Goal: Task Accomplishment & Management: Manage account settings

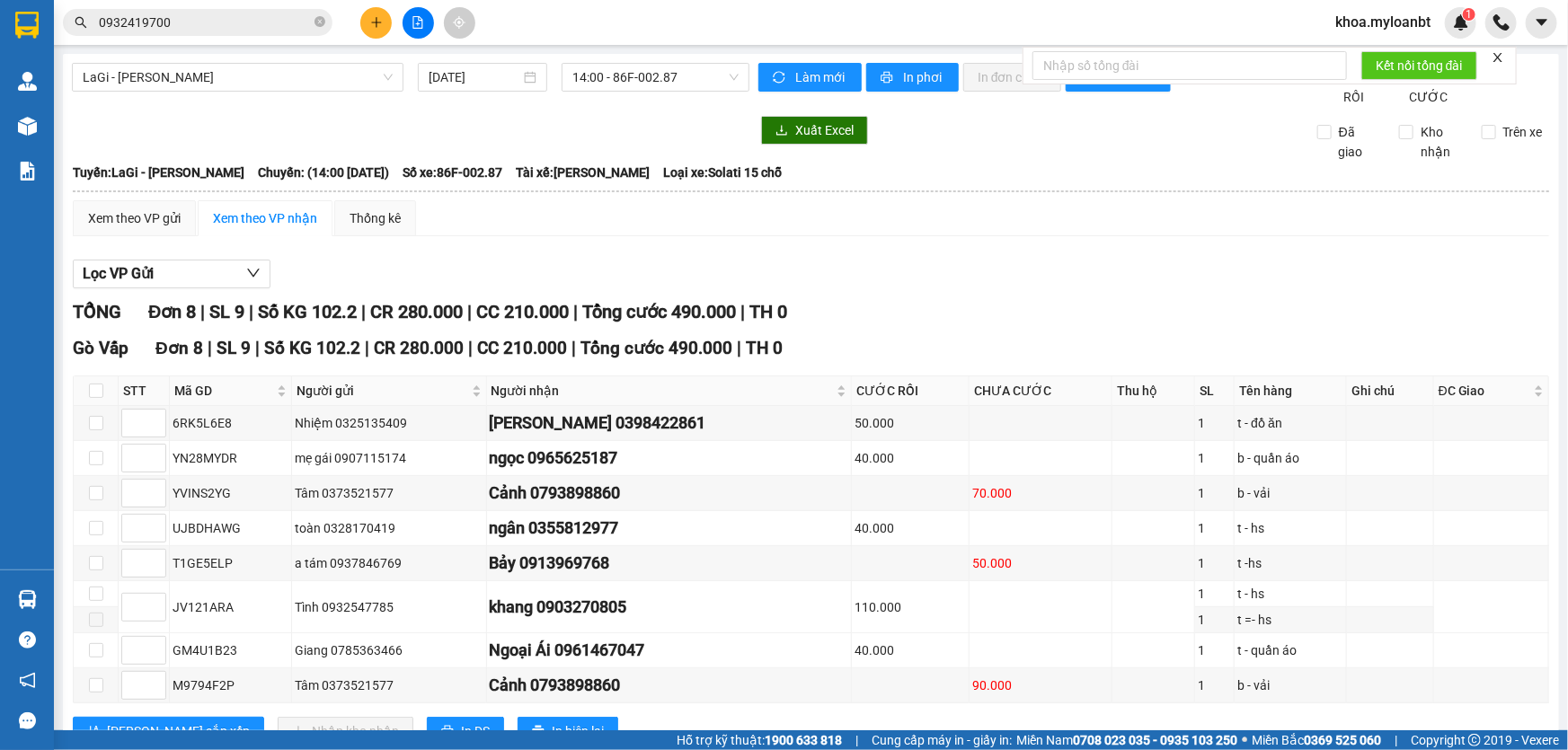
scroll to position [82, 0]
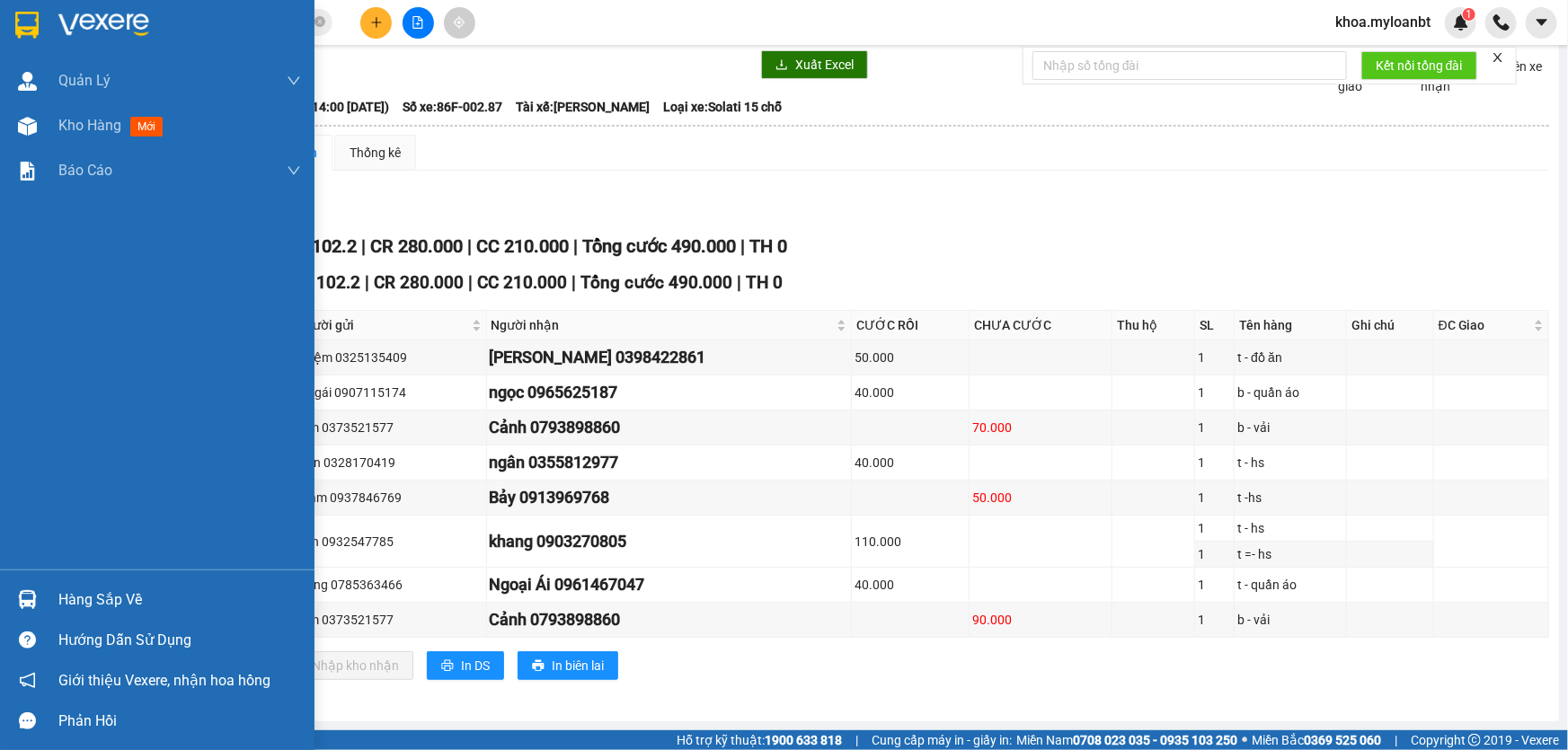
drag, startPoint x: 2, startPoint y: 601, endPoint x: 67, endPoint y: 594, distance: 65.4
click at [2, 598] on div "Hàng sắp về" at bounding box center [157, 600] width 315 height 40
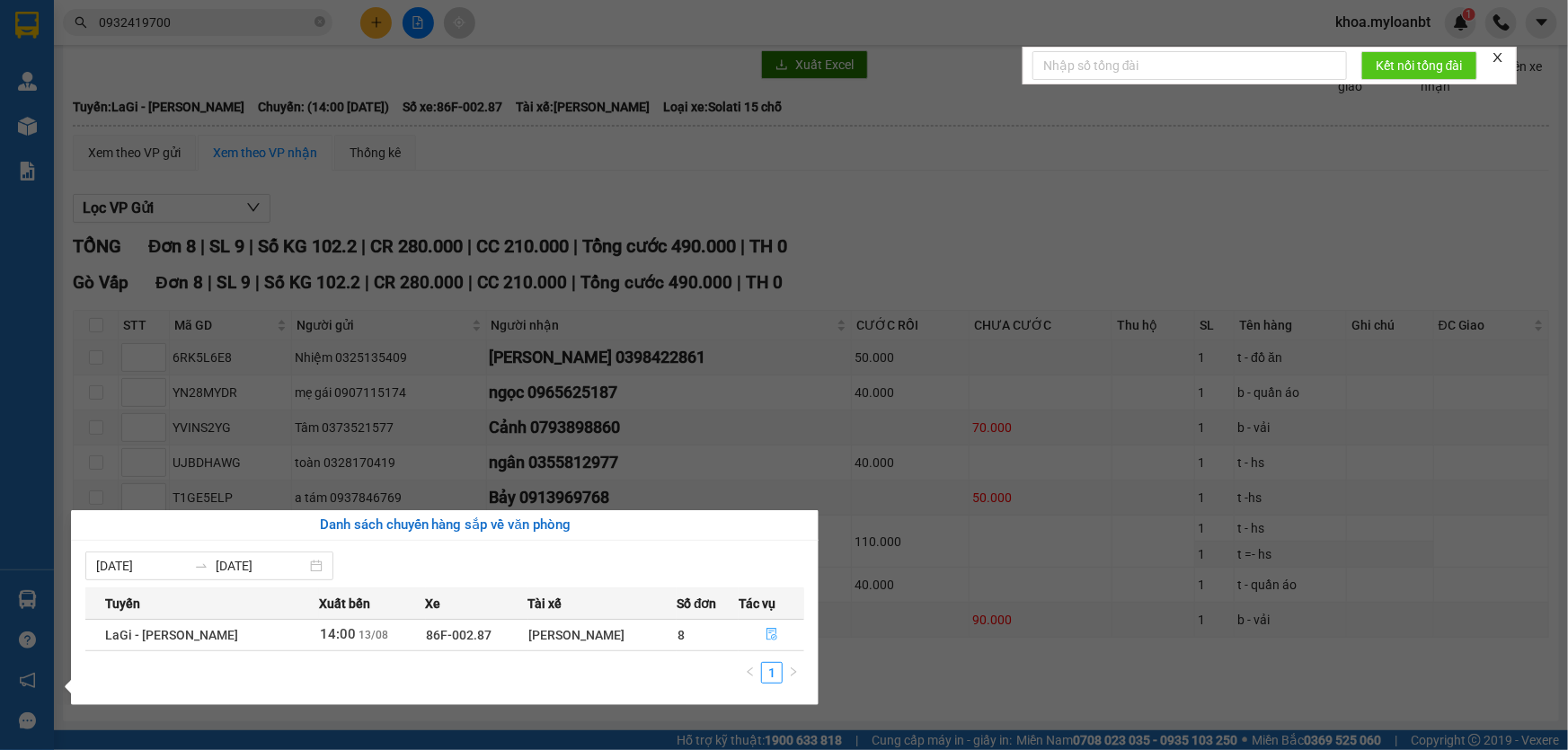
click at [755, 639] on button "button" at bounding box center [771, 635] width 64 height 29
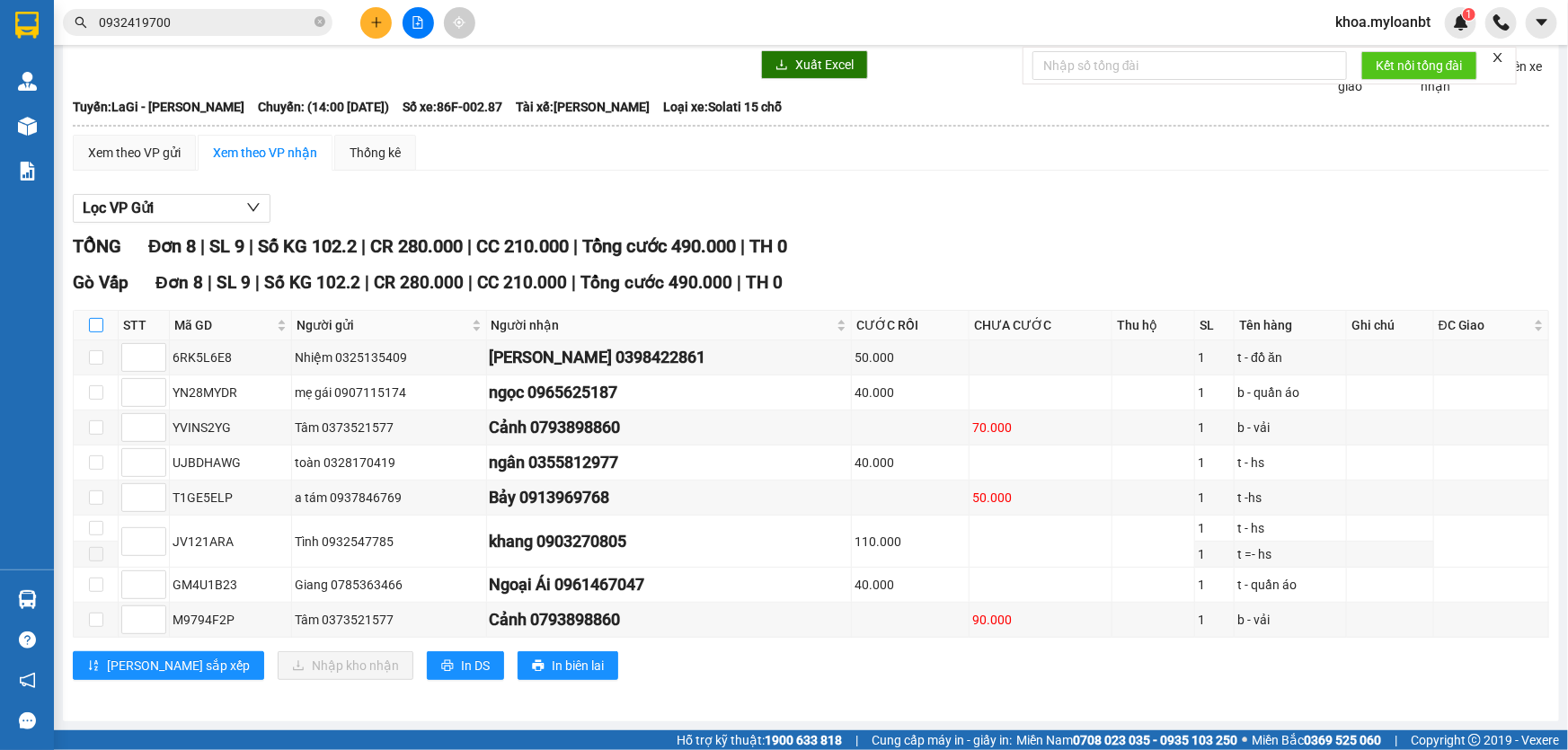
click at [97, 332] on input "checkbox" at bounding box center [95, 324] width 14 height 14
checkbox input "true"
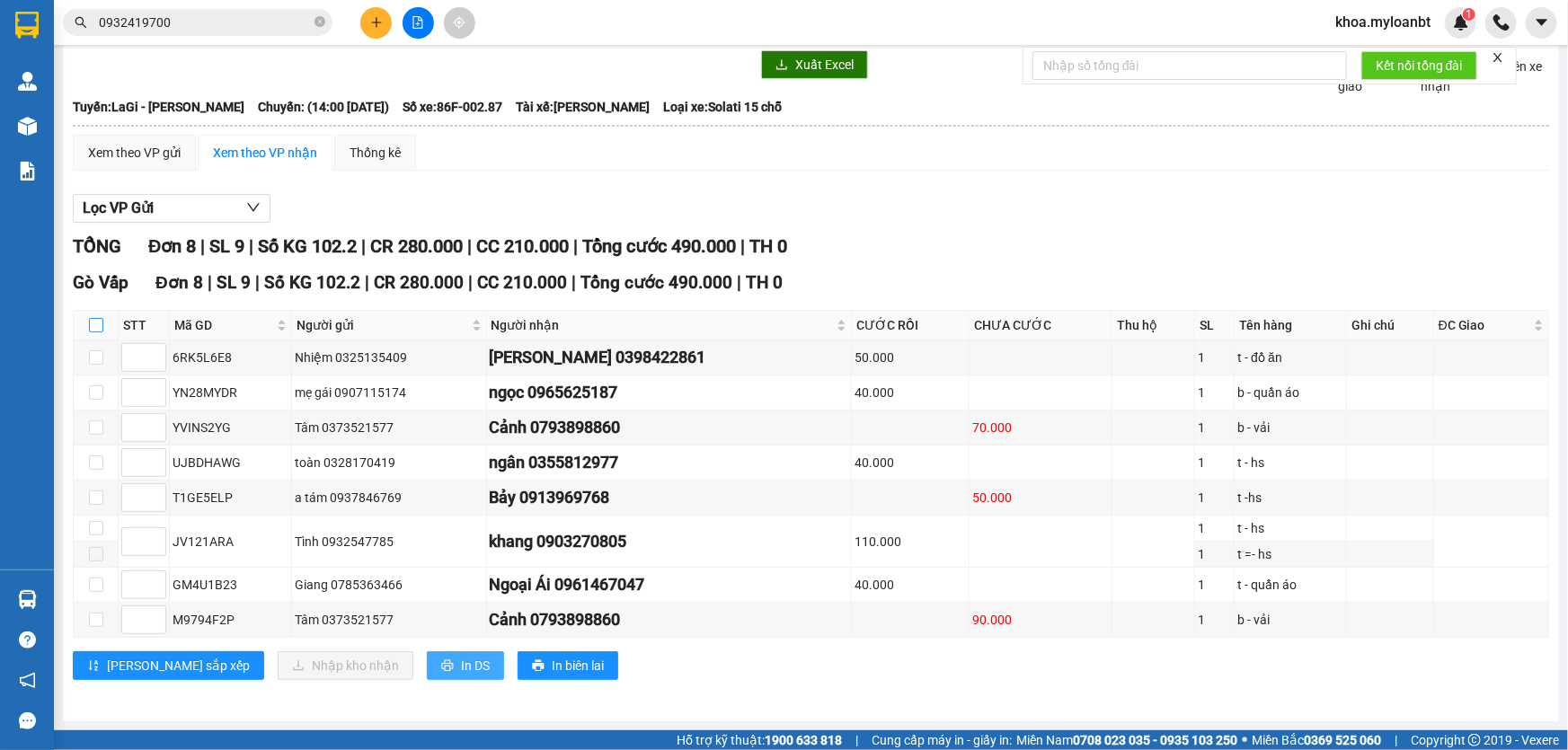
checkbox input "true"
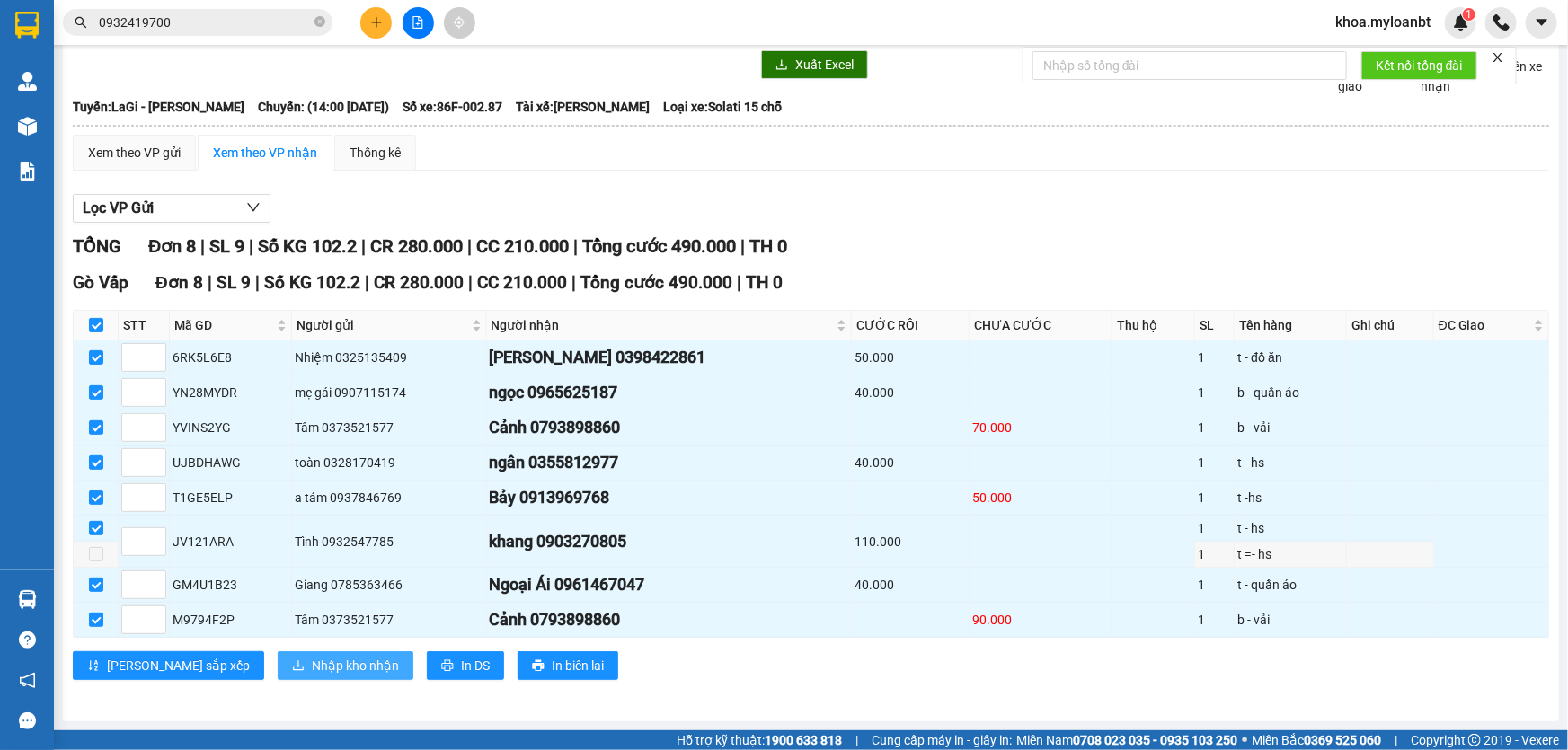
click at [312, 664] on span "Nhập kho nhận" at bounding box center [355, 665] width 88 height 20
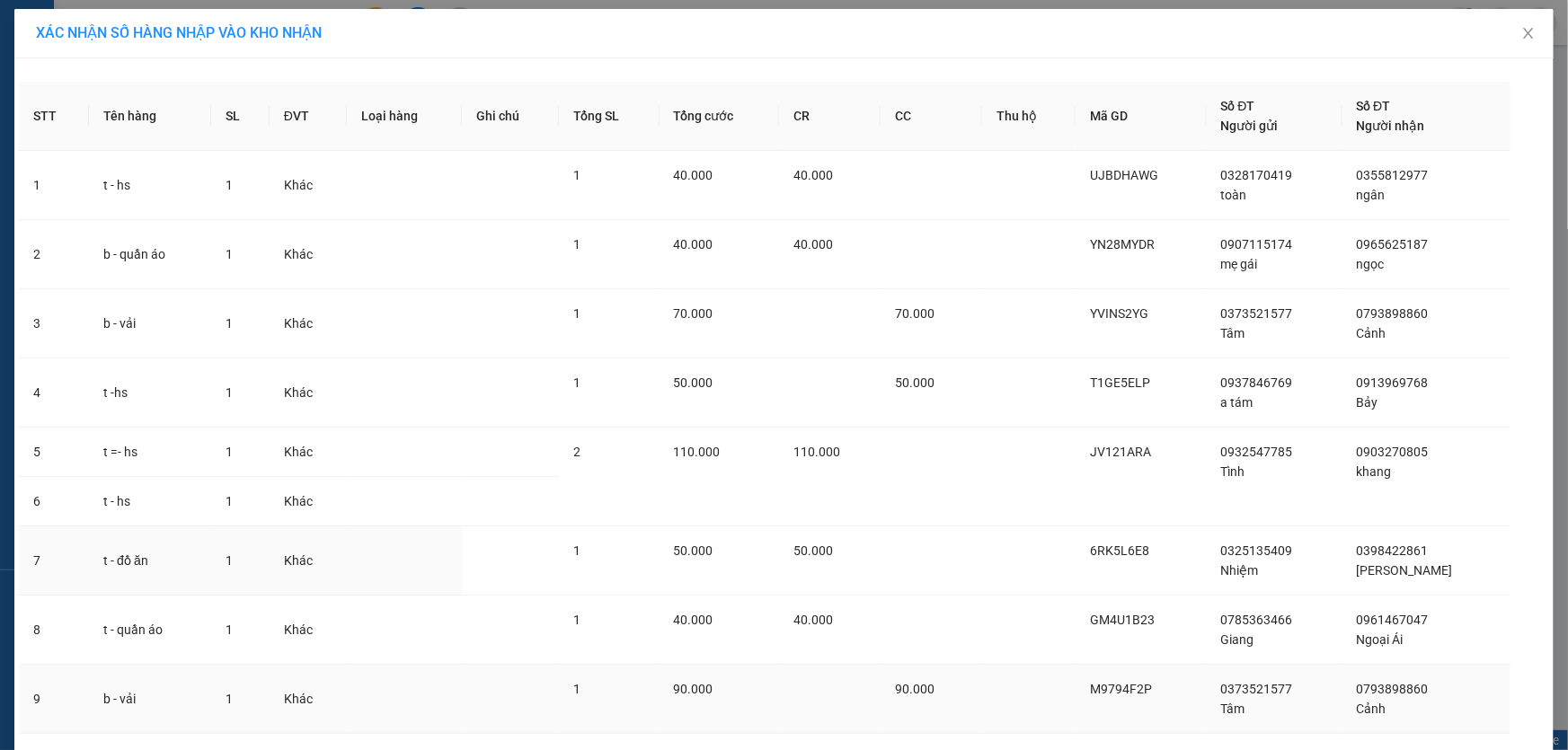
scroll to position [114, 0]
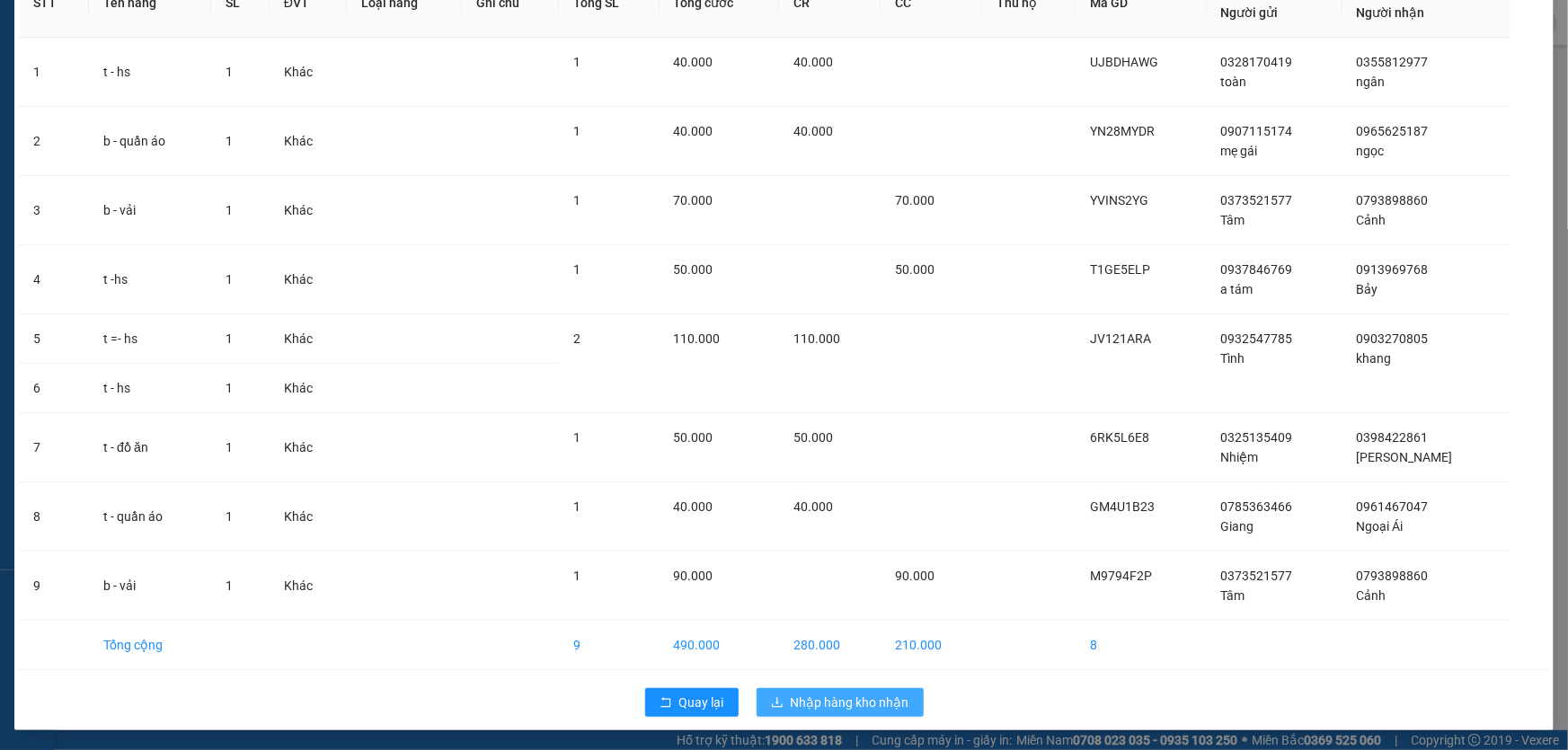
click at [791, 693] on span "Nhập hàng kho nhận" at bounding box center [849, 702] width 118 height 20
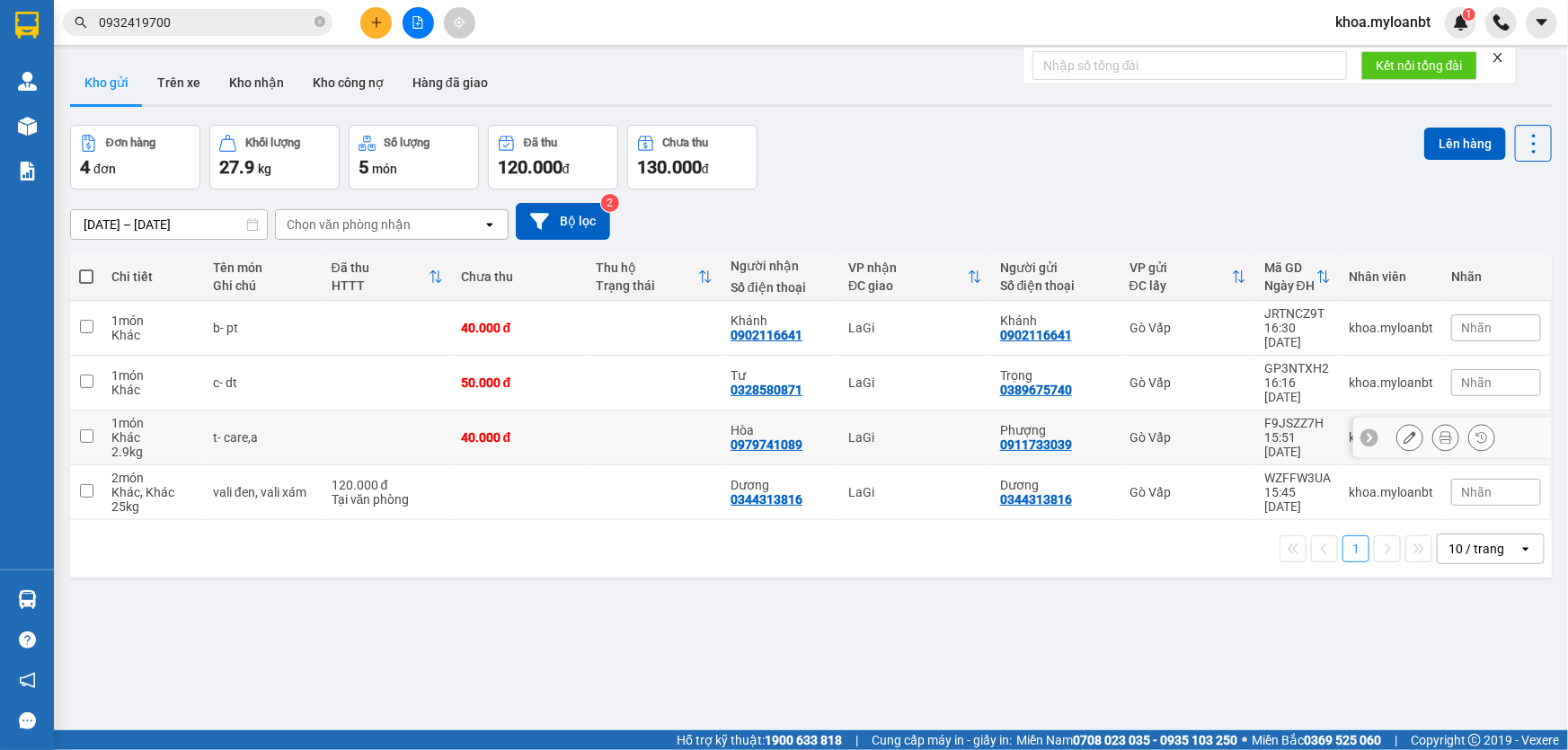
click at [431, 423] on td at bounding box center [387, 437] width 129 height 55
checkbox input "true"
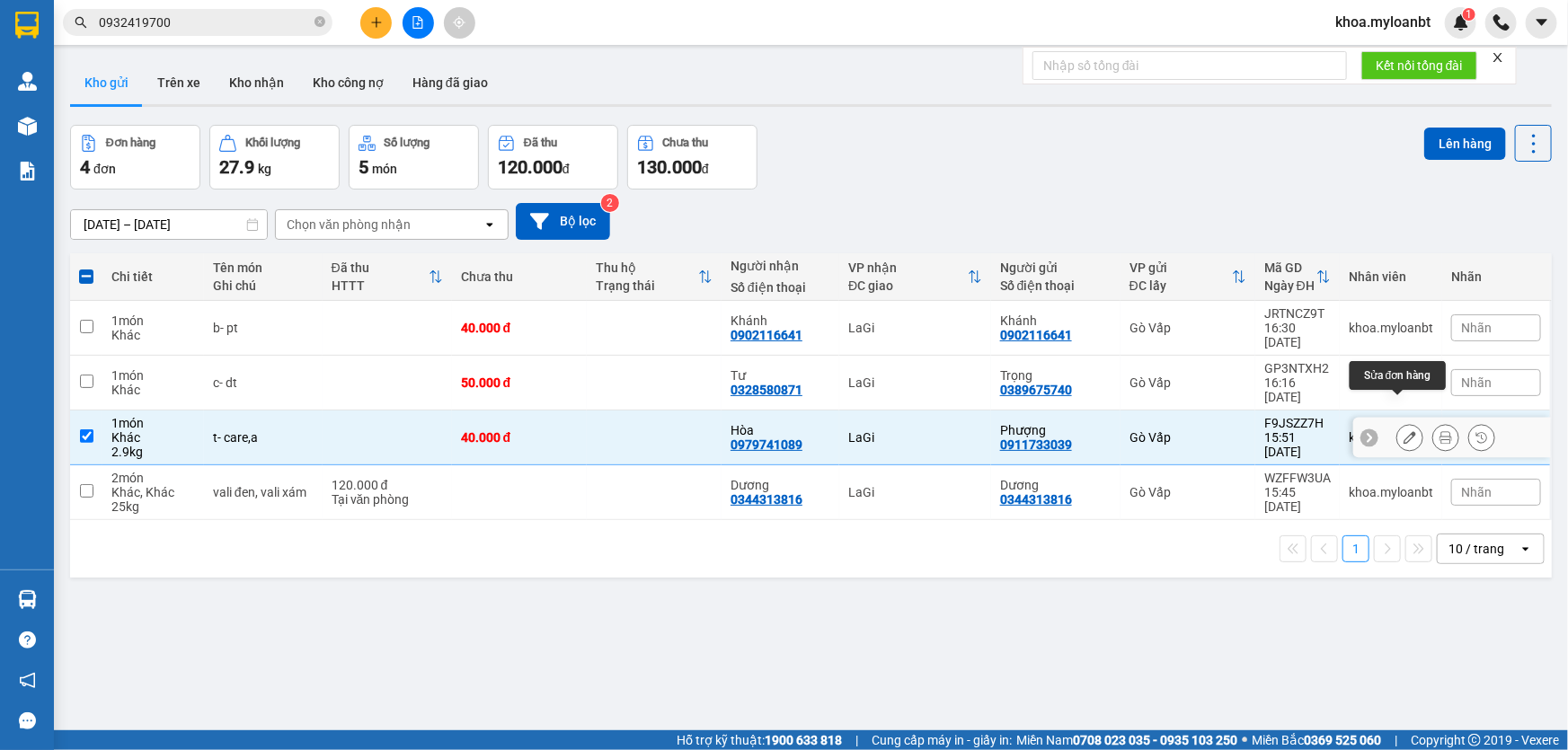
click at [1404, 431] on icon at bounding box center [1410, 437] width 13 height 13
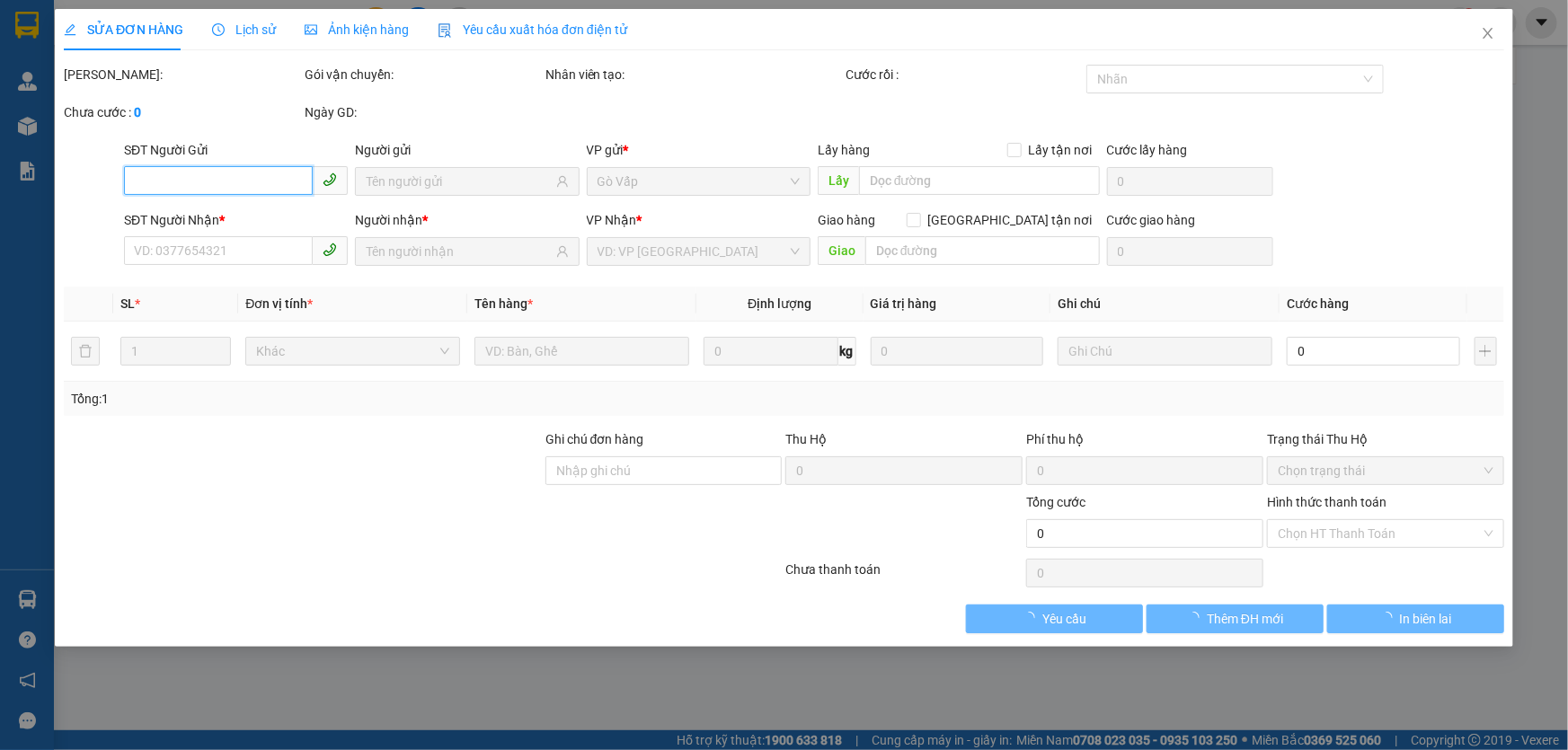
type input "0911733039"
type input "0979741089"
type input "40.000"
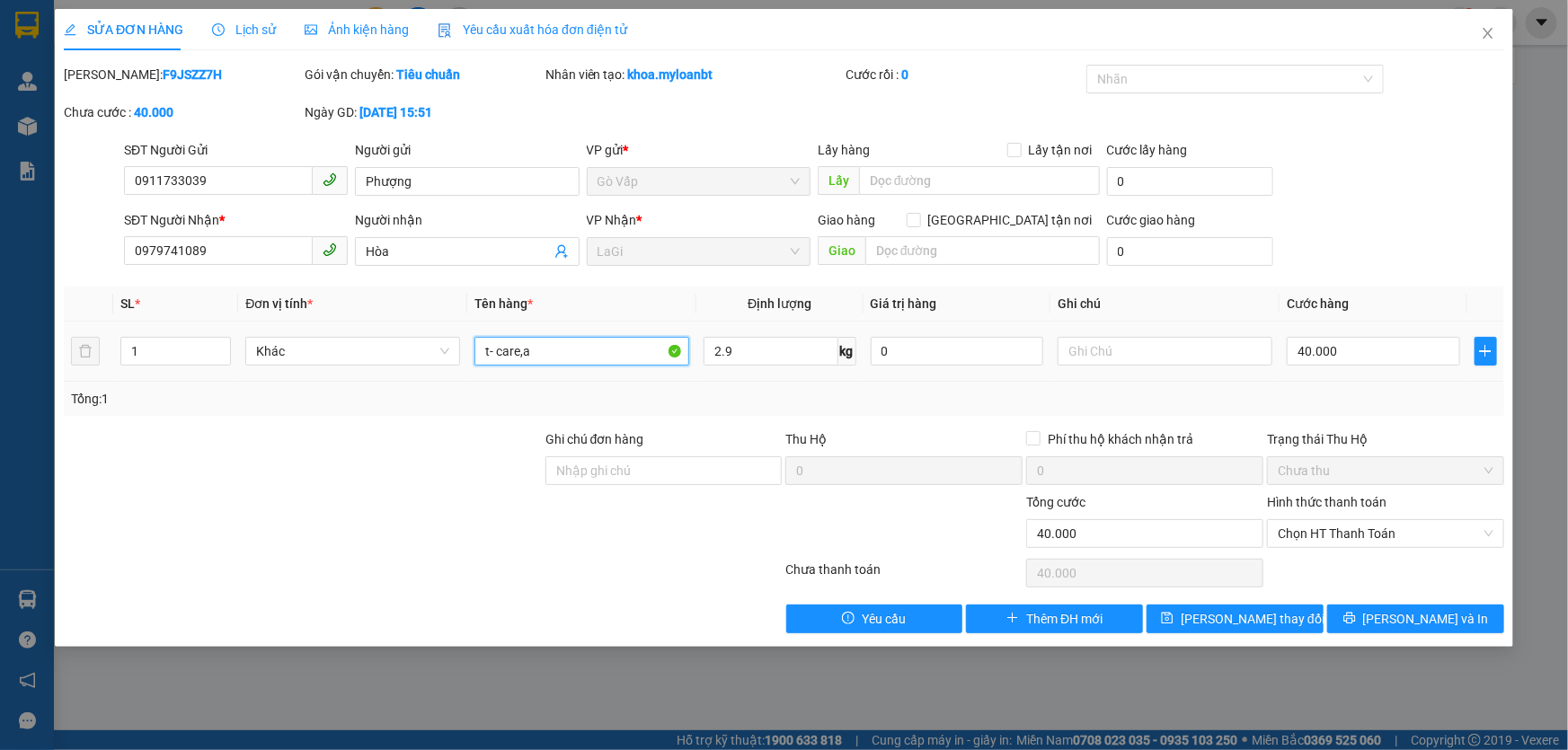
click at [585, 351] on input "t- care,a" at bounding box center [582, 351] width 215 height 29
type input "t- camera"
click at [1233, 626] on span "[PERSON_NAME] thay đổi" at bounding box center [1252, 619] width 144 height 20
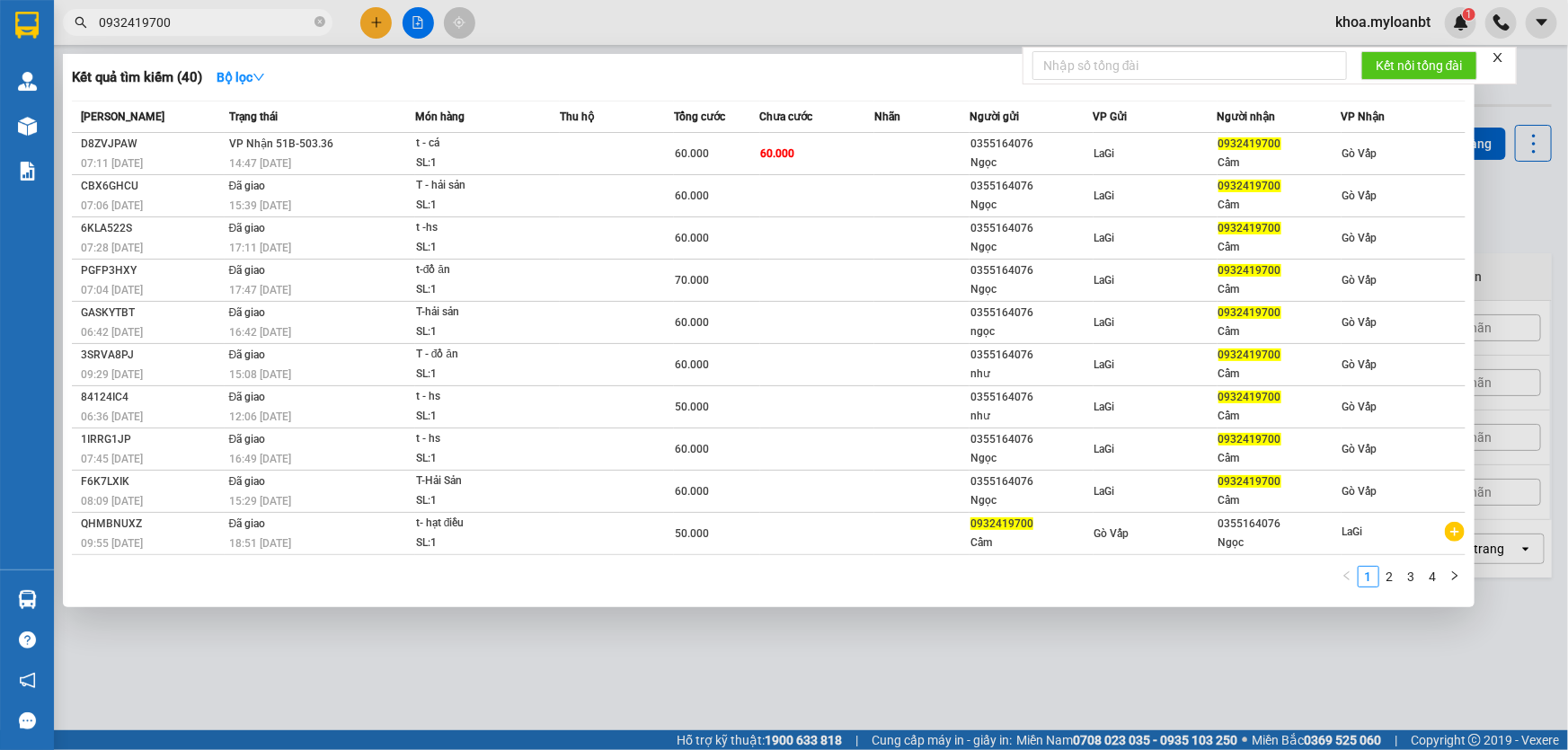
click at [181, 18] on input "0932419700" at bounding box center [205, 22] width 212 height 20
paste input "m6qu9"
type input "m6qu9"
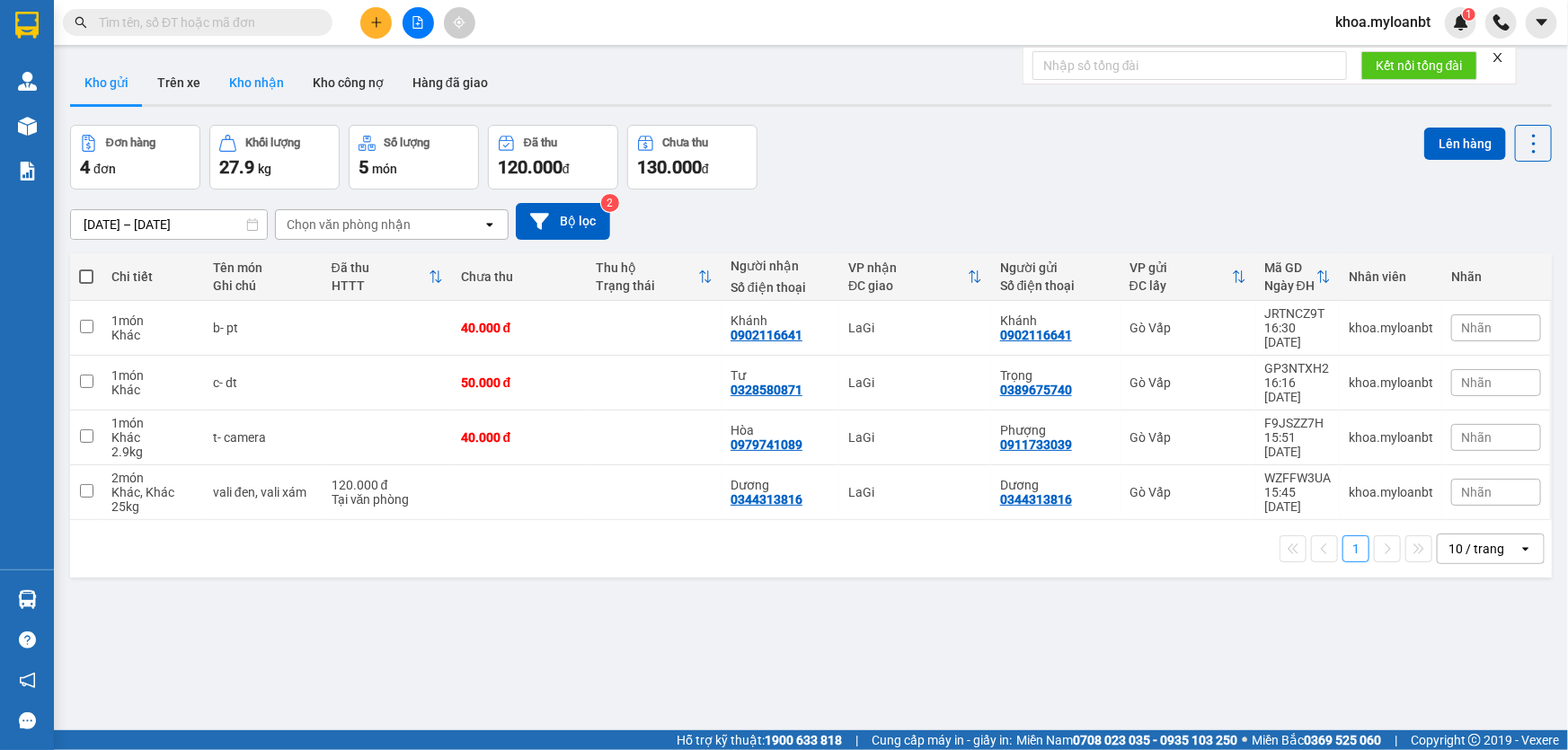
click at [257, 99] on button "Kho nhận" at bounding box center [256, 82] width 84 height 43
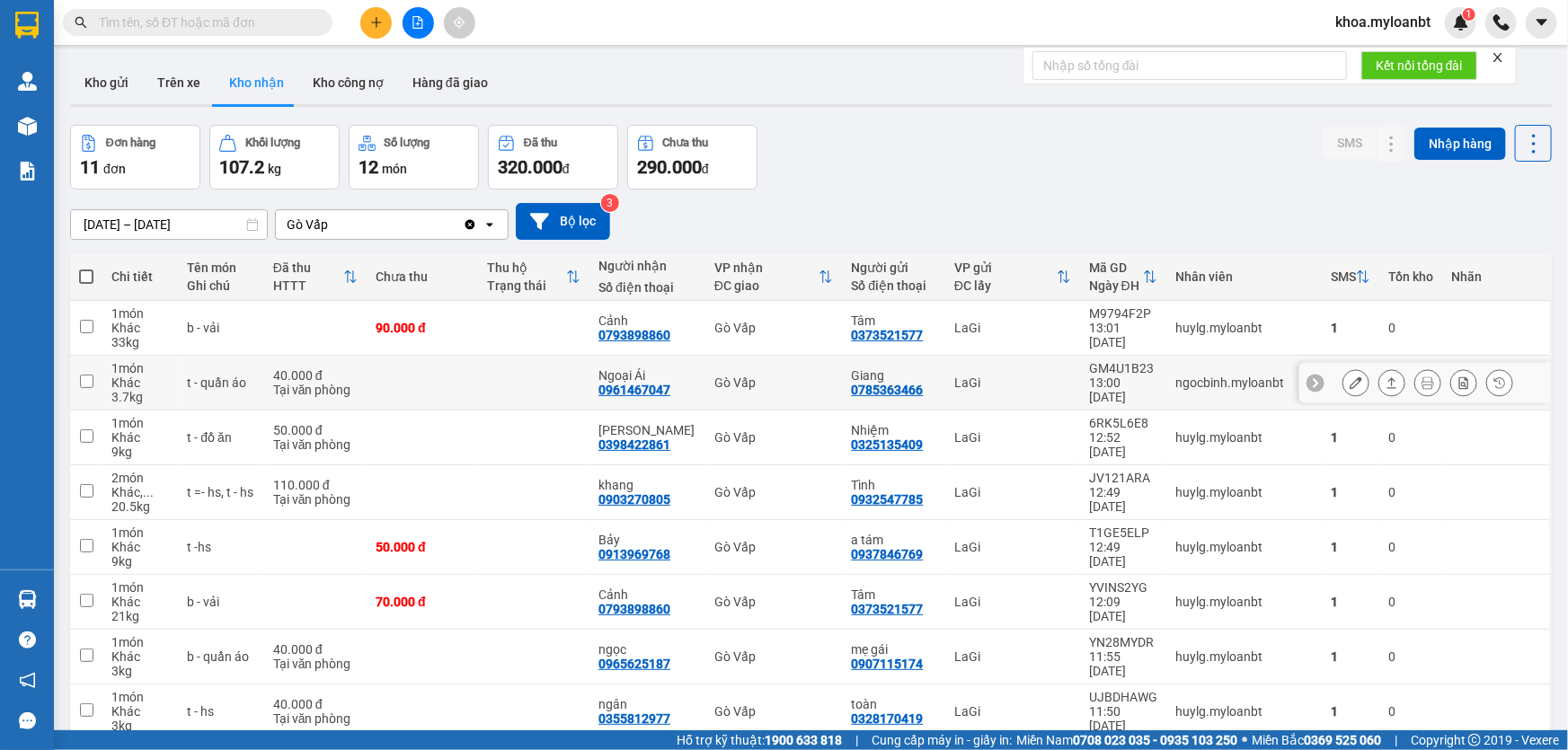
click at [563, 407] on td at bounding box center [534, 383] width 112 height 55
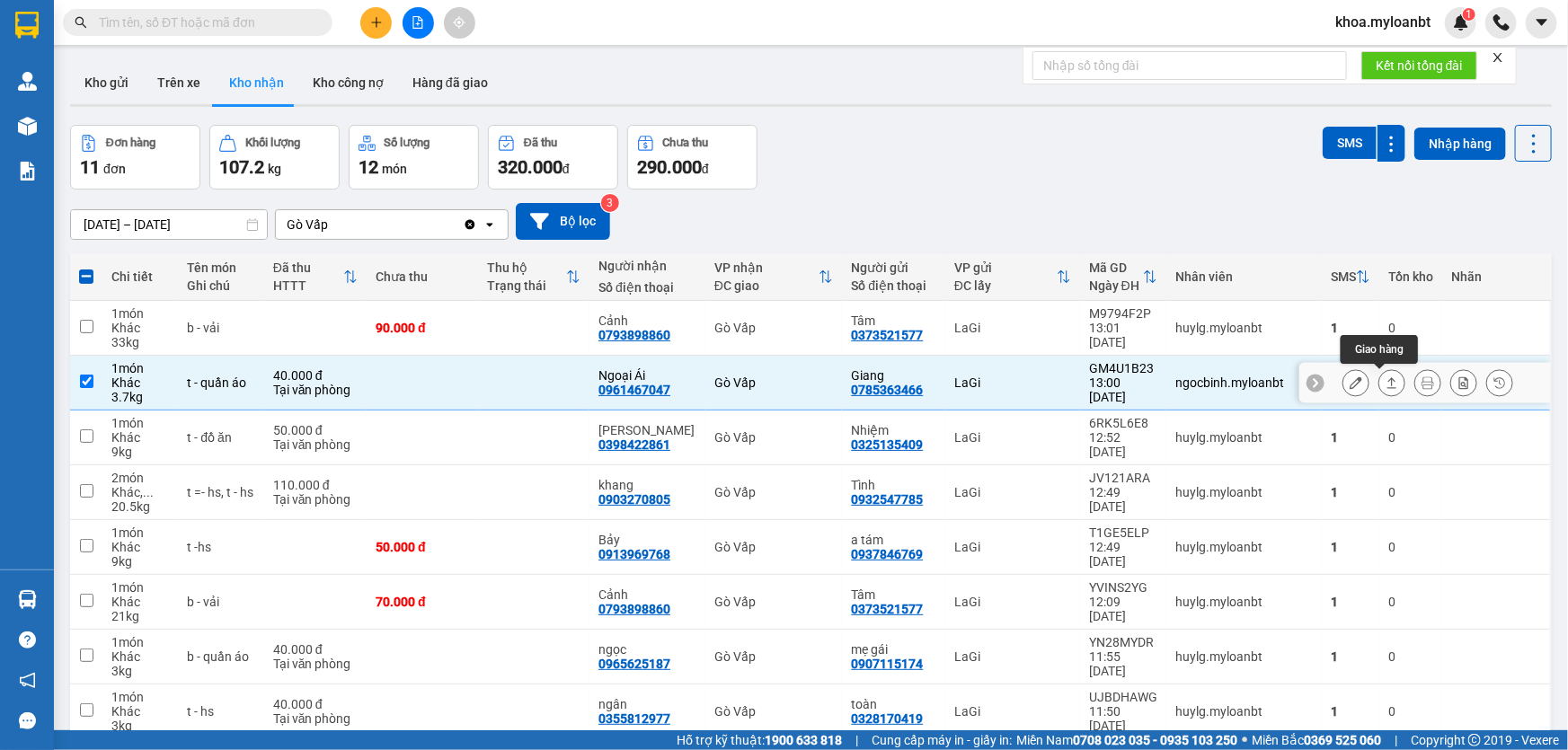
click at [1387, 383] on button at bounding box center [1392, 383] width 25 height 32
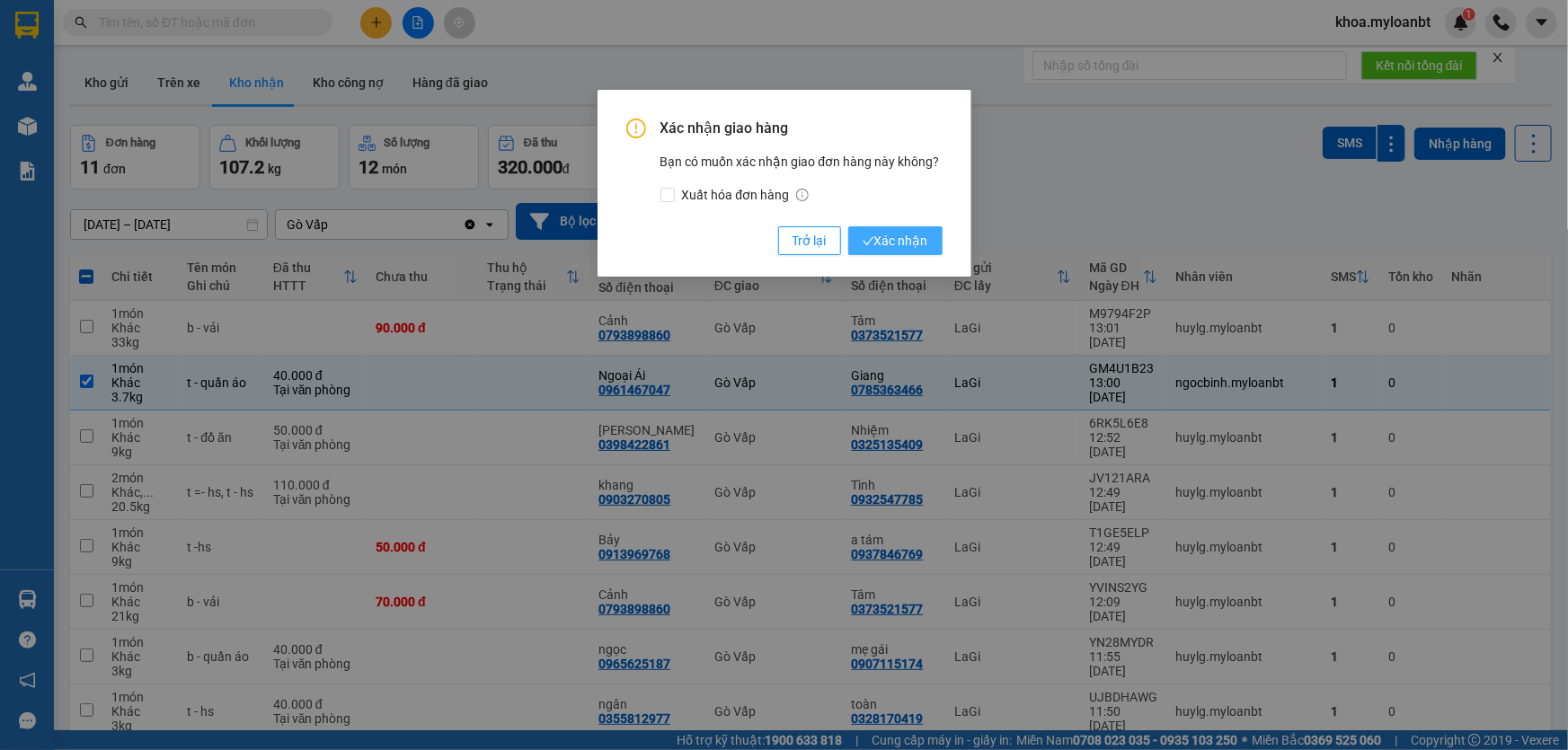
click at [907, 238] on span "Xác nhận" at bounding box center [896, 241] width 65 height 20
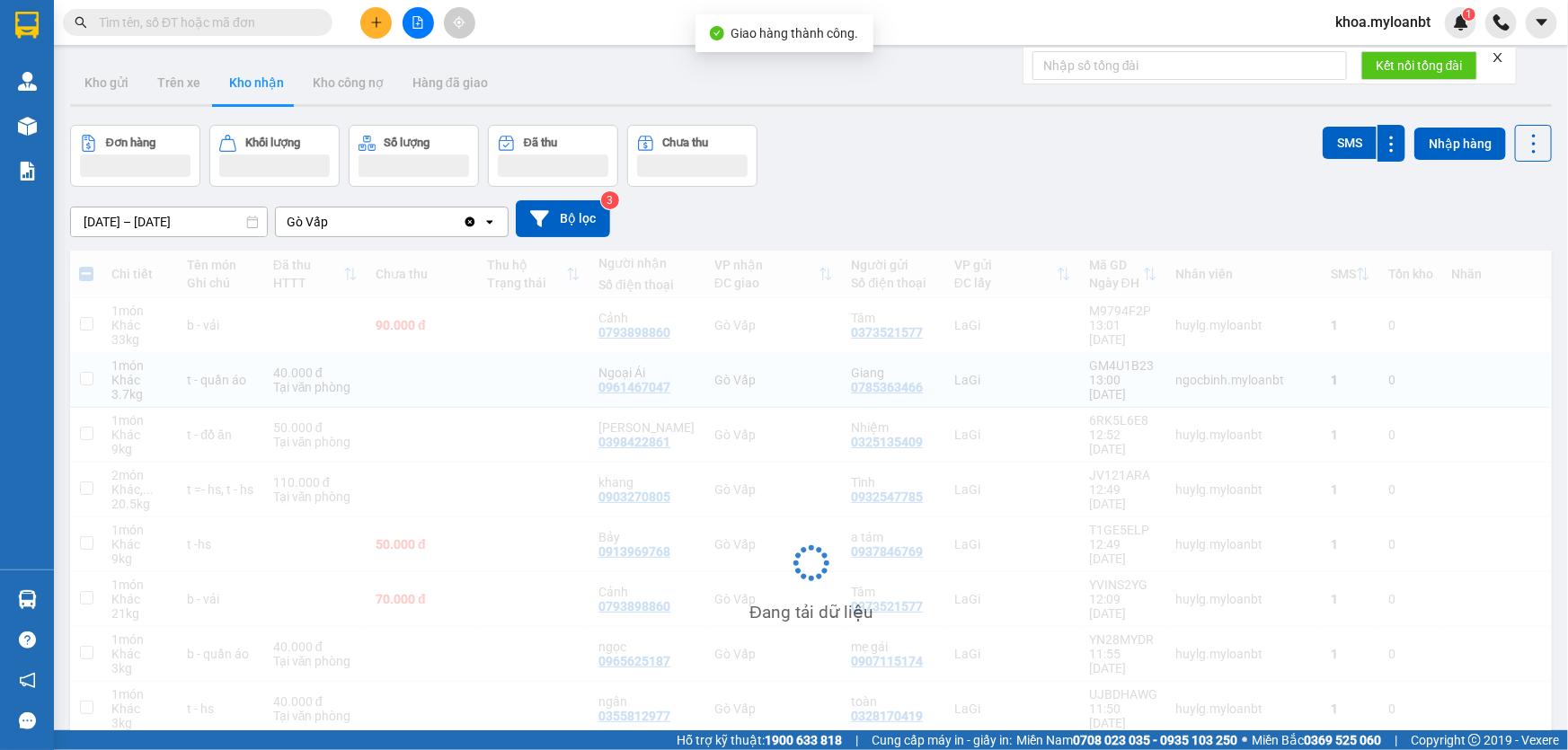
checkbox input "false"
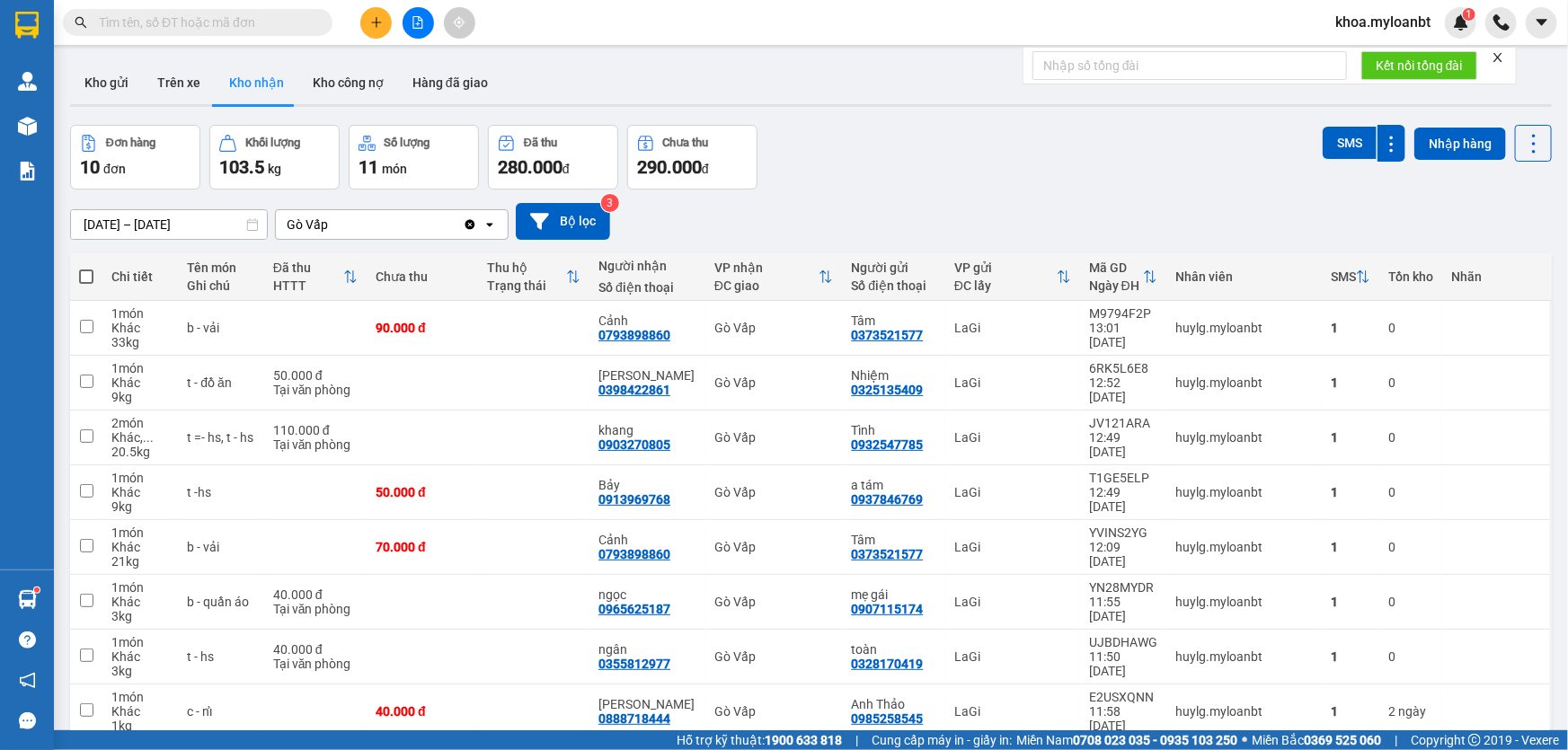
click at [384, 23] on button at bounding box center [376, 22] width 32 height 32
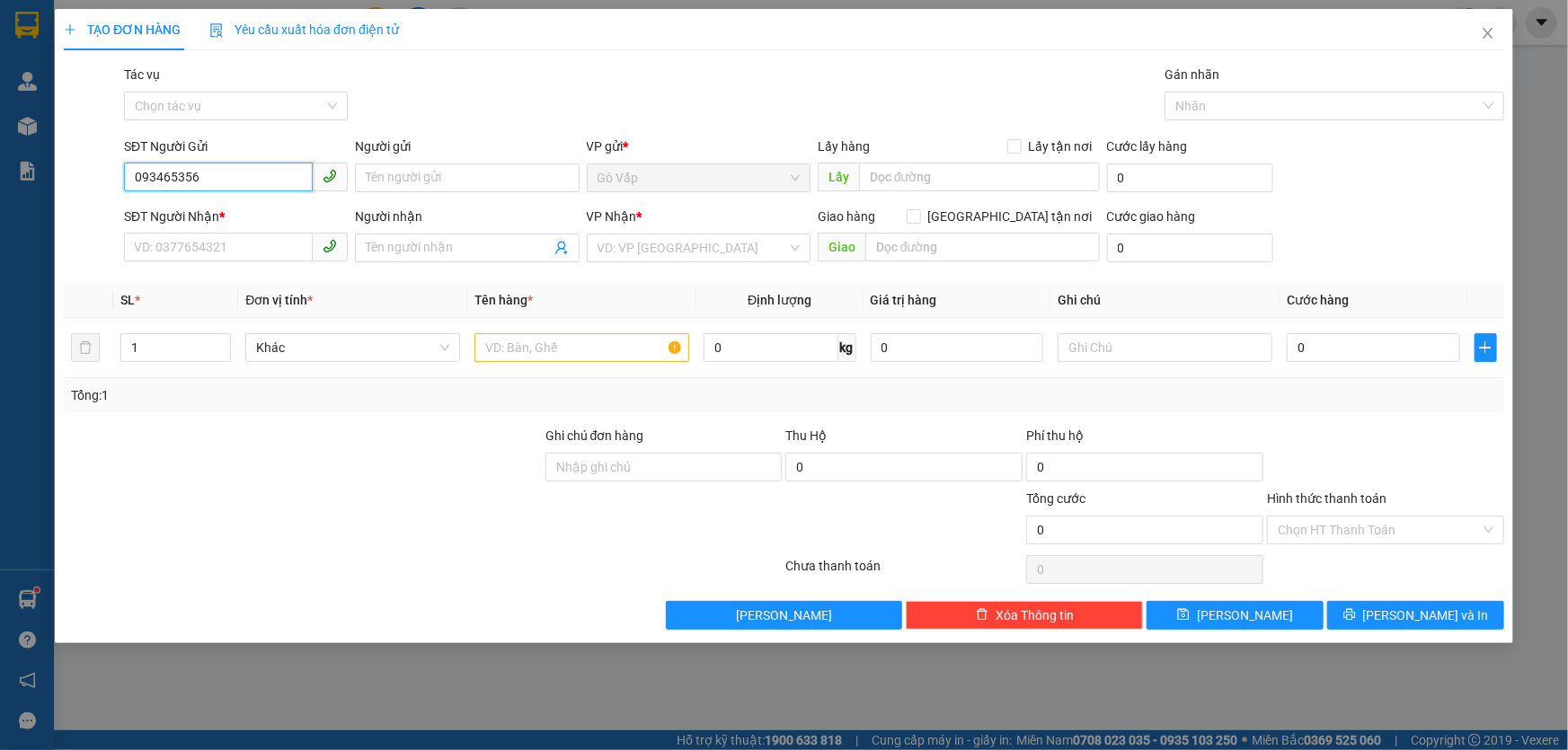
type input "0934653563"
drag, startPoint x: 273, startPoint y: 184, endPoint x: 258, endPoint y: 207, distance: 27.5
click at [265, 203] on body "Kết quả tìm kiếm ( 1 ) Bộ lọc Mã ĐH Trạng thái Món hàng Thu hộ Tổng cước Chưa c…" at bounding box center [784, 375] width 1568 height 750
click at [248, 212] on div "0934653563 - Labo Đạt" at bounding box center [236, 214] width 202 height 20
type input "Labo Đạt"
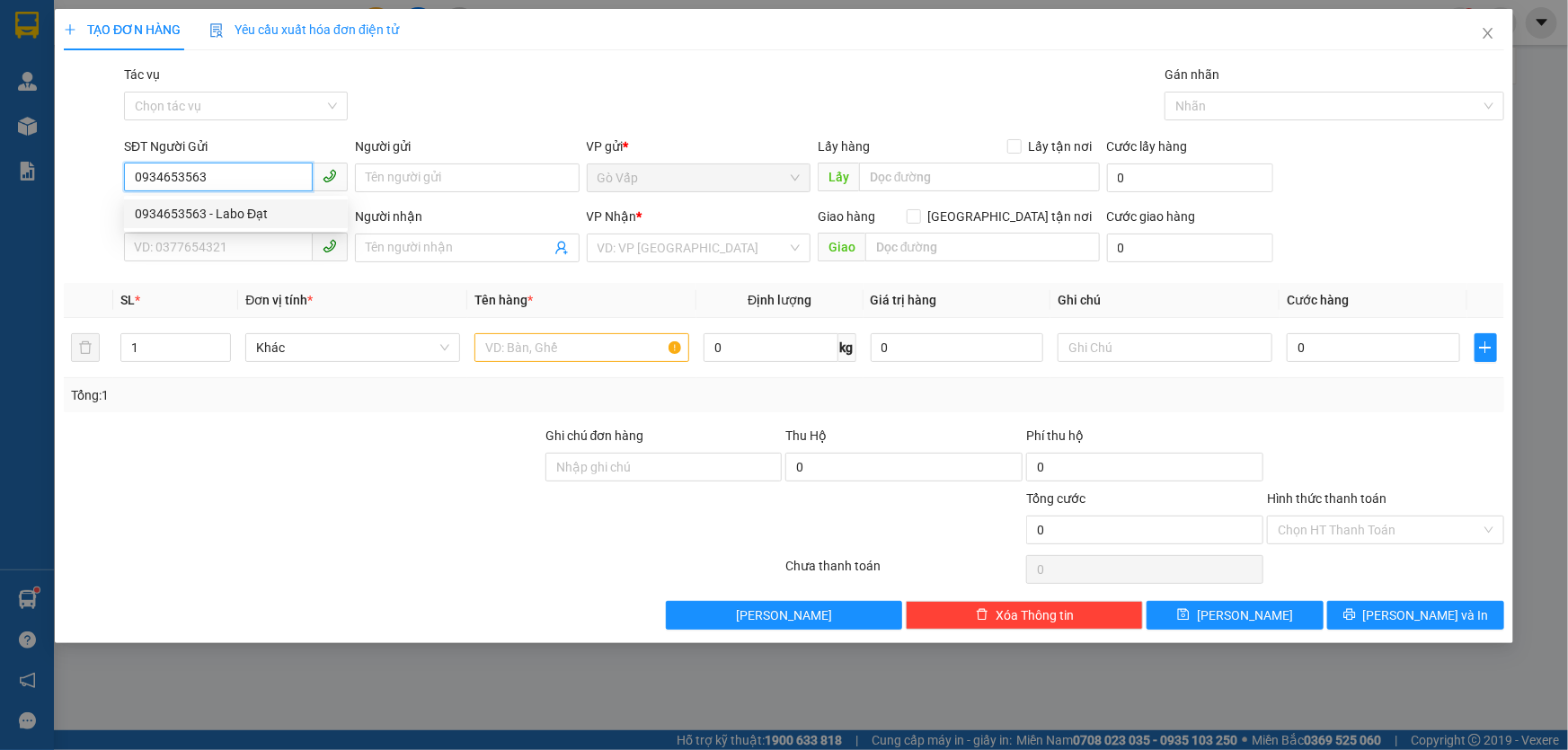
type input "0907422432"
type input "BS Pho"
type input "0934653563"
click at [639, 369] on td at bounding box center [582, 348] width 229 height 61
click at [639, 360] on input "text" at bounding box center [582, 348] width 215 height 29
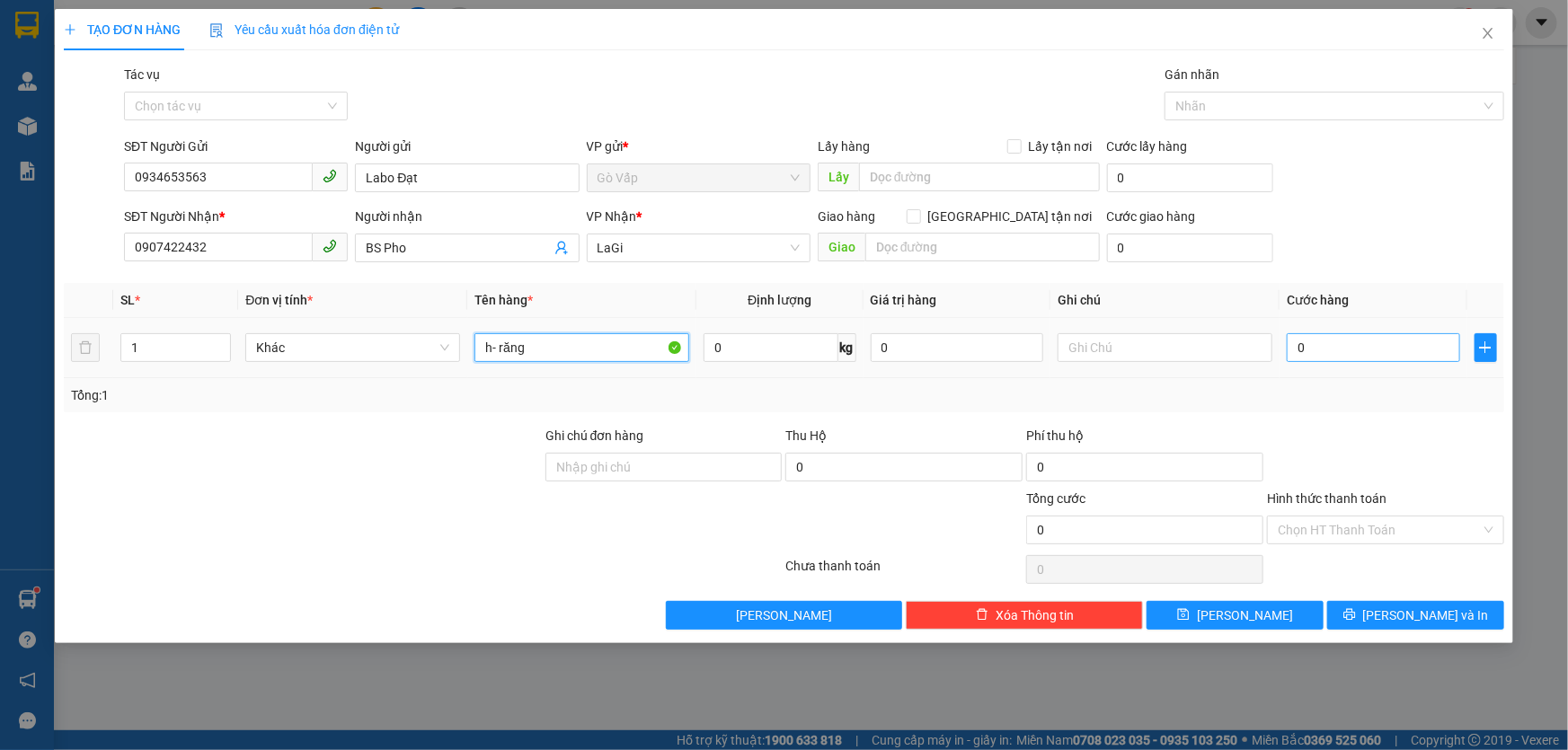
type input "h- răng"
click at [1287, 349] on input "0" at bounding box center [1373, 348] width 173 height 29
type input "4"
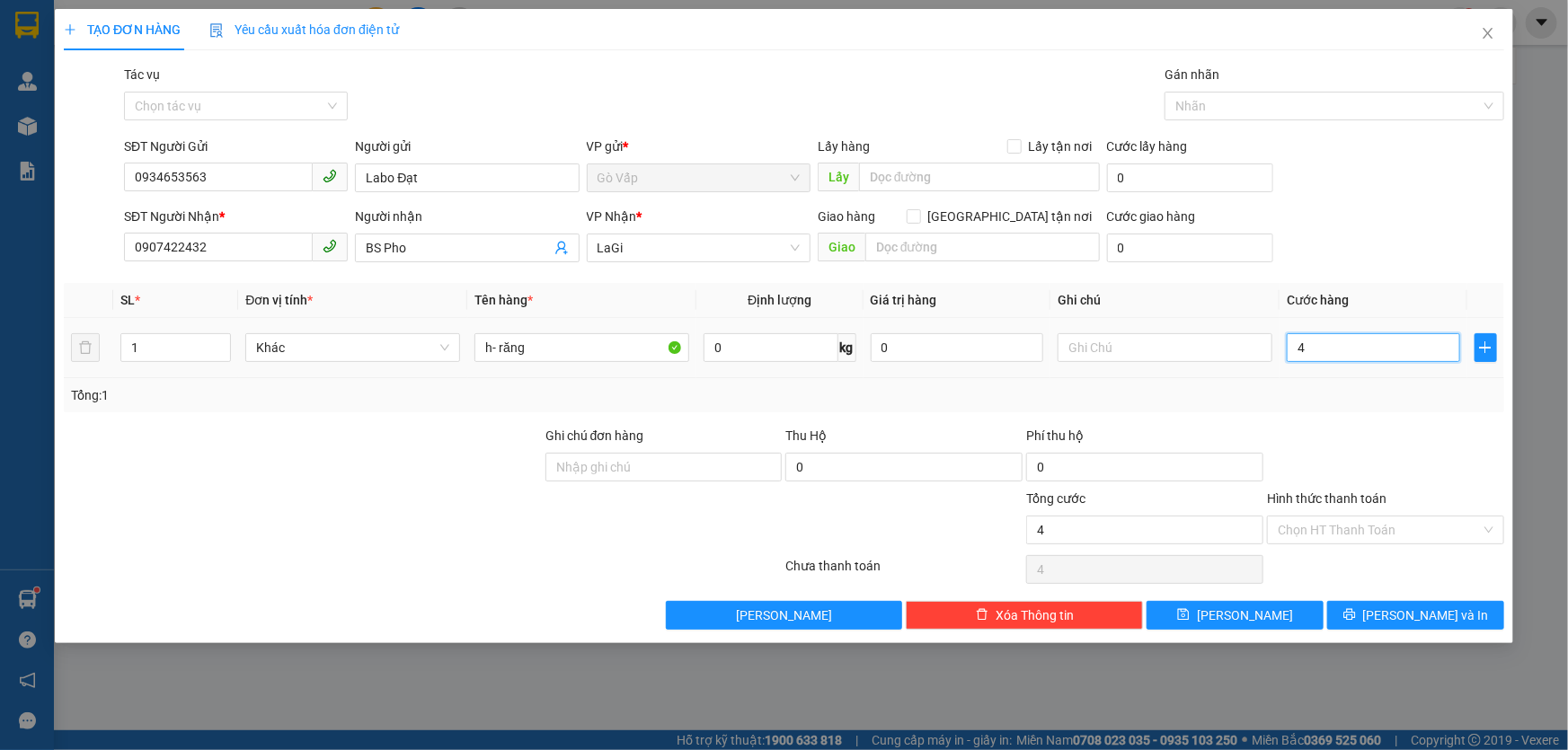
type input "40"
type input "40.000"
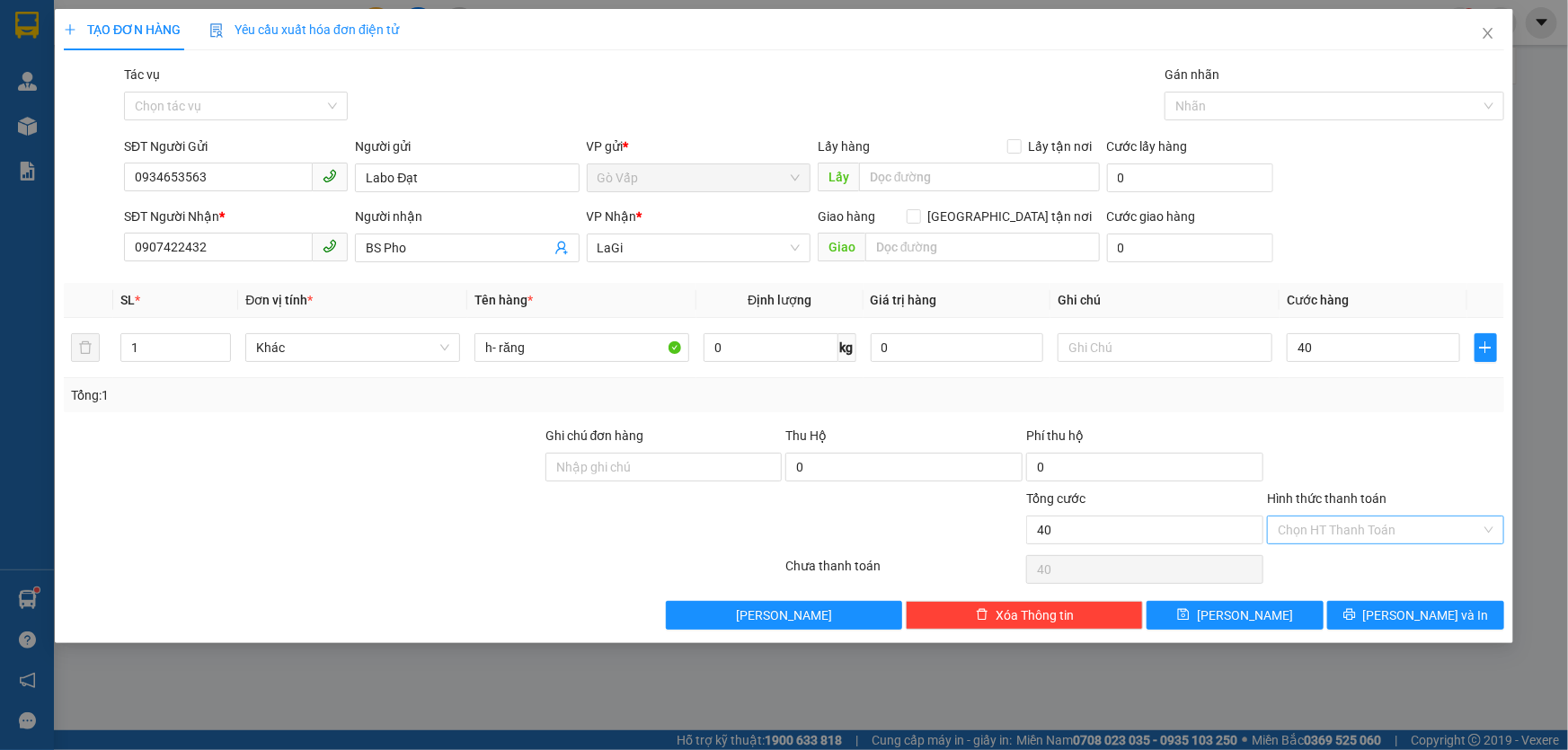
type input "40.000"
click at [1293, 517] on input "Hình thức thanh toán" at bounding box center [1379, 530] width 203 height 27
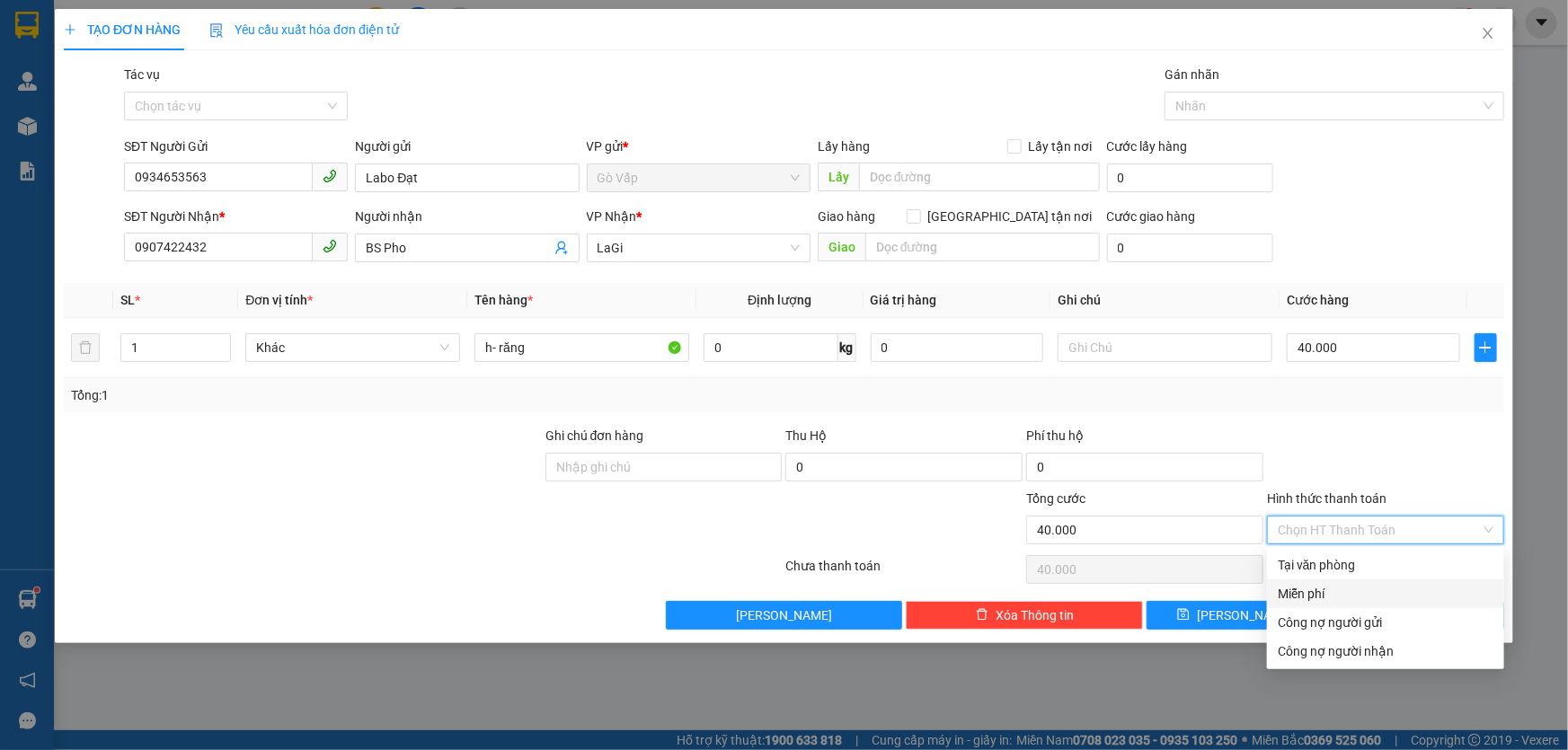
click at [1346, 582] on div "Miễn phí" at bounding box center [1386, 594] width 237 height 29
type input "0"
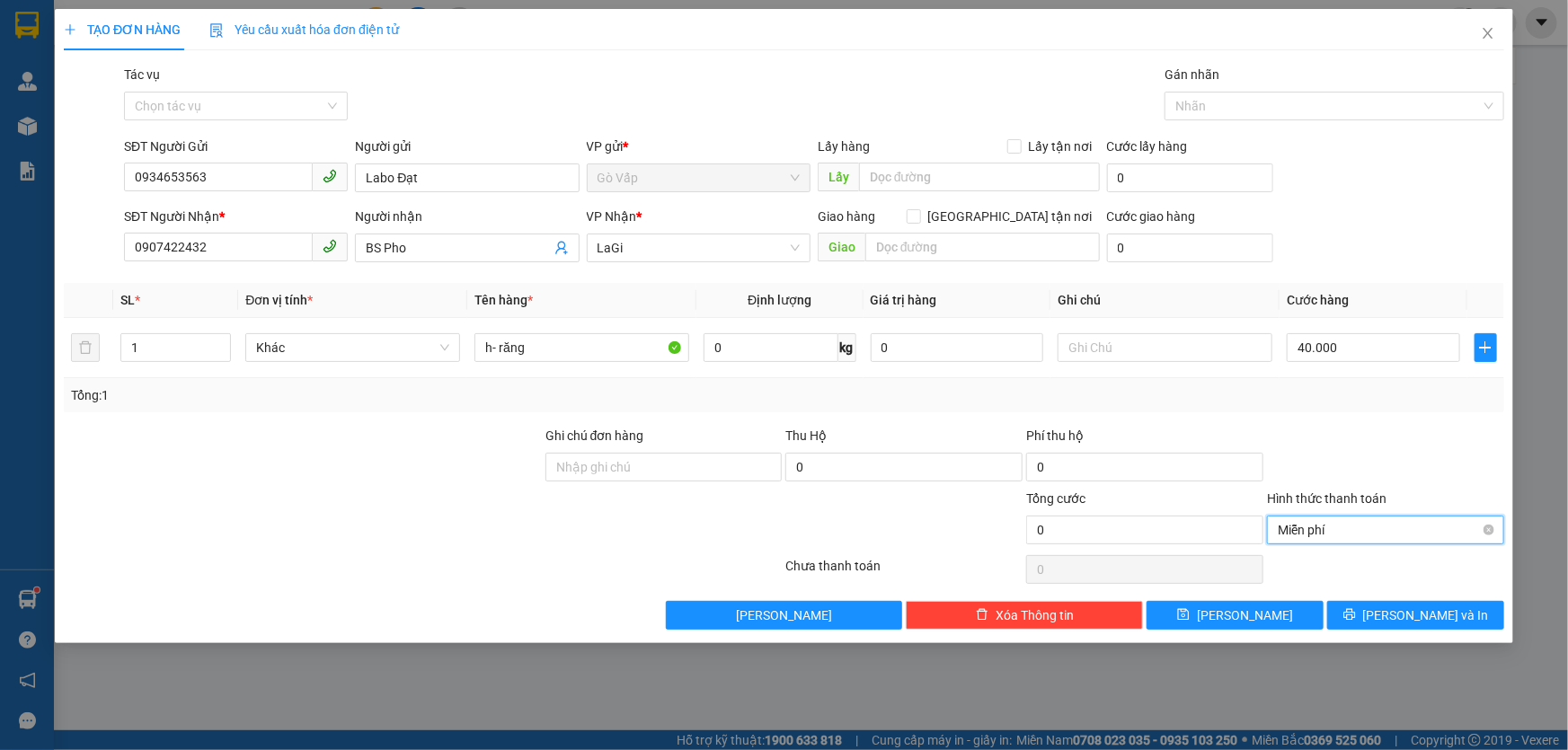
click at [1362, 523] on span "Miễn phí" at bounding box center [1386, 530] width 216 height 27
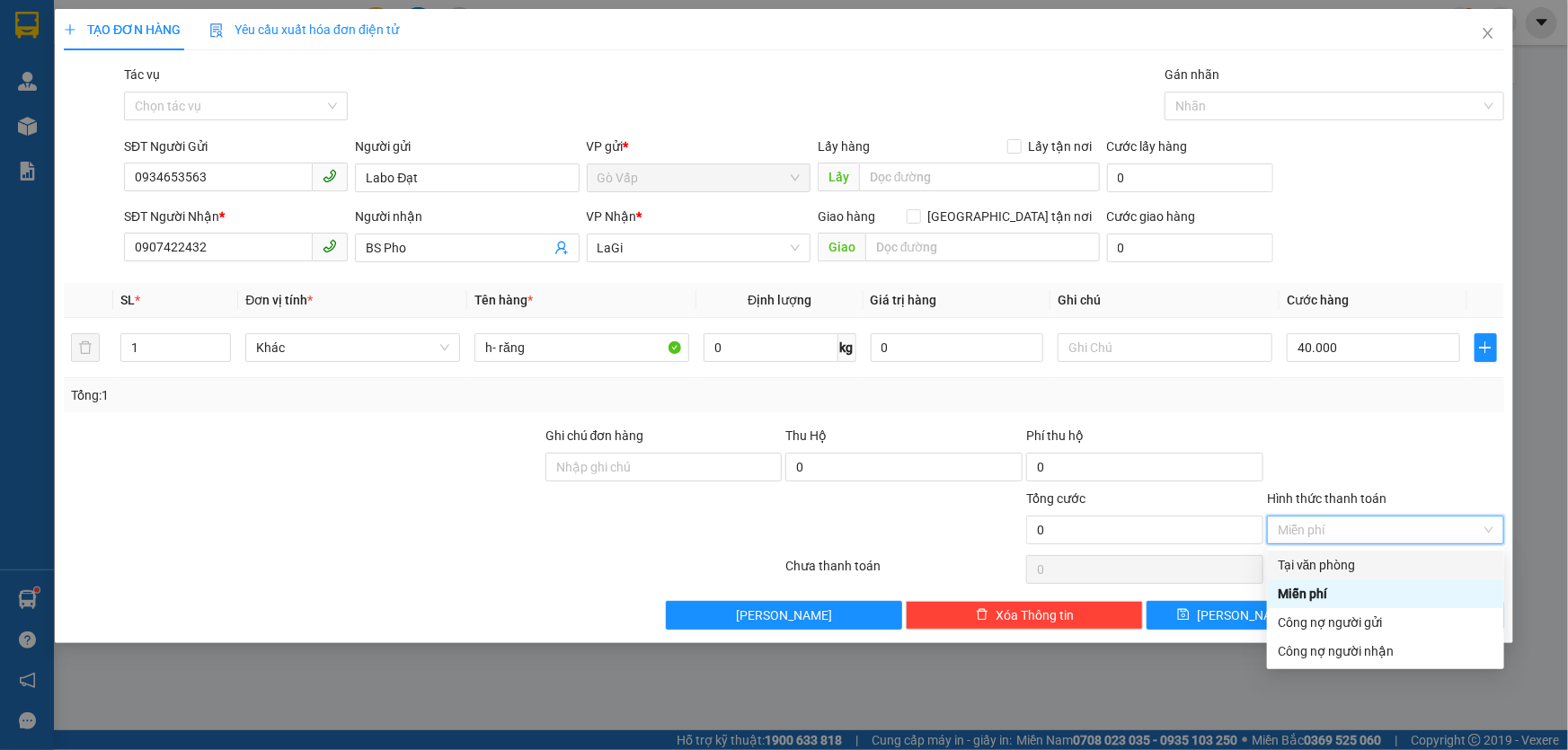
click at [1344, 551] on div "Tại văn phòng" at bounding box center [1386, 565] width 237 height 29
type input "40.000"
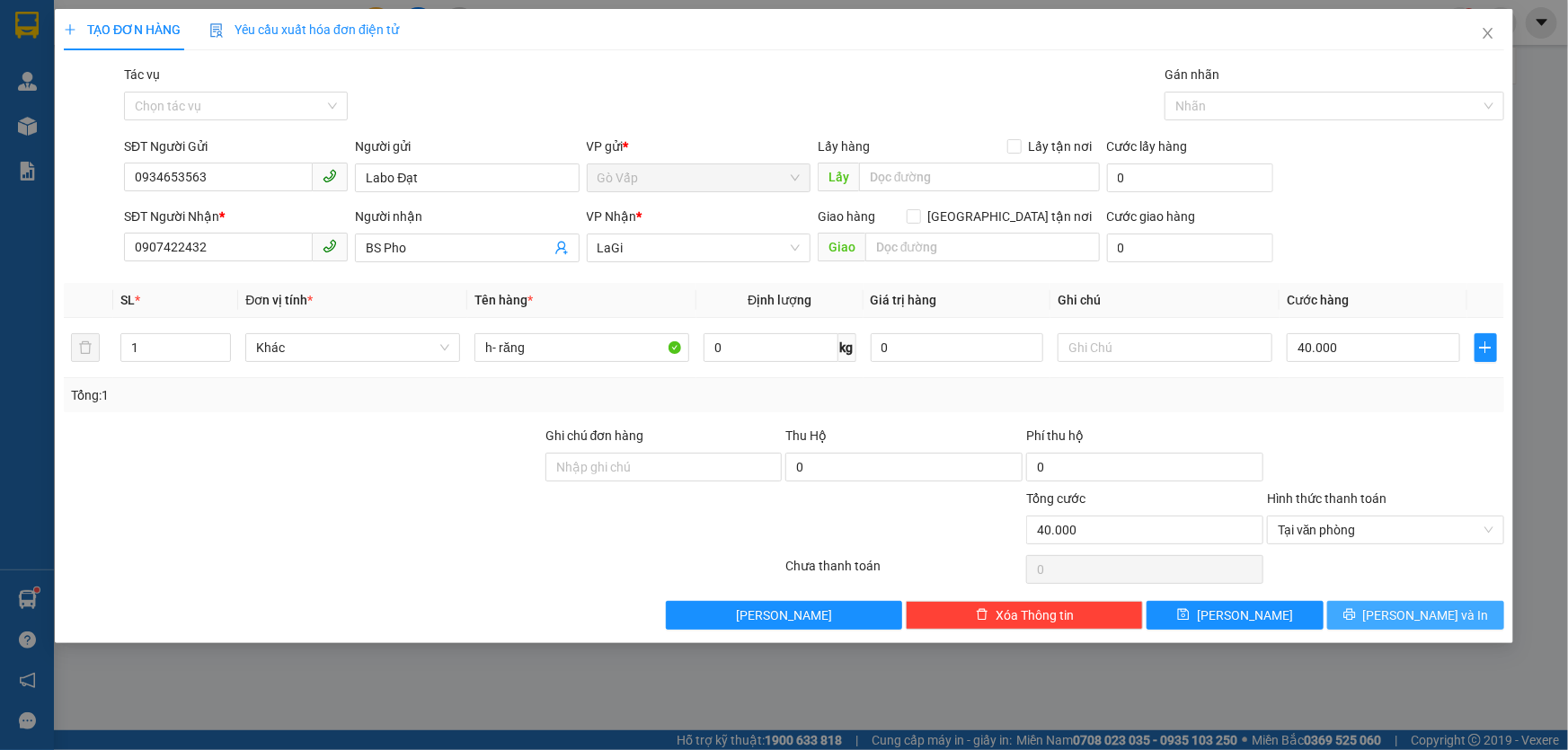
click at [1366, 614] on button "[PERSON_NAME] và In" at bounding box center [1416, 615] width 177 height 29
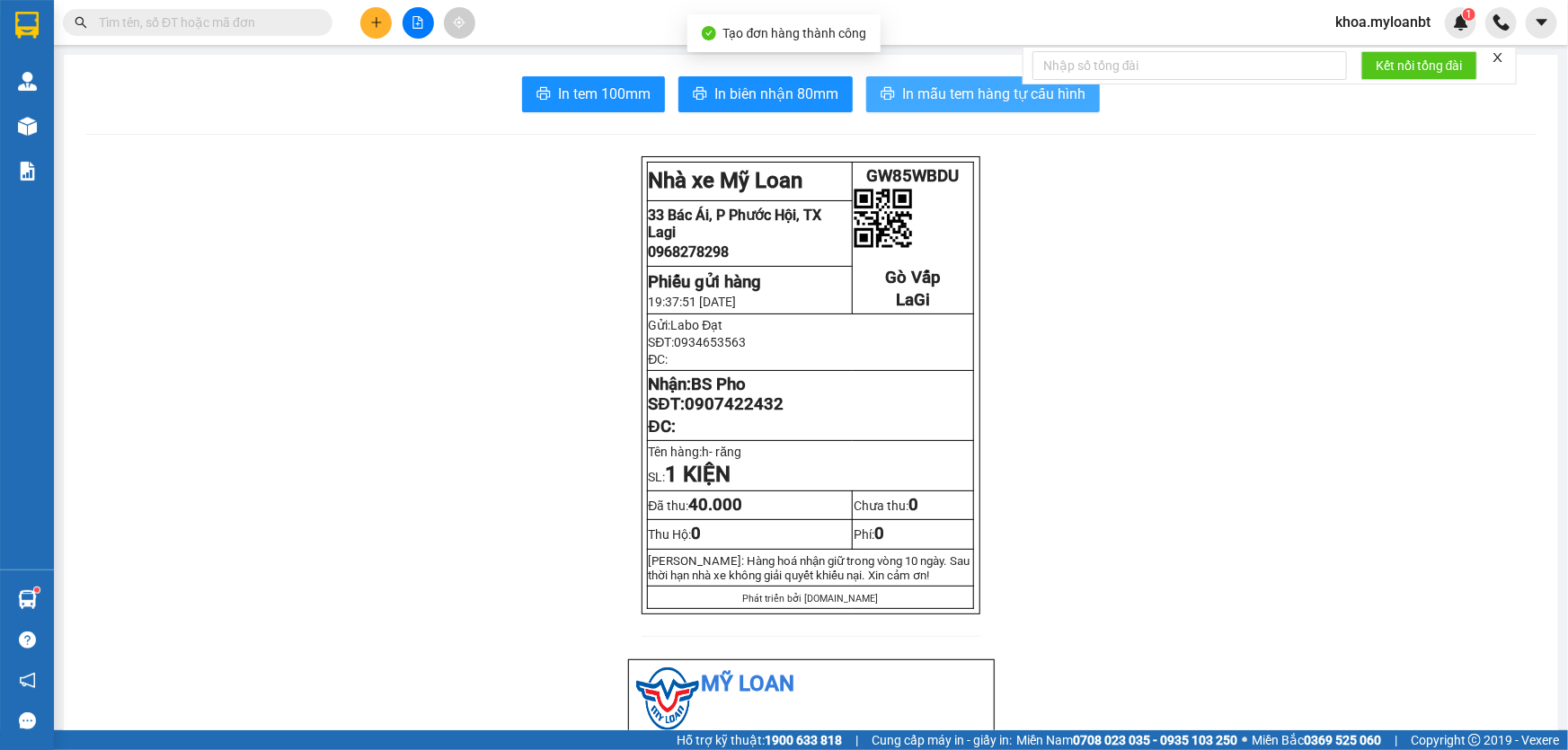
click at [892, 88] on button "In mẫu tem hàng tự cấu hình" at bounding box center [983, 93] width 234 height 36
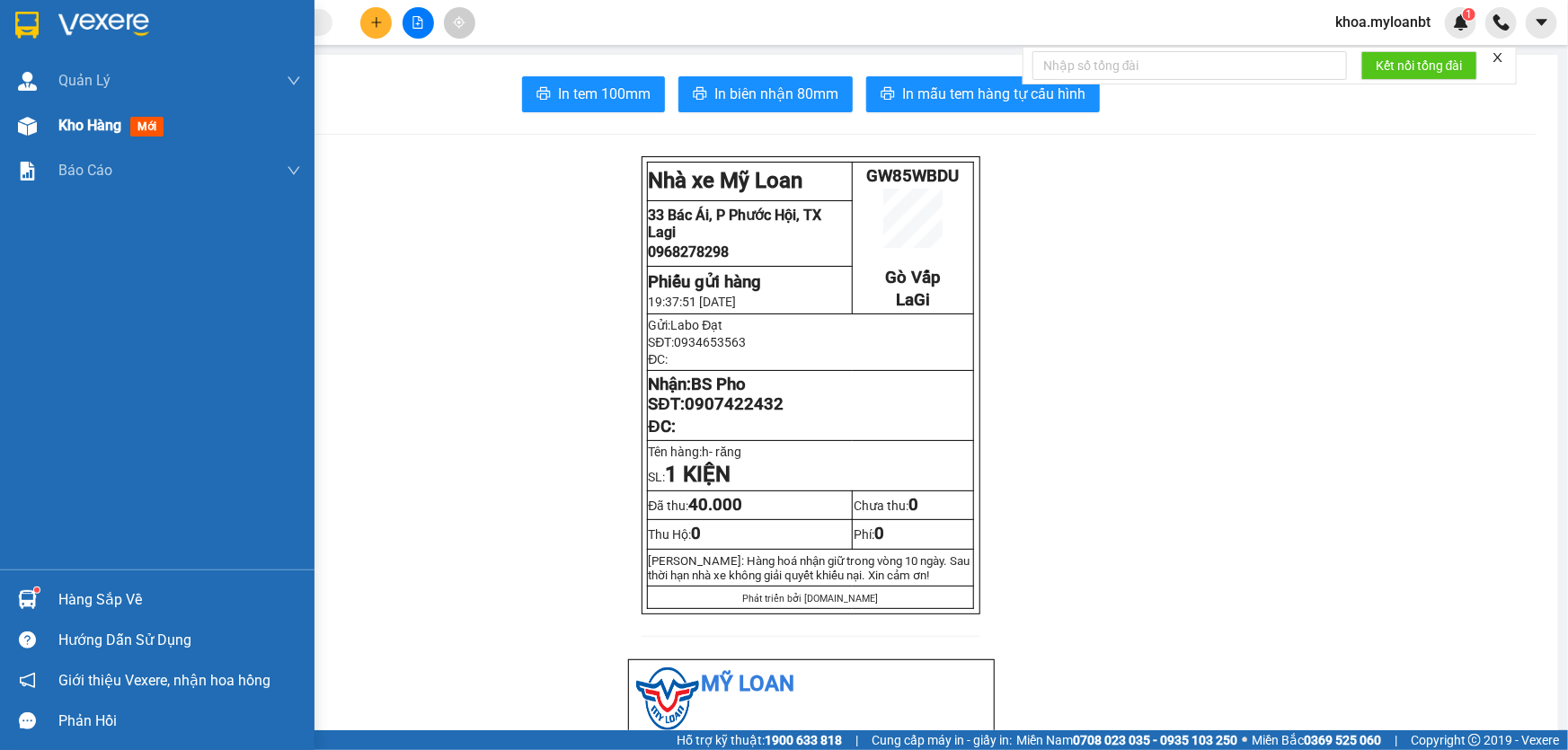
click at [26, 128] on img at bounding box center [28, 126] width 19 height 19
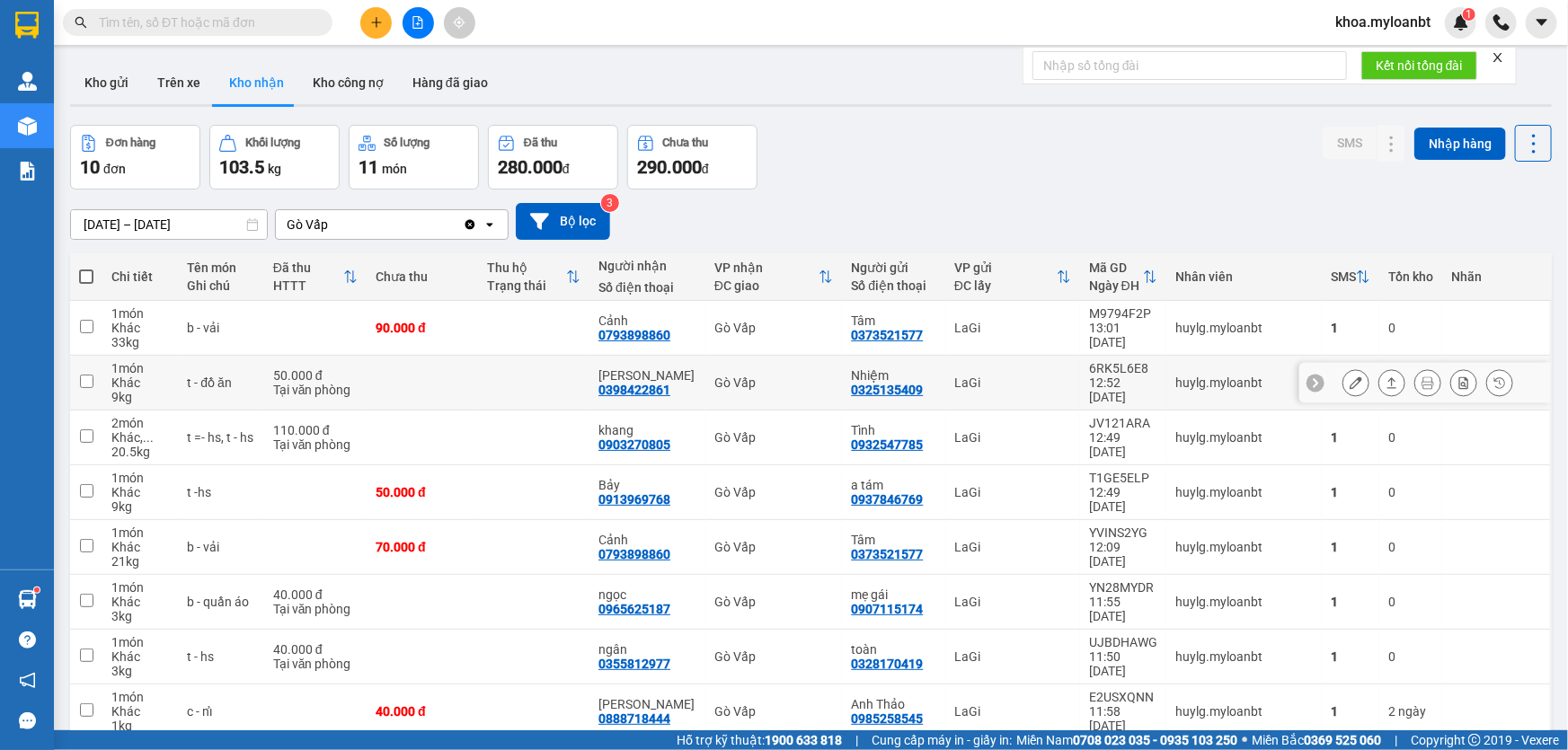
click at [409, 397] on td at bounding box center [423, 383] width 112 height 55
checkbox input "true"
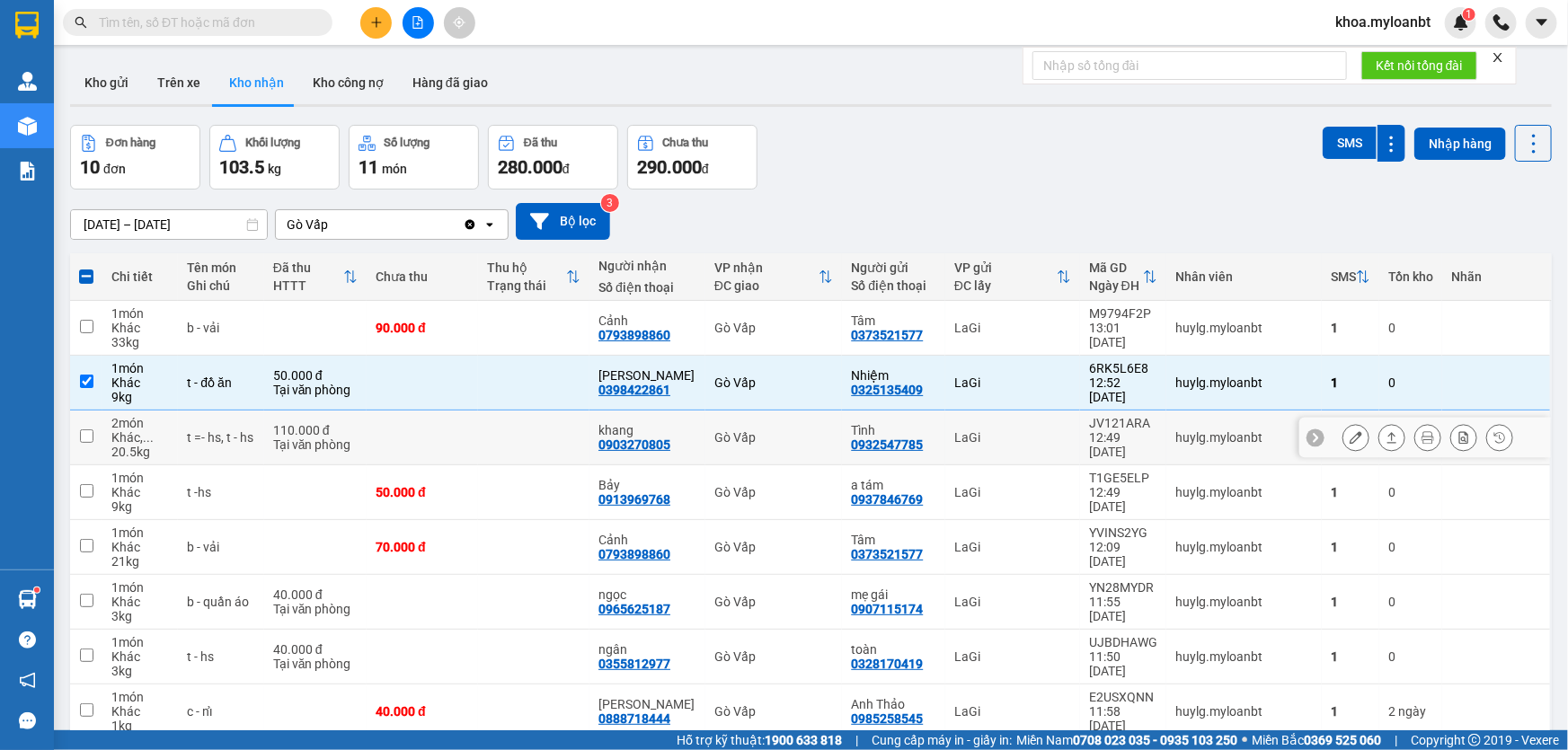
click at [555, 434] on td at bounding box center [534, 437] width 112 height 55
checkbox input "true"
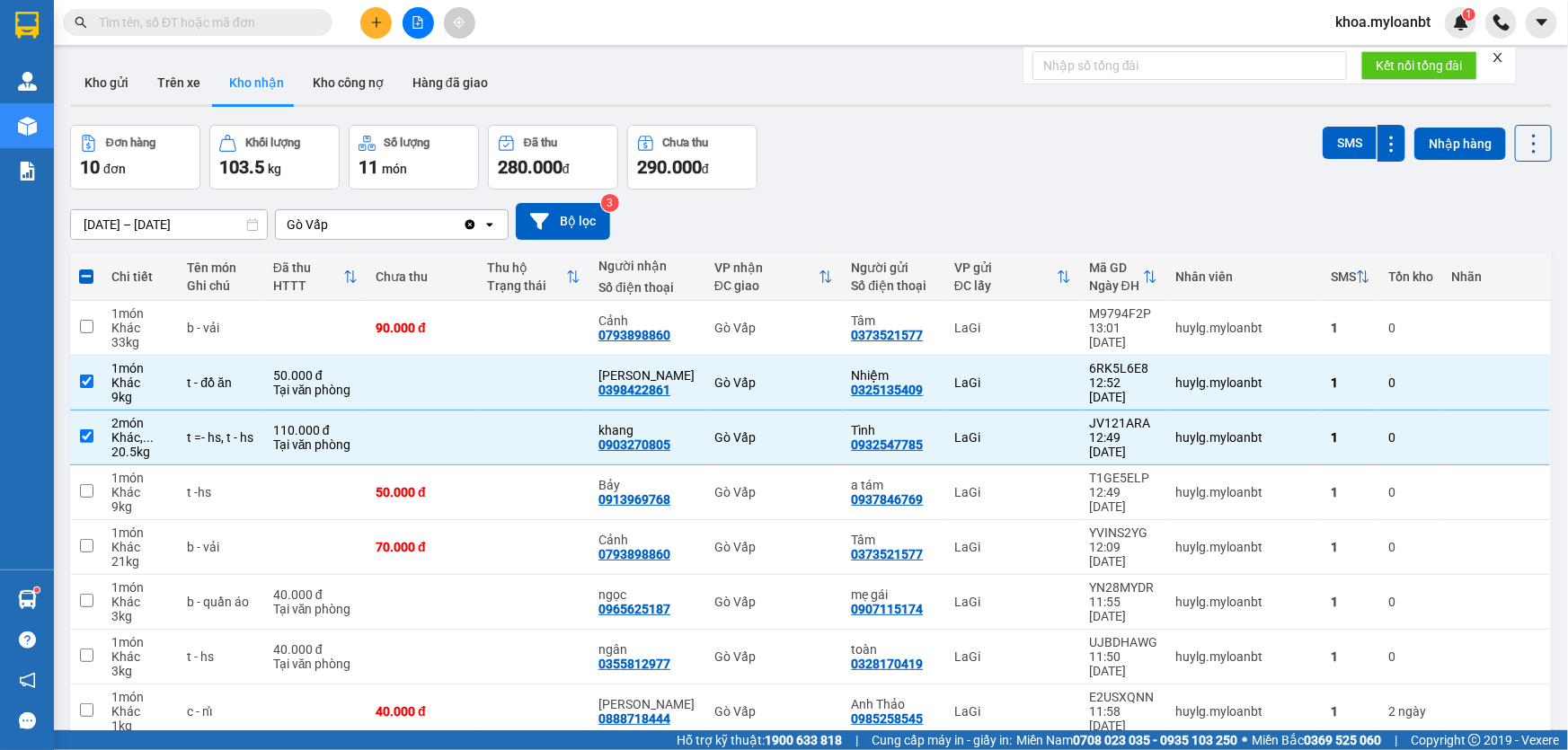
click at [382, 26] on icon "plus" at bounding box center [376, 22] width 13 height 13
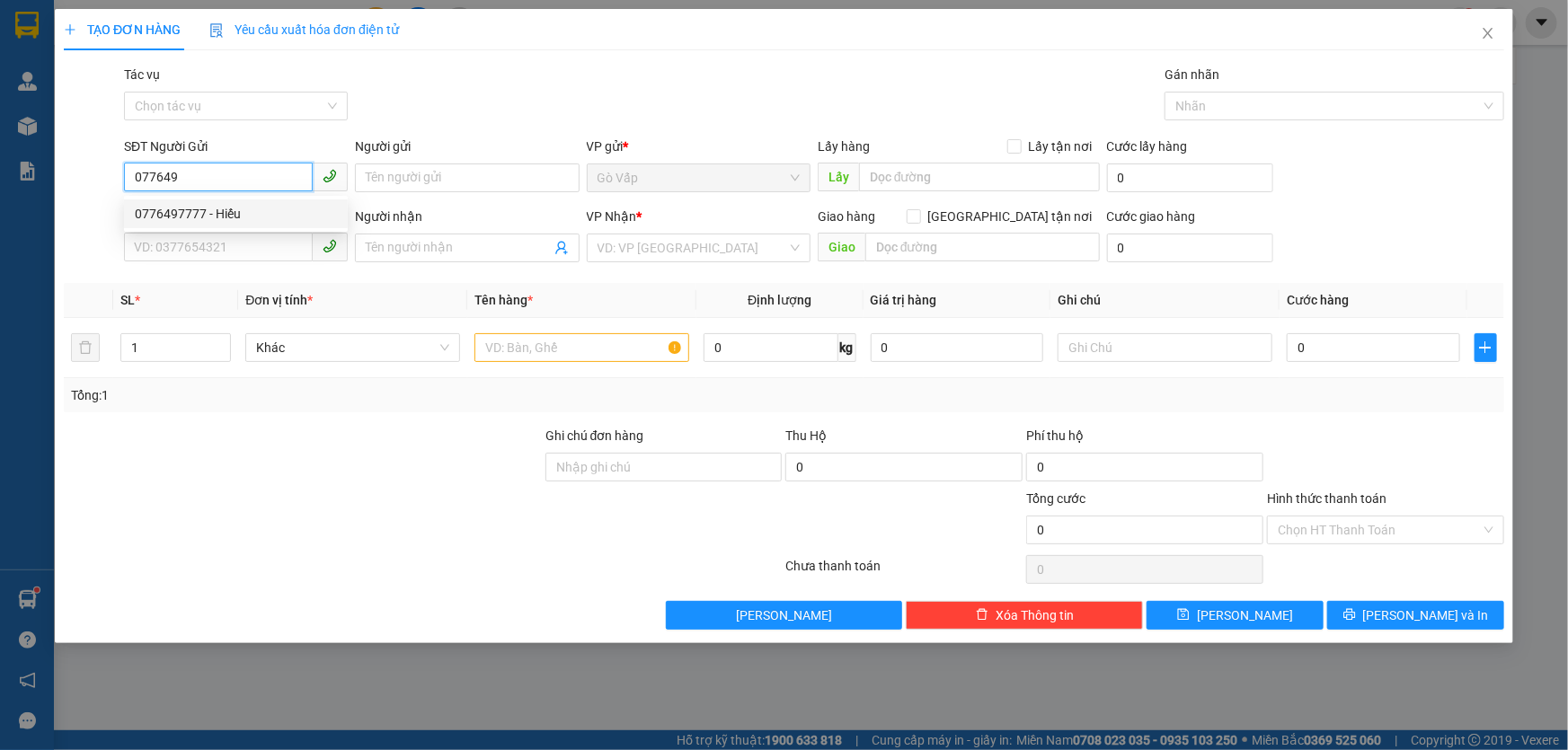
click at [254, 210] on div "0776497777 - Hiếu" at bounding box center [236, 214] width 202 height 20
type input "0776497777"
type input "Hiếu"
type input "0965888284"
type input "Hoa"
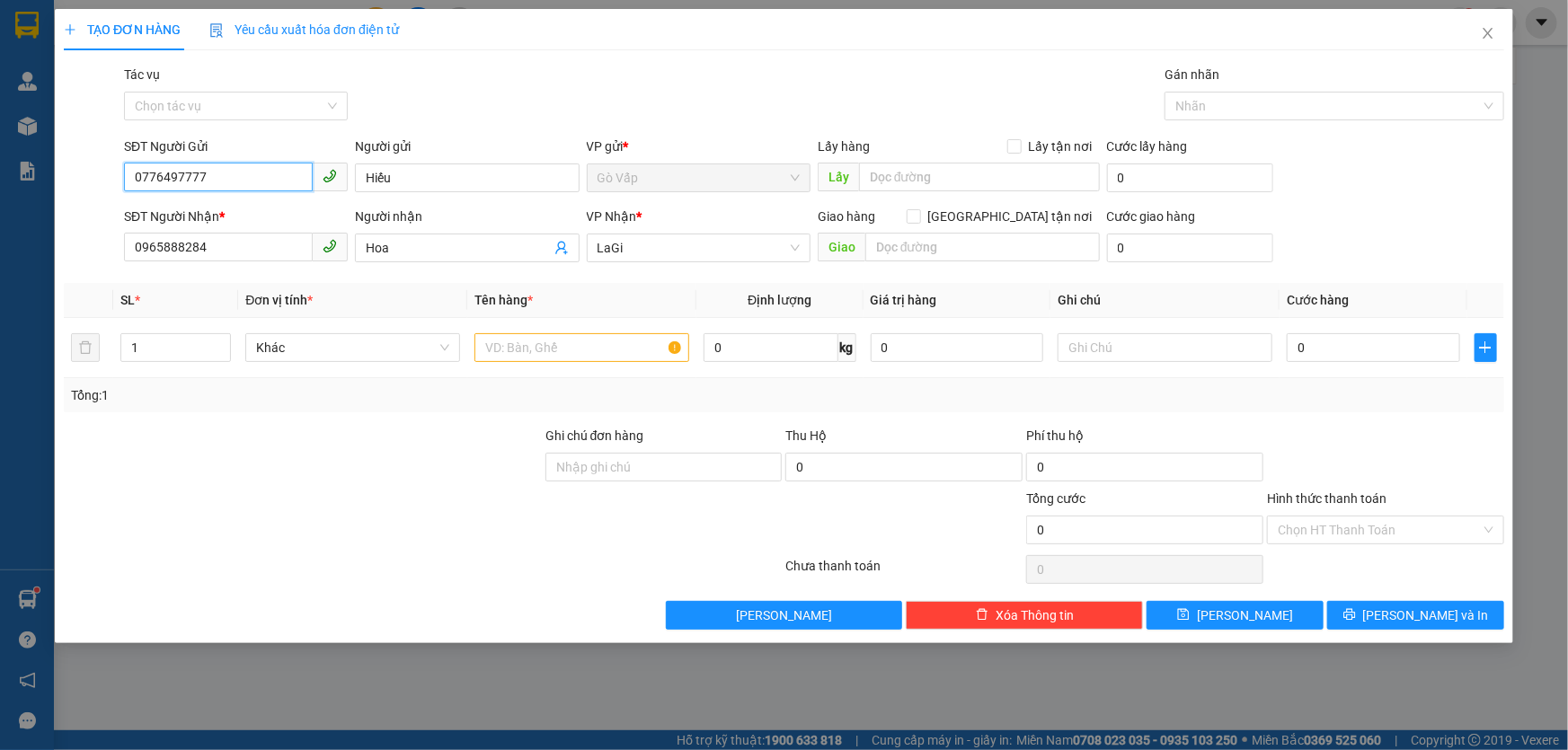
type input "0776497777"
click at [517, 356] on input "text" at bounding box center [582, 348] width 215 height 29
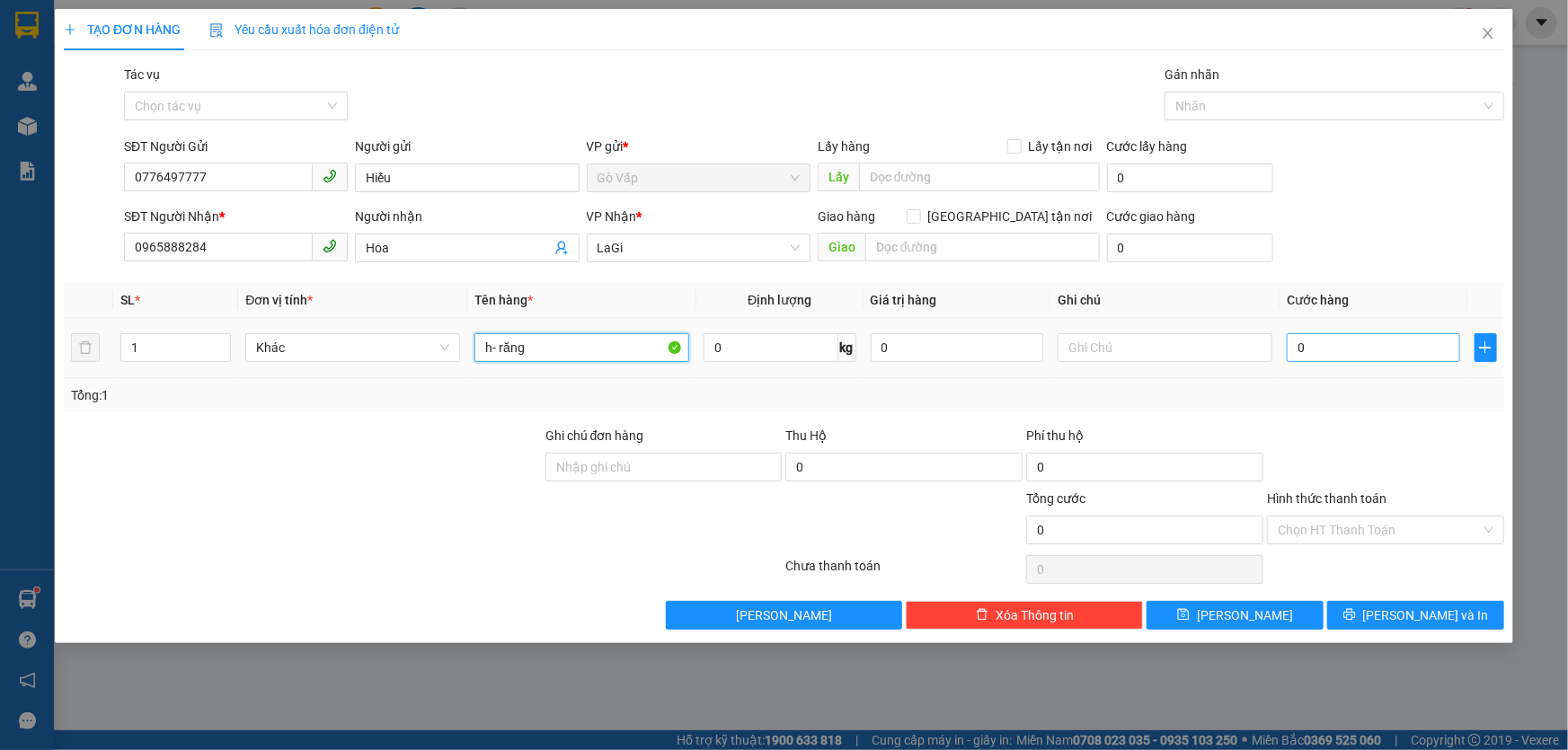
type input "h- răng"
click at [1390, 341] on input "0" at bounding box center [1373, 348] width 173 height 29
type input "4"
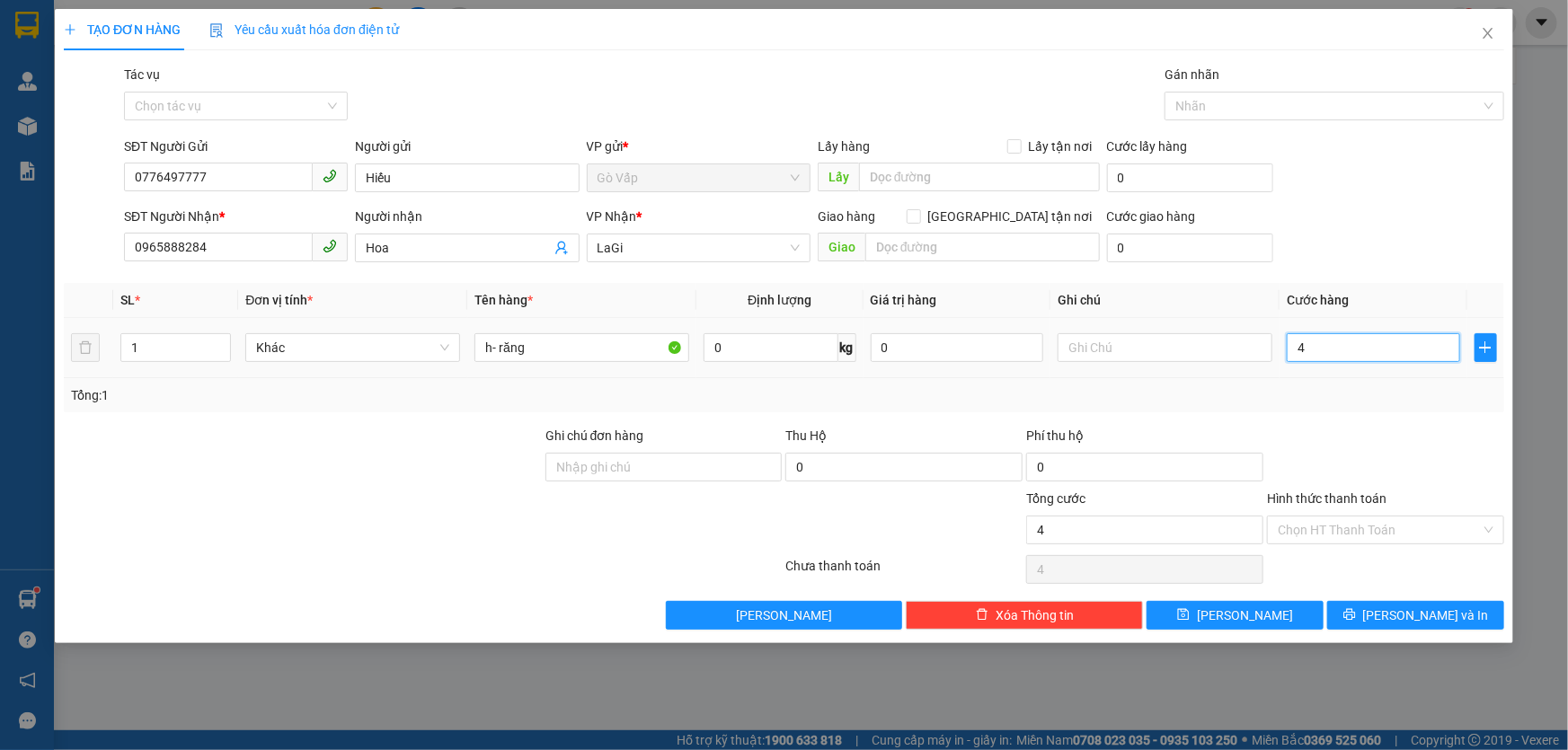
type input "40"
type input "40.000"
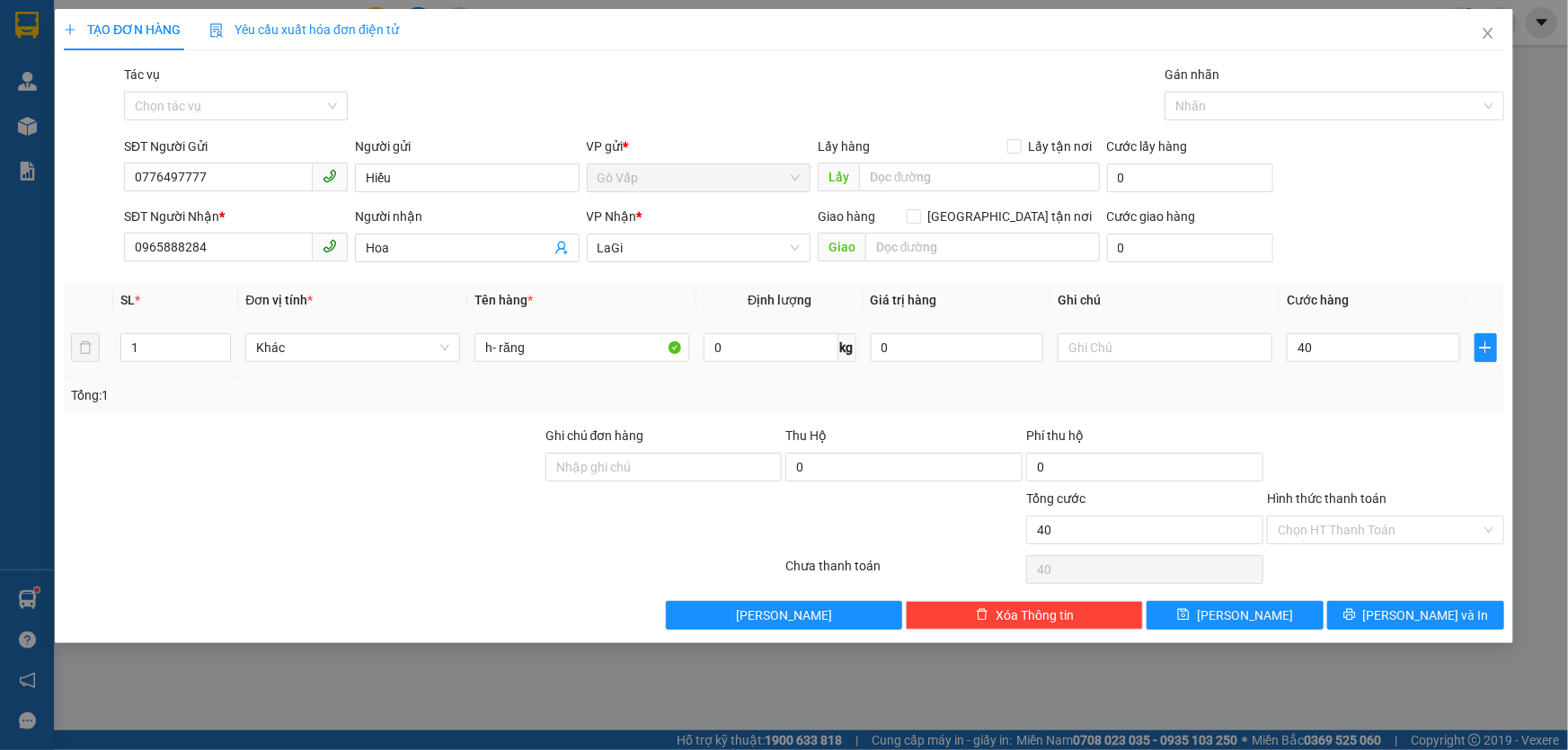
type input "40.000"
click at [1450, 405] on div "Tổng: 1" at bounding box center [784, 395] width 1441 height 34
click at [1418, 614] on span "[PERSON_NAME] và In" at bounding box center [1426, 615] width 126 height 20
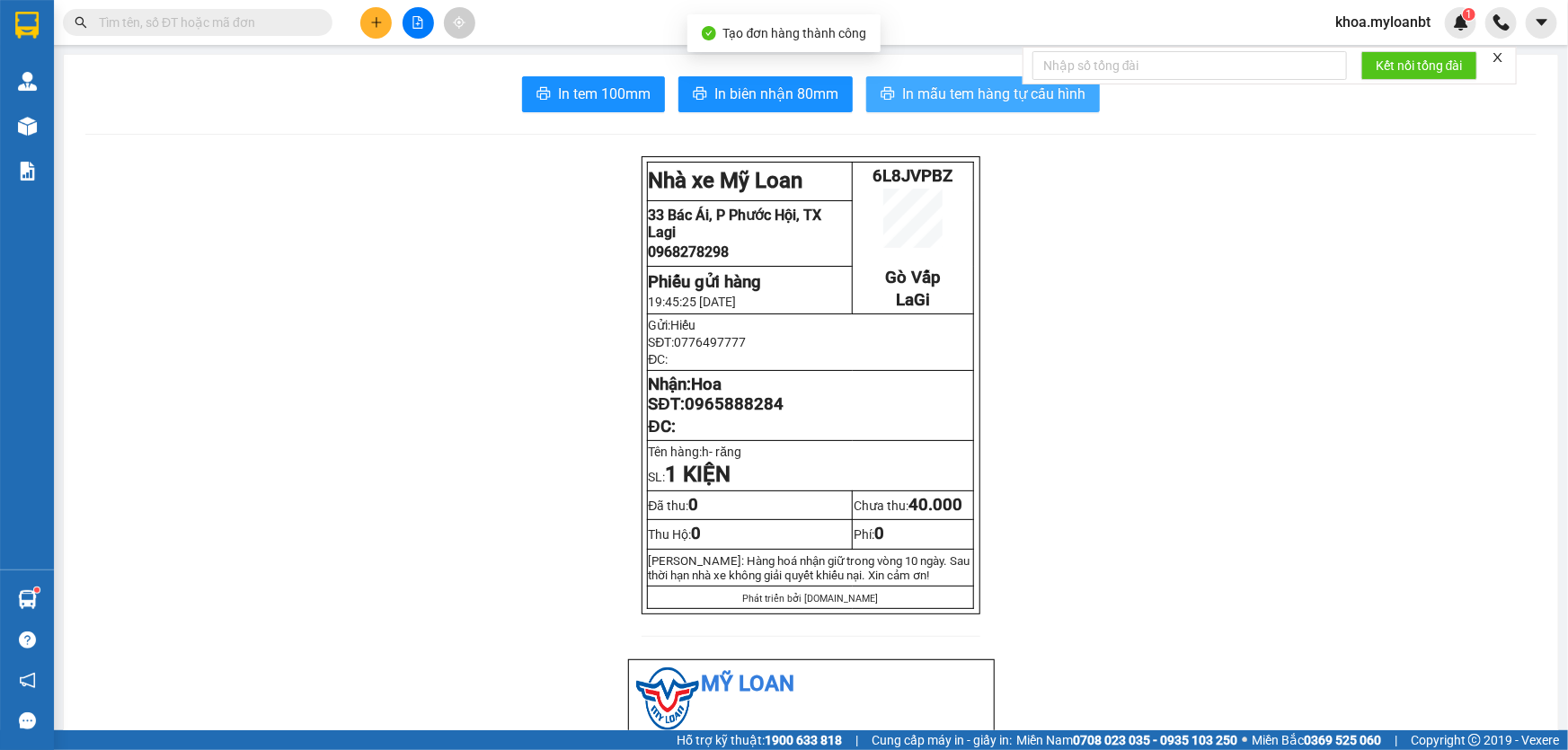
click at [944, 108] on button "In mẫu tem hàng tự cấu hình" at bounding box center [983, 93] width 234 height 36
drag, startPoint x: 823, startPoint y: 126, endPoint x: 807, endPoint y: 98, distance: 32.2
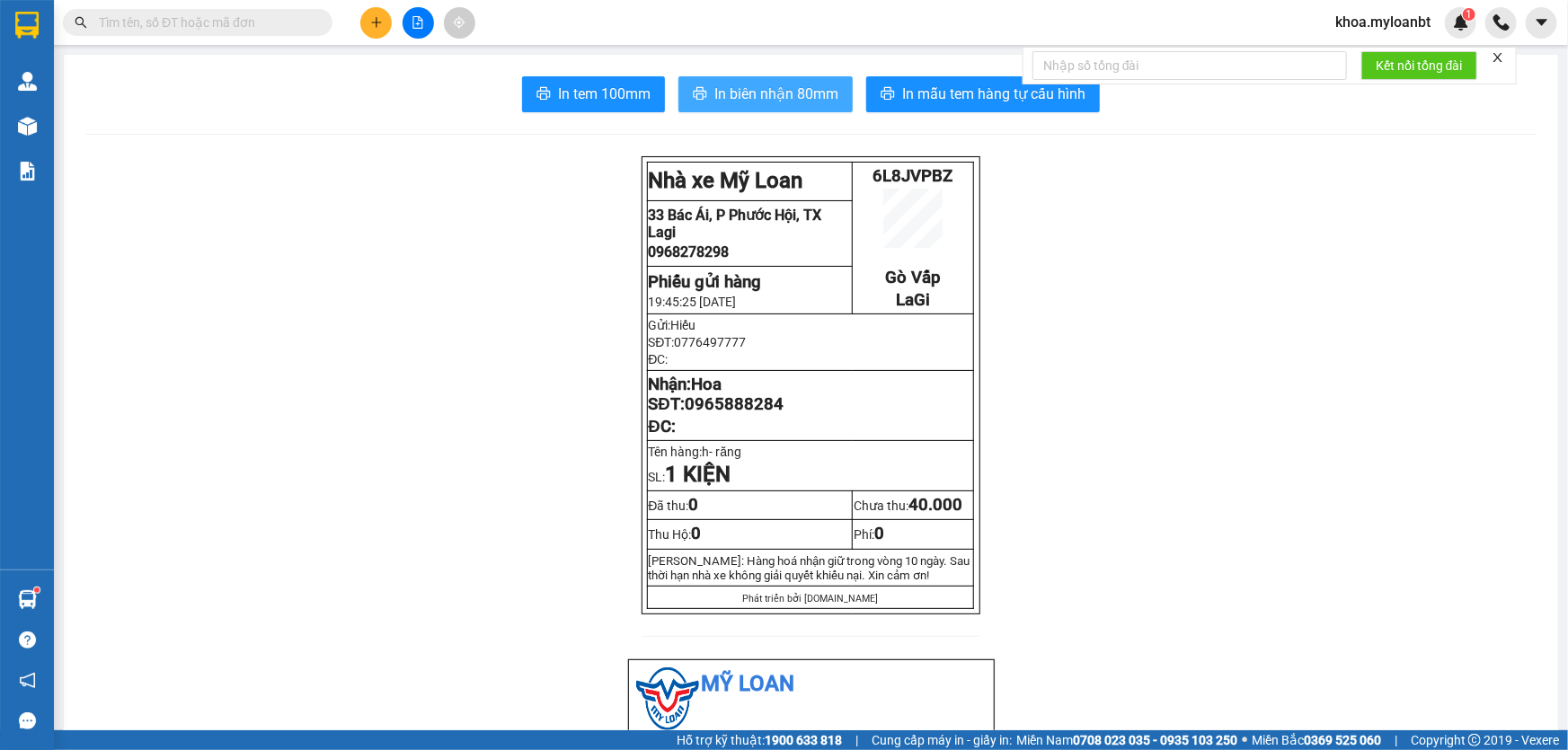
click at [804, 94] on span "In biên nhận 80mm" at bounding box center [776, 93] width 124 height 22
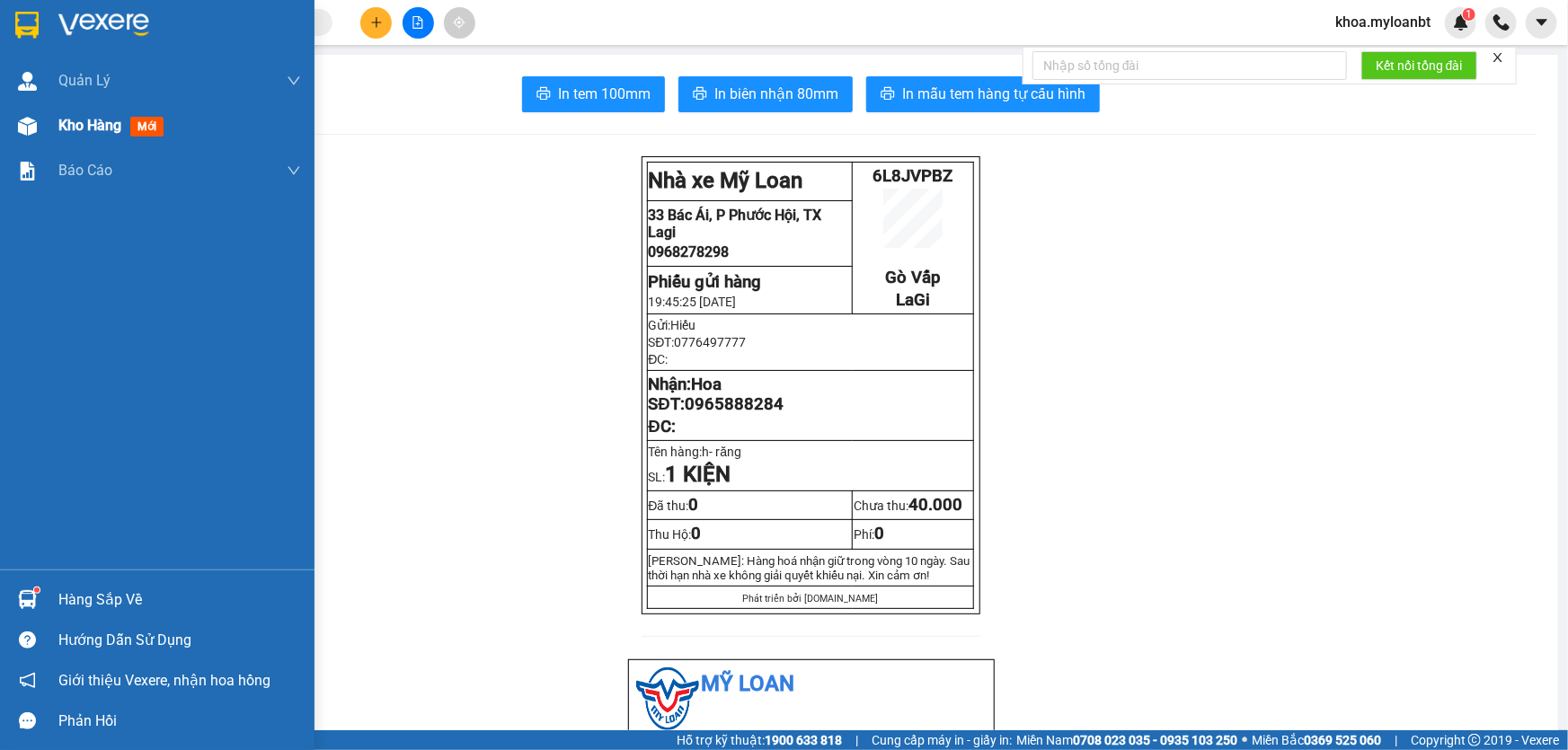
click at [33, 135] on div at bounding box center [27, 126] width 32 height 32
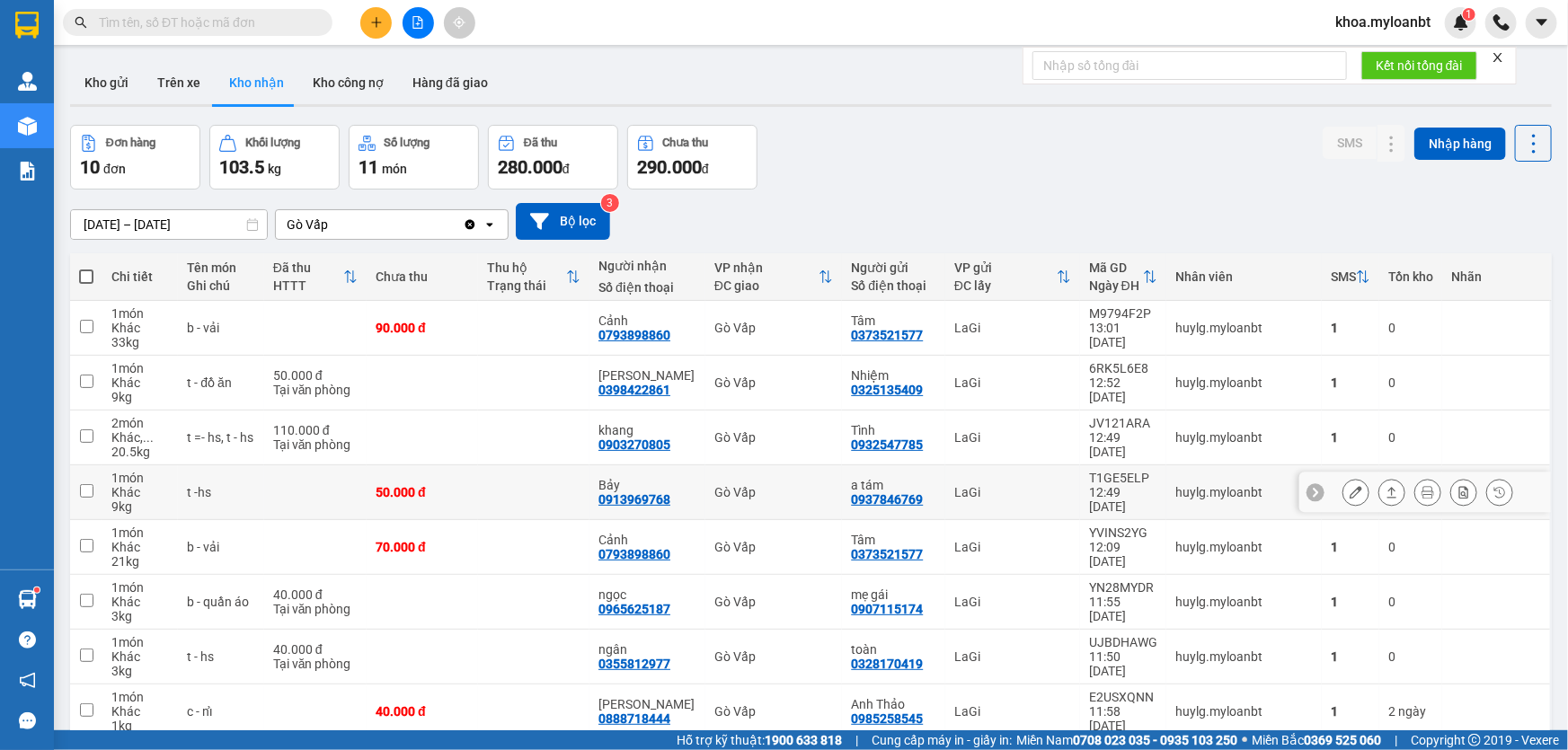
click at [772, 490] on div "Gò Vấp" at bounding box center [773, 492] width 118 height 14
checkbox input "true"
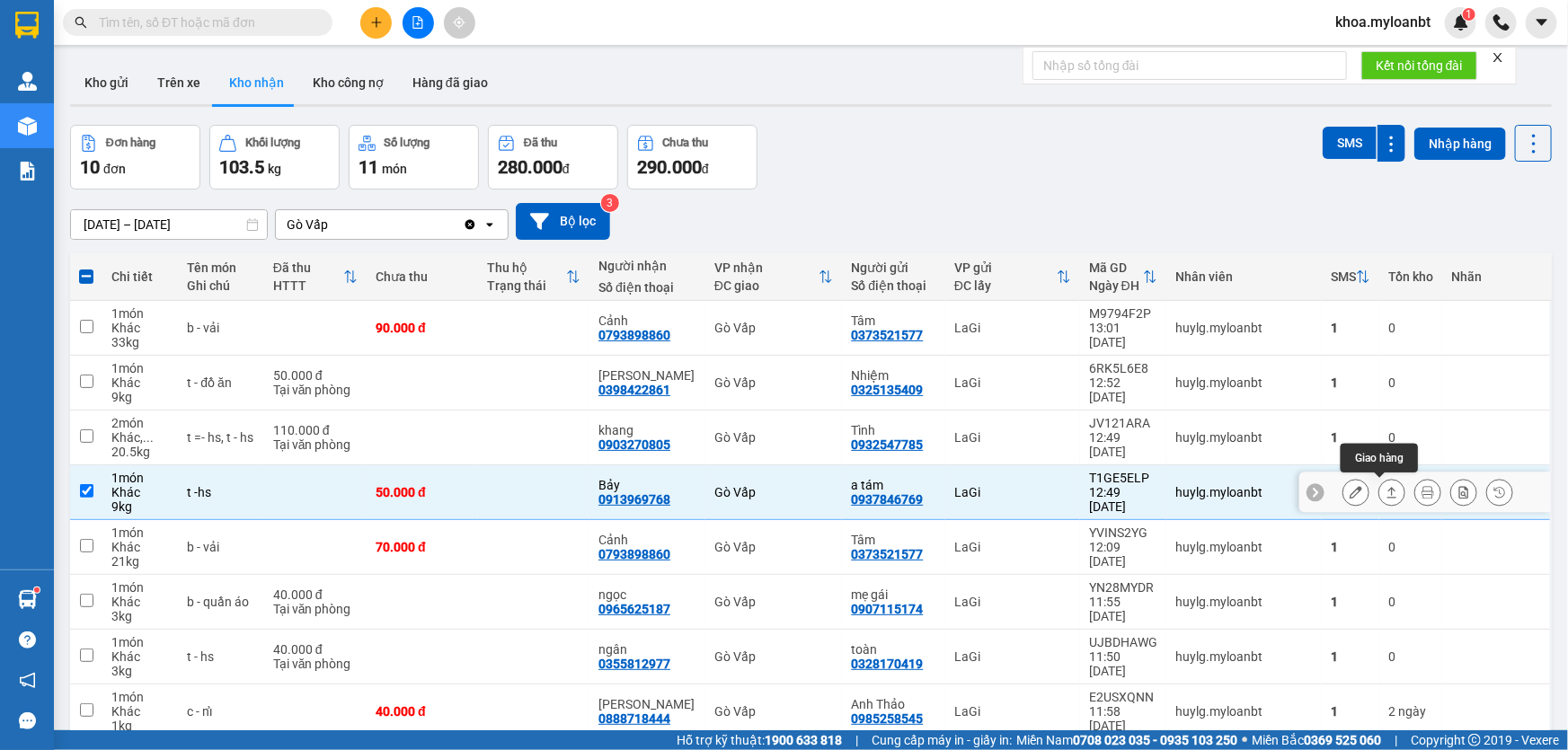
click at [1391, 494] on button at bounding box center [1392, 493] width 25 height 32
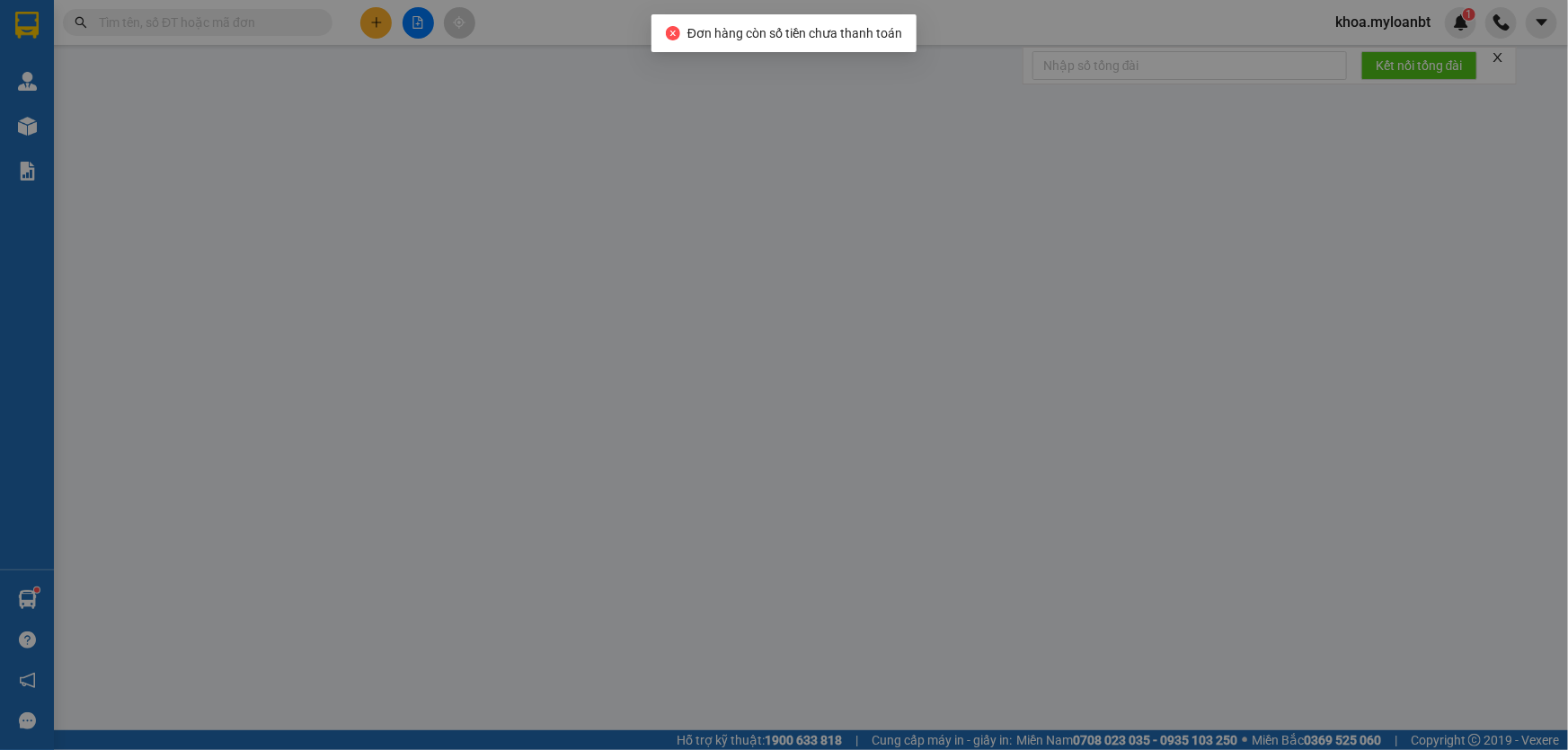
type input "0937846769"
type input "a tám"
type input "0913969768"
type input "Bảy"
type input "50.000"
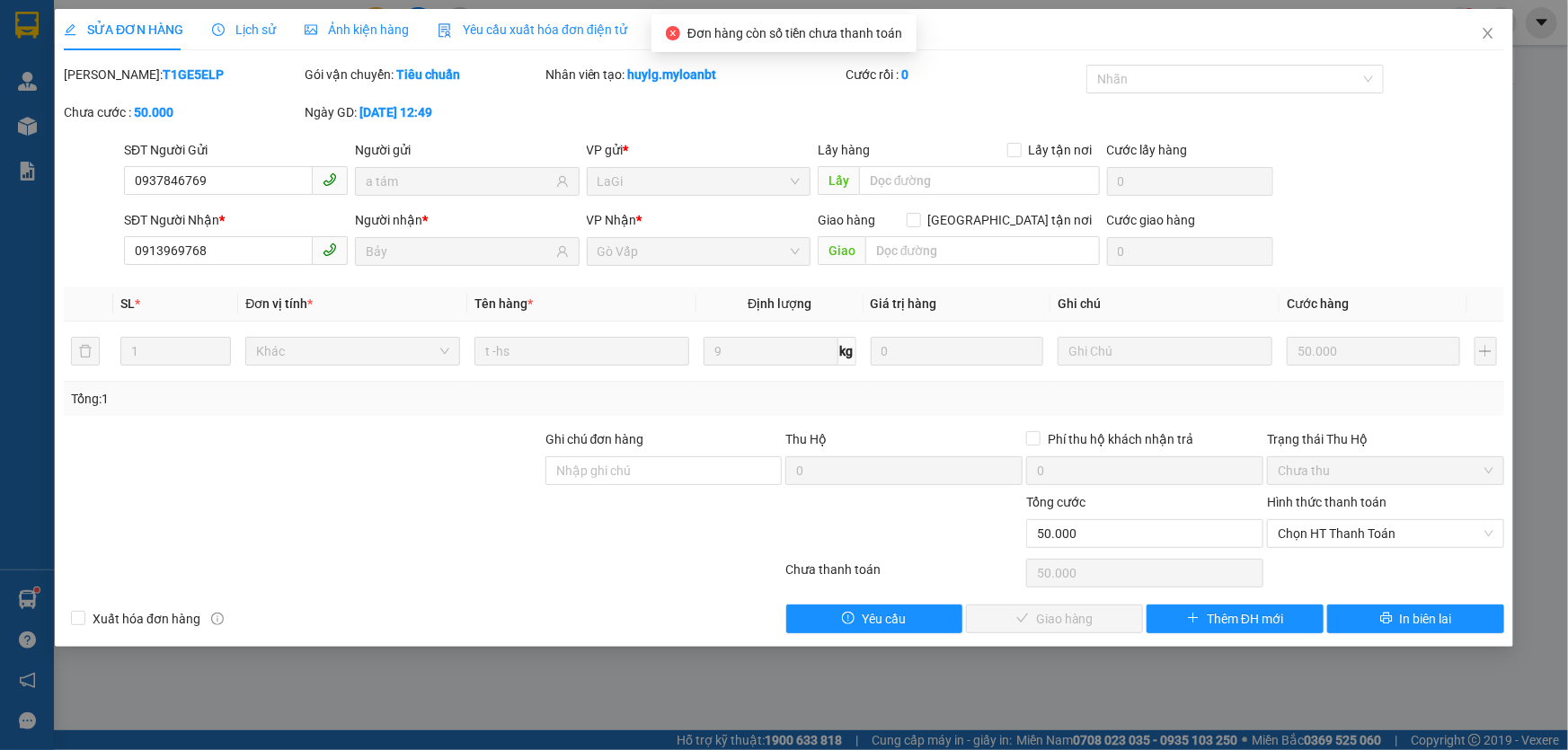
drag, startPoint x: 1377, startPoint y: 511, endPoint x: 1344, endPoint y: 560, distance: 59.1
click at [1373, 519] on div "Hình thức thanh toán Chọn HT Thanh Toán" at bounding box center [1386, 523] width 237 height 63
click at [1344, 560] on div "Chọn HT Thanh Toán" at bounding box center [1386, 573] width 241 height 36
drag, startPoint x: 1361, startPoint y: 539, endPoint x: 1344, endPoint y: 556, distance: 24.0
click at [1352, 544] on span "Chọn HT Thanh Toán" at bounding box center [1386, 533] width 216 height 27
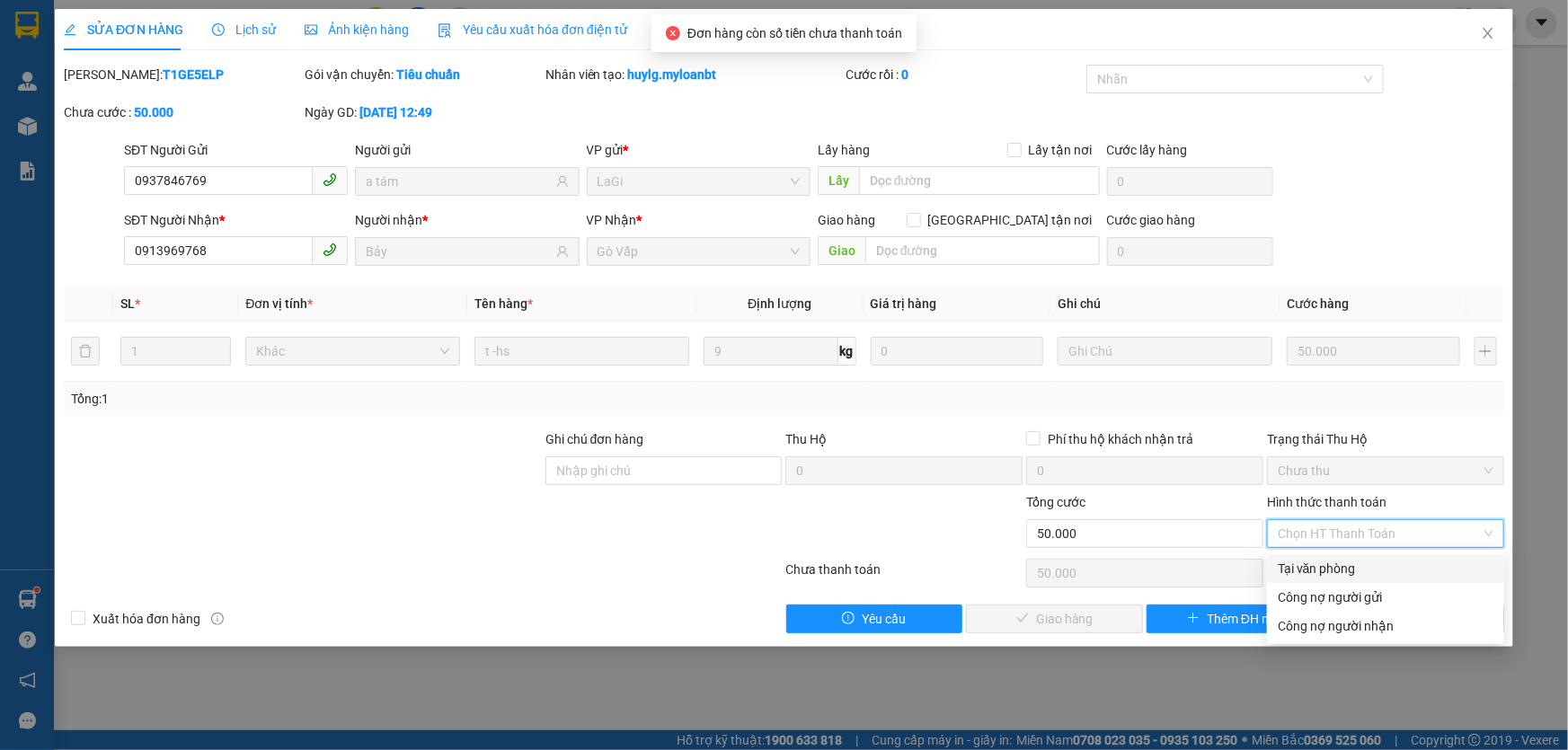
click at [1341, 565] on div "Tại văn phòng" at bounding box center [1386, 568] width 216 height 20
type input "0"
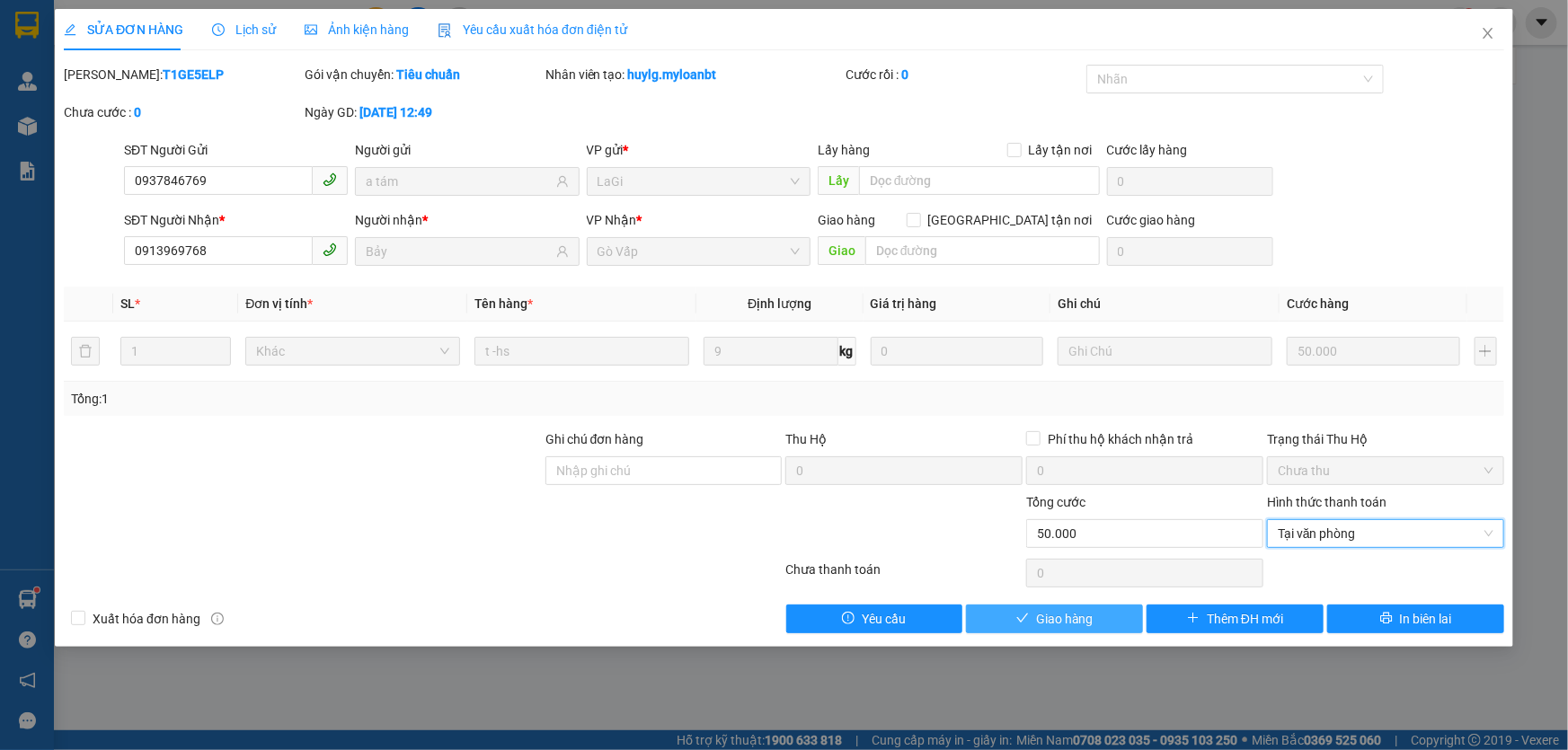
click at [1082, 628] on span "Giao hàng" at bounding box center [1065, 619] width 58 height 20
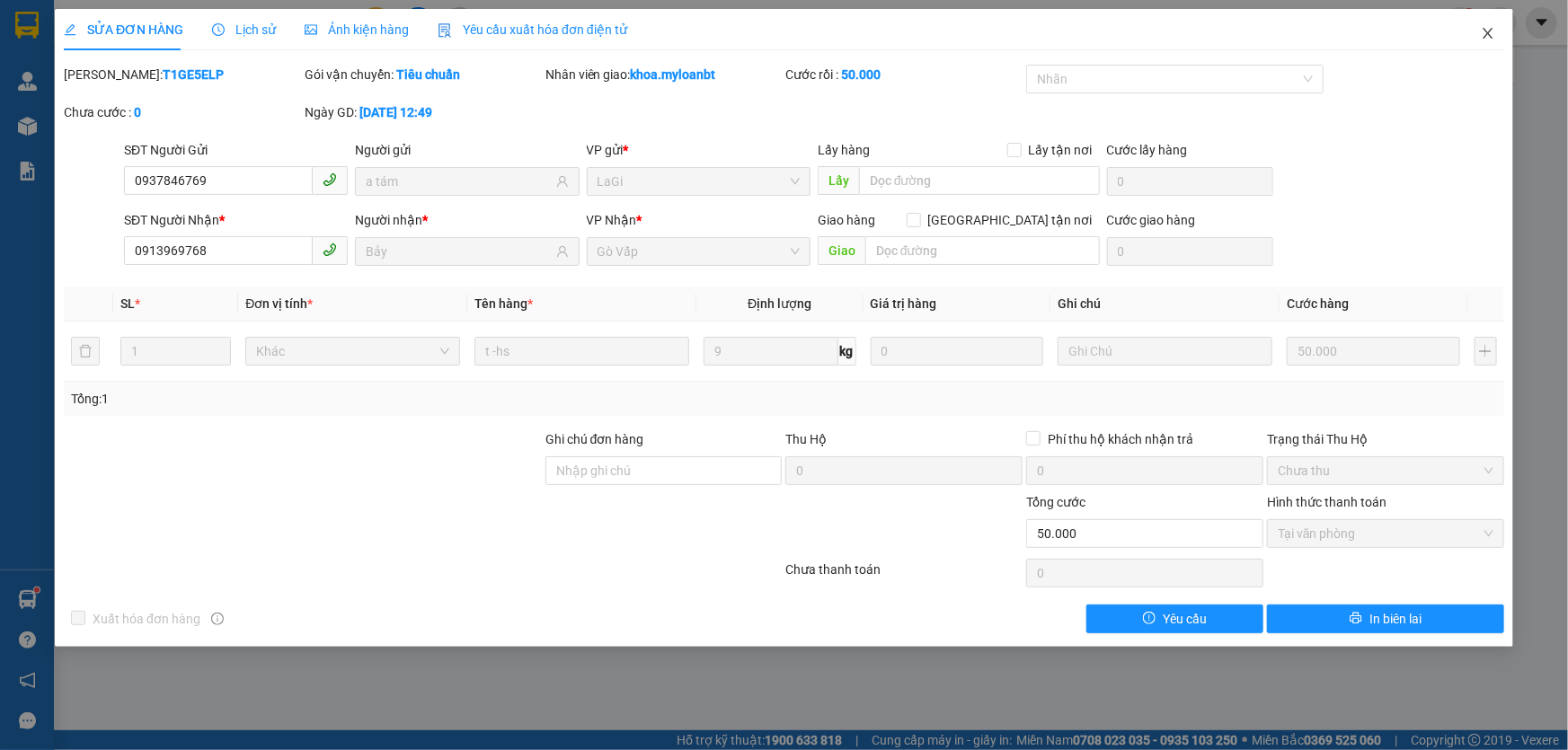
click at [1490, 45] on span "Close" at bounding box center [1488, 34] width 50 height 50
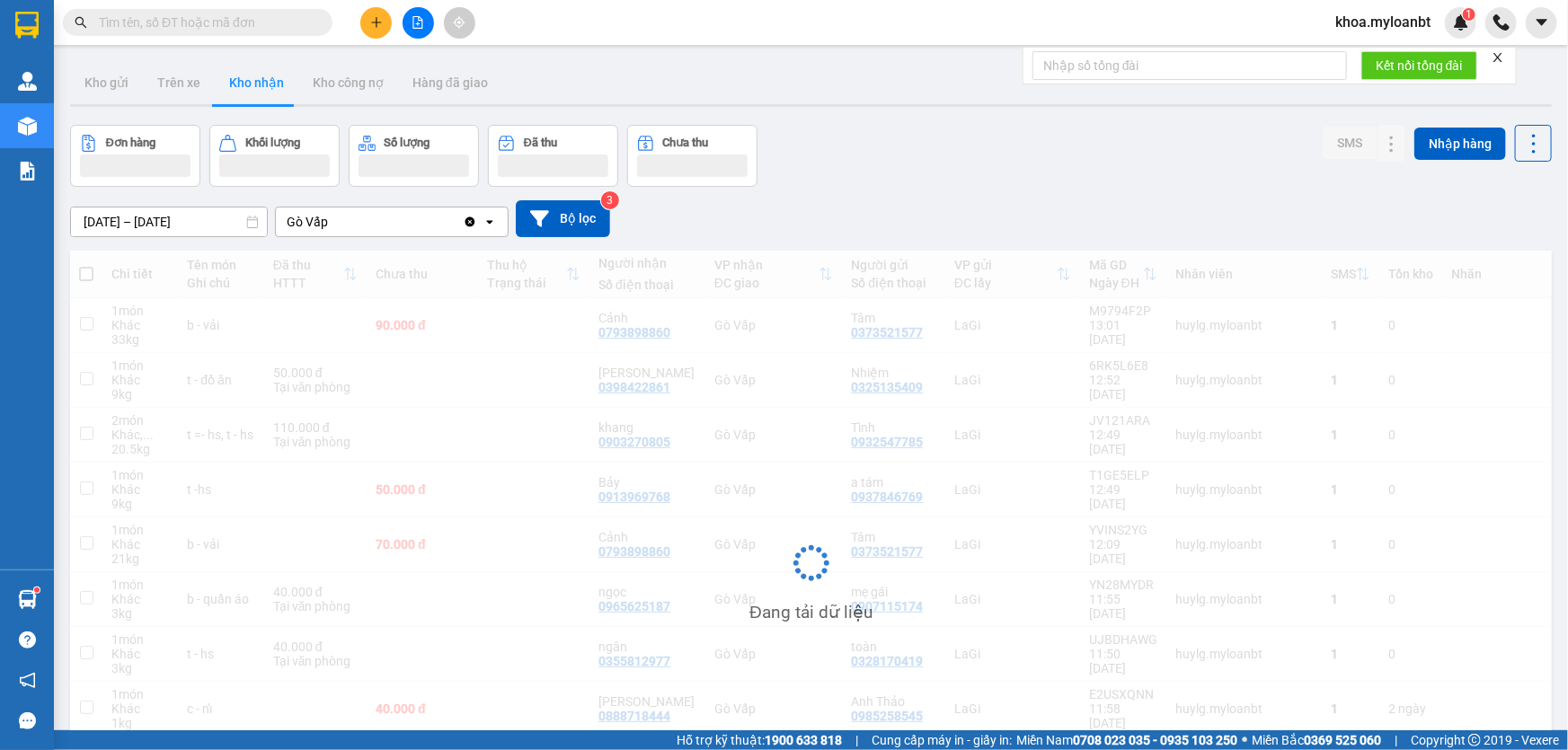
click at [170, 26] on input "text" at bounding box center [205, 22] width 212 height 20
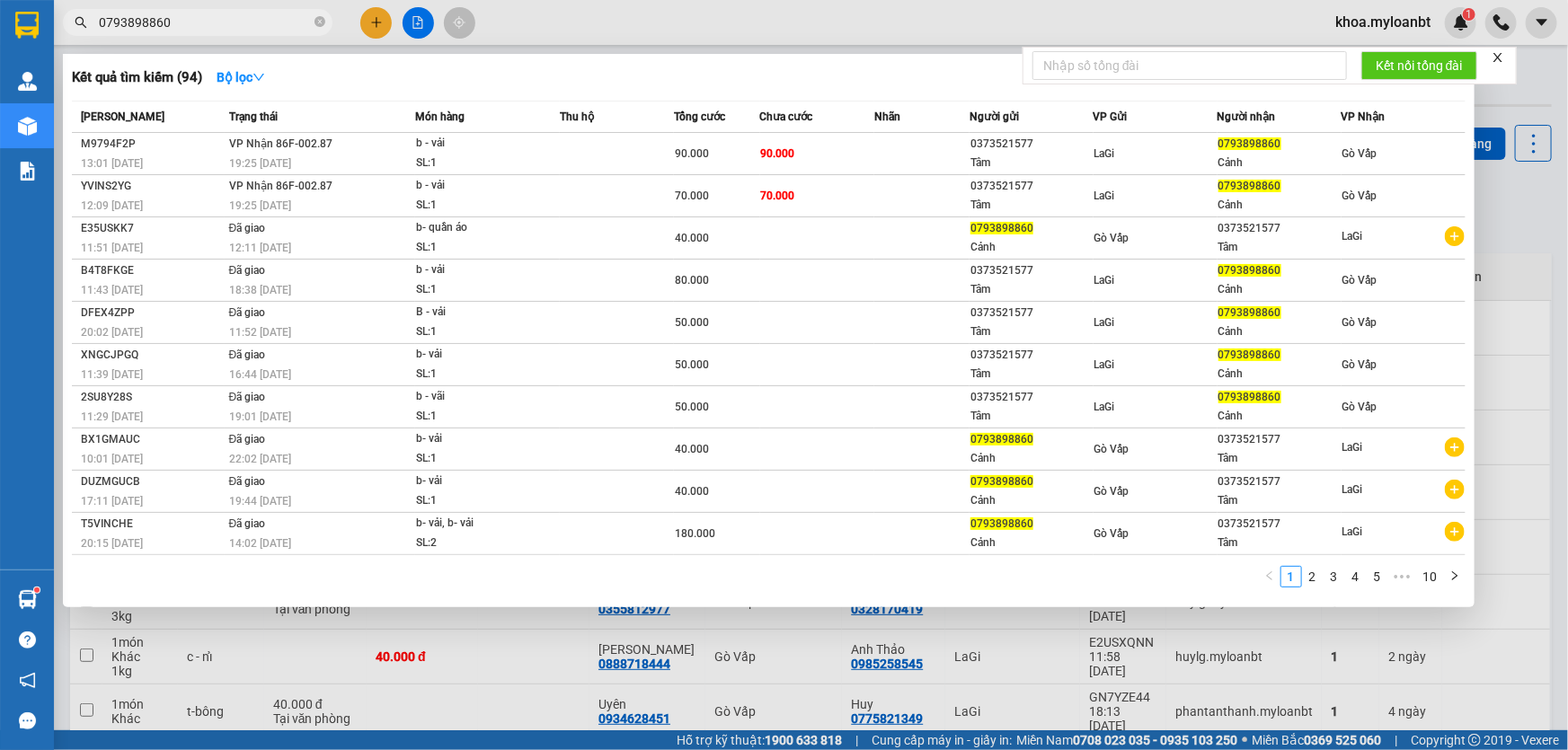
type input "0793898860"
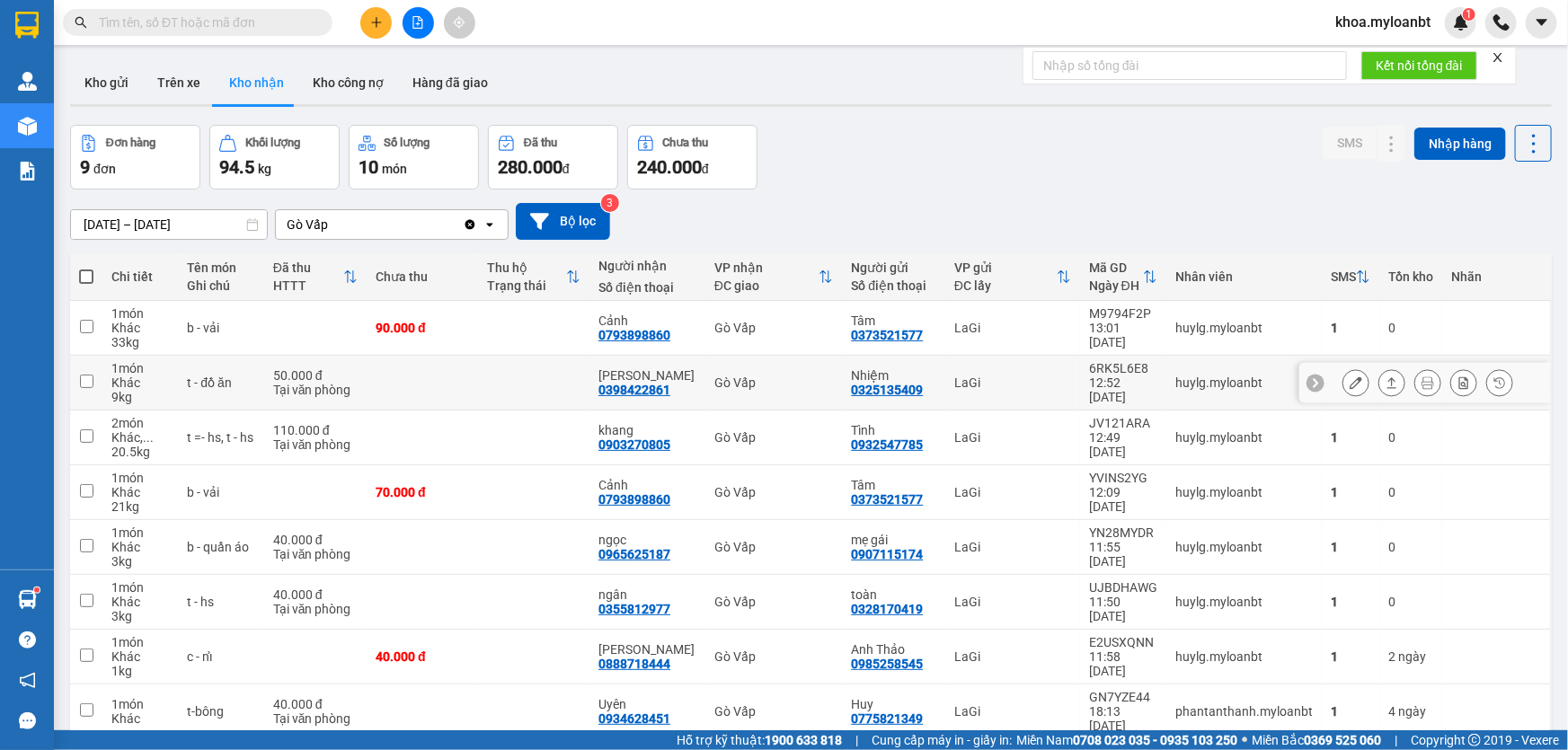
click at [531, 385] on td at bounding box center [534, 383] width 112 height 55
checkbox input "true"
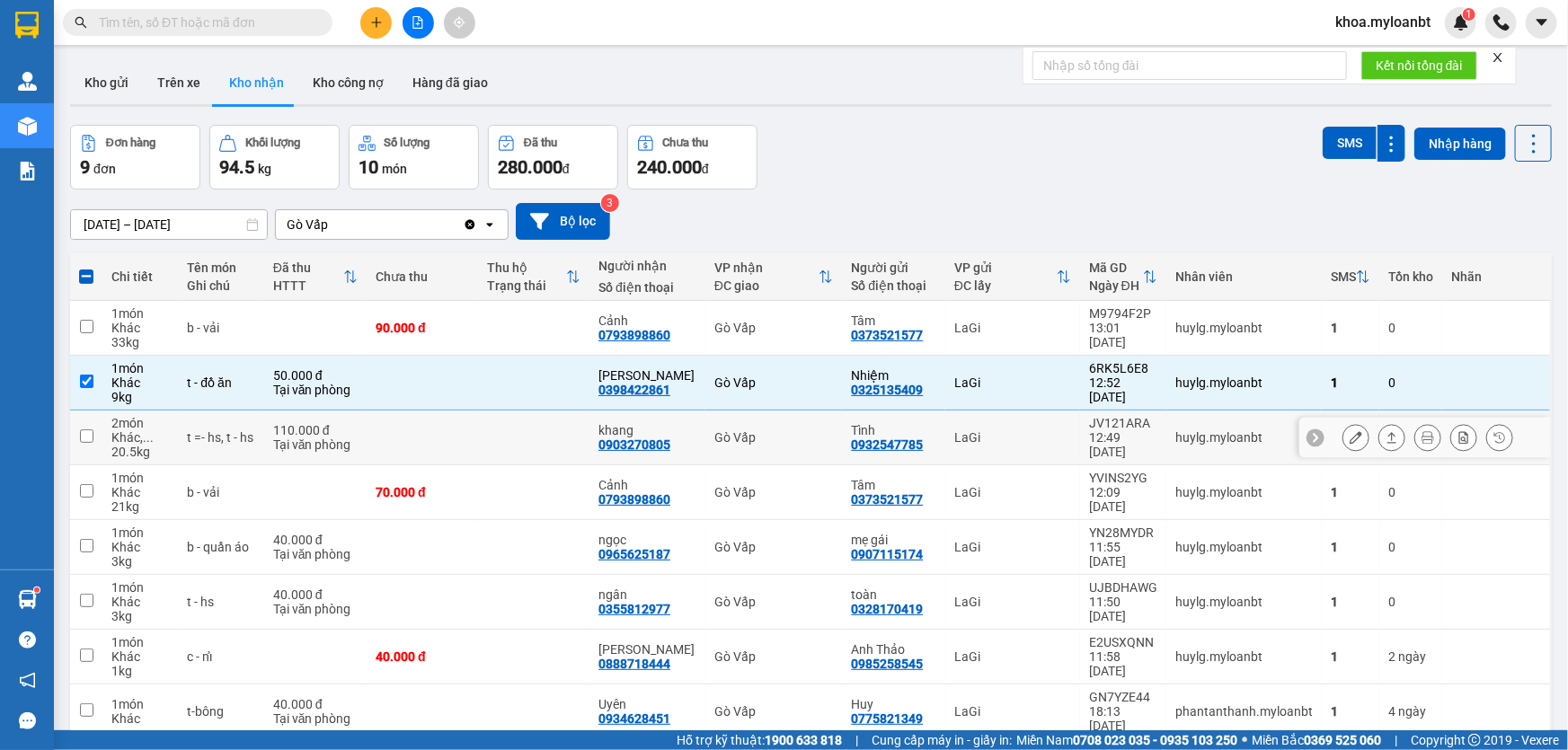
click at [563, 443] on td at bounding box center [534, 437] width 112 height 55
checkbox input "true"
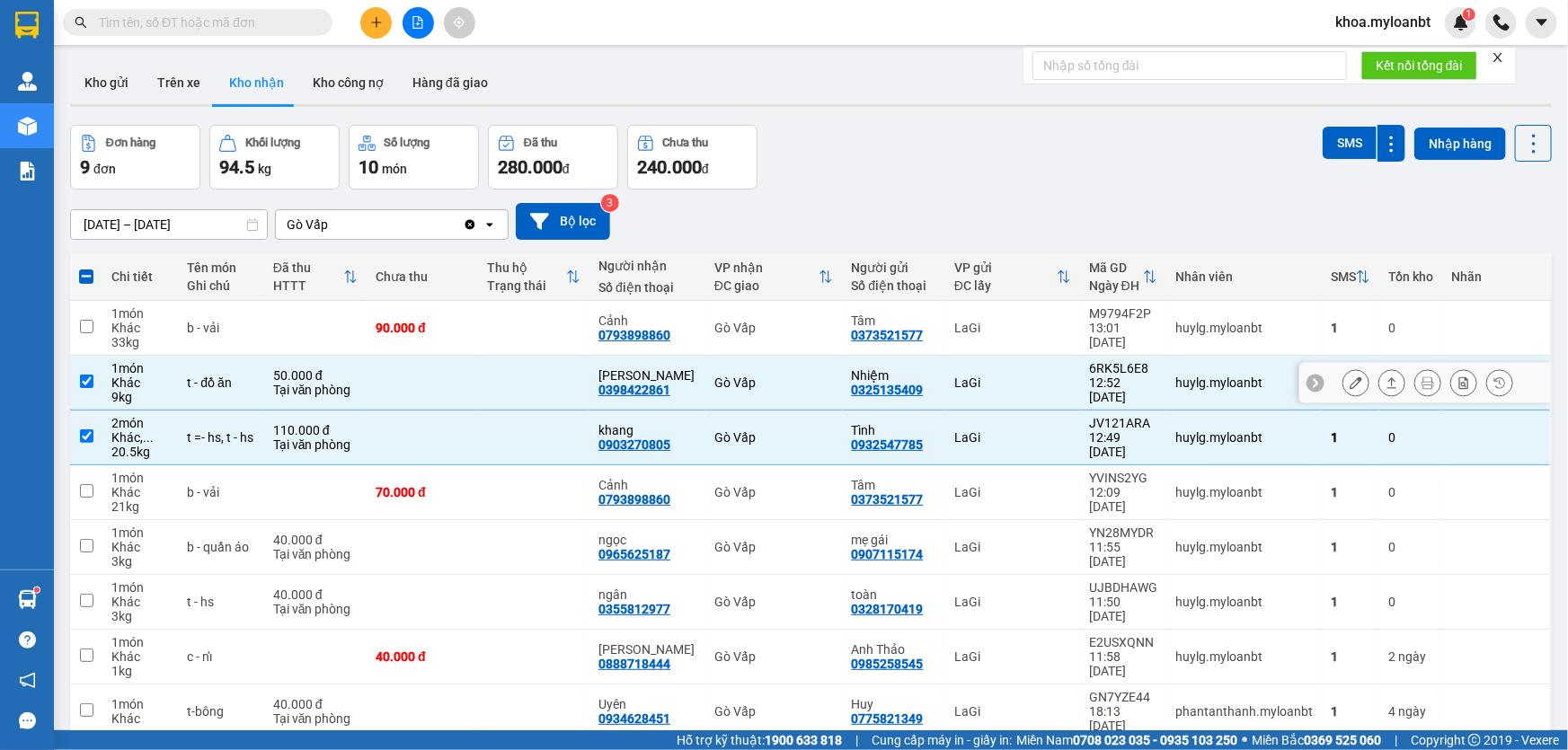
click at [753, 397] on td "Gò Vấp" at bounding box center [774, 383] width 137 height 55
checkbox input "false"
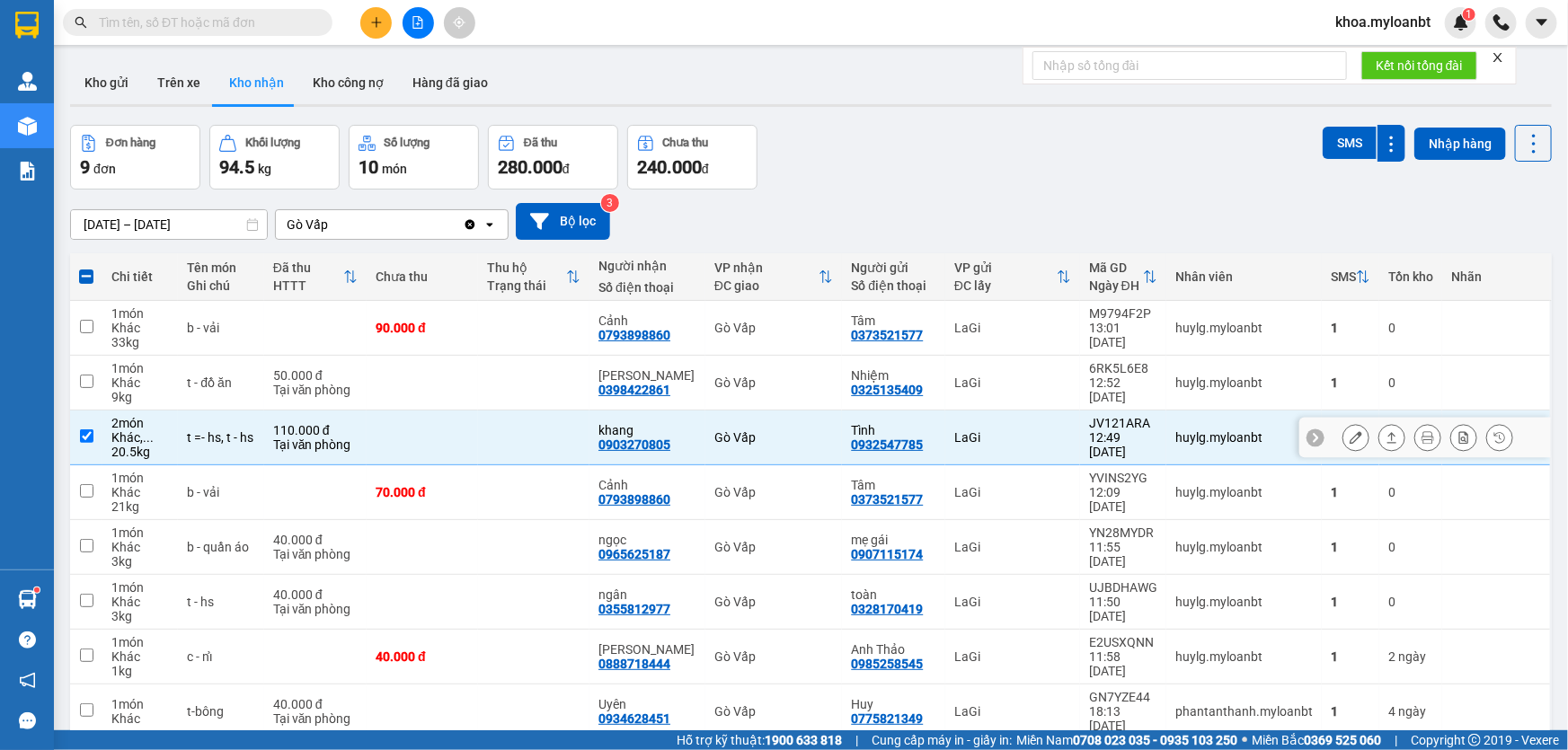
click at [759, 426] on td "Gò Vấp" at bounding box center [774, 437] width 137 height 55
checkbox input "false"
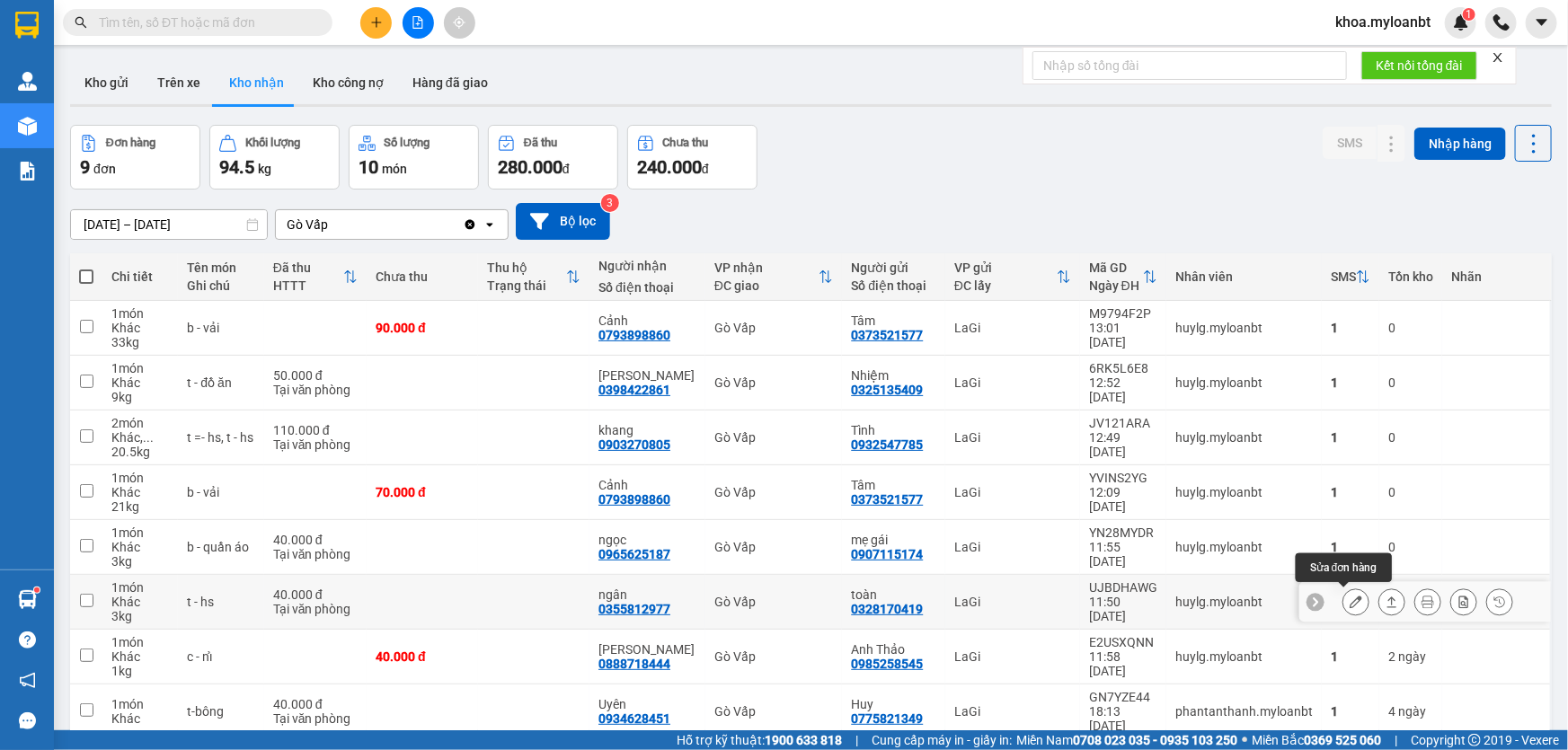
click at [1350, 600] on icon at bounding box center [1356, 602] width 13 height 13
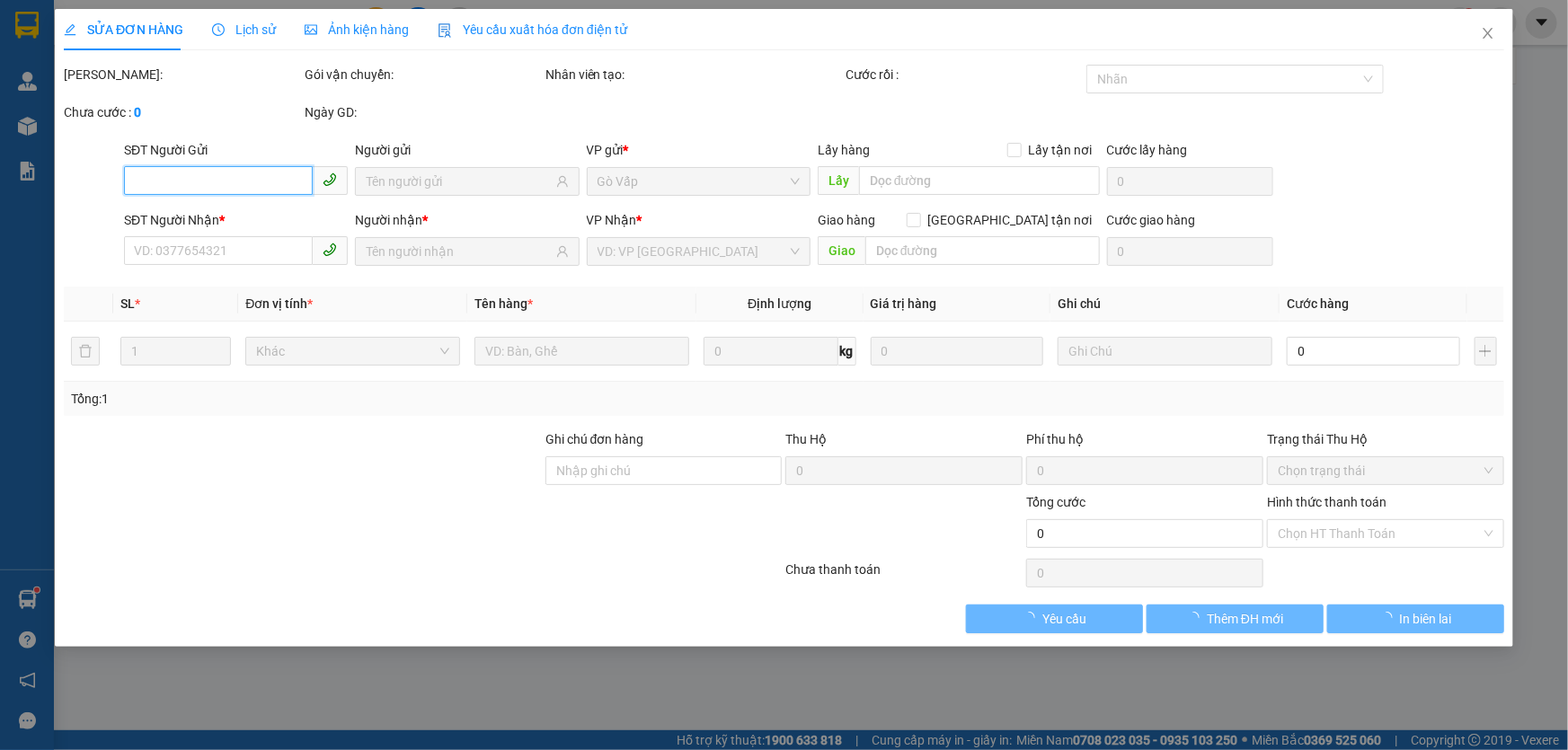
type input "0328170419"
type input "toàn"
type input "0355812977"
type input "ngân"
type input "40.000"
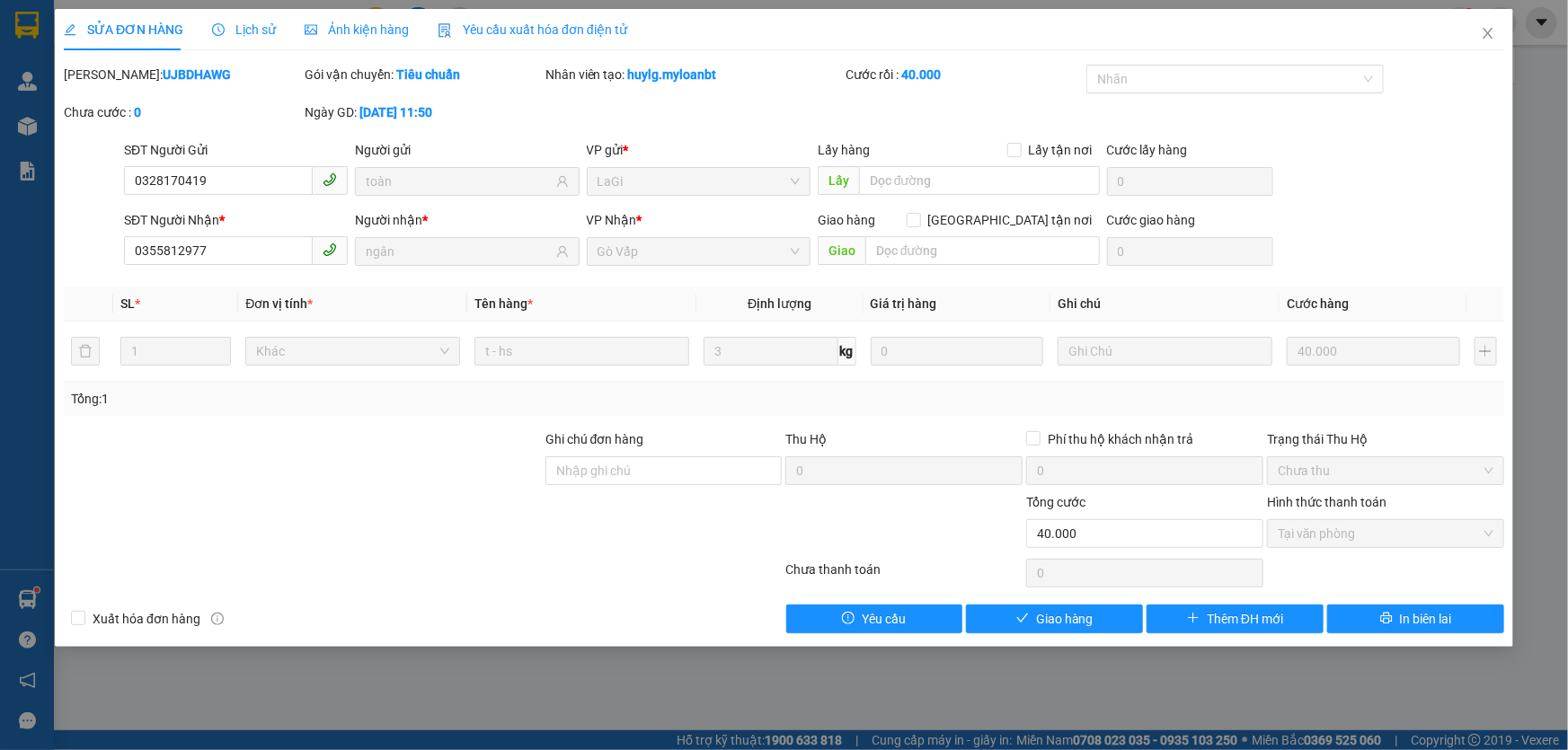
click at [243, 47] on div "Lịch sử" at bounding box center [244, 29] width 64 height 41
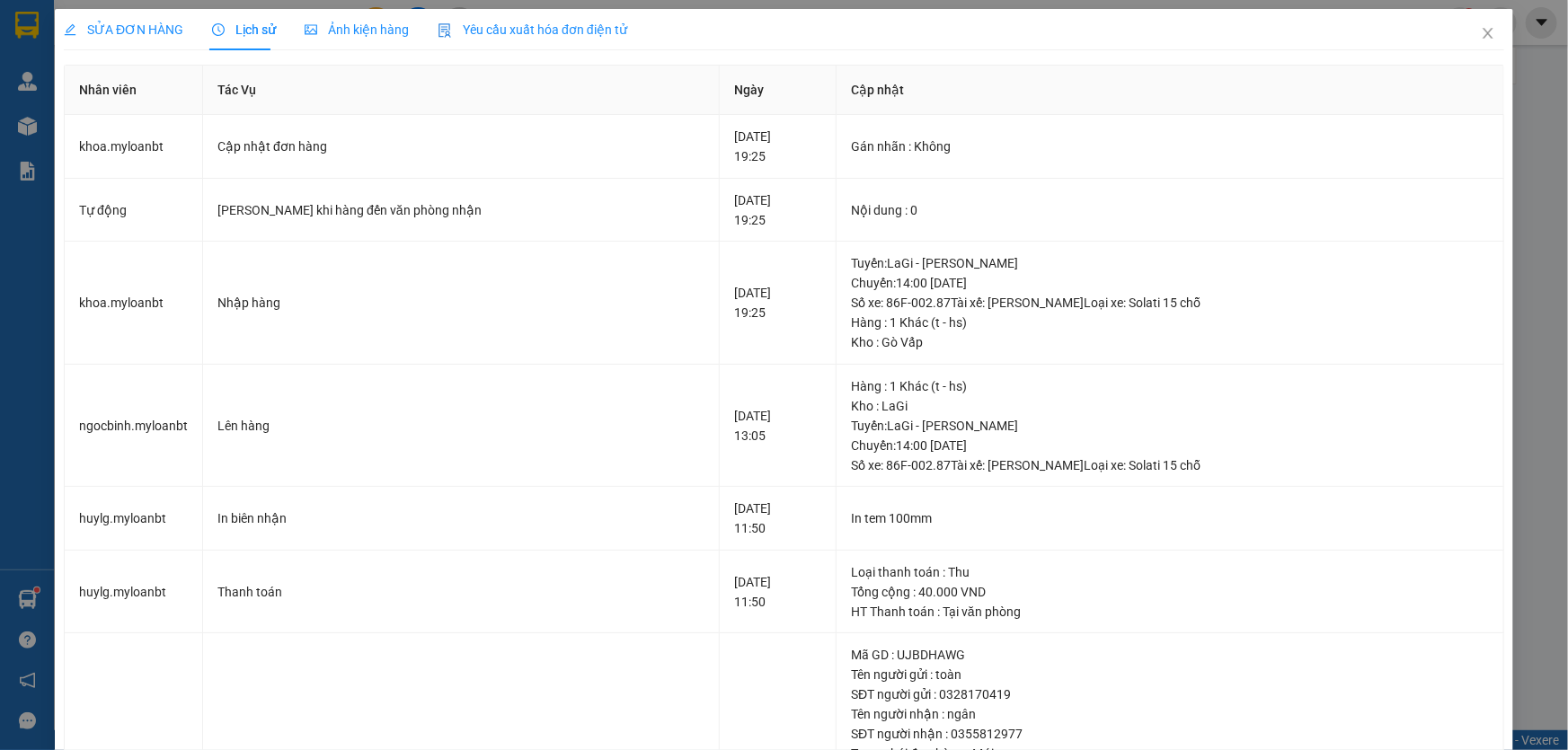
click at [115, 26] on span "SỬA ĐƠN HÀNG" at bounding box center [123, 29] width 119 height 14
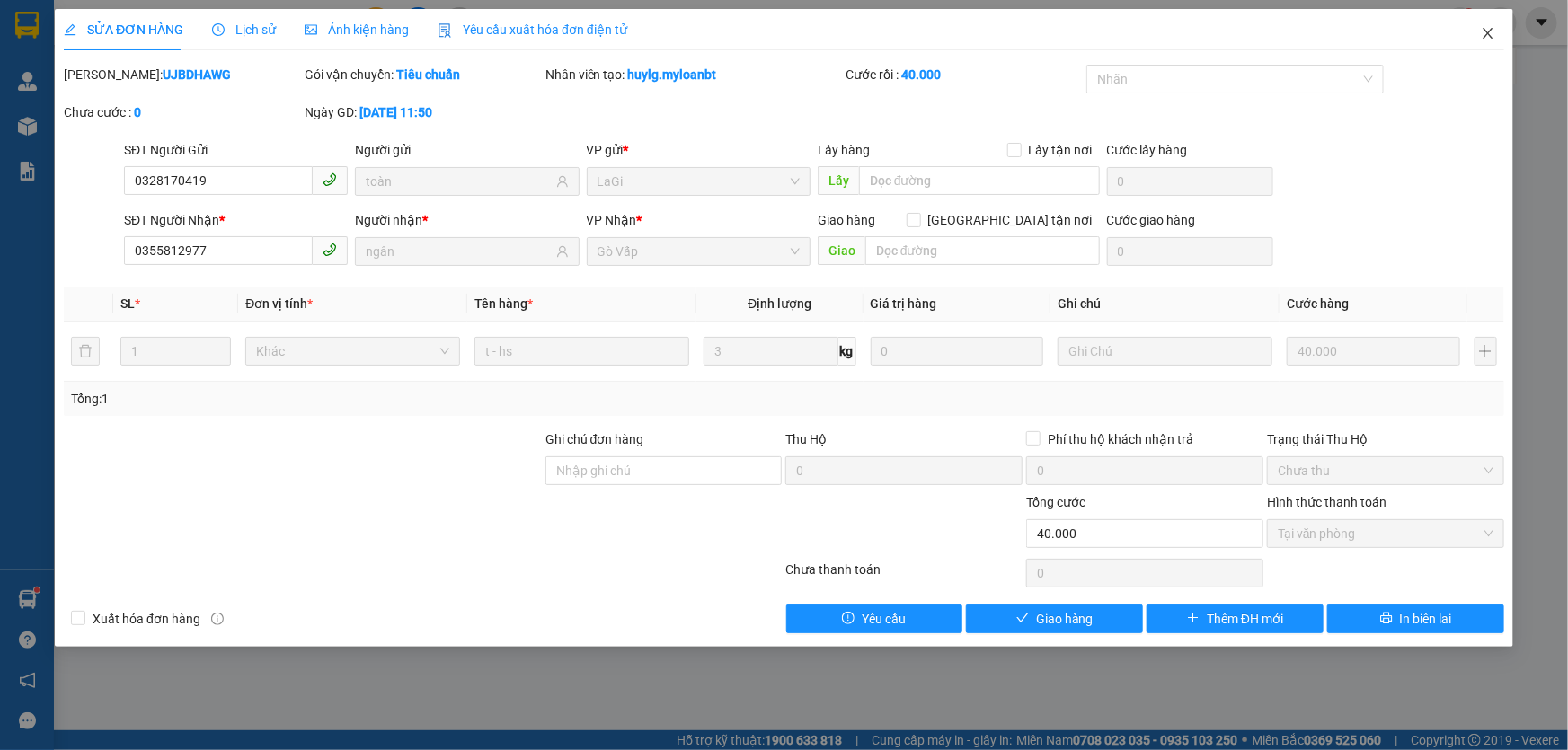
click at [1504, 36] on span "Close" at bounding box center [1488, 34] width 50 height 50
click at [1501, 38] on div "Kết quả tìm kiếm ( 94 ) Bộ lọc Mã ĐH Trạng thái Món hàng Thu hộ Tổng cước Chưa …" at bounding box center [784, 22] width 1568 height 45
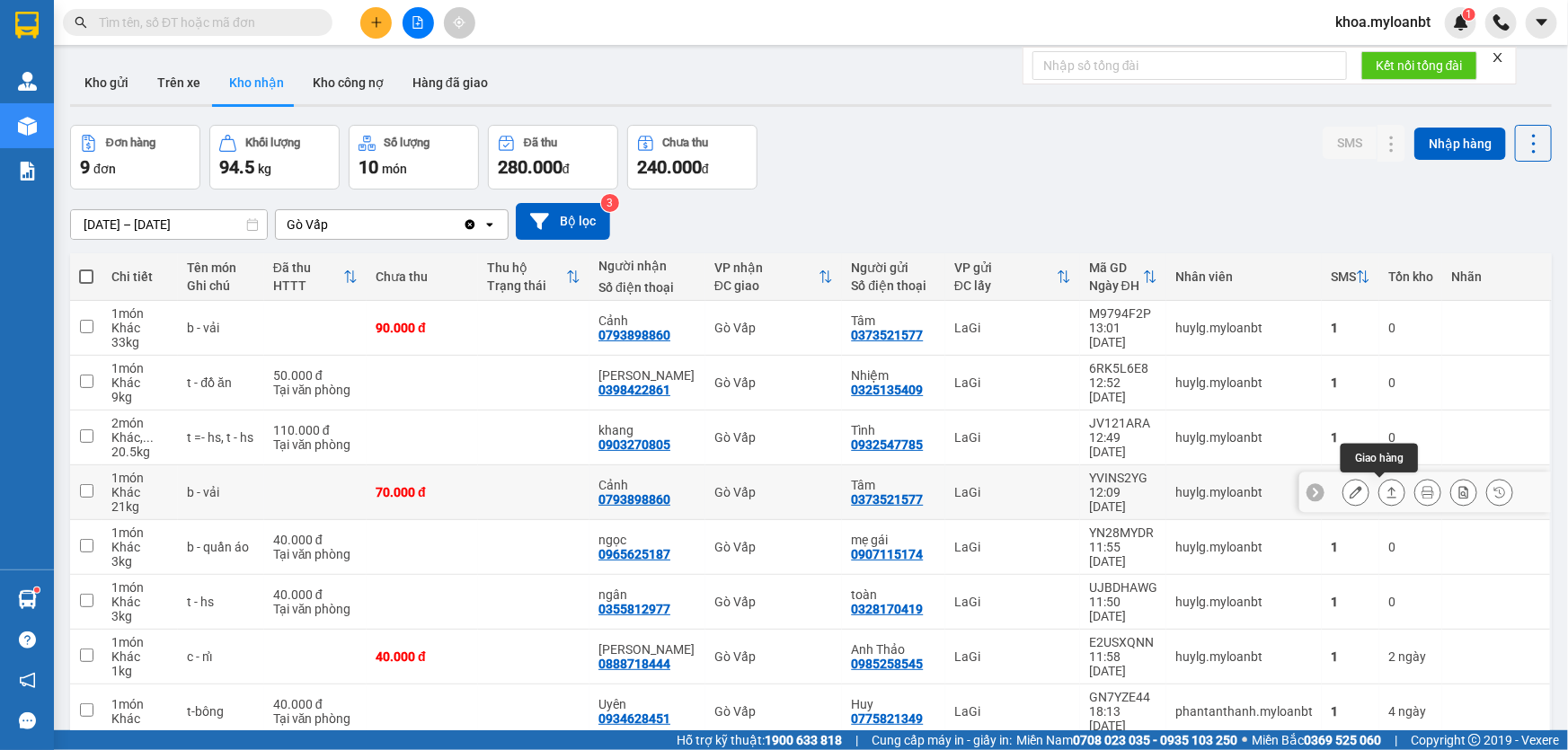
click at [1379, 501] on button at bounding box center [1392, 493] width 25 height 32
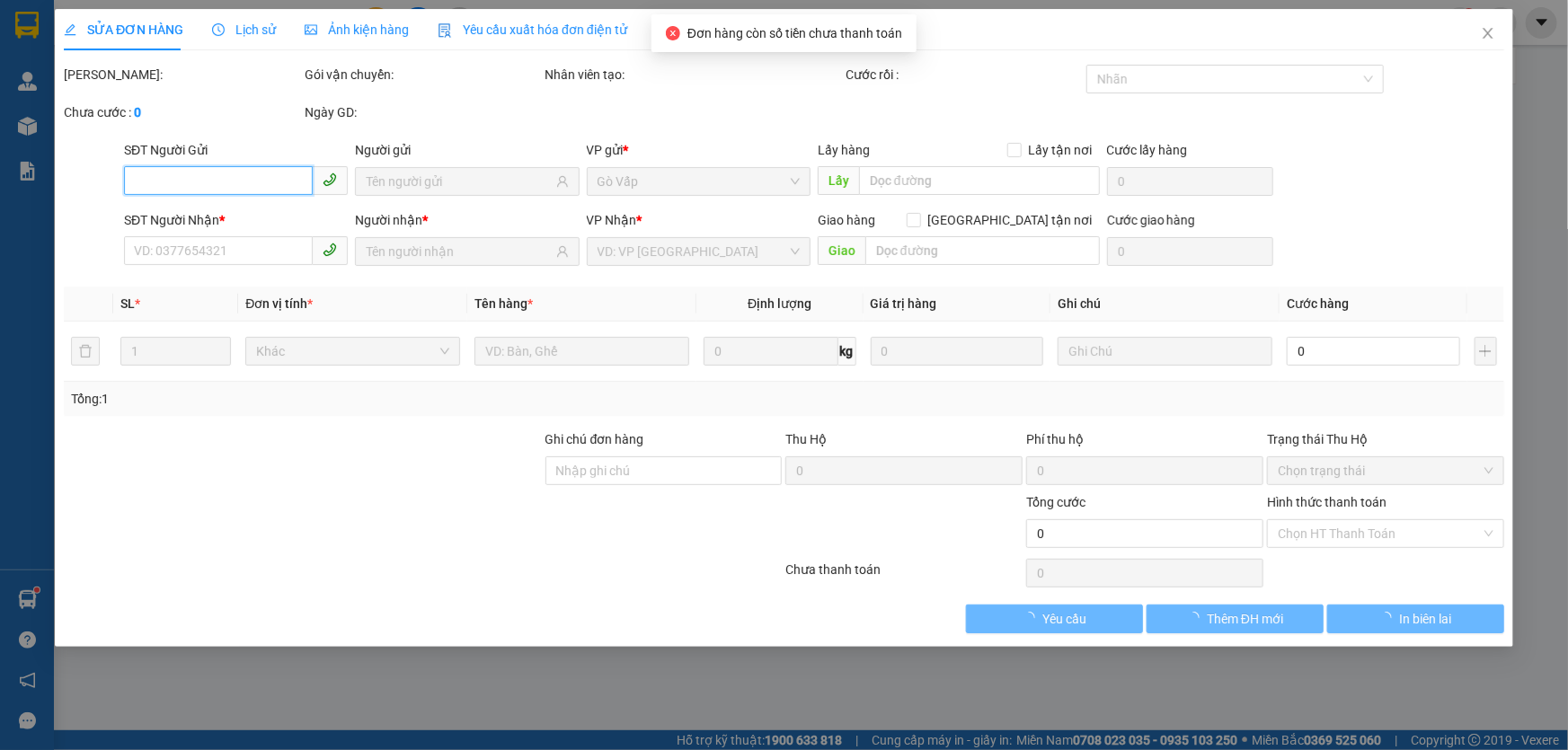
type input "0373521577"
type input "Tâm"
type input "0793898860"
type input "Cảnh"
type input "70.000"
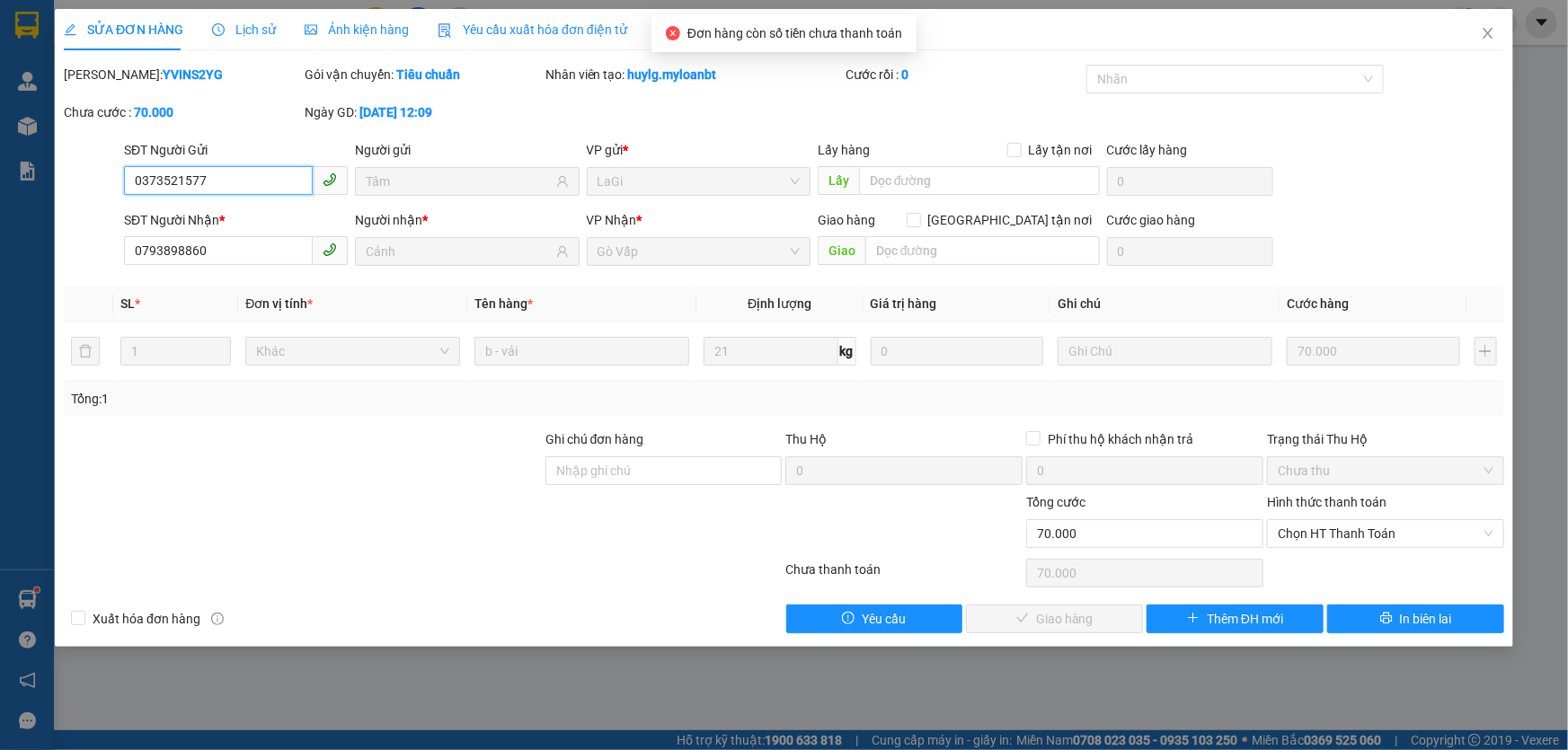
drag, startPoint x: 1229, startPoint y: 496, endPoint x: 1285, endPoint y: 556, distance: 82.1
click at [1302, 538] on span "Chọn HT Thanh Toán" at bounding box center [1386, 533] width 216 height 27
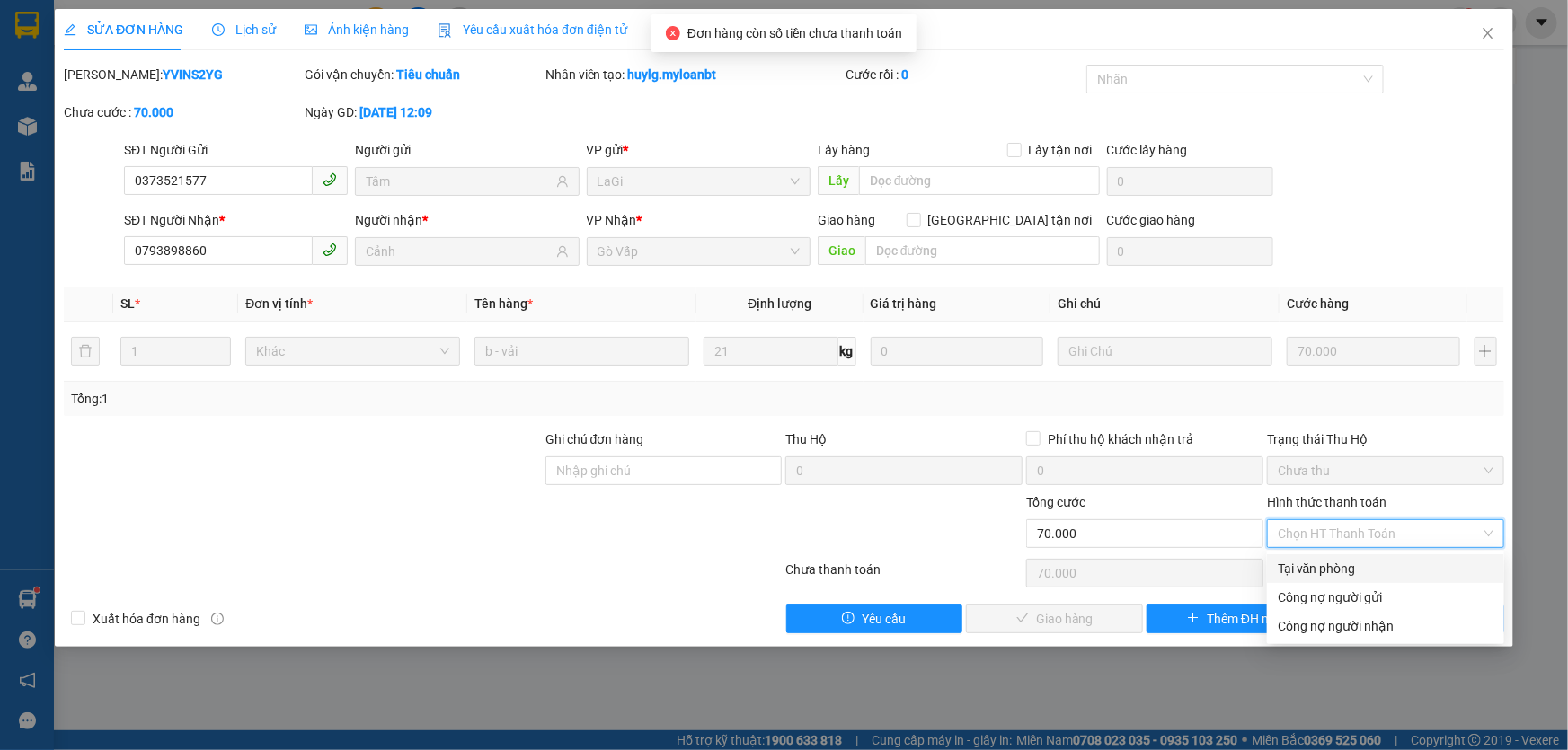
click at [1285, 557] on div "Tại văn phòng" at bounding box center [1386, 569] width 237 height 29
type input "0"
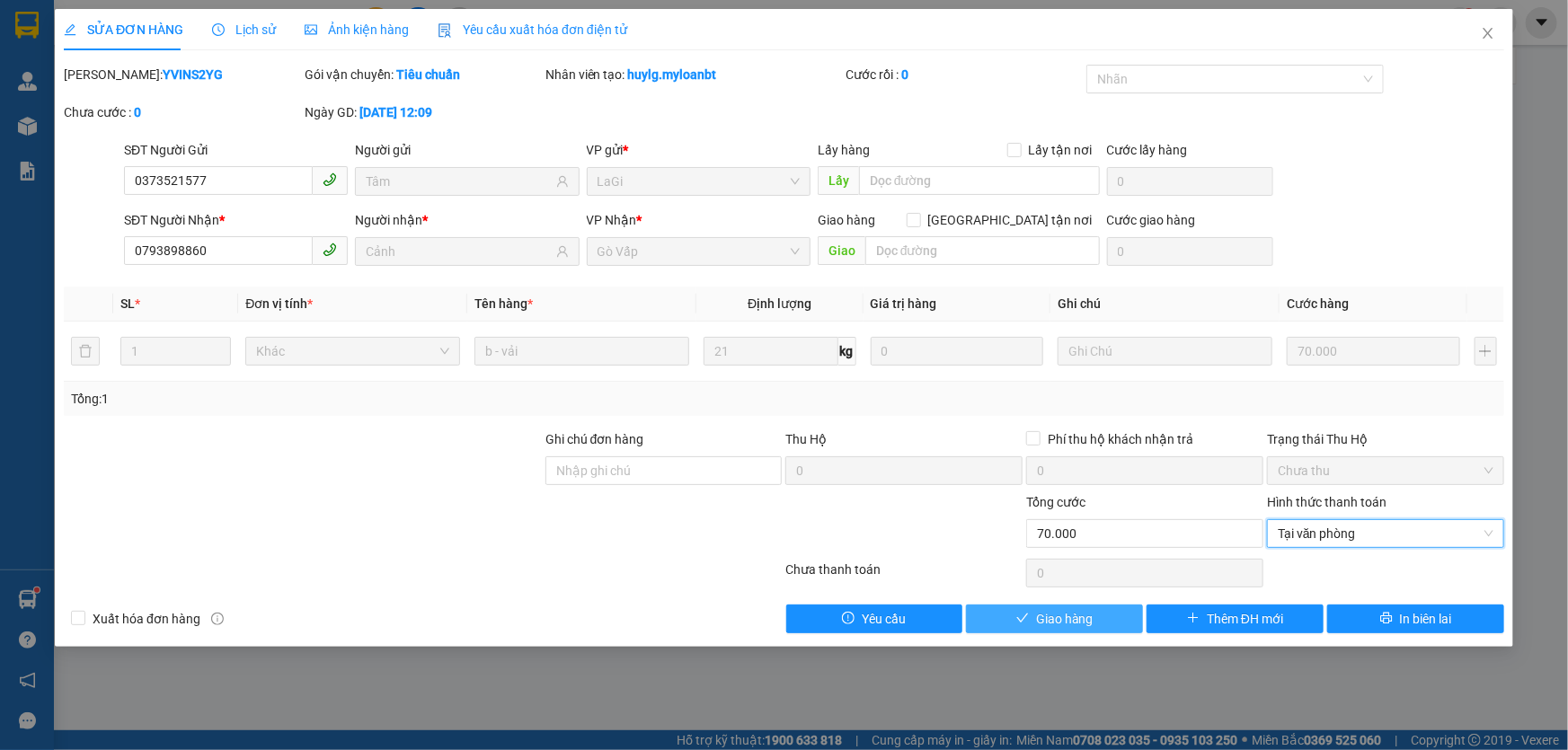
click at [1085, 616] on span "Giao hàng" at bounding box center [1065, 619] width 58 height 20
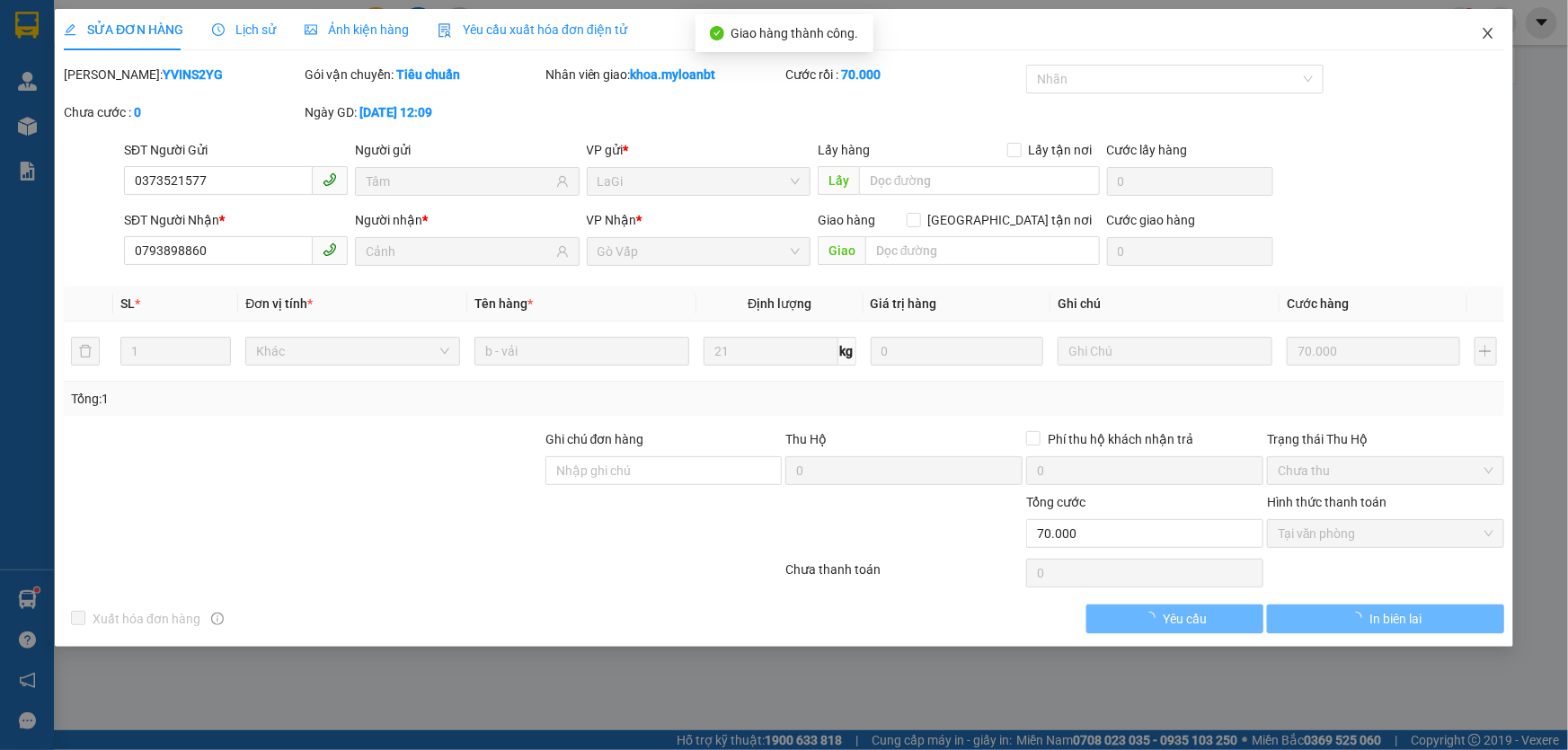
click at [1480, 35] on span "Close" at bounding box center [1488, 34] width 50 height 50
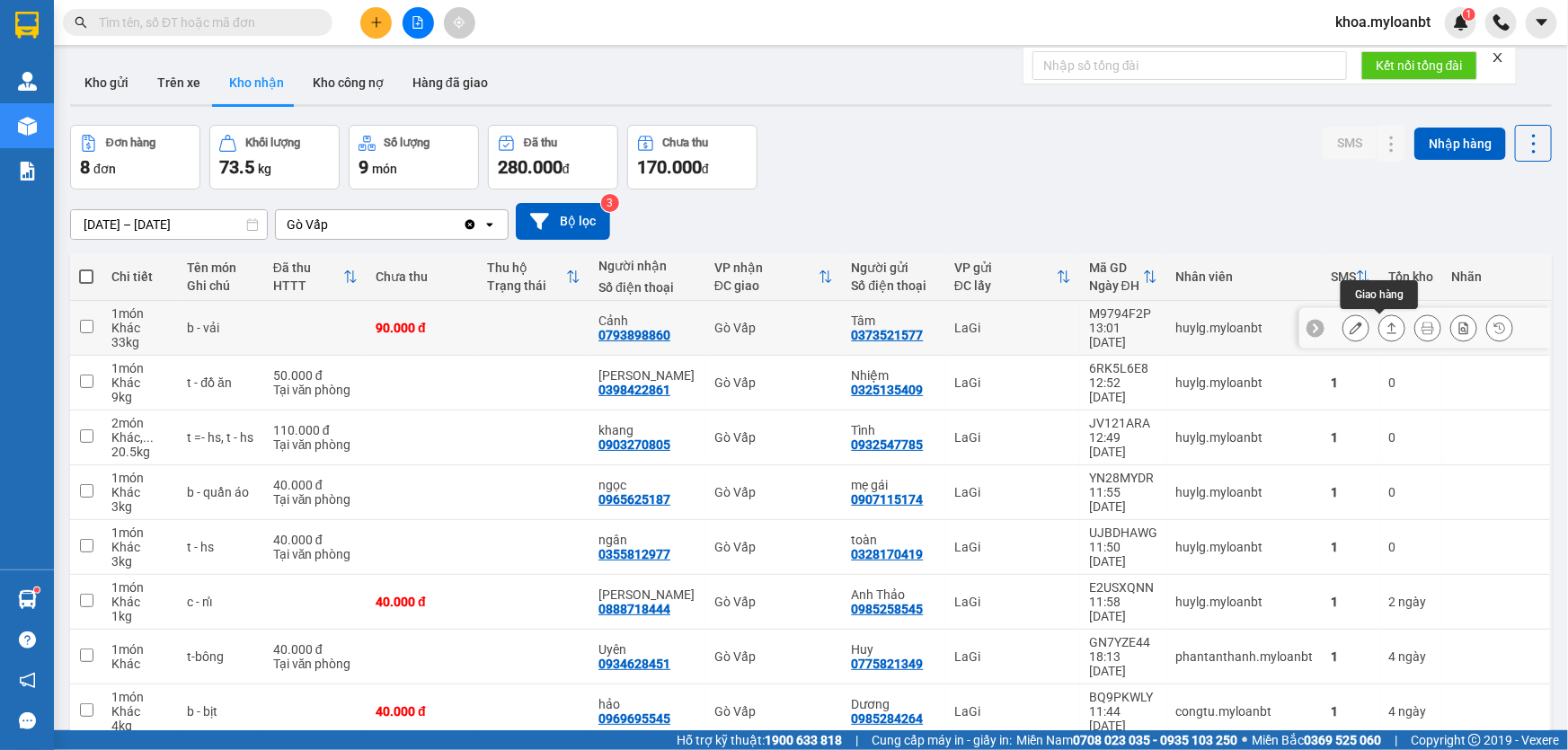
click at [1386, 331] on icon at bounding box center [1392, 327] width 13 height 13
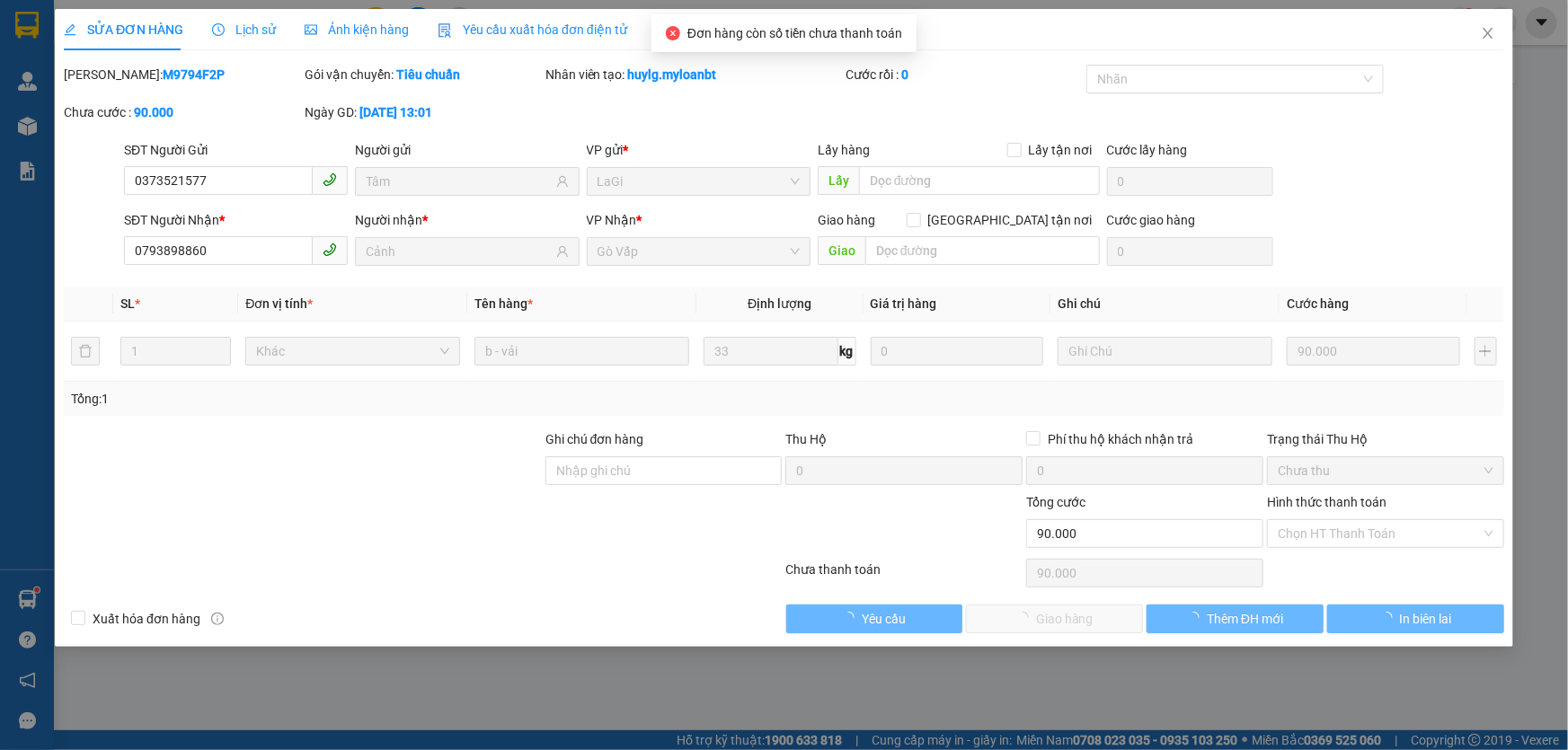
type input "0373521577"
type input "Tâm"
type input "0793898860"
type input "Cảnh"
type input "90.000"
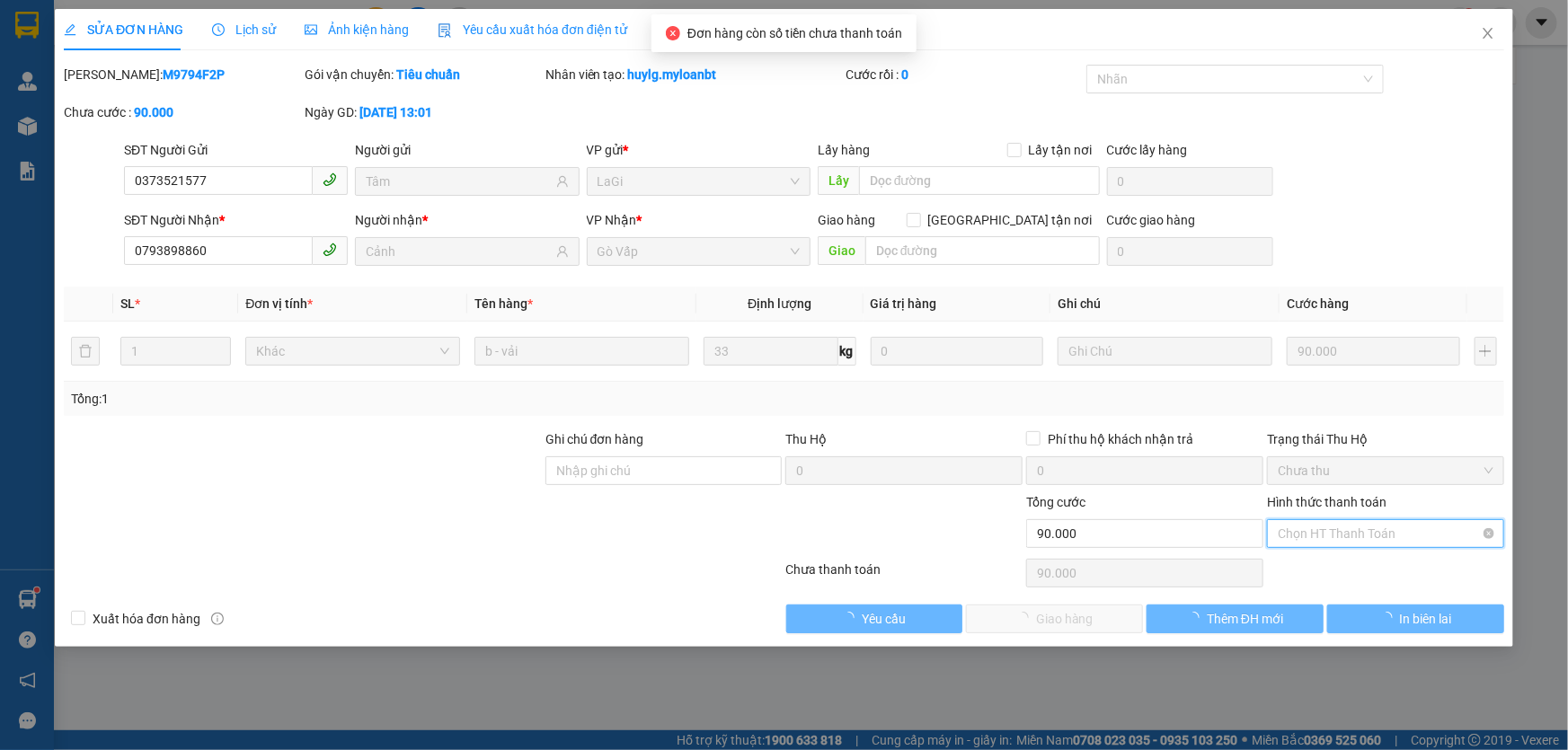
click at [1311, 536] on span "Chọn HT Thanh Toán" at bounding box center [1386, 533] width 216 height 27
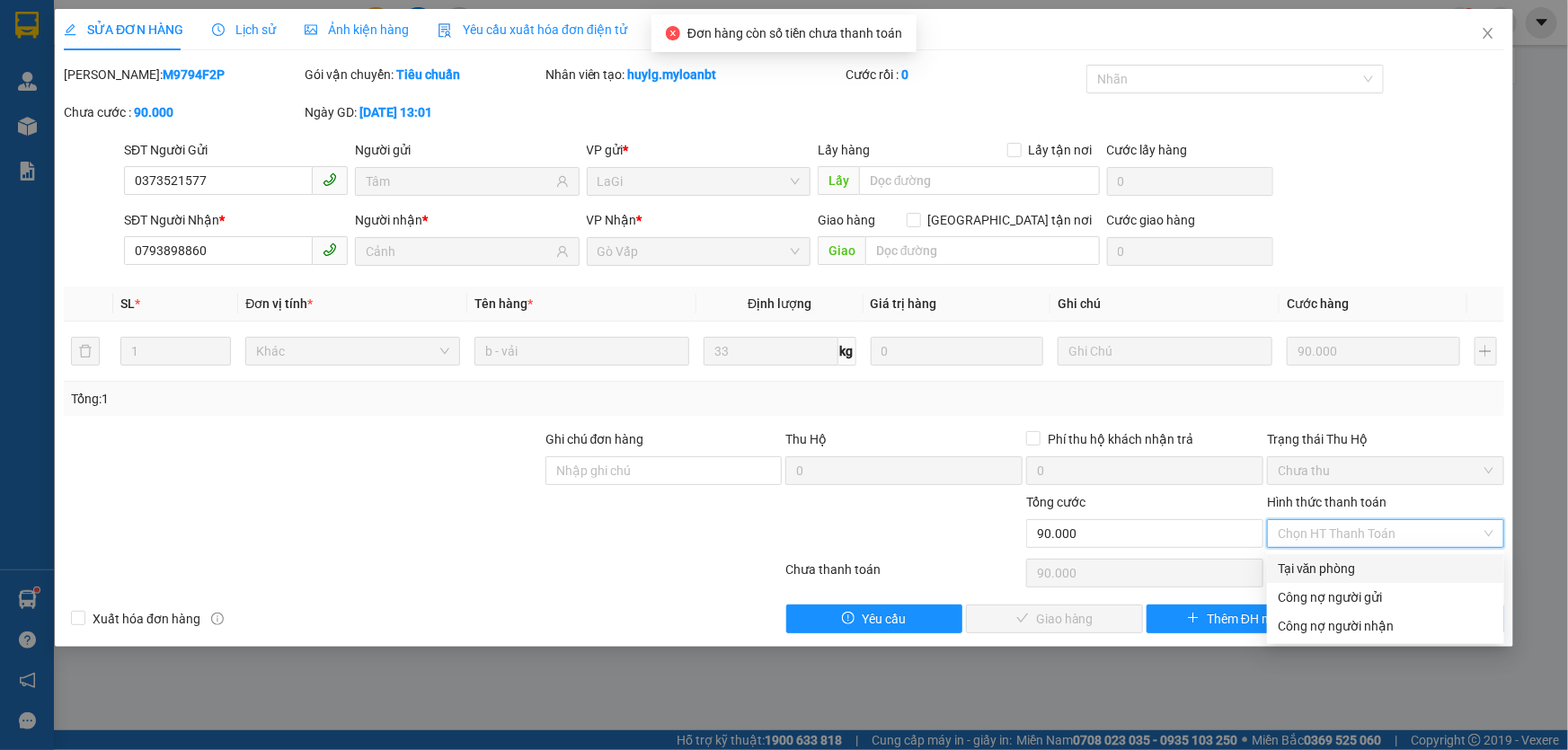
click at [1267, 565] on div "Tại văn phòng" at bounding box center [1386, 569] width 237 height 29
type input "0"
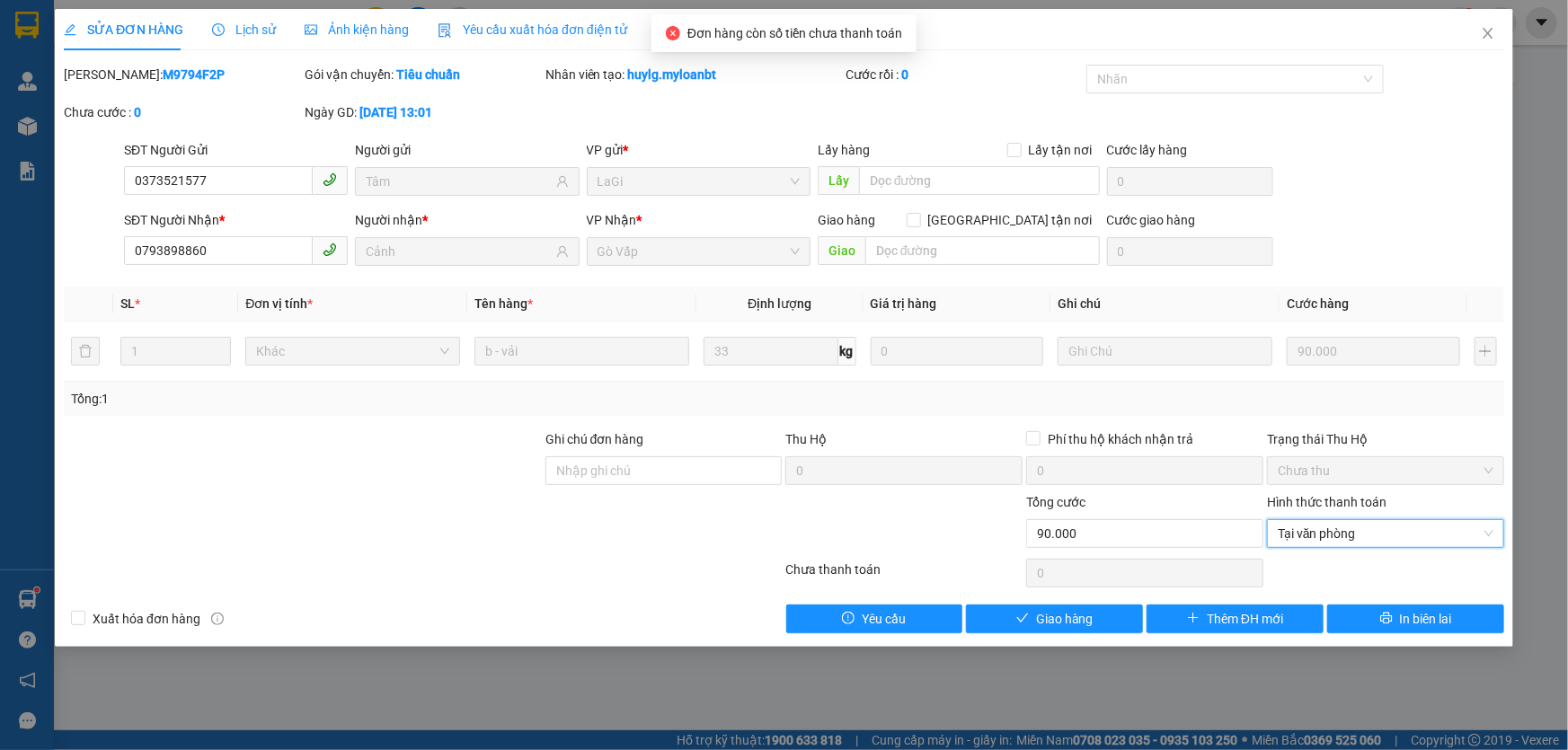
click at [983, 638] on div "SỬA ĐƠN HÀNG Lịch sử Ảnh kiện hàng Yêu cầu xuất hóa đơn điện tử Total Paid Fee …" at bounding box center [784, 327] width 1459 height 638
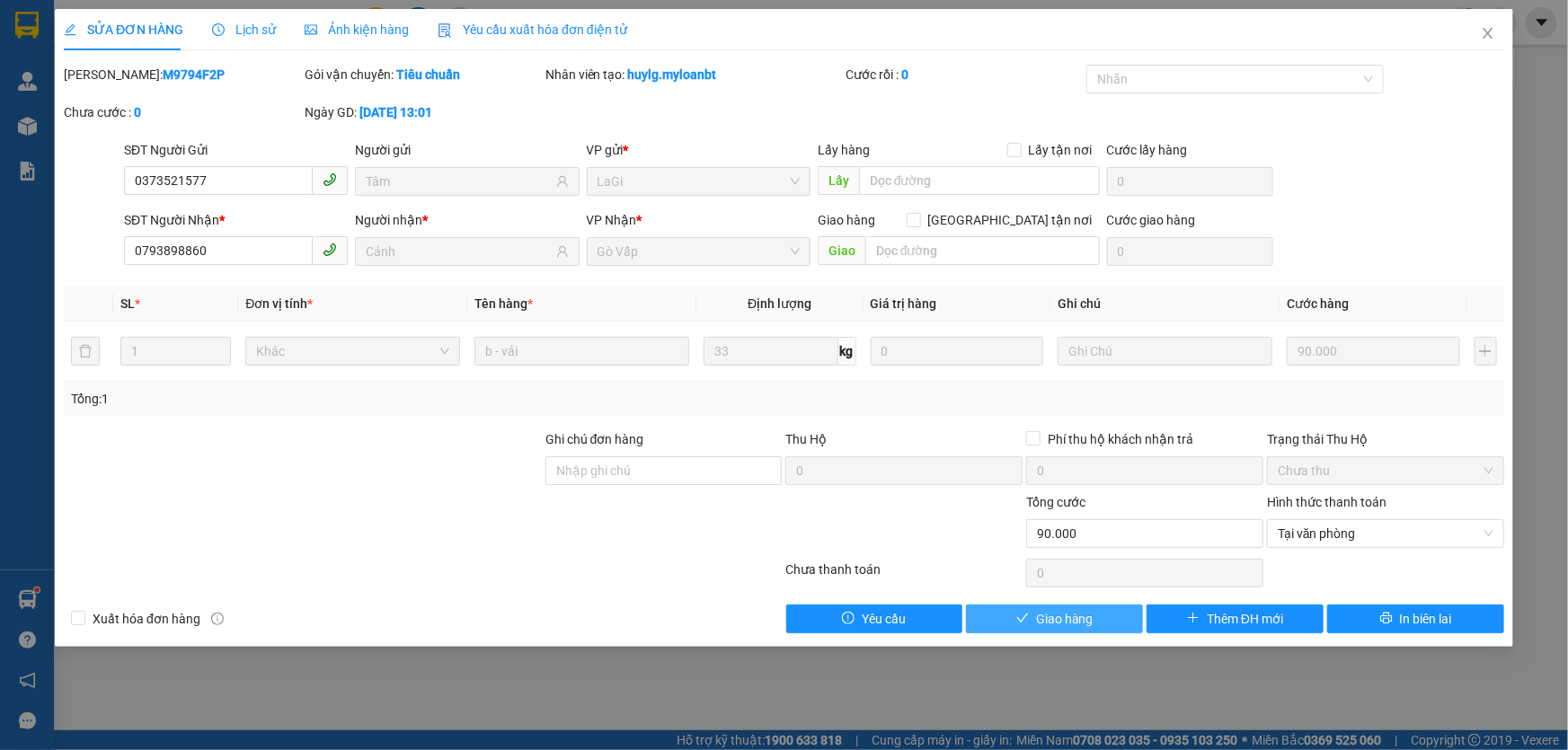
click at [1055, 623] on span "Giao hàng" at bounding box center [1065, 619] width 58 height 20
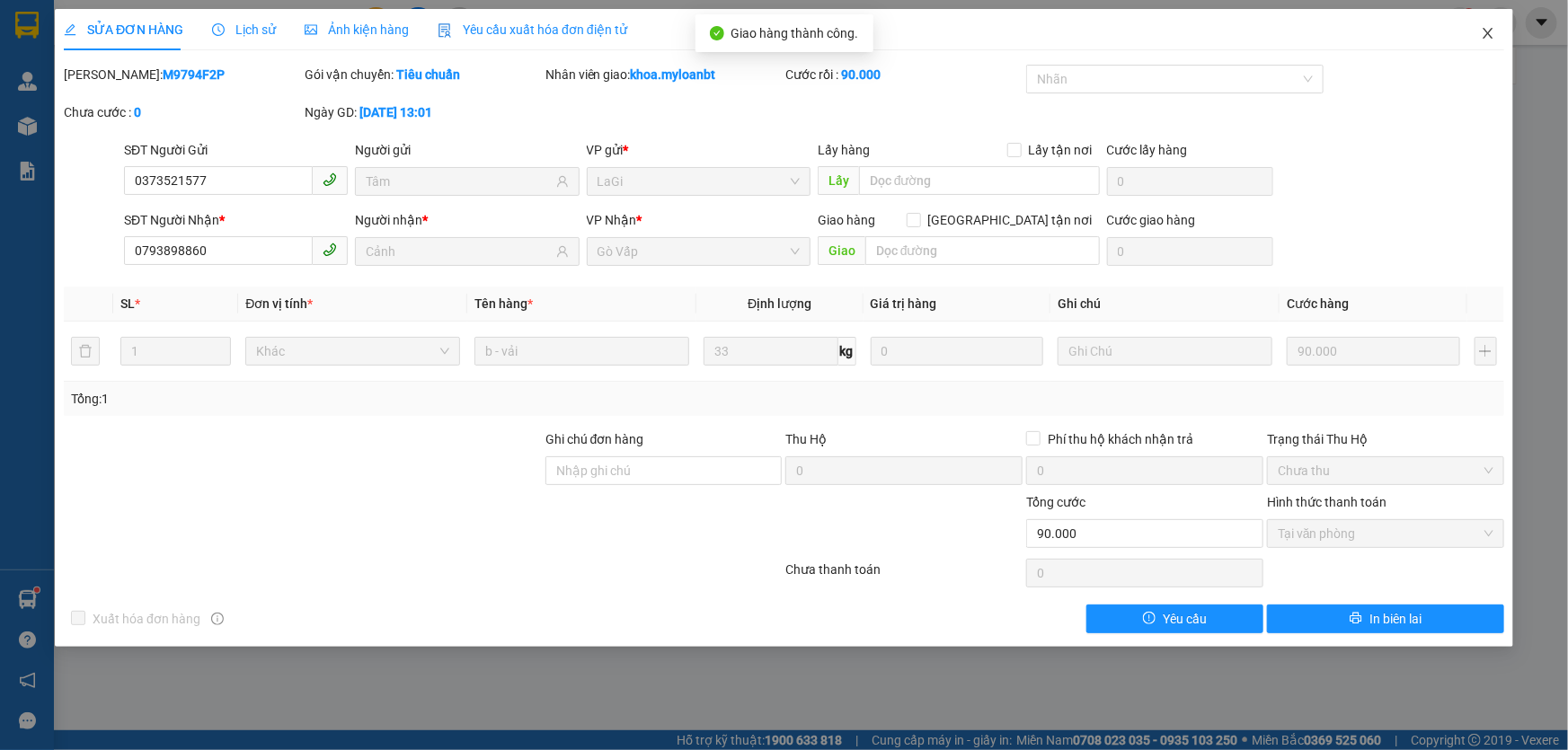
click at [1507, 42] on span "Close" at bounding box center [1488, 34] width 50 height 50
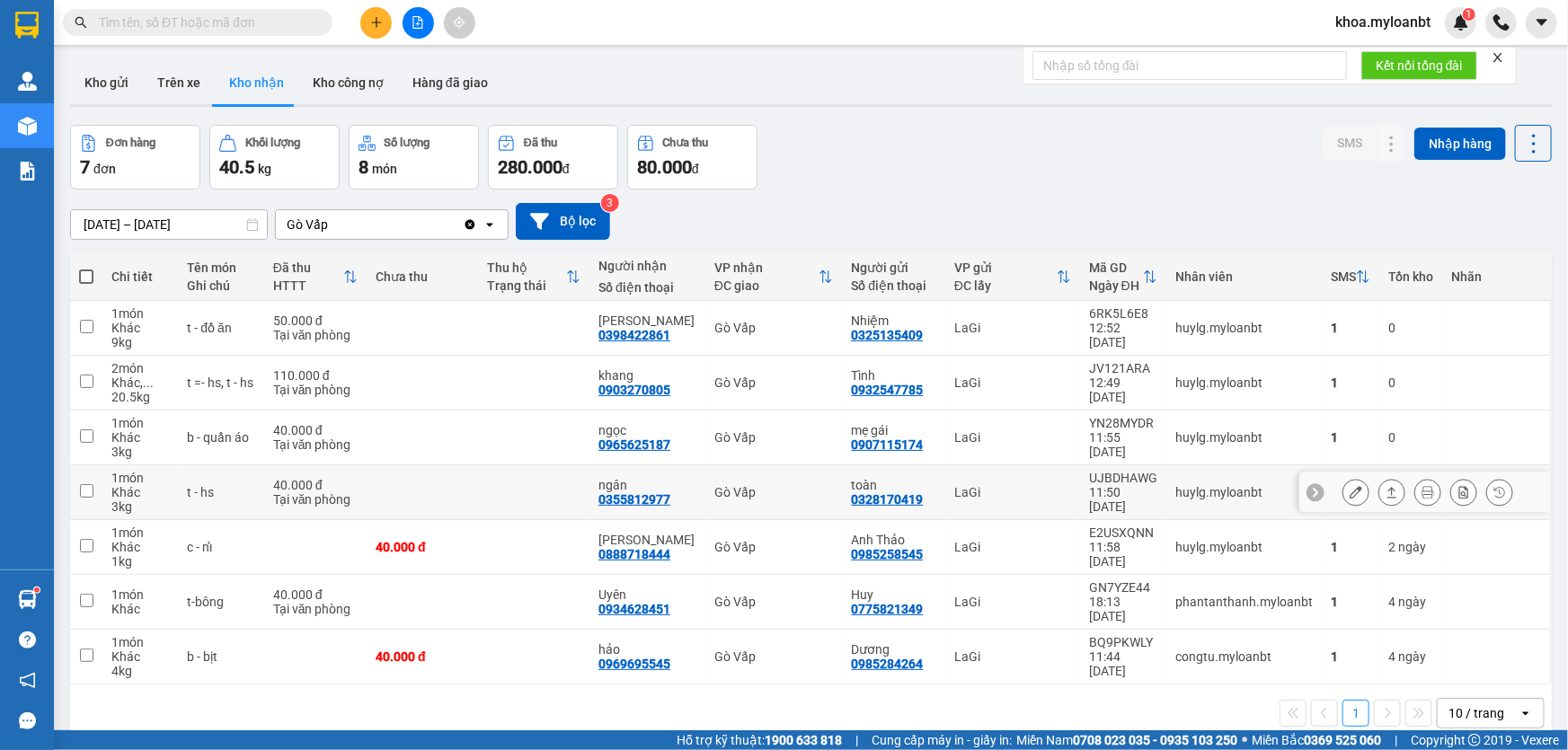
click at [478, 475] on td at bounding box center [423, 492] width 112 height 55
checkbox input "true"
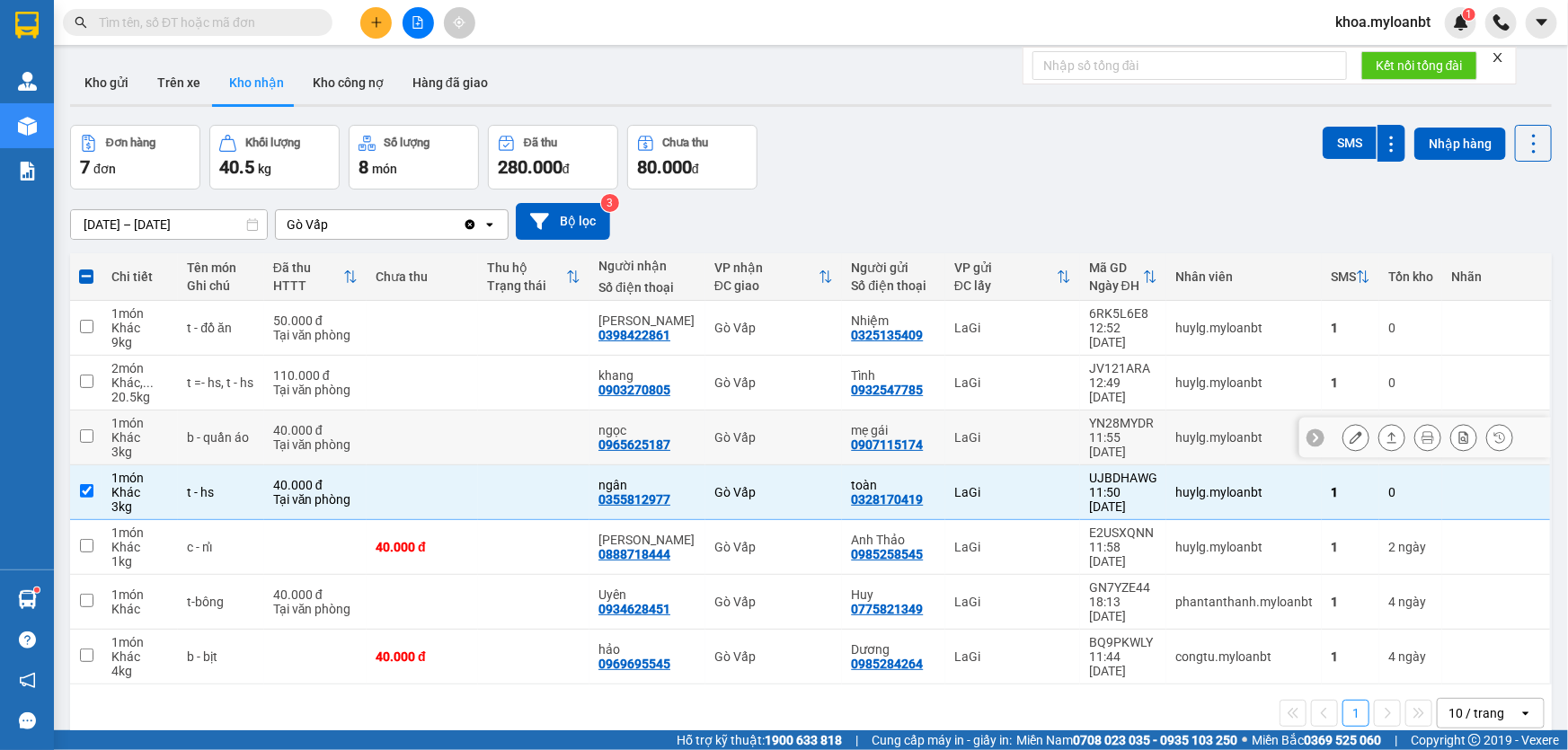
click at [488, 443] on td at bounding box center [534, 437] width 112 height 55
checkbox input "true"
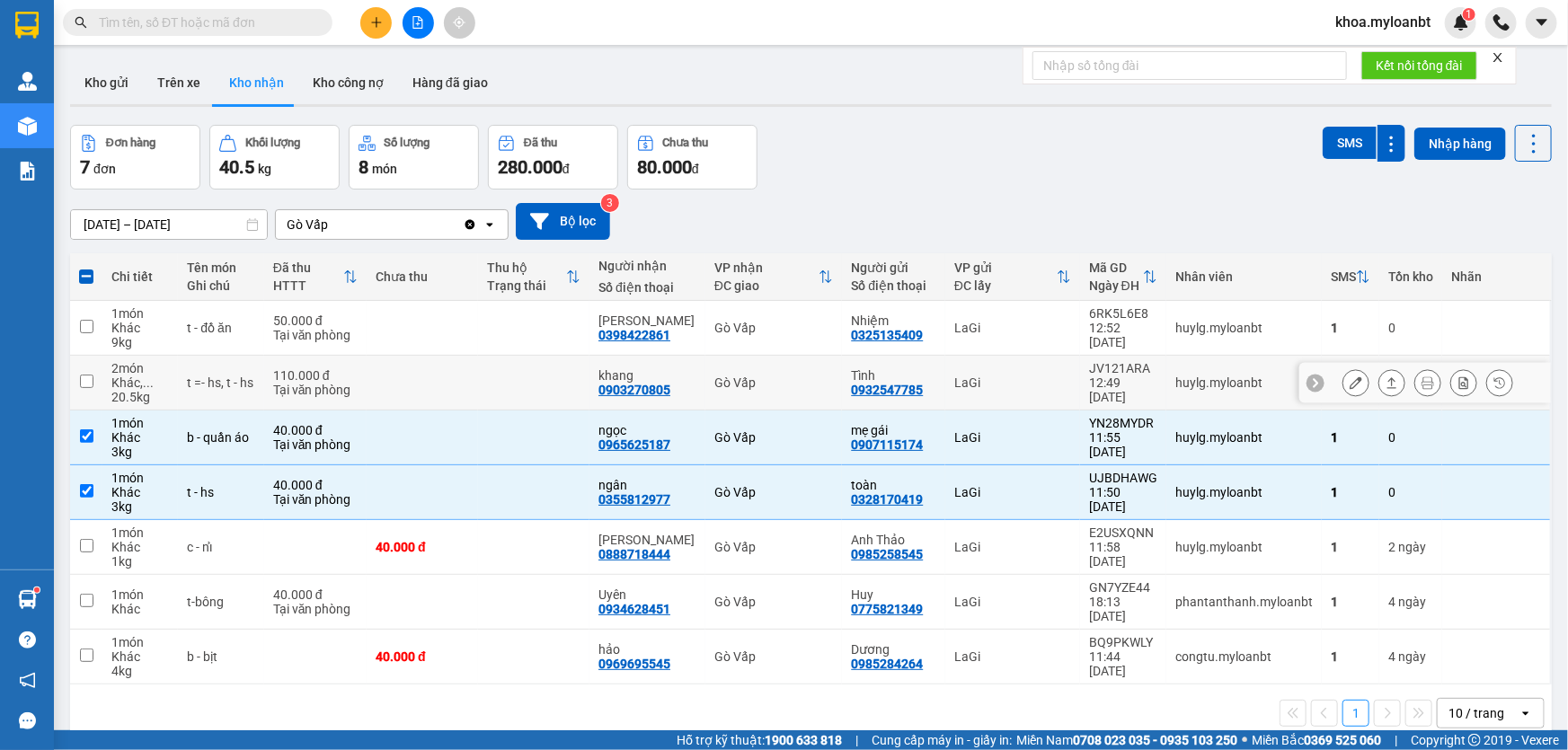
click at [508, 379] on td at bounding box center [534, 383] width 112 height 55
checkbox input "true"
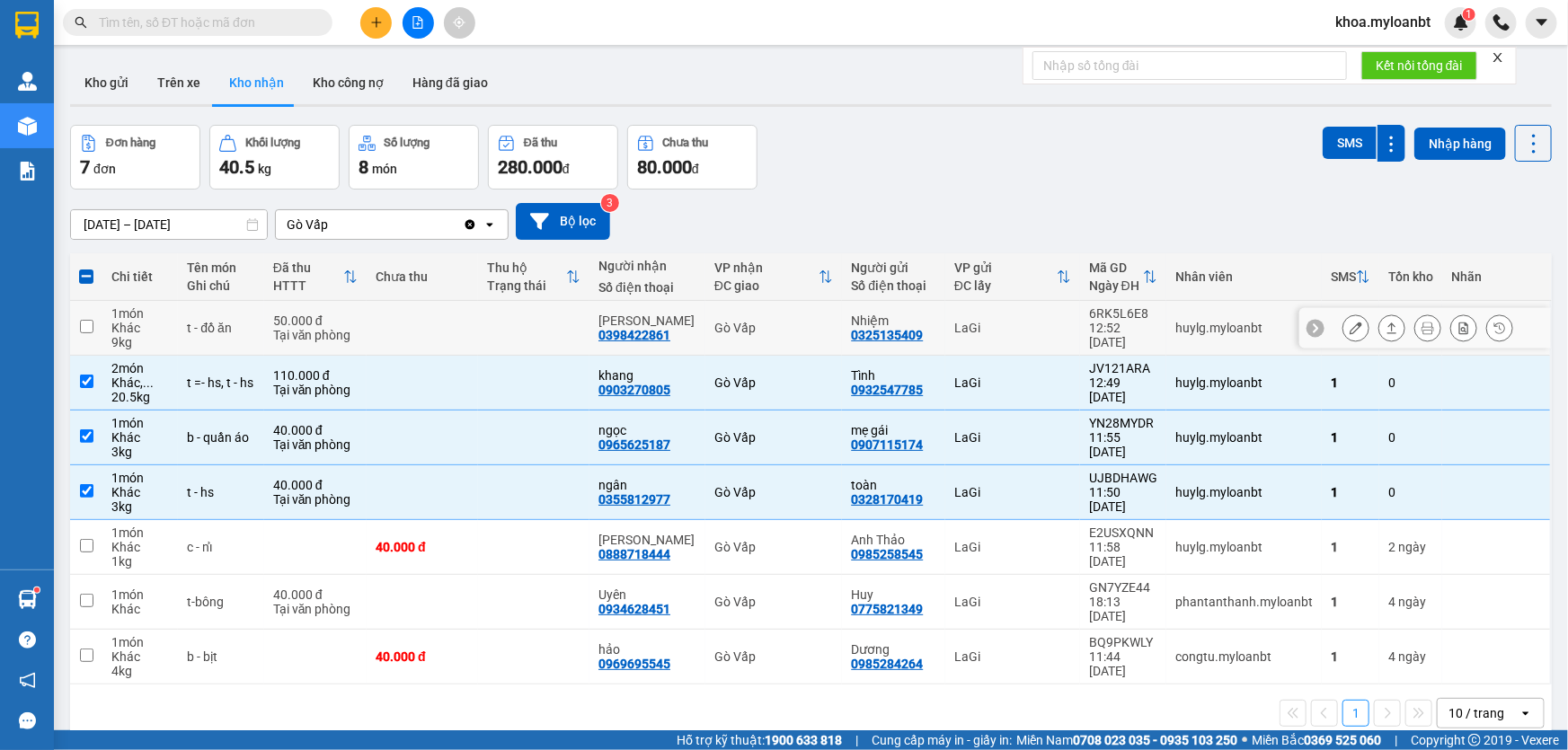
click at [510, 338] on td at bounding box center [534, 328] width 112 height 55
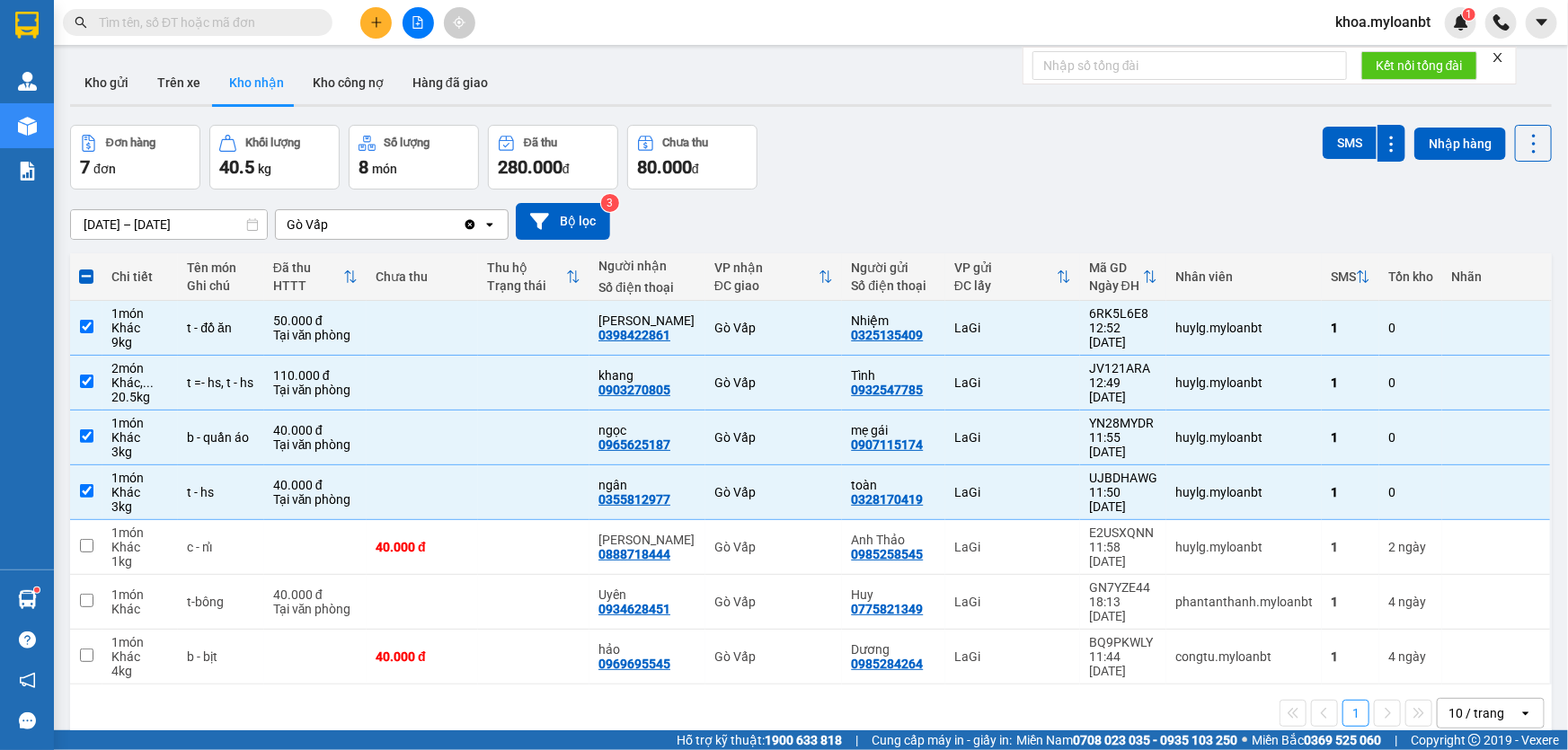
click at [517, 297] on th "Thu hộ Trạng thái" at bounding box center [534, 276] width 112 height 47
checkbox input "false"
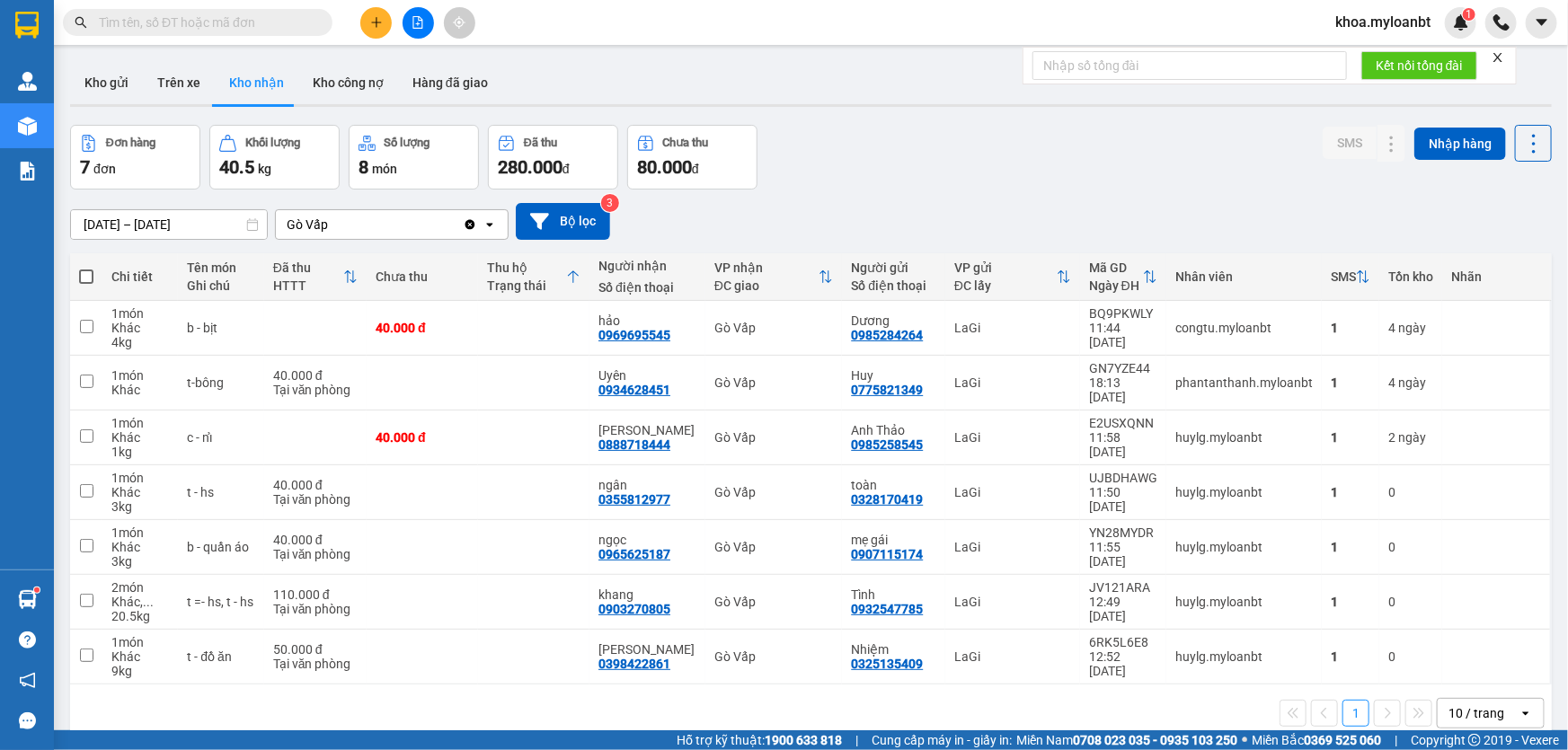
click at [563, 267] on div "Thu hộ" at bounding box center [527, 268] width 79 height 14
click at [555, 271] on div "Thu hộ" at bounding box center [527, 268] width 79 height 14
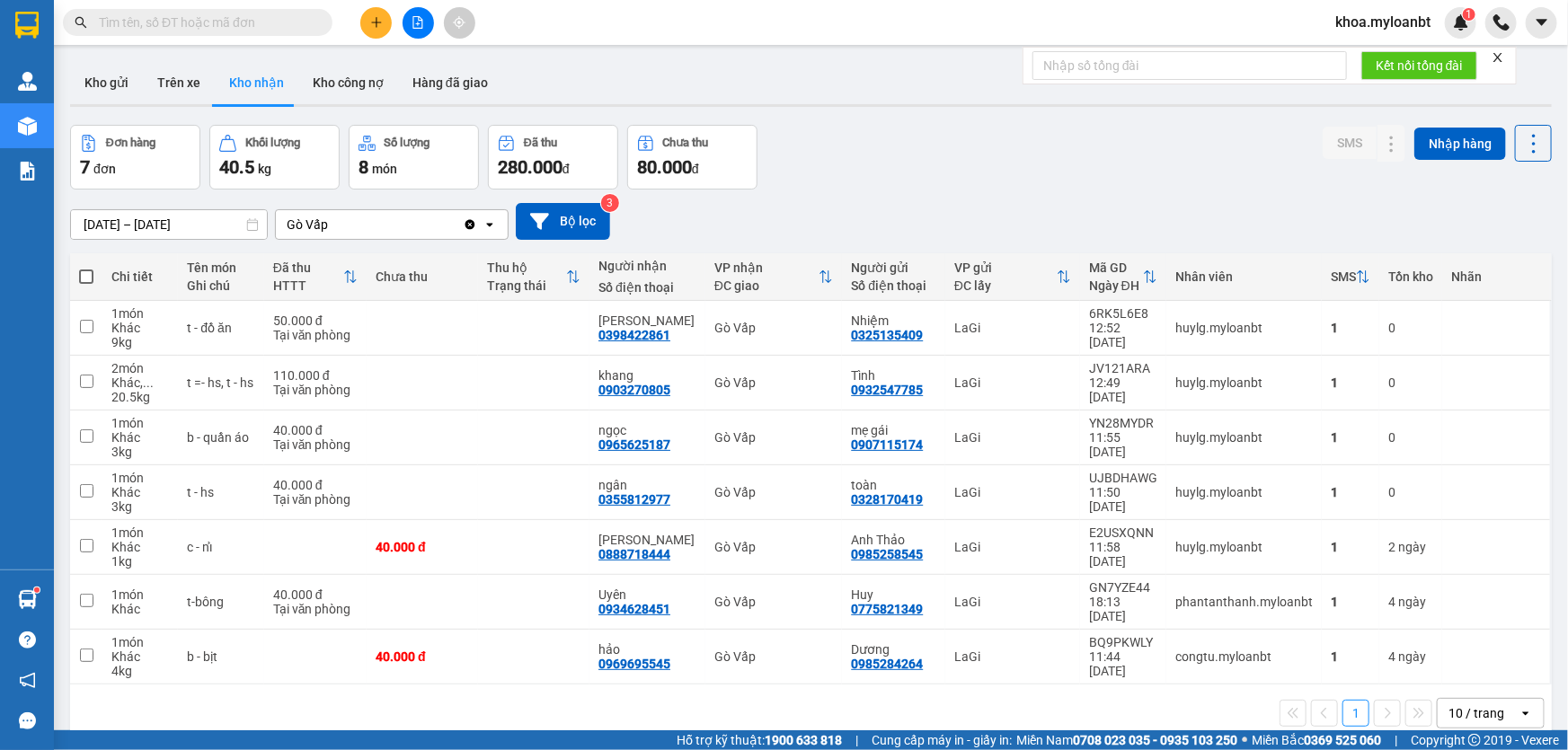
click at [206, 24] on input "text" at bounding box center [205, 22] width 212 height 20
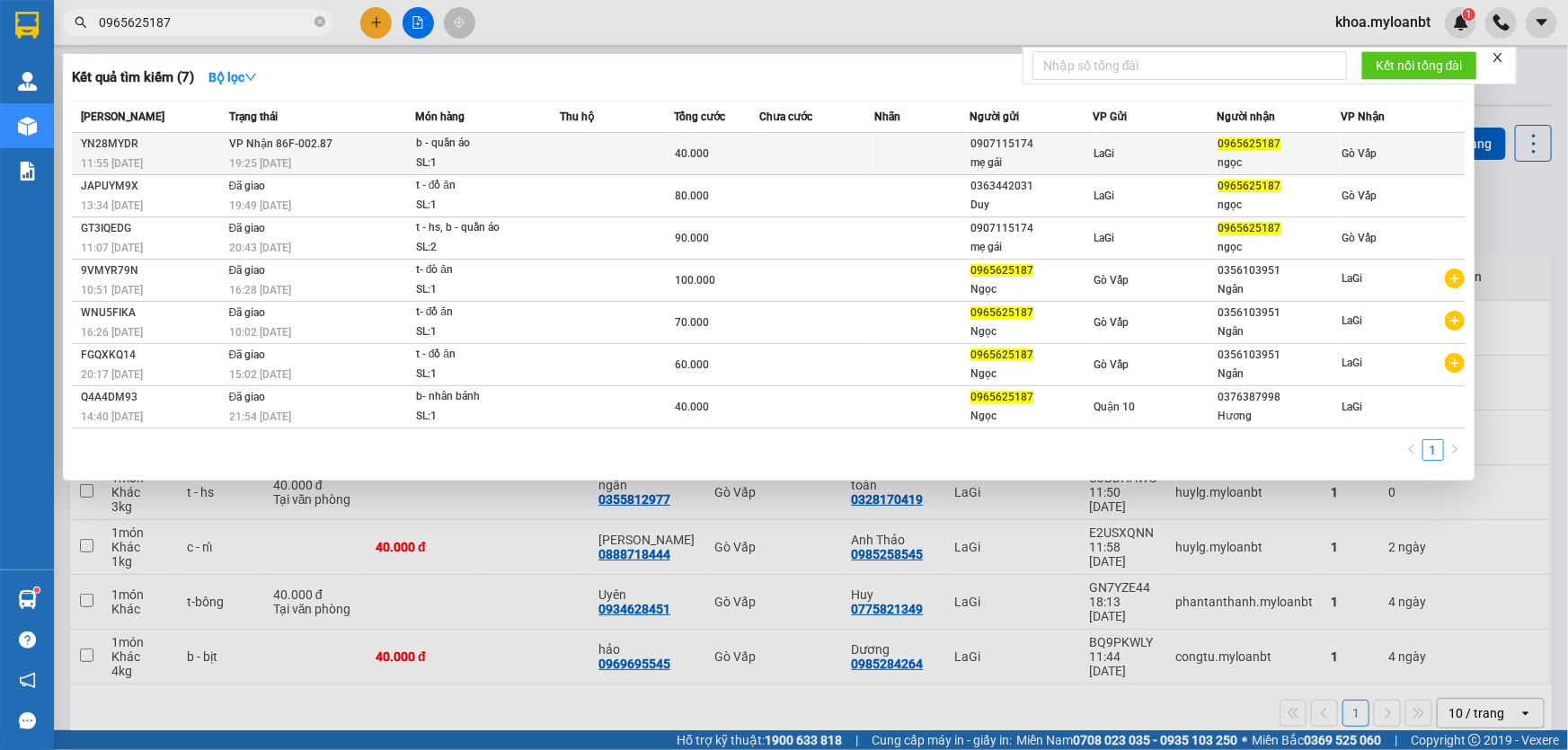
type input "0965625187"
click at [506, 169] on div "SL: 1" at bounding box center [483, 164] width 135 height 20
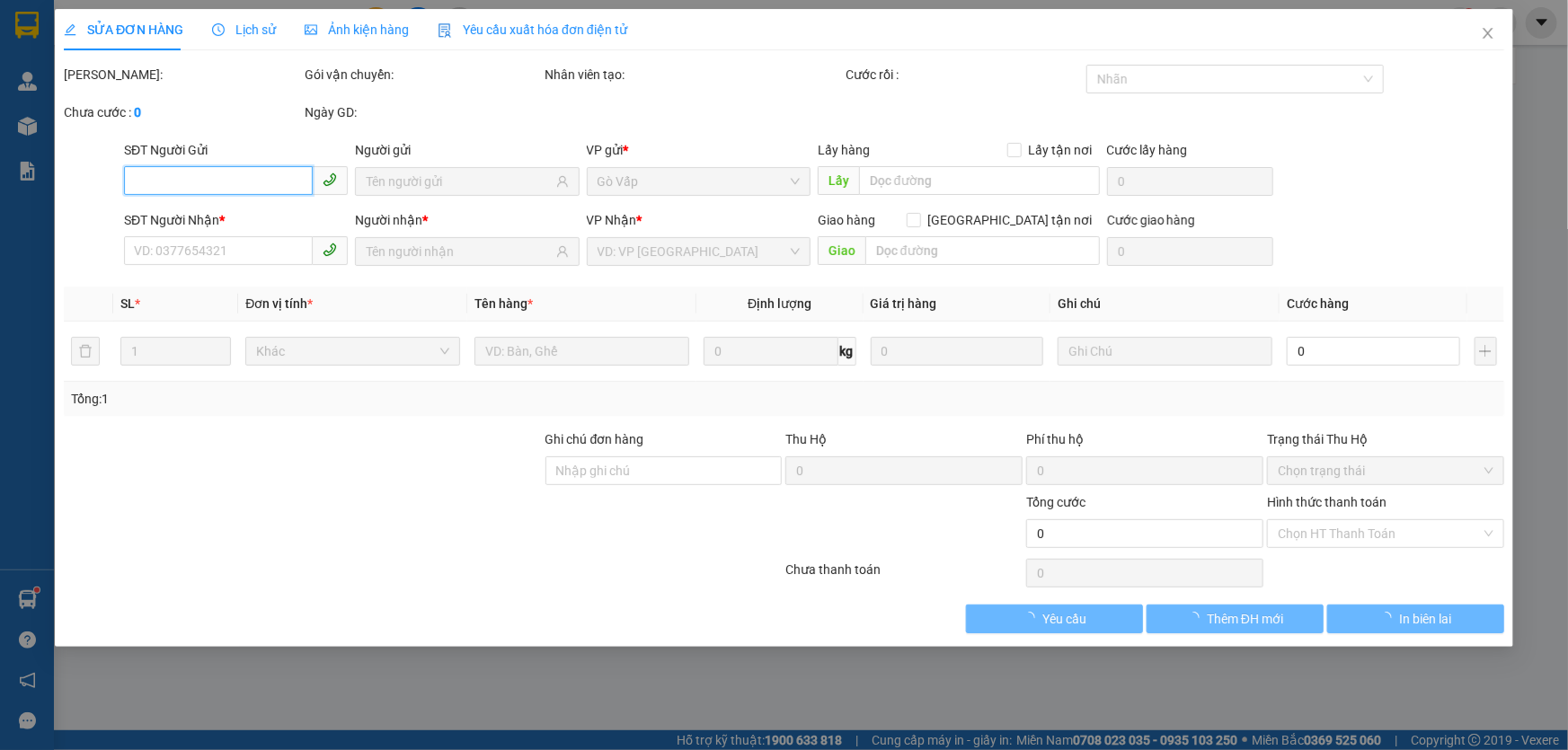
type input "0907115174"
type input "mẹ gái"
type input "0965625187"
type input "ngọc"
type input "40.000"
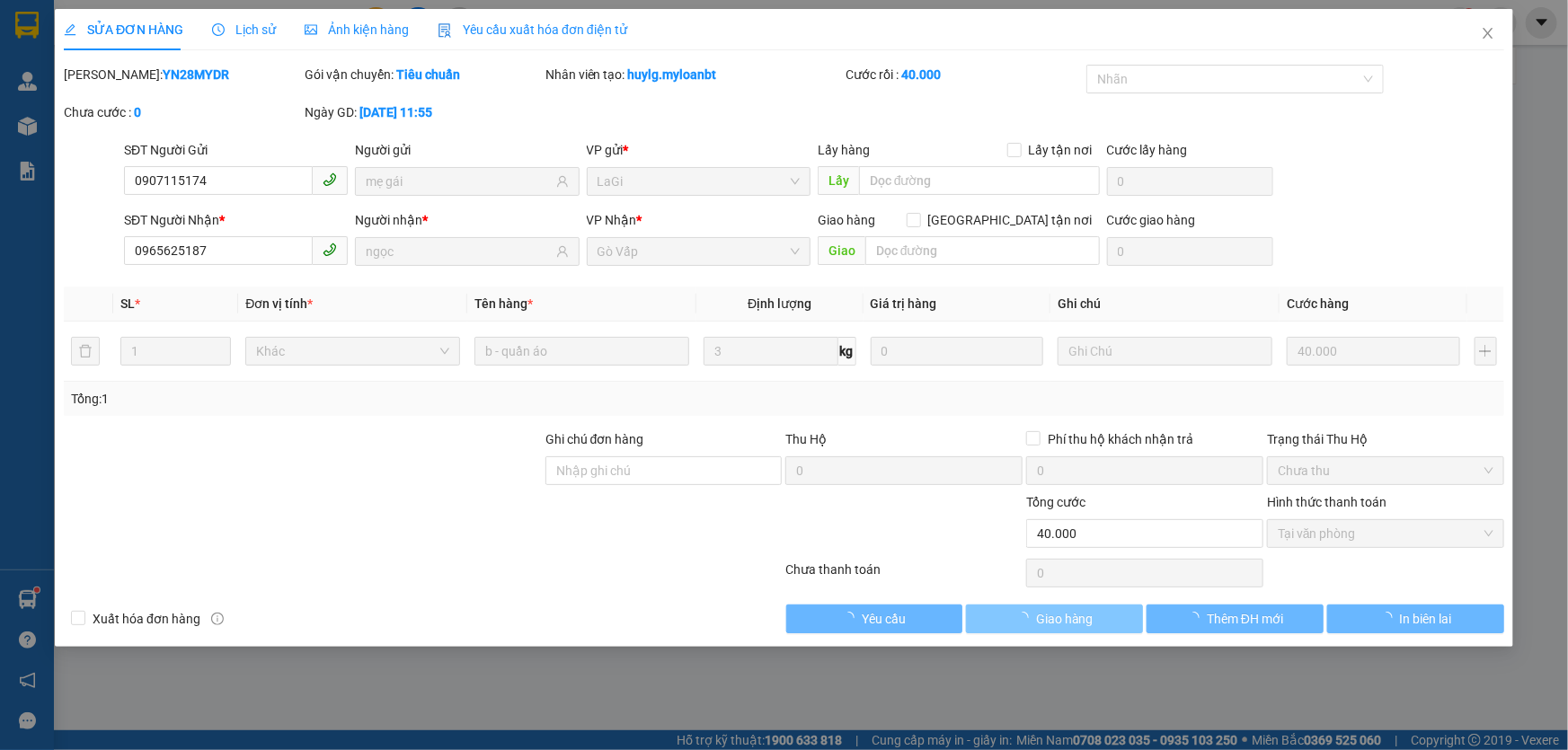
click at [1106, 626] on button "Giao hàng" at bounding box center [1055, 619] width 177 height 29
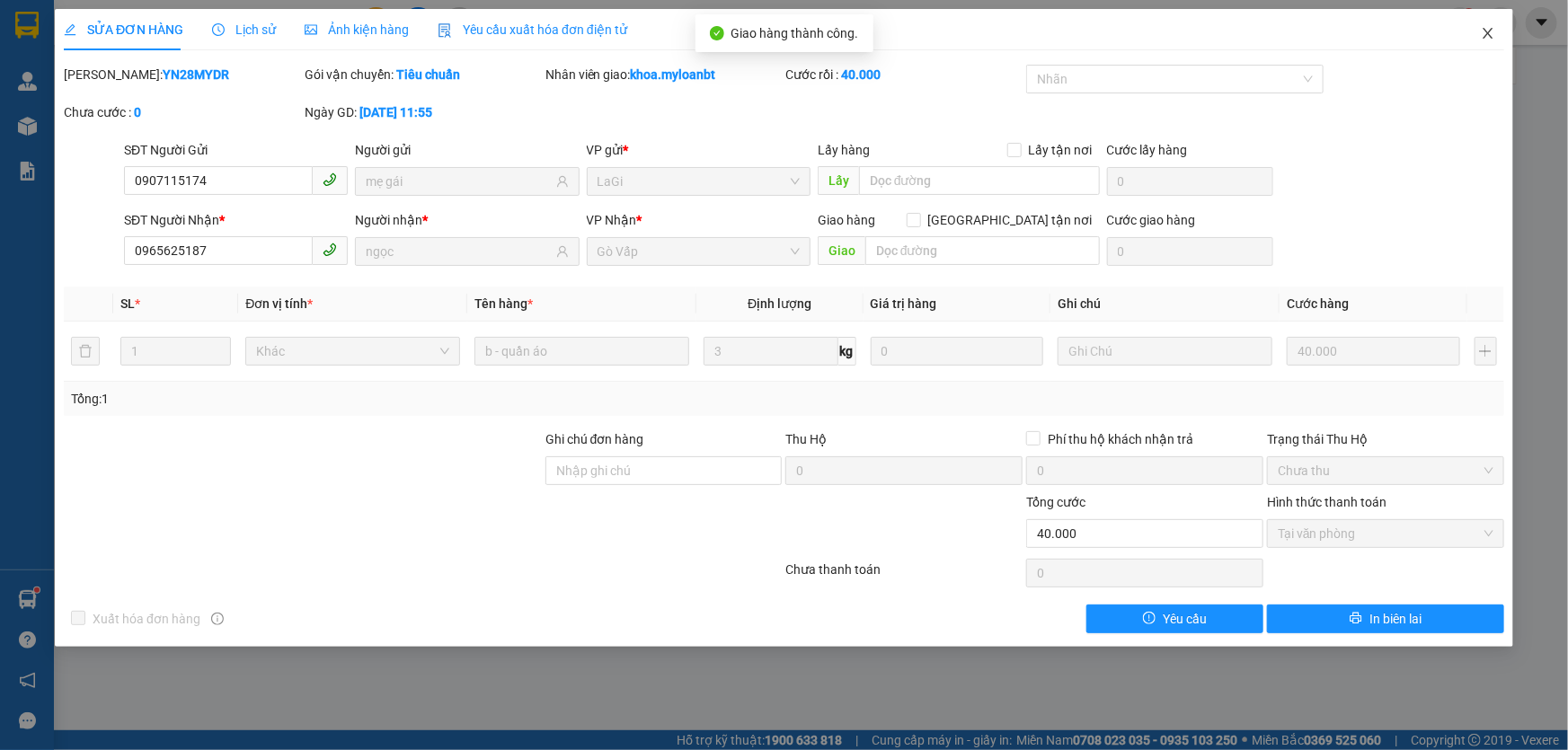
click at [1477, 39] on span "Close" at bounding box center [1488, 34] width 50 height 50
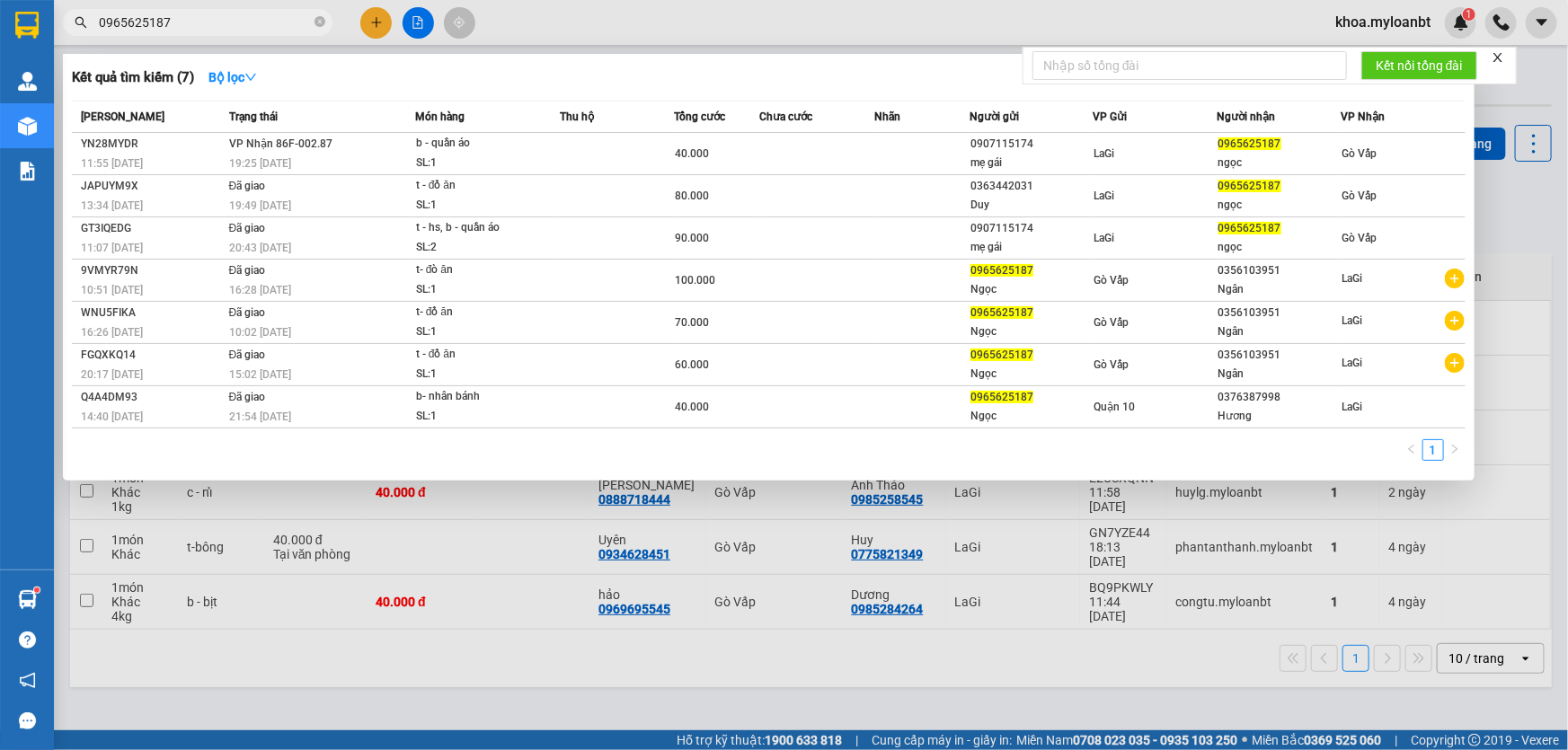
click at [224, 16] on input "0965625187" at bounding box center [205, 22] width 212 height 20
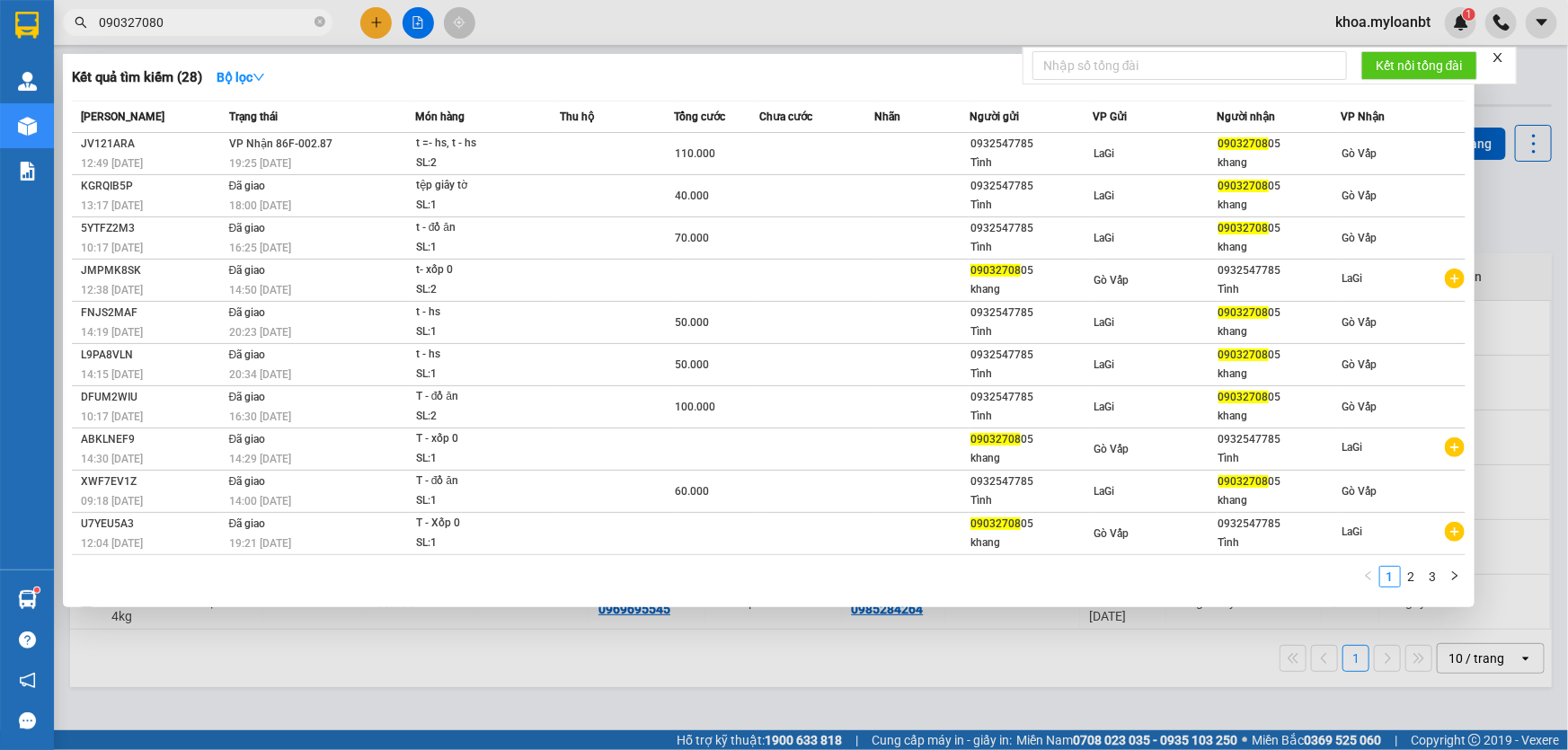
type input "0903270805"
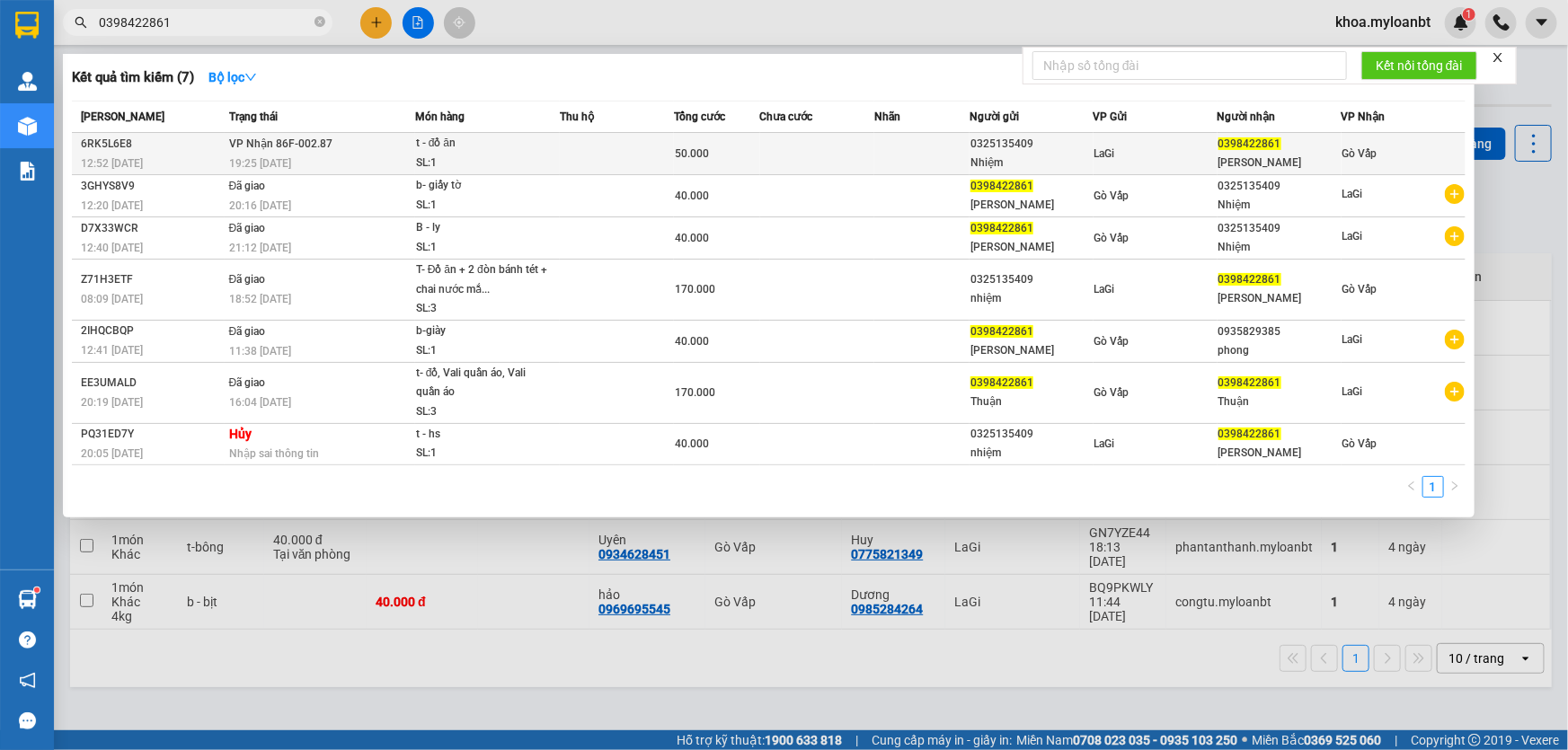
type input "0398422861"
click at [1179, 168] on td "LaGi" at bounding box center [1156, 154] width 124 height 42
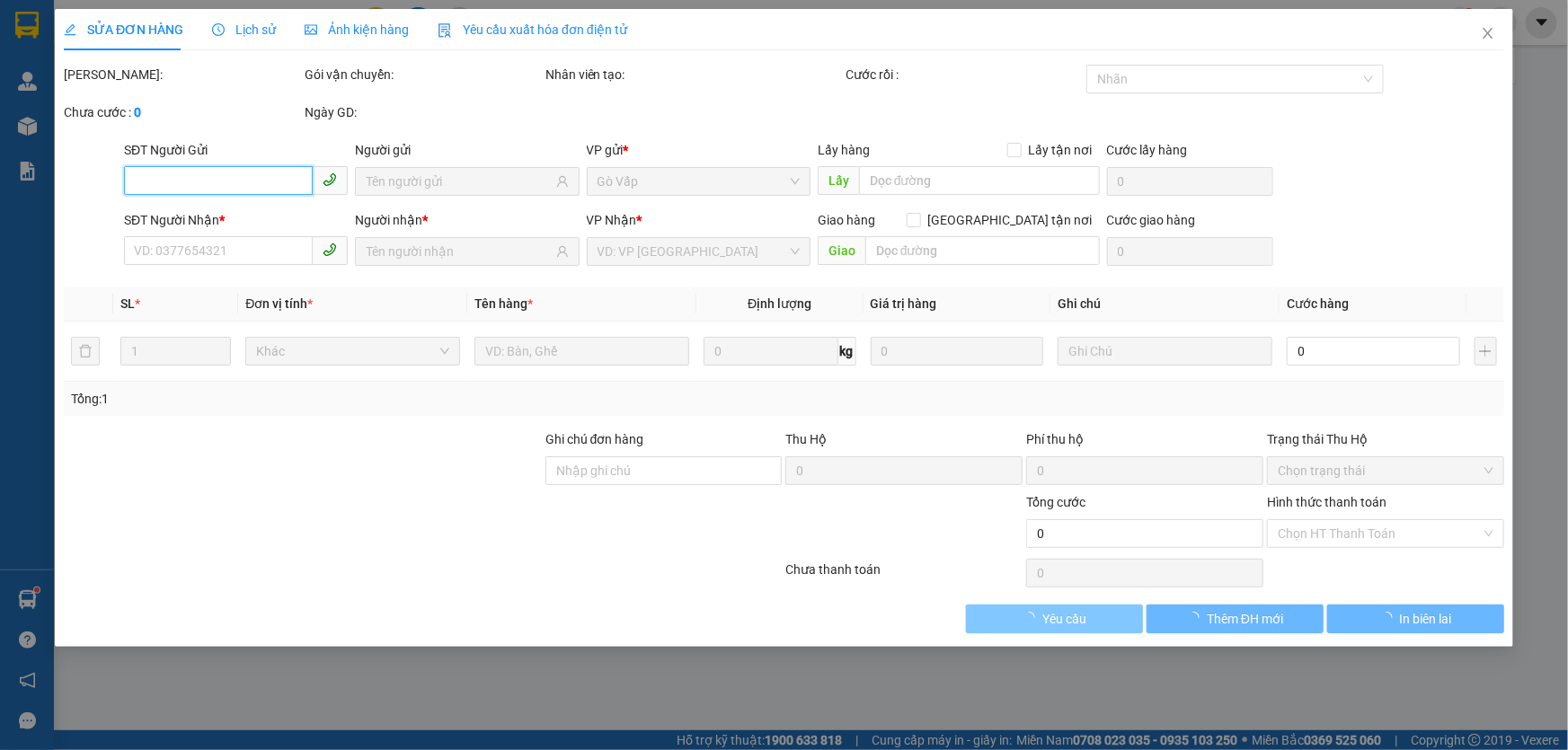
type input "0325135409"
type input "Nhiệm"
type input "0398422861"
type input "[PERSON_NAME]"
type input "50.000"
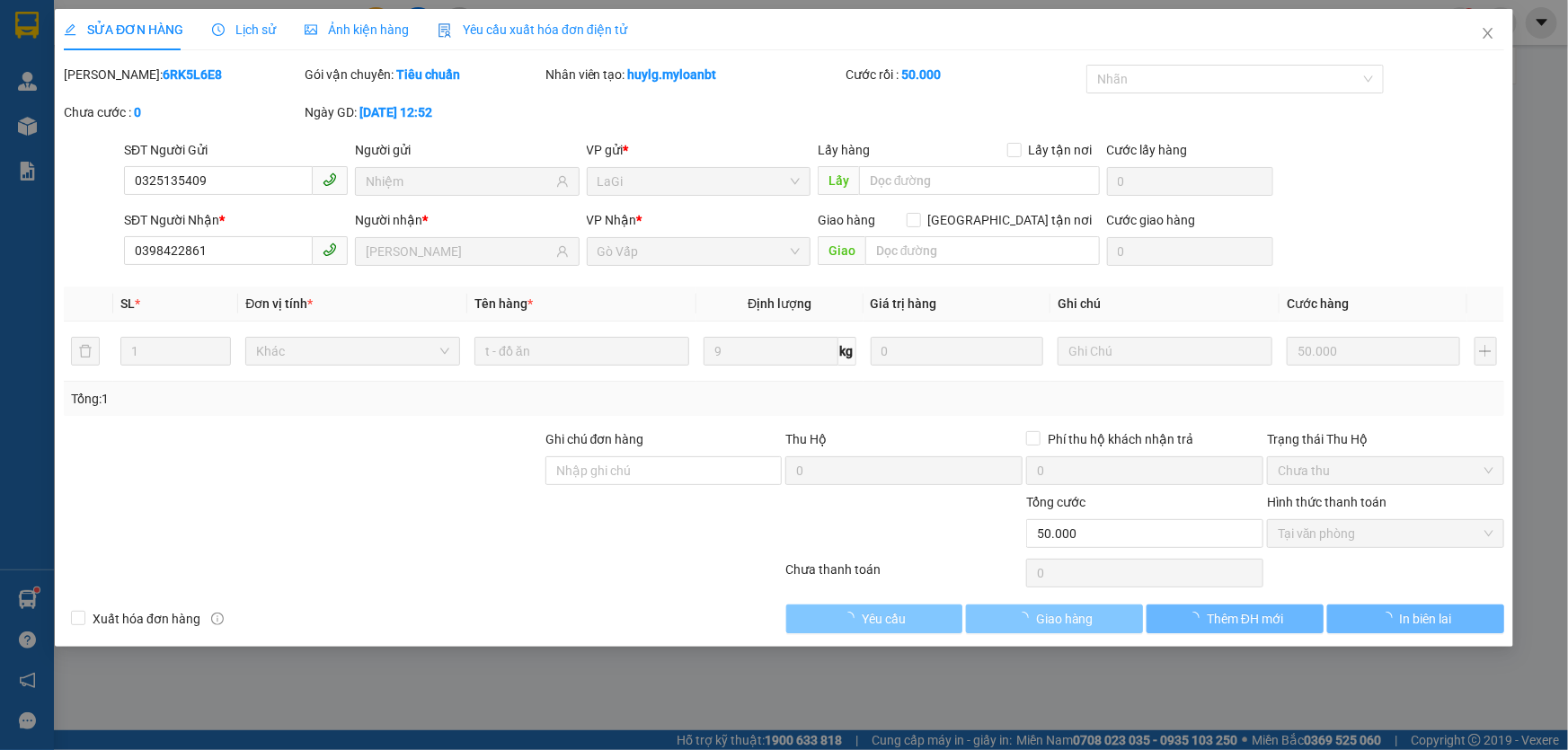
click at [1111, 615] on button "Giao hàng" at bounding box center [1055, 619] width 177 height 29
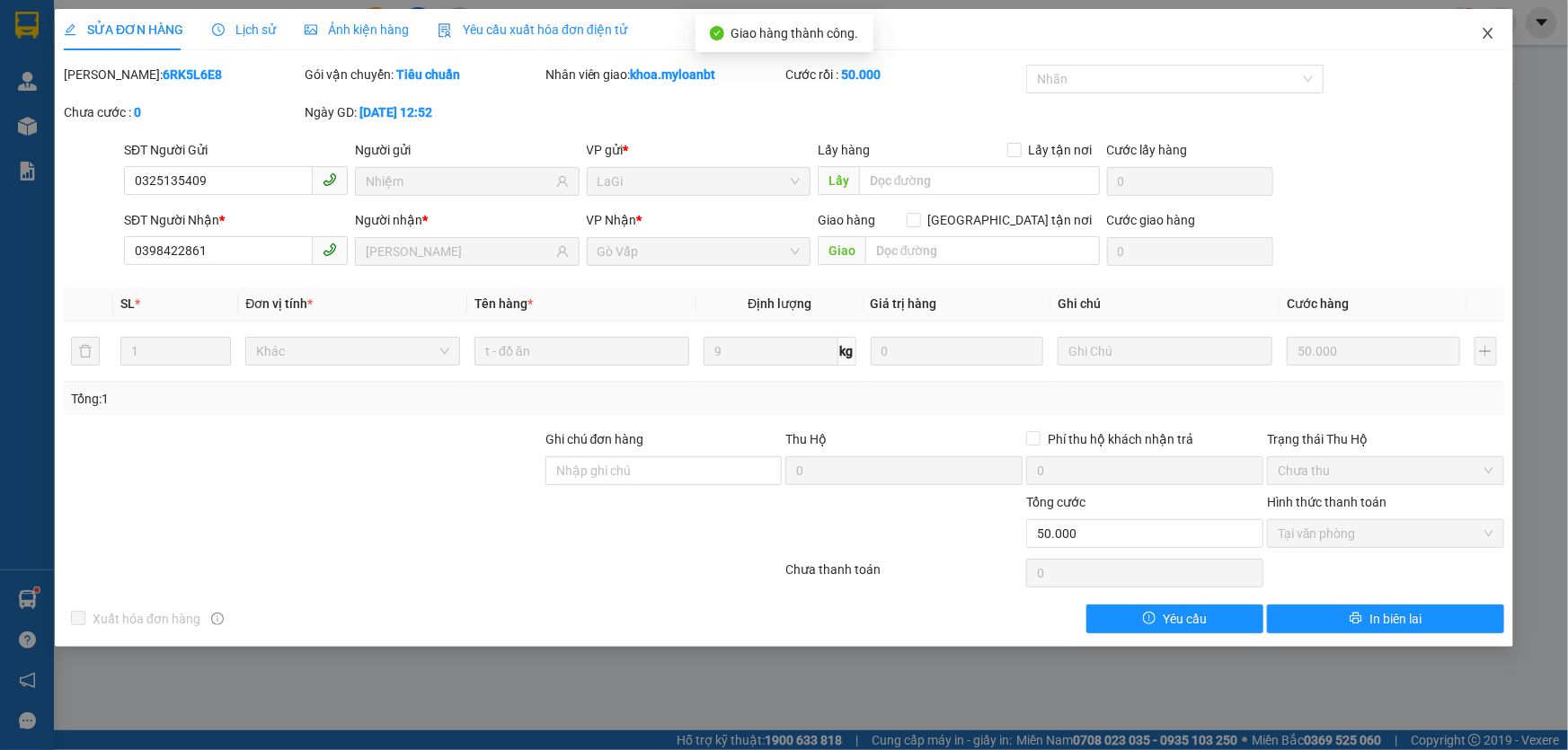
click at [1488, 45] on span "Close" at bounding box center [1488, 34] width 50 height 50
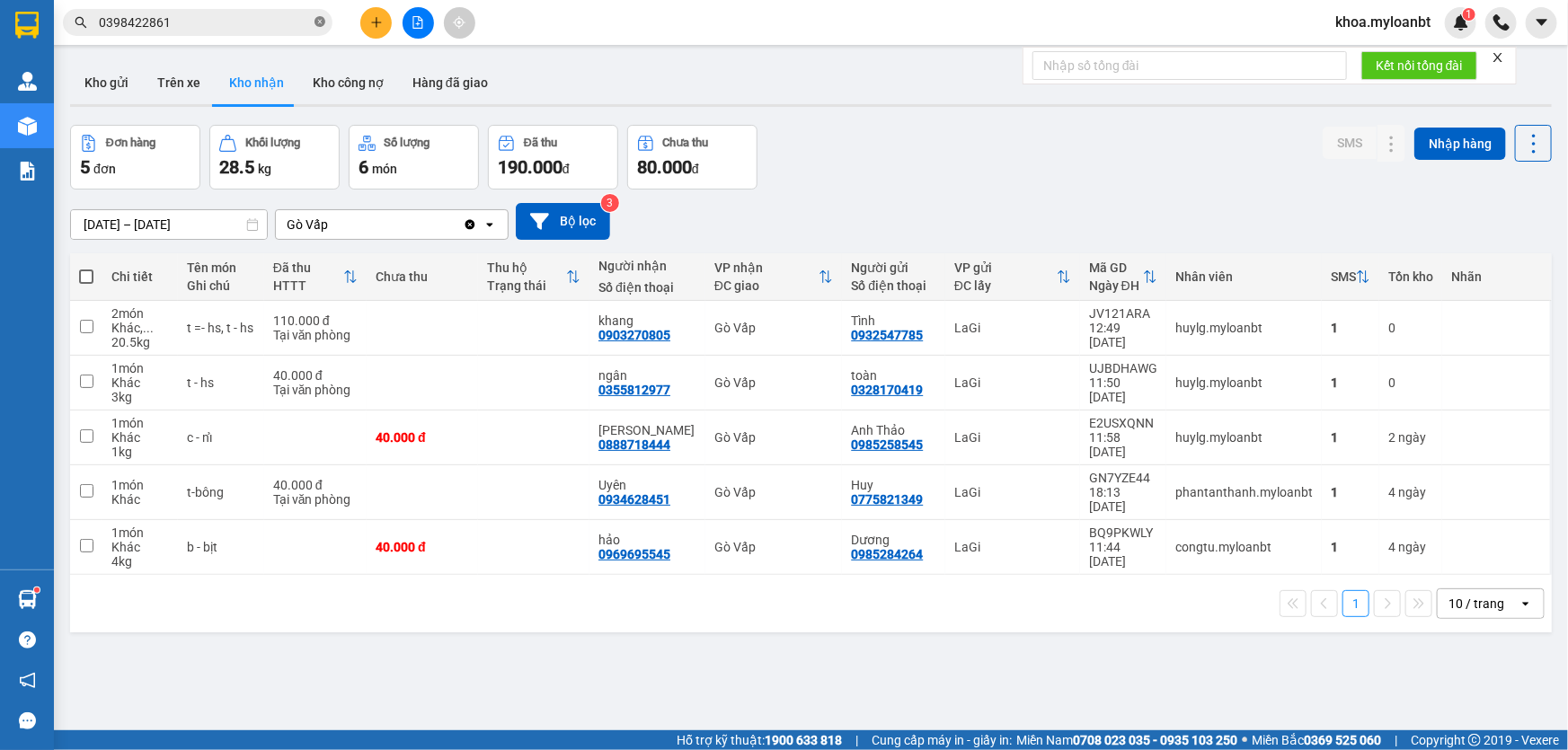
click at [323, 19] on icon "close-circle" at bounding box center [320, 21] width 11 height 11
click at [1388, 323] on icon at bounding box center [1393, 327] width 10 height 11
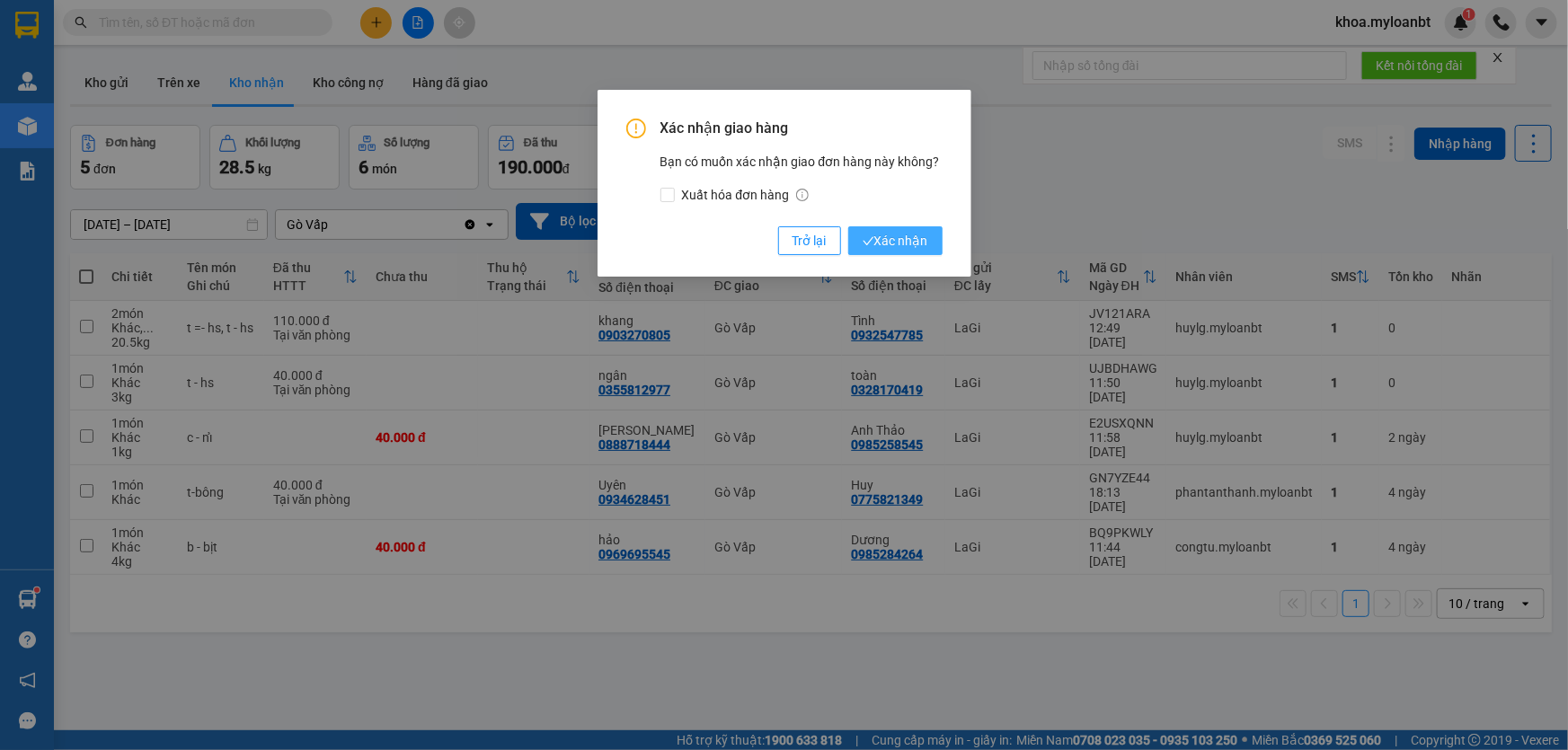
click at [919, 239] on span "Xác nhận" at bounding box center [896, 241] width 65 height 20
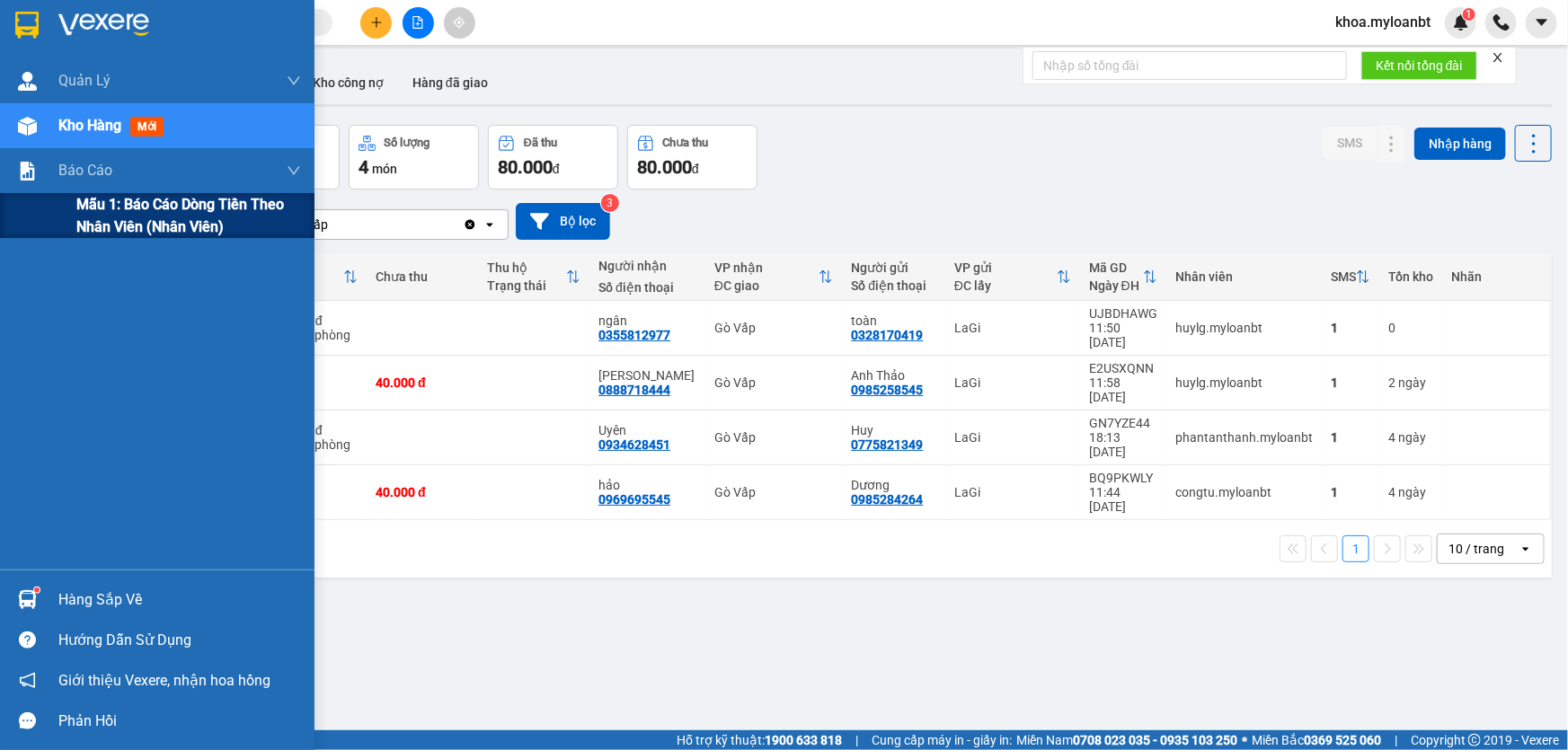
click at [7, 195] on div "Mẫu 1: Báo cáo dòng tiền theo nhân viên (Nhân viên)" at bounding box center [157, 216] width 315 height 45
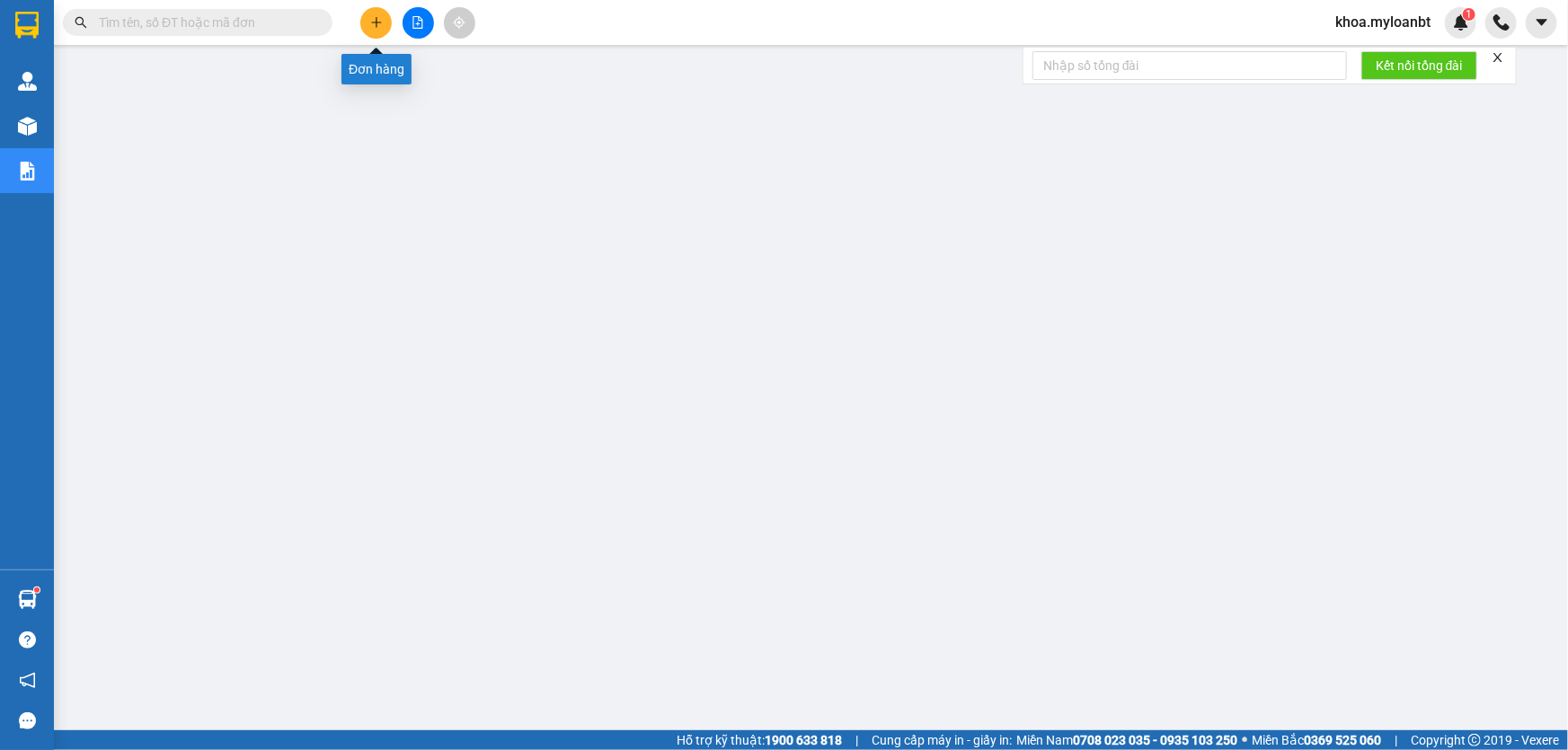
click at [385, 20] on button at bounding box center [376, 22] width 32 height 32
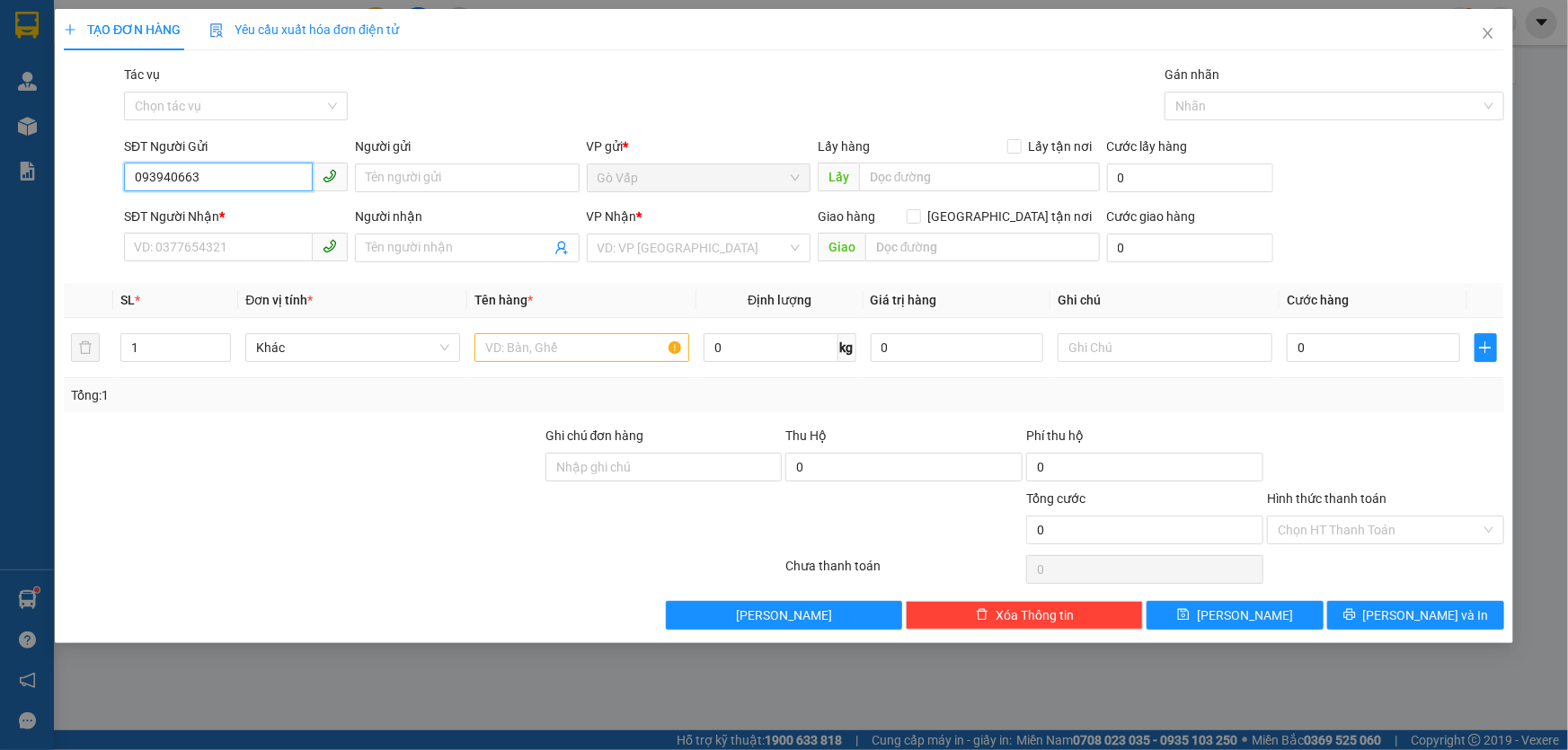
type input "0939406638"
click at [261, 217] on div "0939406638 - [GEOGRAPHIC_DATA]" at bounding box center [236, 214] width 202 height 20
type input "[PERSON_NAME]"
type input "0931311431"
type input "[PERSON_NAME]"
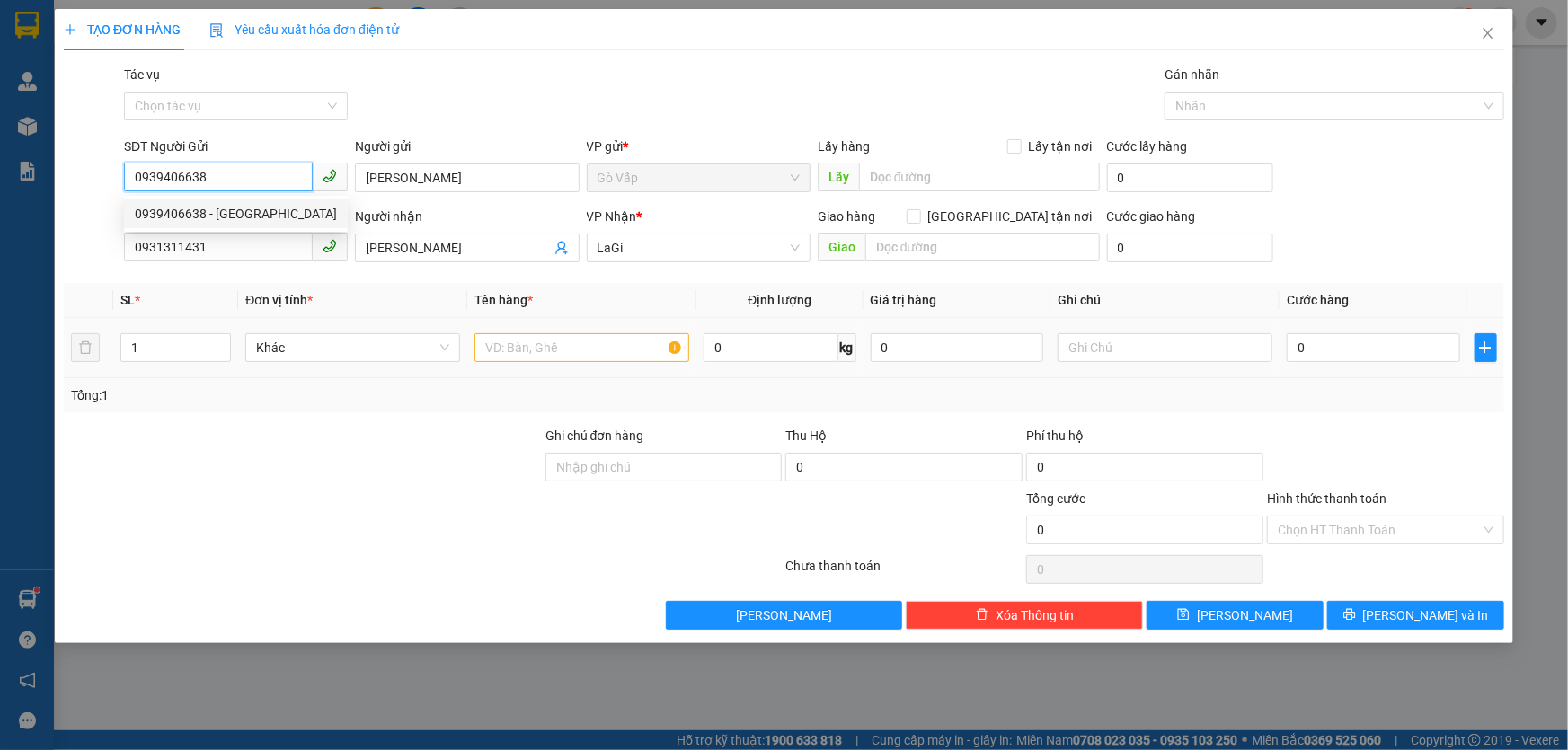
type input "0939406638"
click at [558, 357] on input "text" at bounding box center [582, 348] width 215 height 29
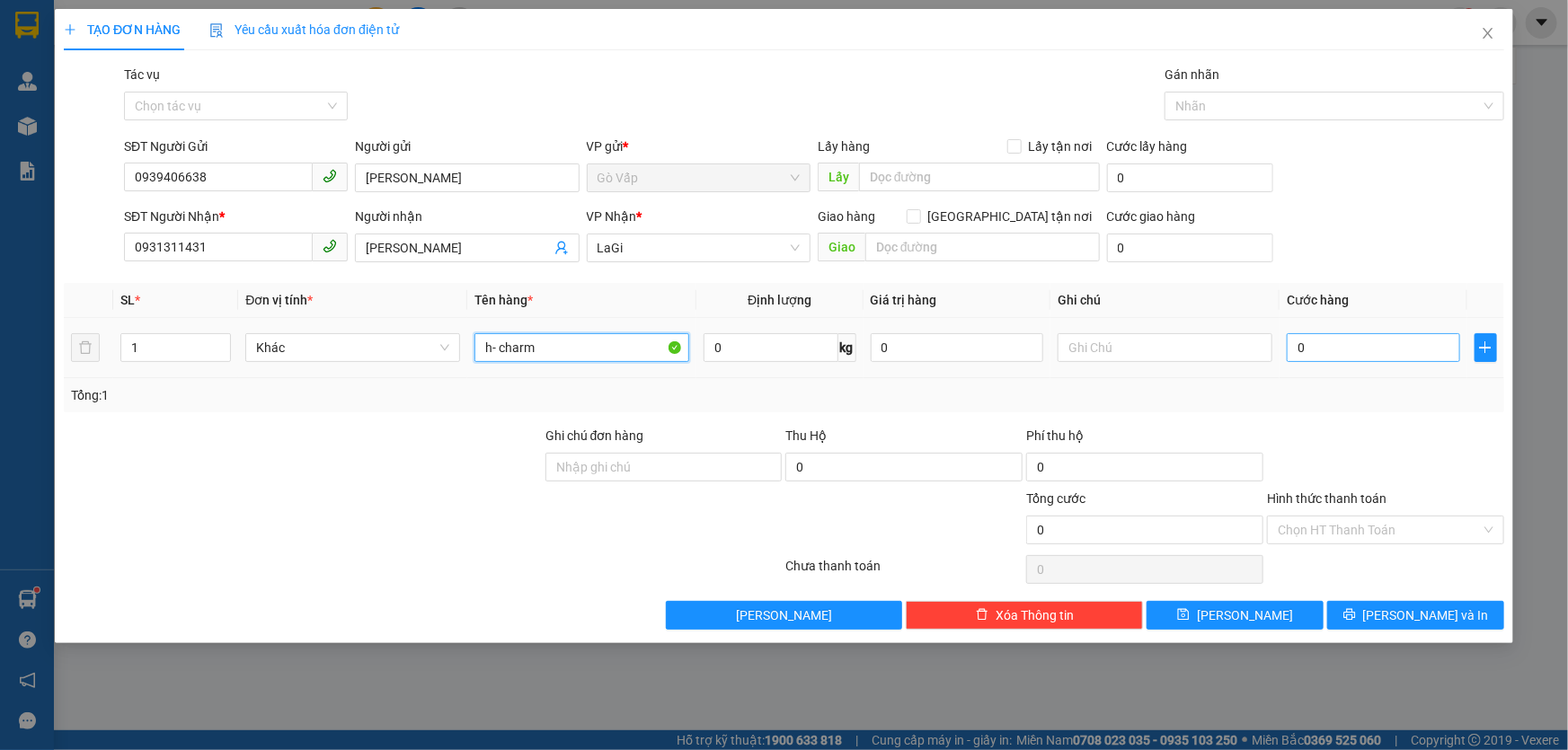
type input "h- charm"
click at [1358, 358] on input "0" at bounding box center [1373, 348] width 173 height 29
type input "4"
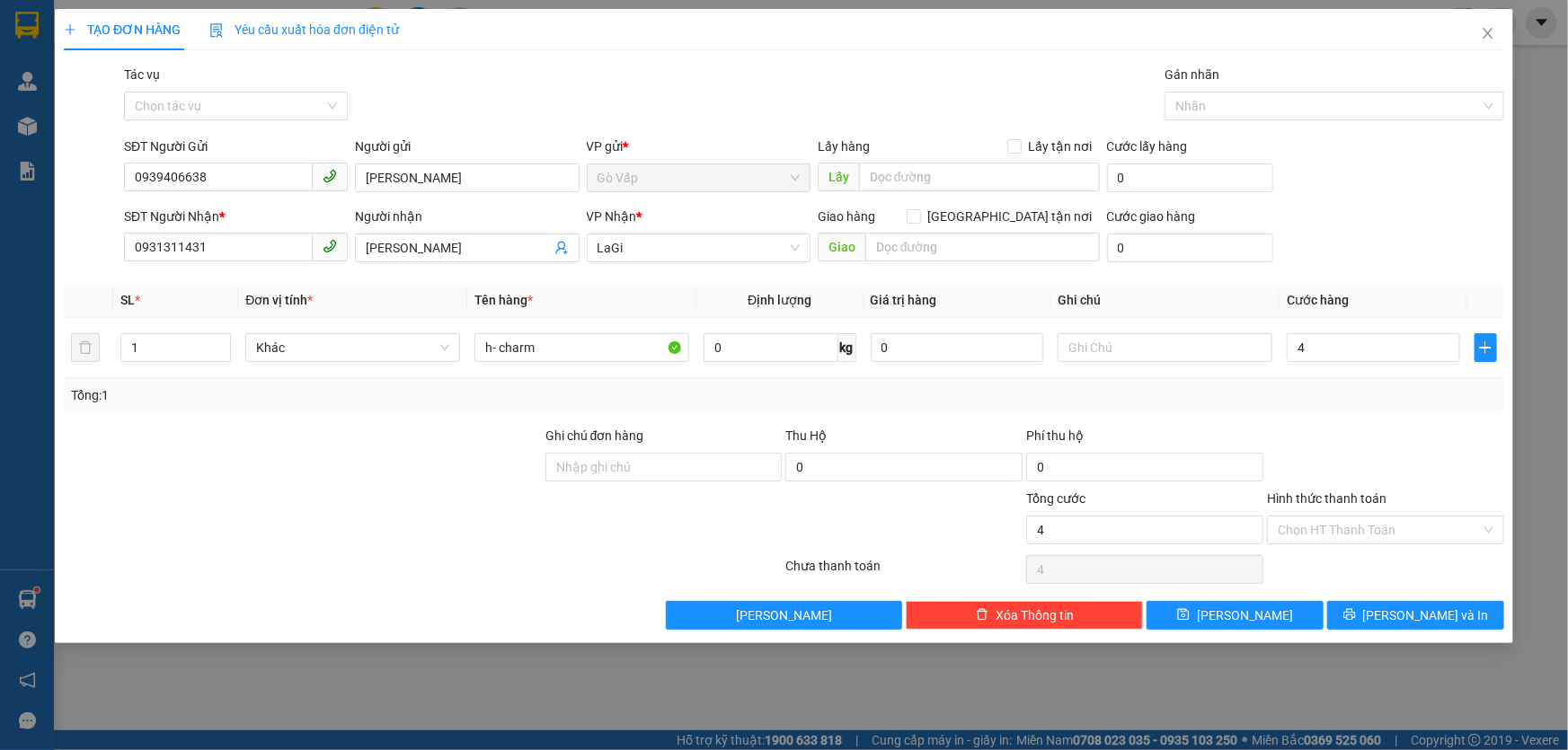
type input "4.000"
click at [1322, 424] on div "Transit Pickup Surcharge Ids Transit Deliver Surcharge Ids Transit Deliver Surc…" at bounding box center [784, 347] width 1441 height 565
click at [1366, 341] on input "4.000" at bounding box center [1373, 348] width 173 height 29
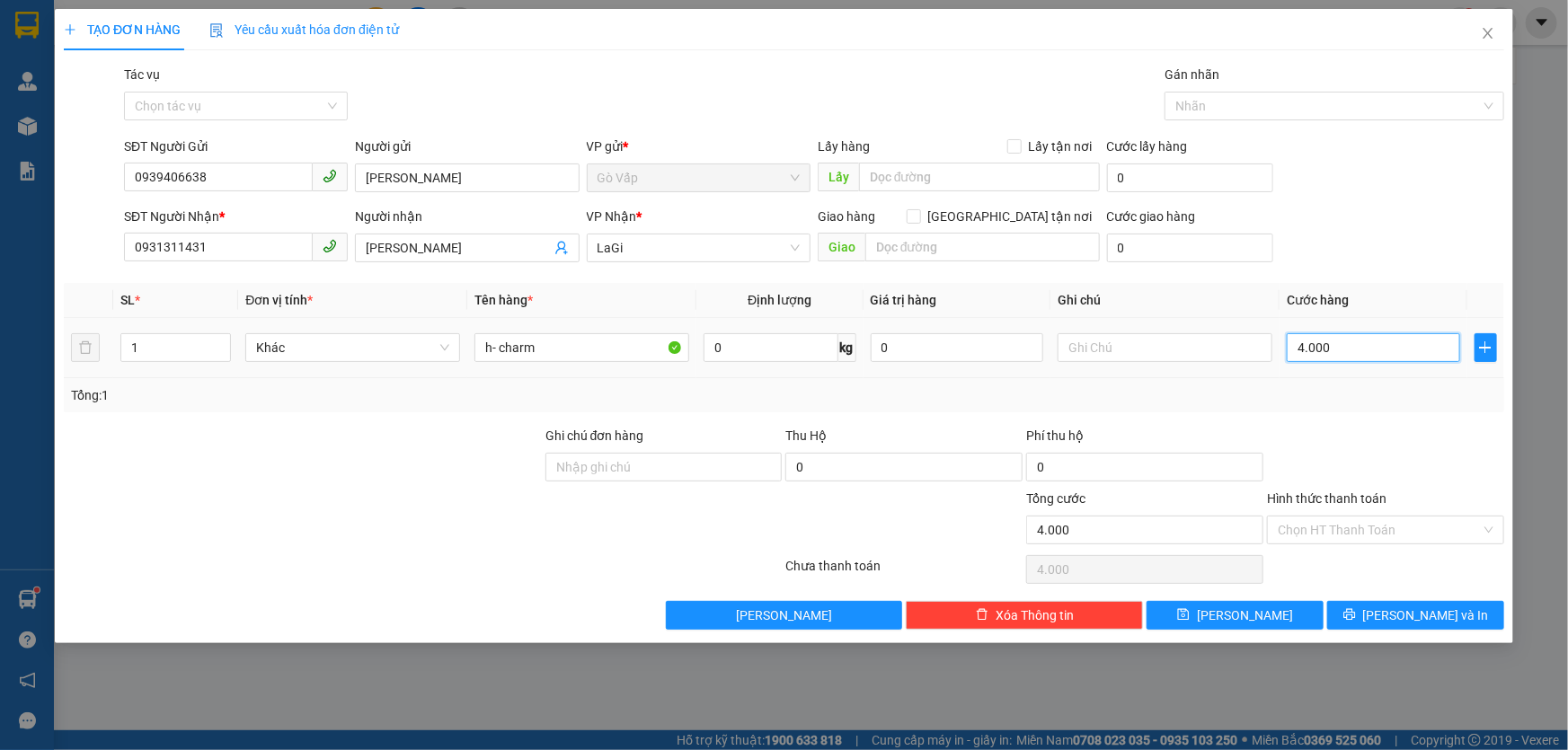
click at [1366, 341] on input "4.000" at bounding box center [1373, 348] width 173 height 29
type input "0"
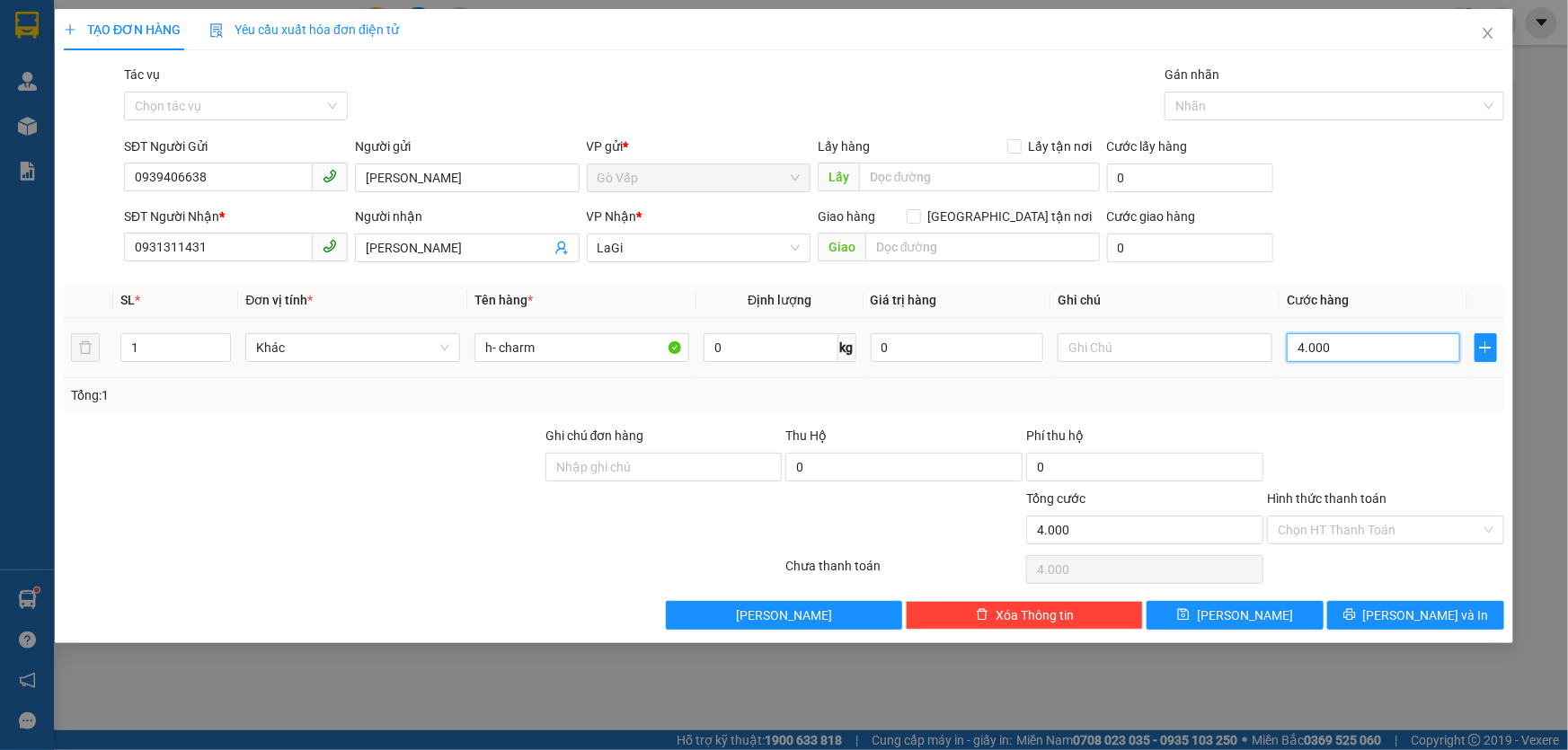
type input "0"
type input "40"
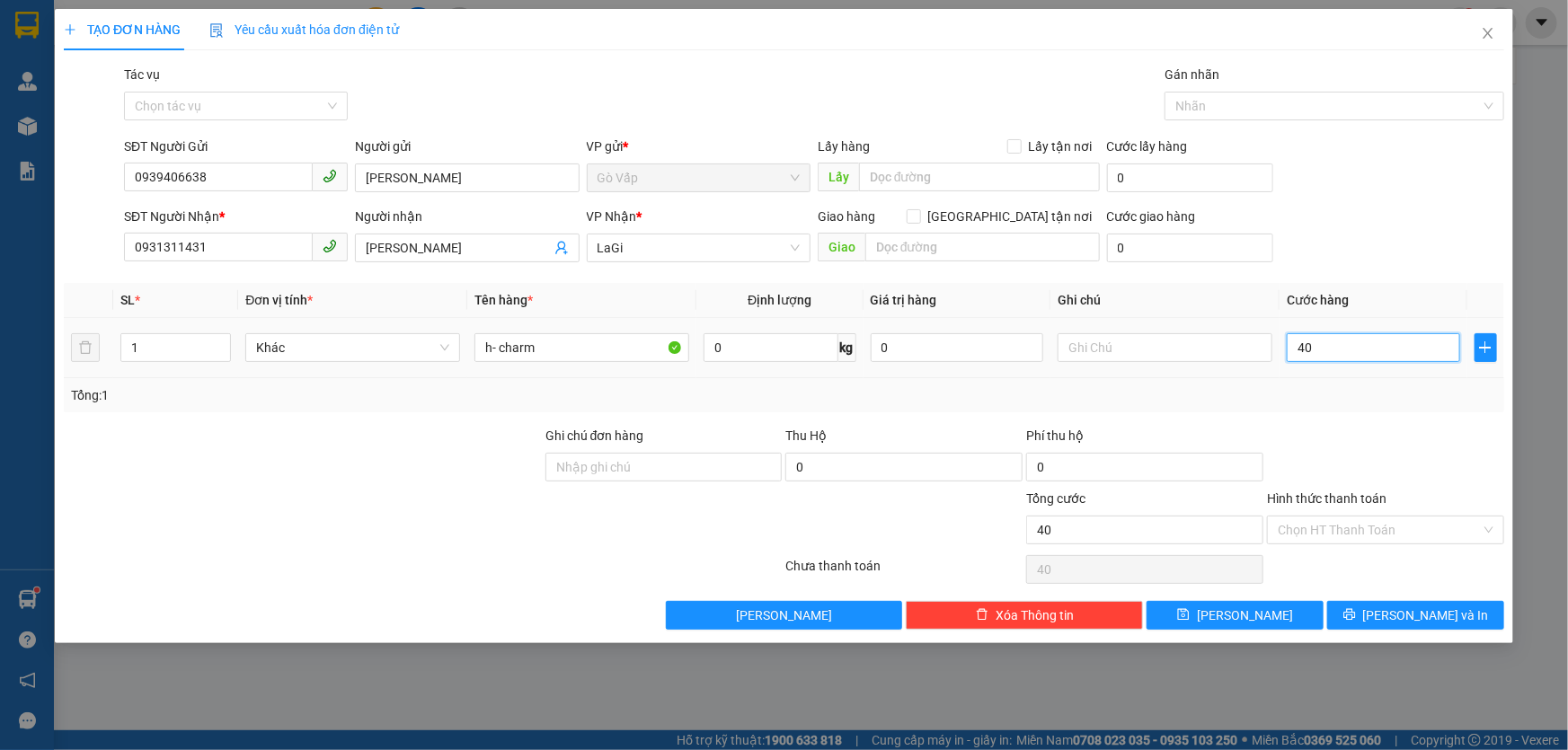
type input "400"
type input "40"
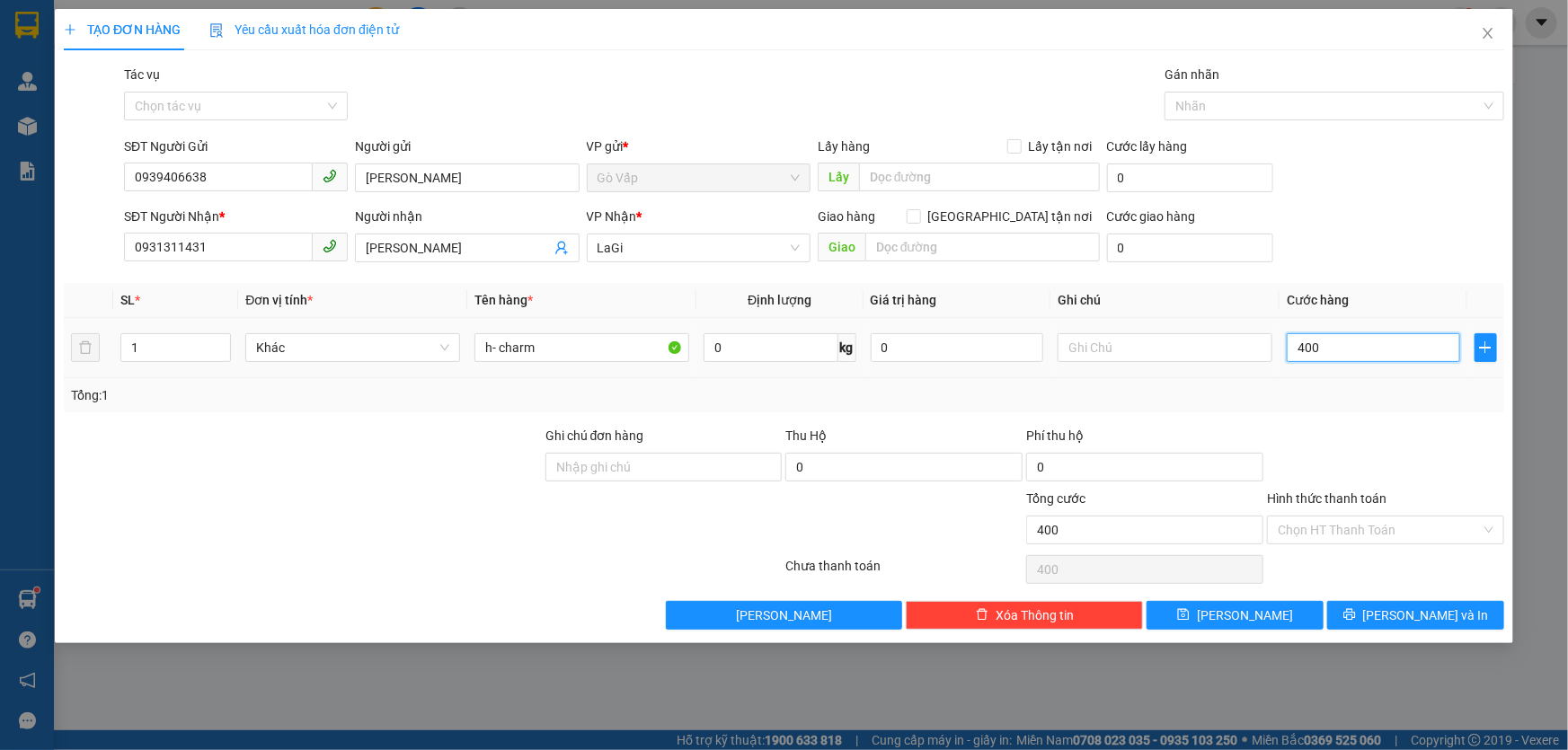
type input "40"
type input "40.000"
click at [1348, 463] on div at bounding box center [1386, 456] width 241 height 63
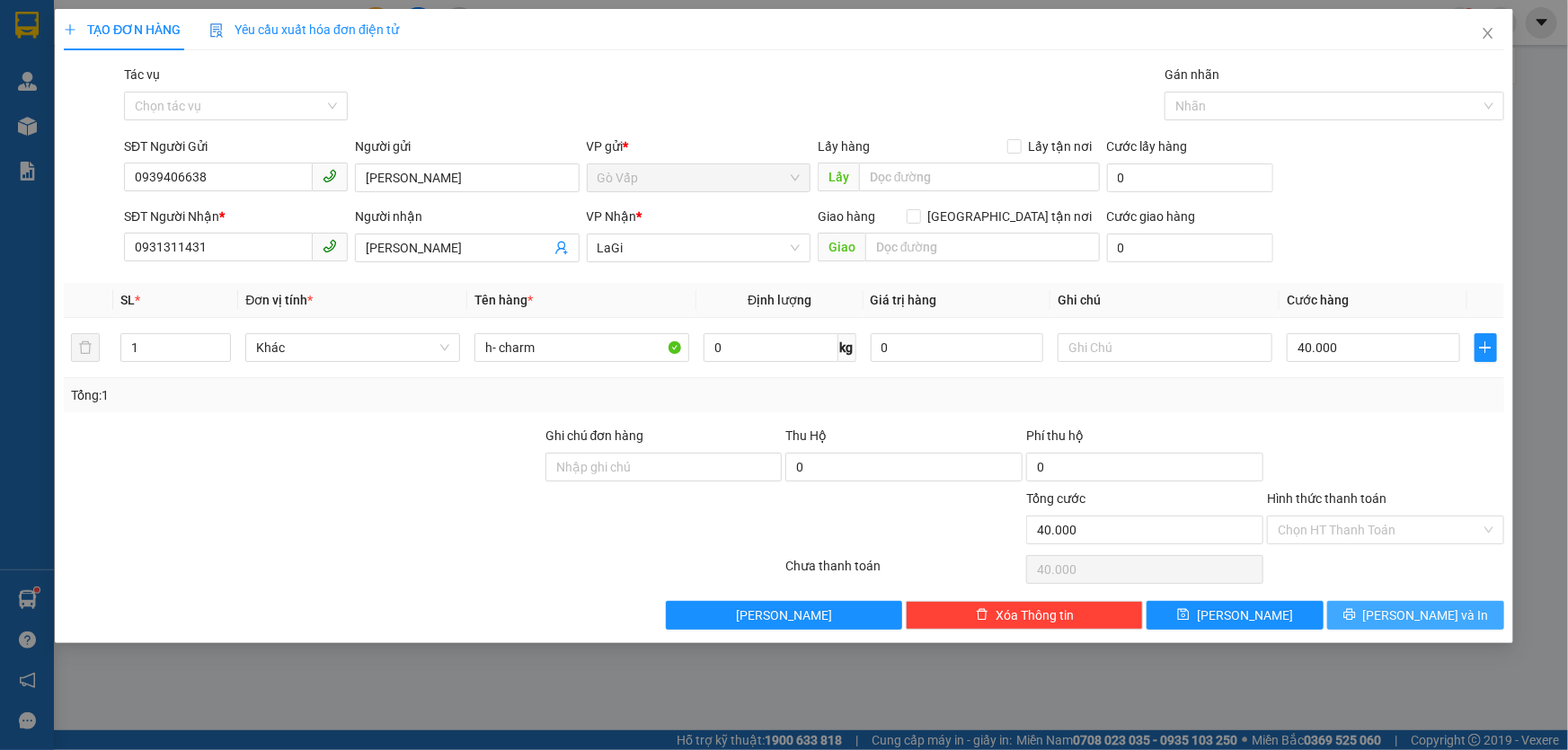
click at [1361, 605] on button "[PERSON_NAME] và In" at bounding box center [1416, 615] width 177 height 29
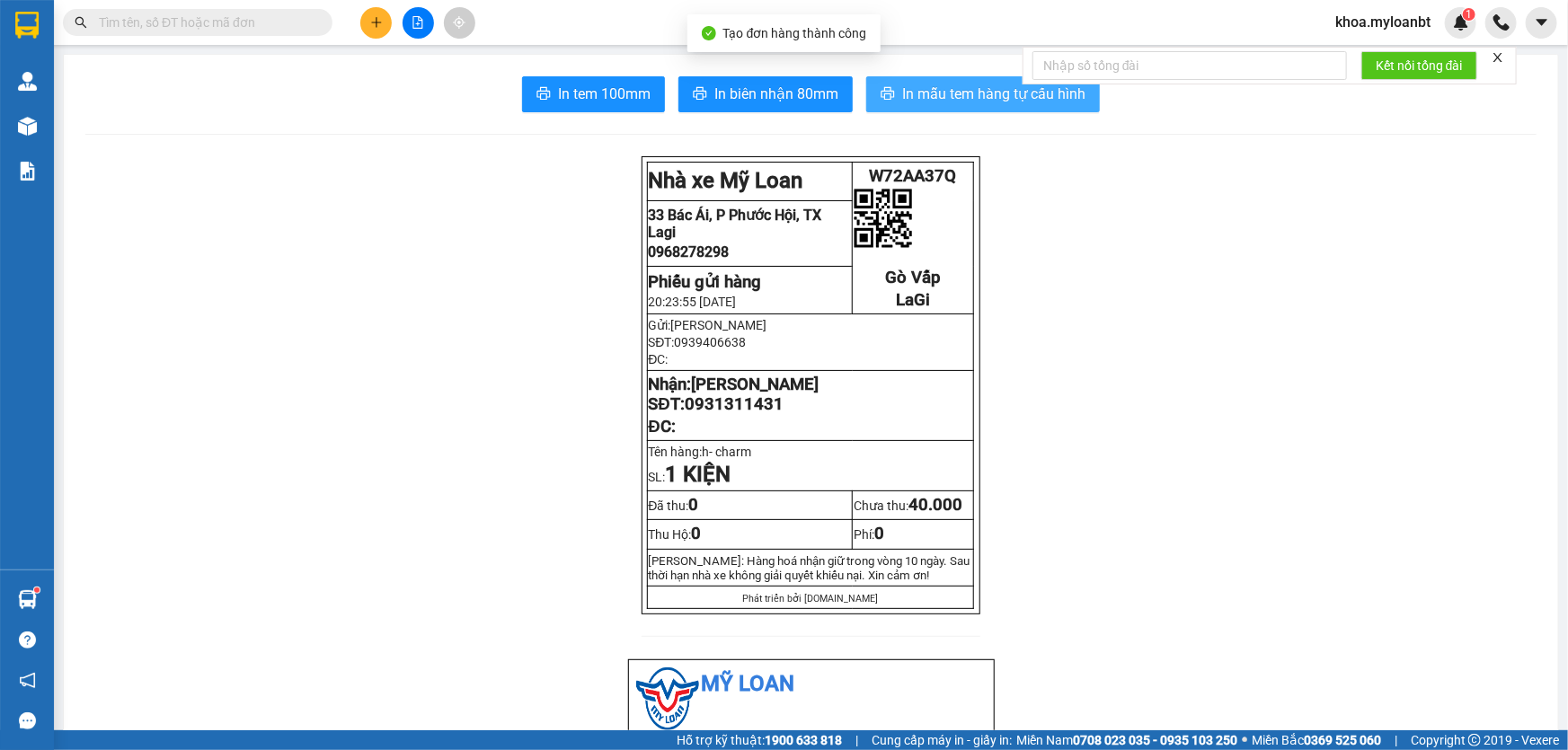
click at [902, 91] on span "In mẫu tem hàng tự cấu hình" at bounding box center [994, 93] width 183 height 22
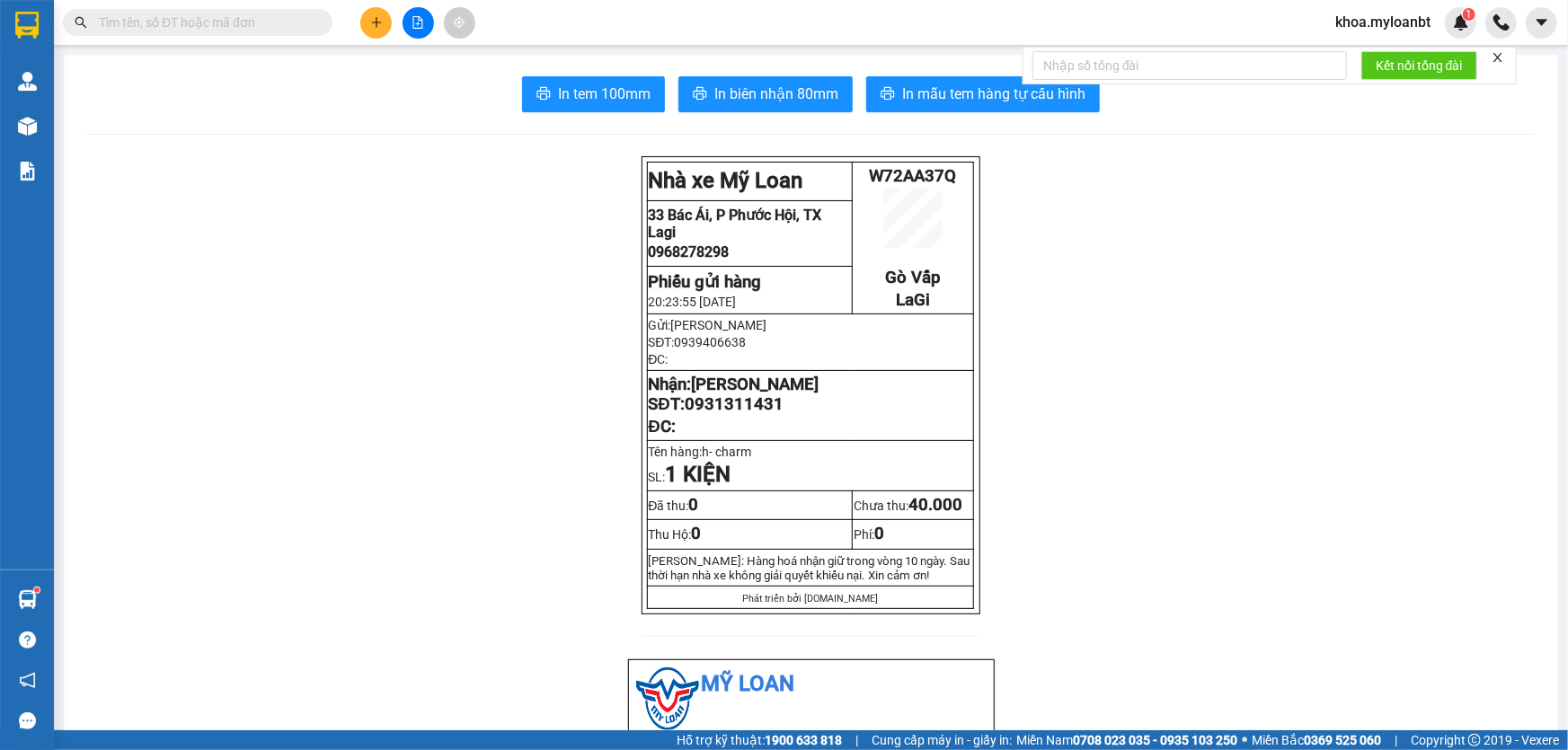
click at [775, 78] on button "In biên nhận 80mm" at bounding box center [766, 93] width 174 height 36
click at [1008, 96] on span "In mẫu tem hàng tự cấu hình" at bounding box center [994, 93] width 183 height 22
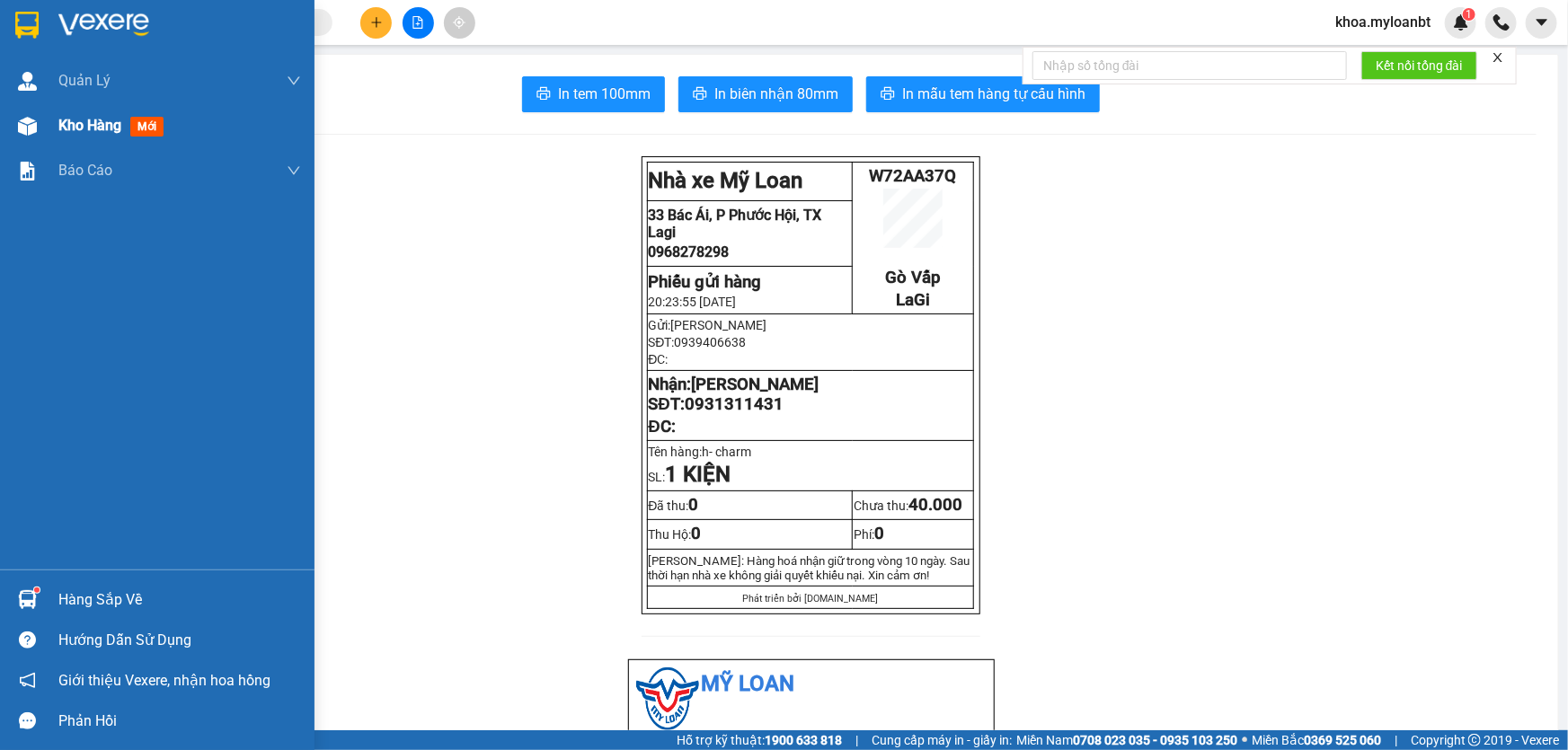
click at [26, 133] on img at bounding box center [28, 126] width 19 height 19
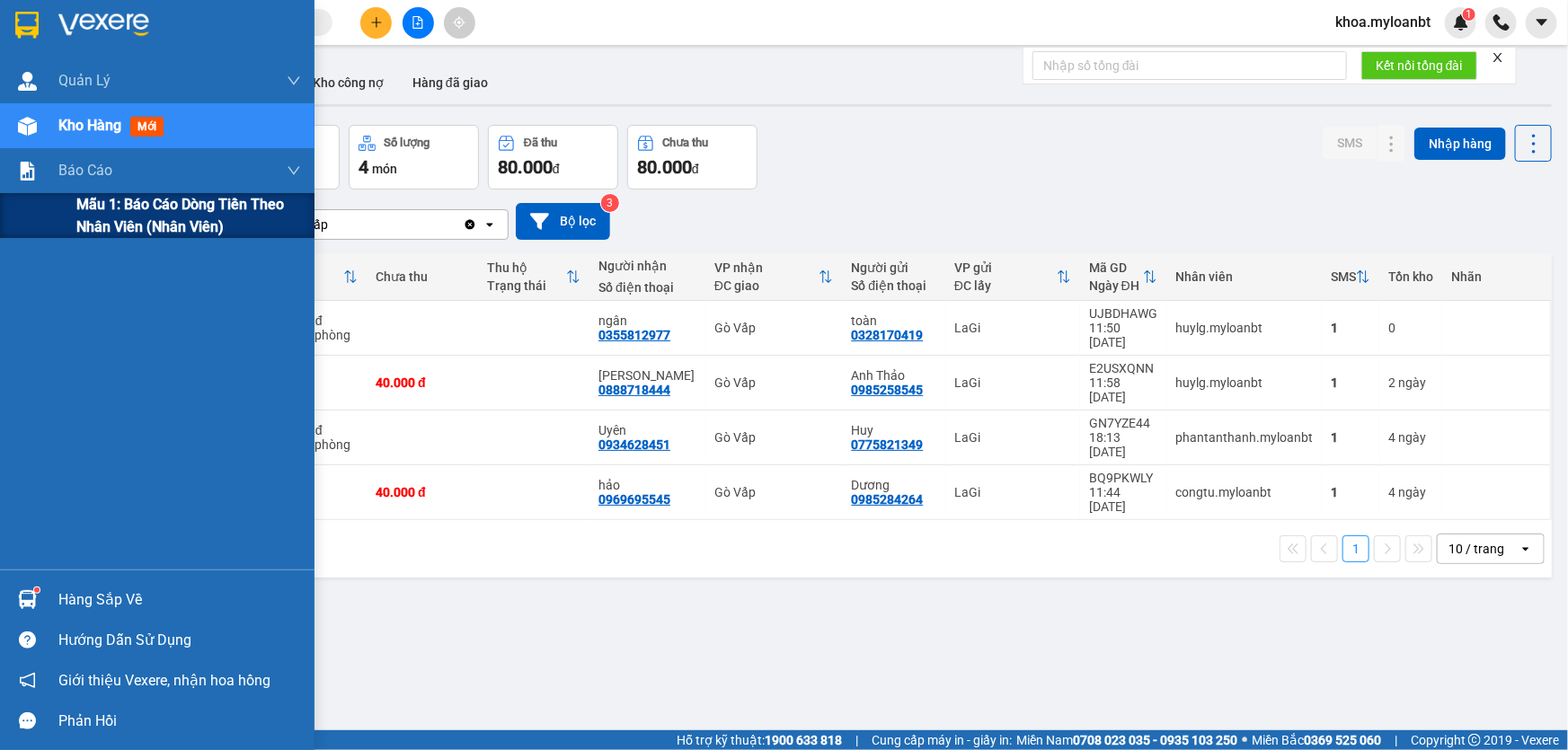
click at [38, 214] on div "Mẫu 1: Báo cáo dòng tiền theo nhân viên (Nhân viên)" at bounding box center [157, 216] width 315 height 45
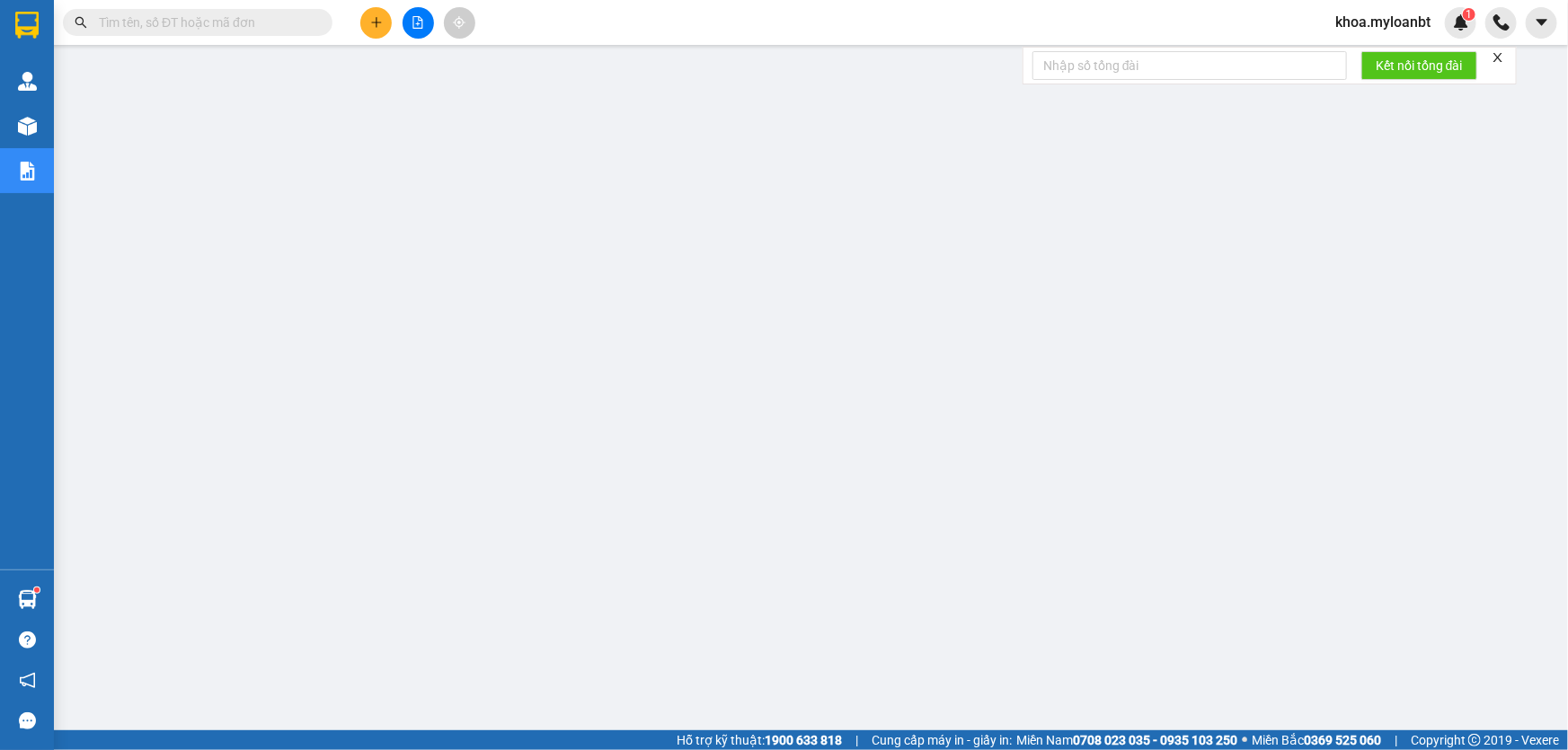
click at [288, 24] on input "text" at bounding box center [205, 22] width 212 height 20
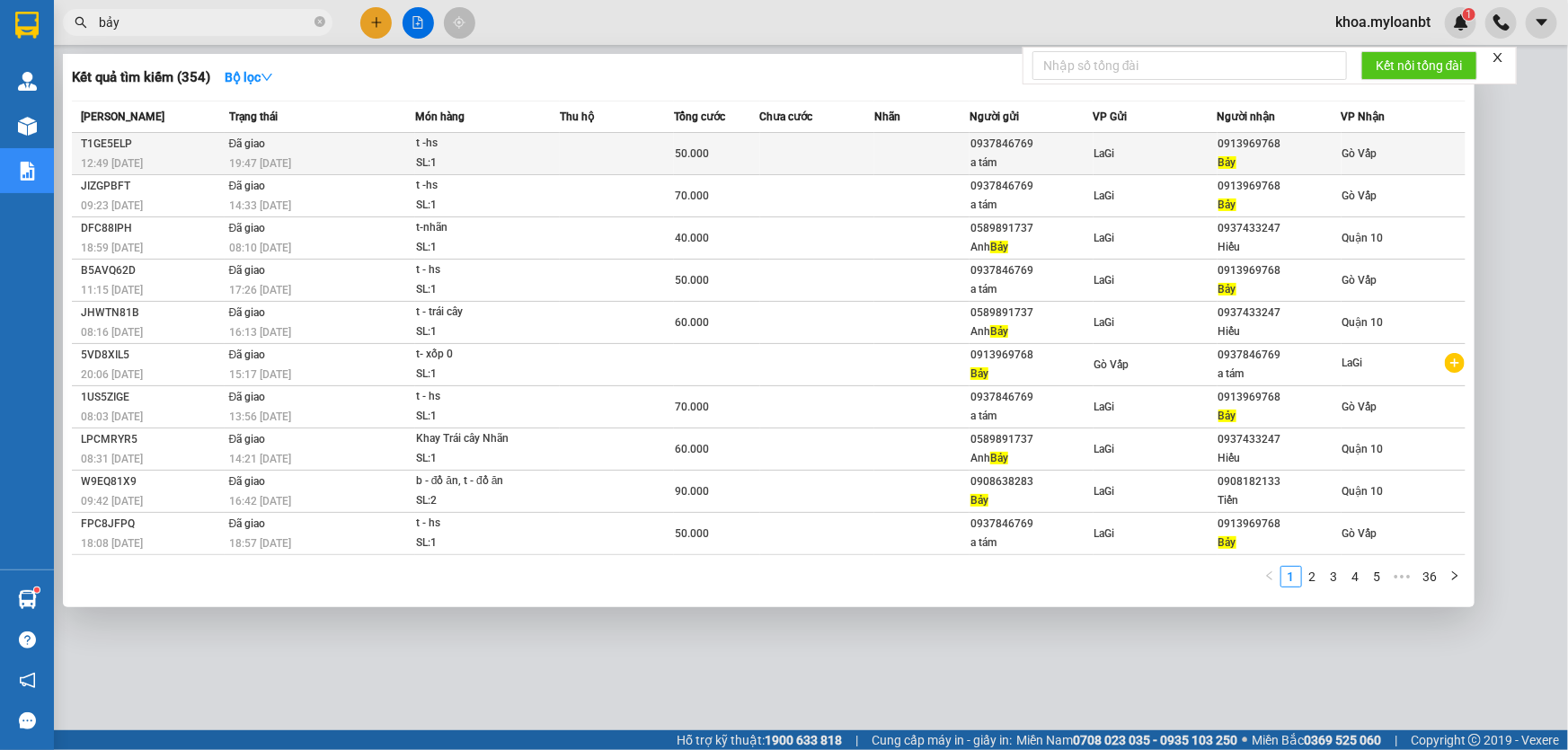
type input "bảy"
click at [975, 154] on div "a tám" at bounding box center [1032, 164] width 122 height 19
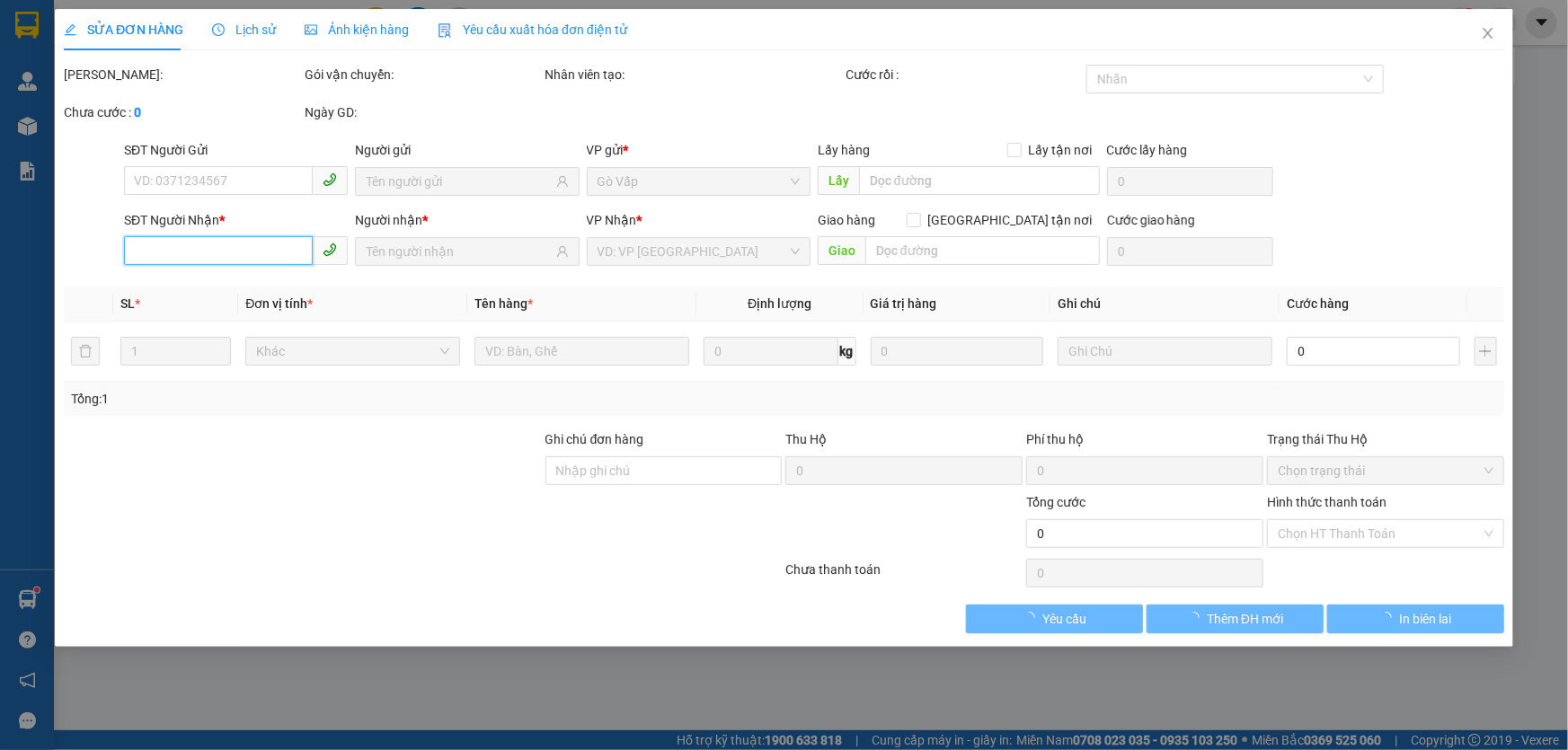
click at [270, 252] on input "SĐT Người Nhận *" at bounding box center [219, 250] width 189 height 29
type input "0937846769"
type input "a tám"
type input "0913969768"
type input "Bảy"
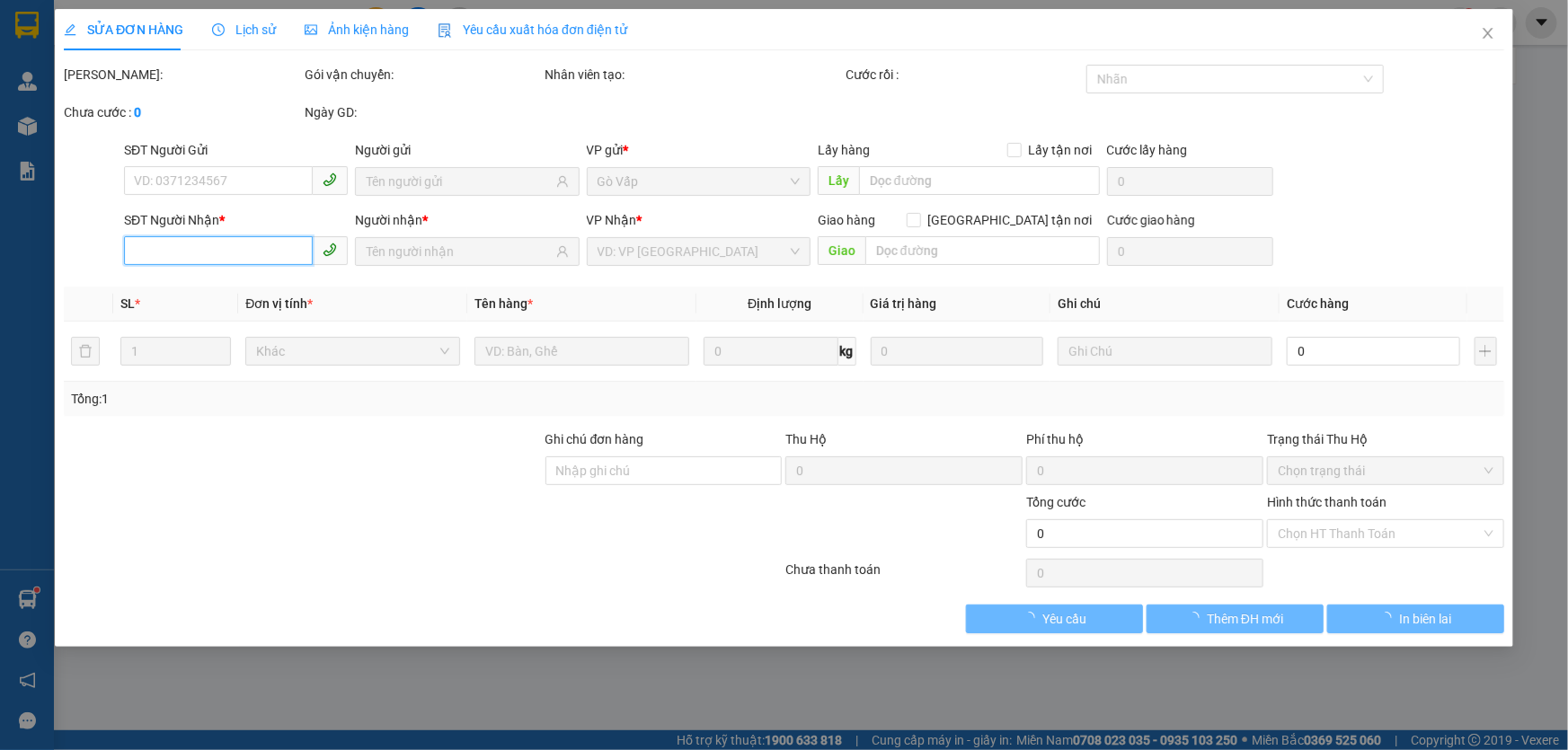
type input "50.000"
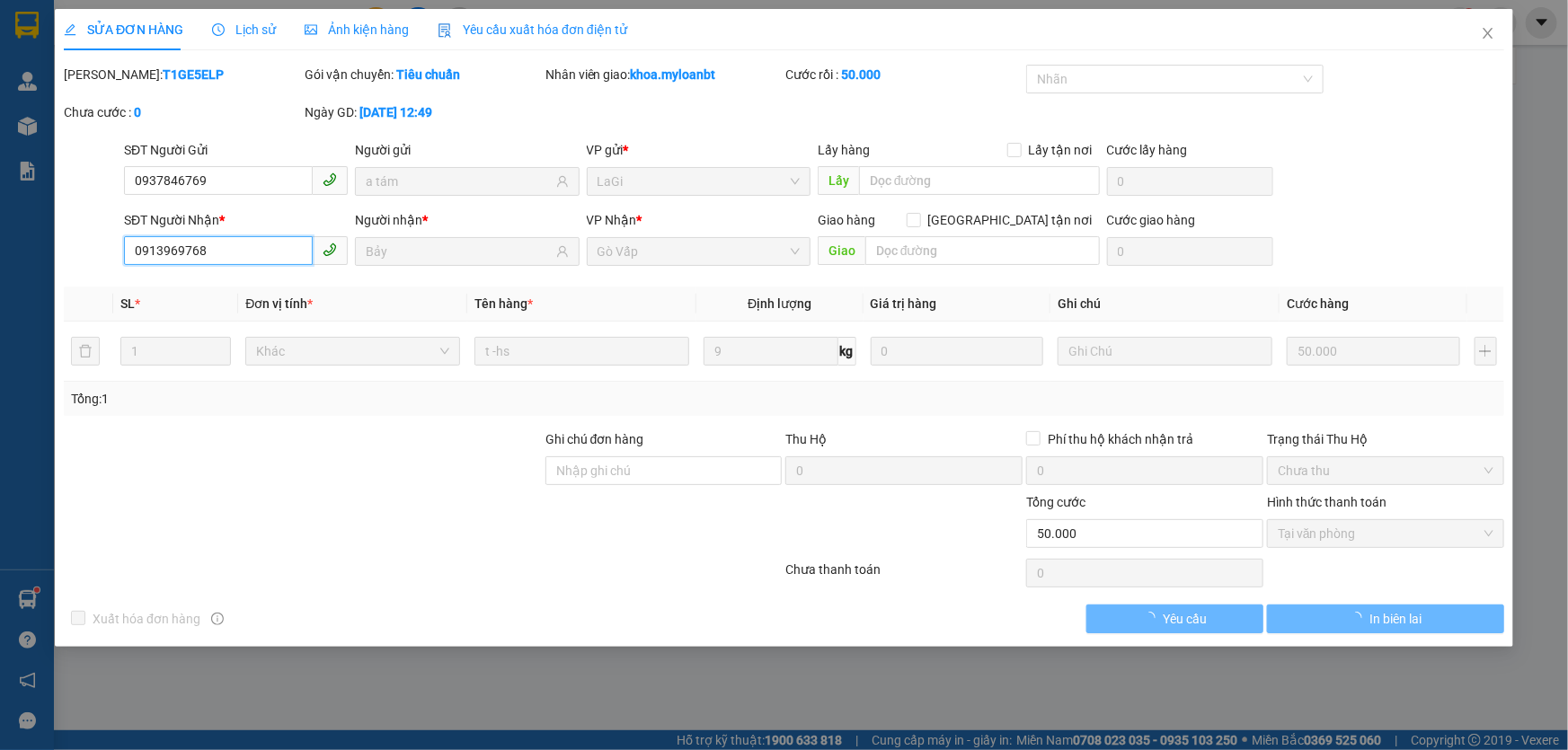
click at [270, 252] on input "0913969768" at bounding box center [219, 250] width 189 height 29
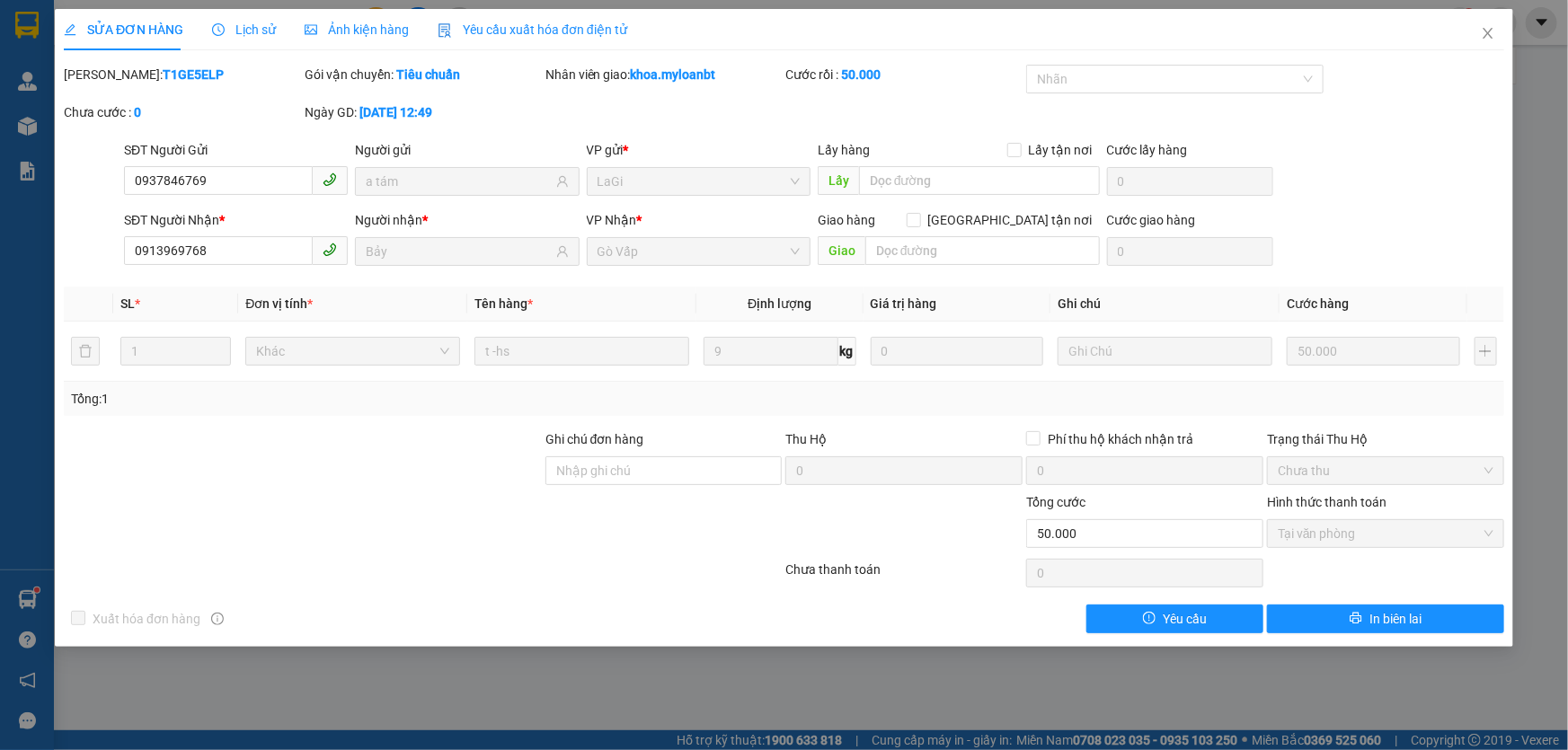
click at [1451, 37] on div "SỬA ĐƠN HÀNG Lịch sử Ảnh kiện hàng Yêu cầu xuất hóa đơn điện tử" at bounding box center [784, 29] width 1441 height 41
click at [1484, 32] on icon "close" at bounding box center [1488, 33] width 14 height 14
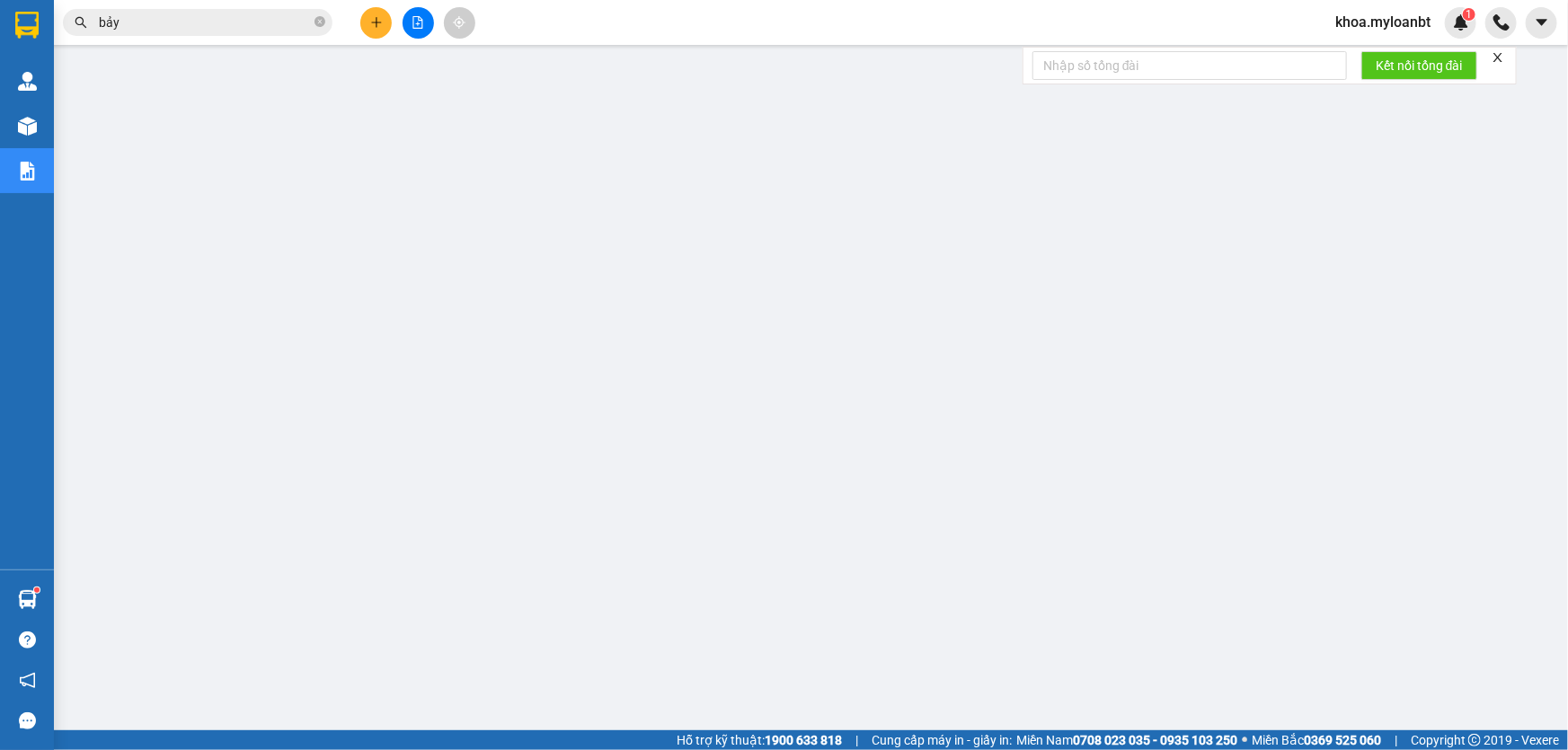
click at [379, 24] on icon "plus" at bounding box center [376, 22] width 13 height 13
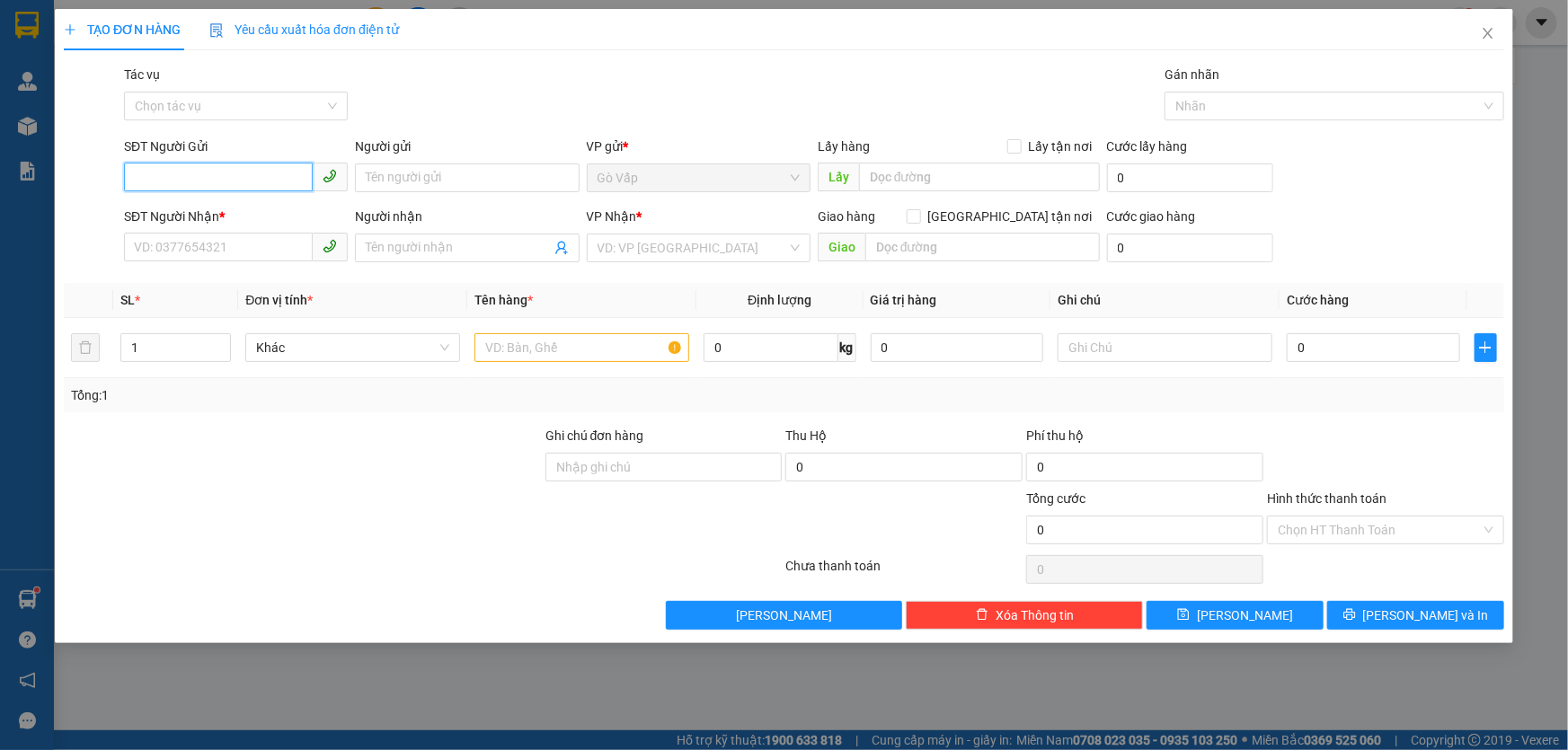
paste input "0913969768"
type input "0913969768"
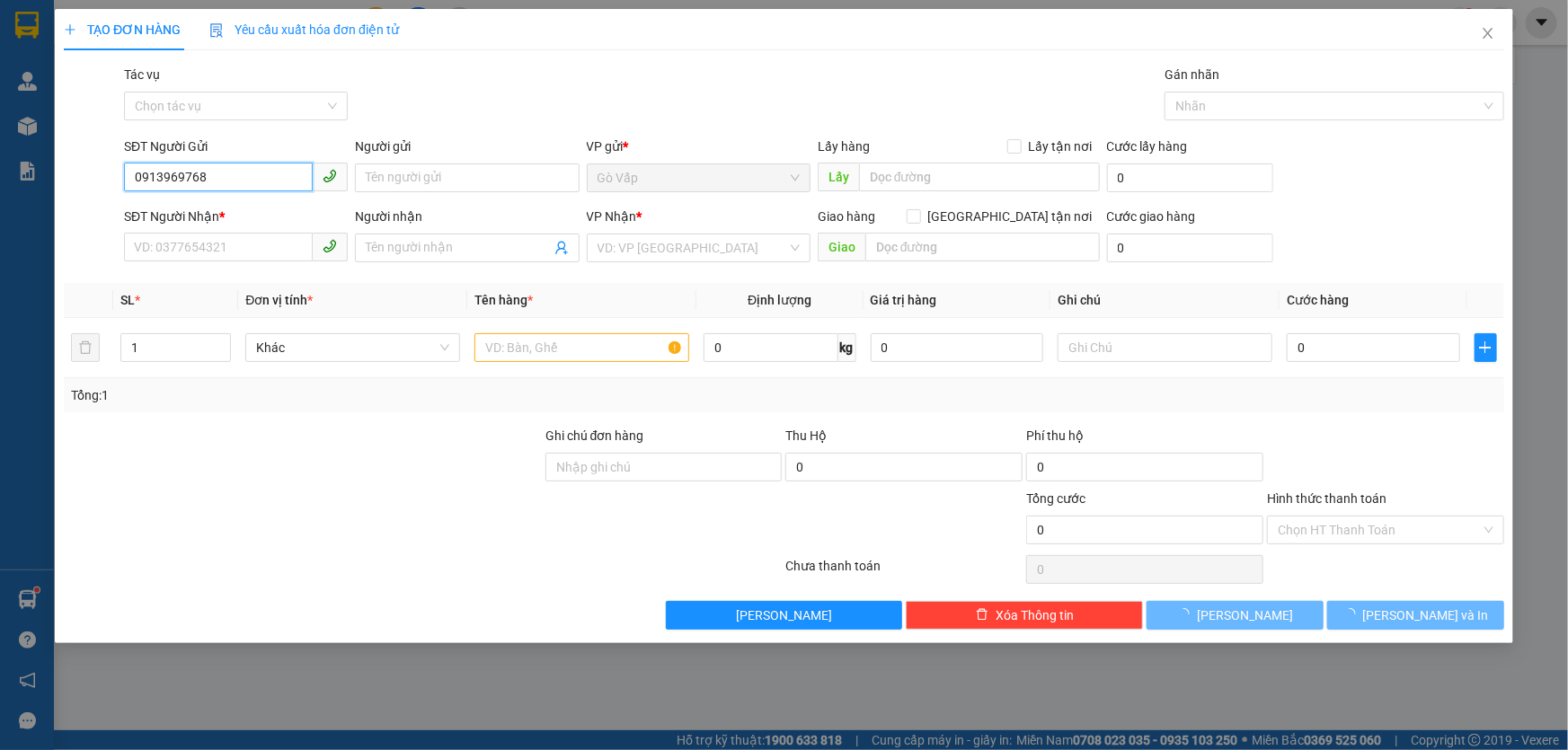
click at [223, 172] on input "0913969768" at bounding box center [219, 177] width 189 height 29
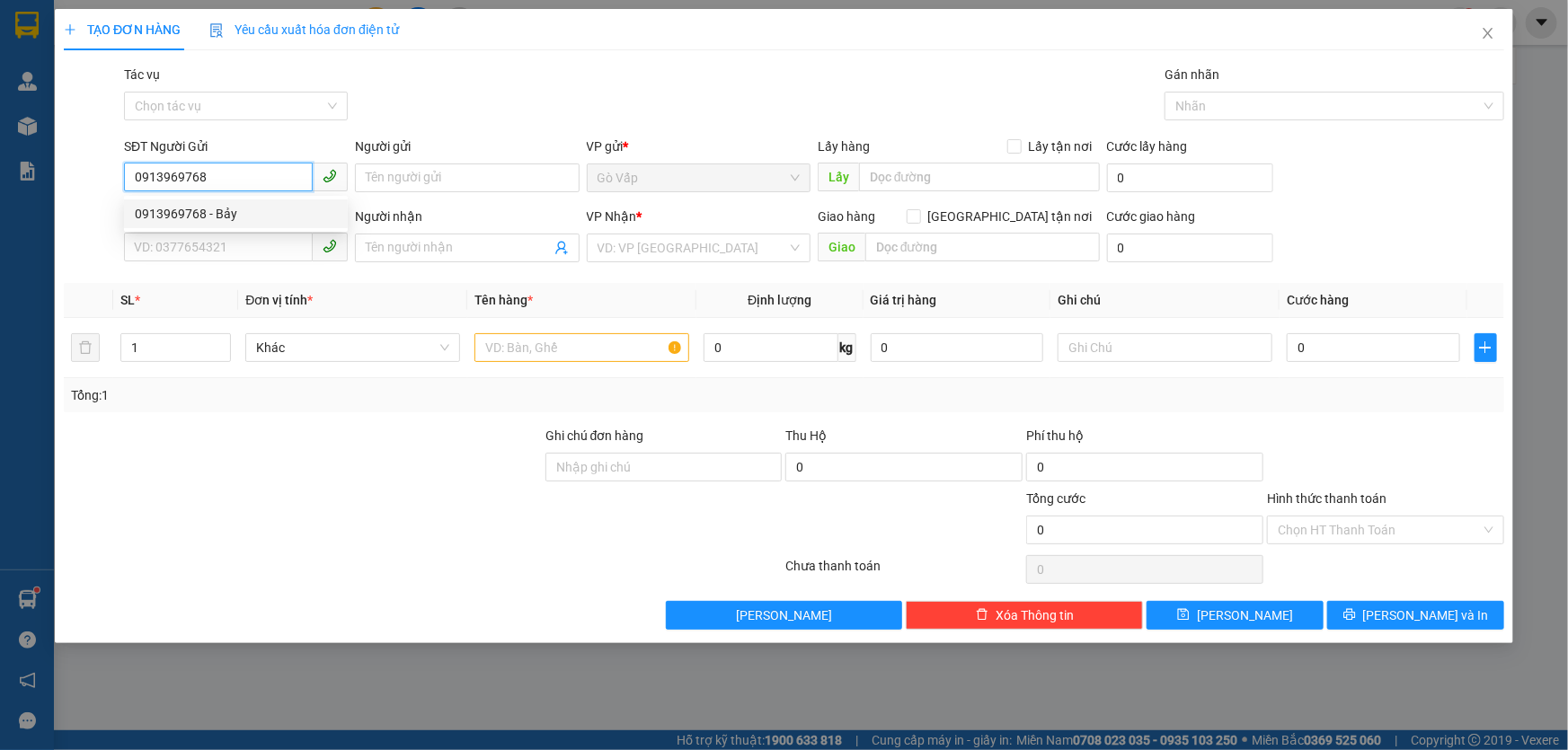
click at [235, 220] on div "0913969768 - Bảy" at bounding box center [236, 214] width 202 height 20
type input "Bảy"
type input "0937846769"
type input "a tám"
type input "0913969768"
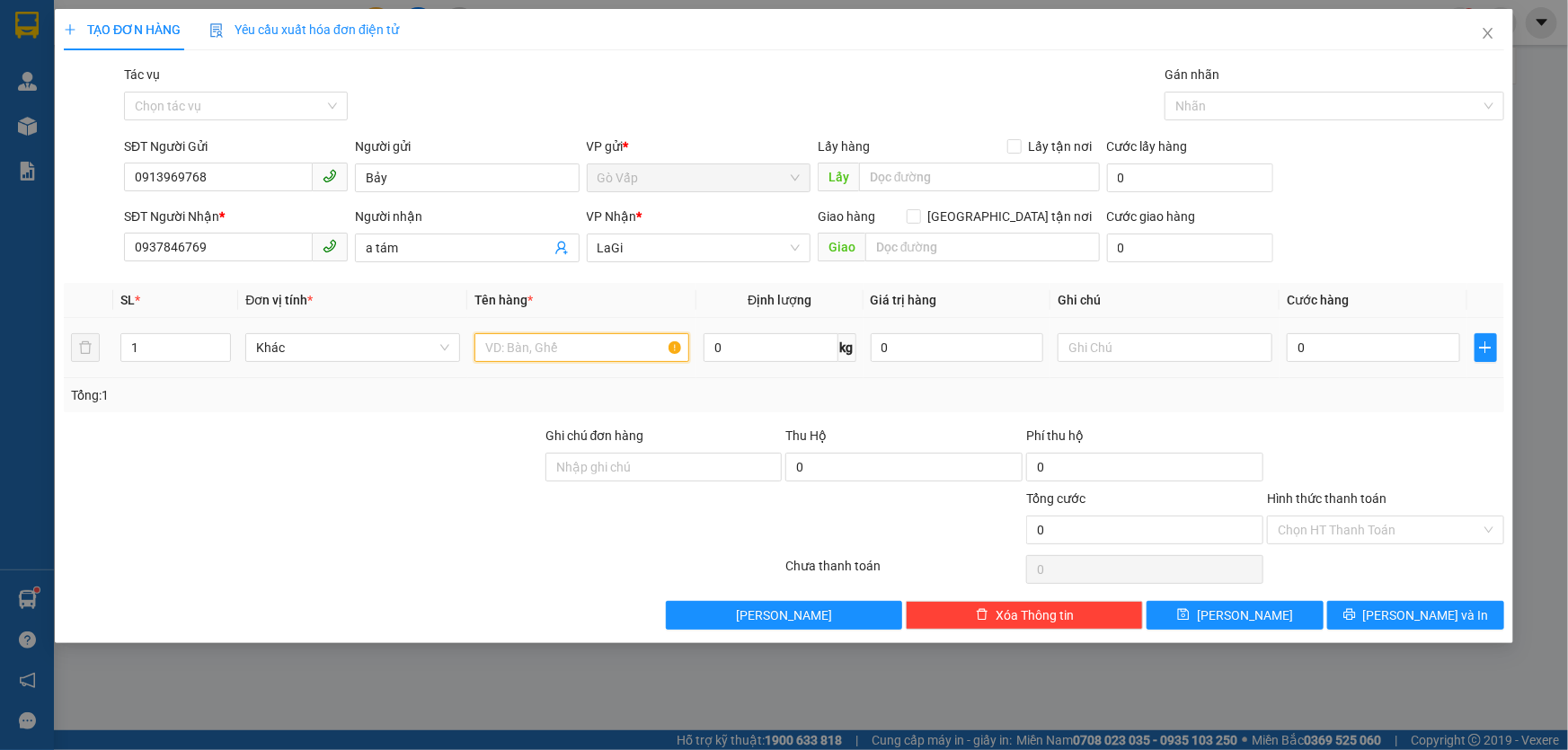
click at [518, 352] on input "text" at bounding box center [582, 348] width 215 height 29
type input "t- xốp 0"
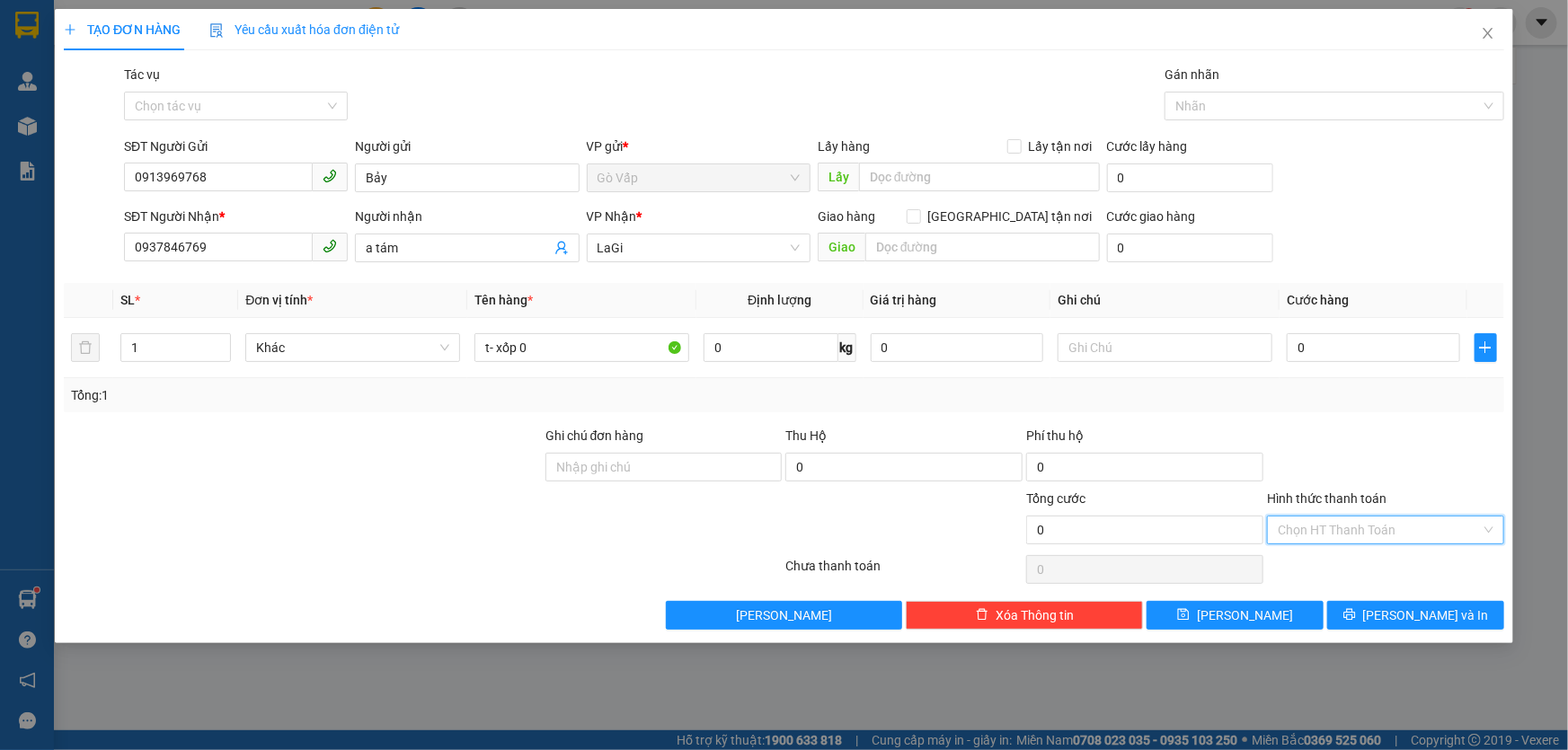
click at [1330, 535] on input "Hình thức thanh toán" at bounding box center [1379, 530] width 203 height 27
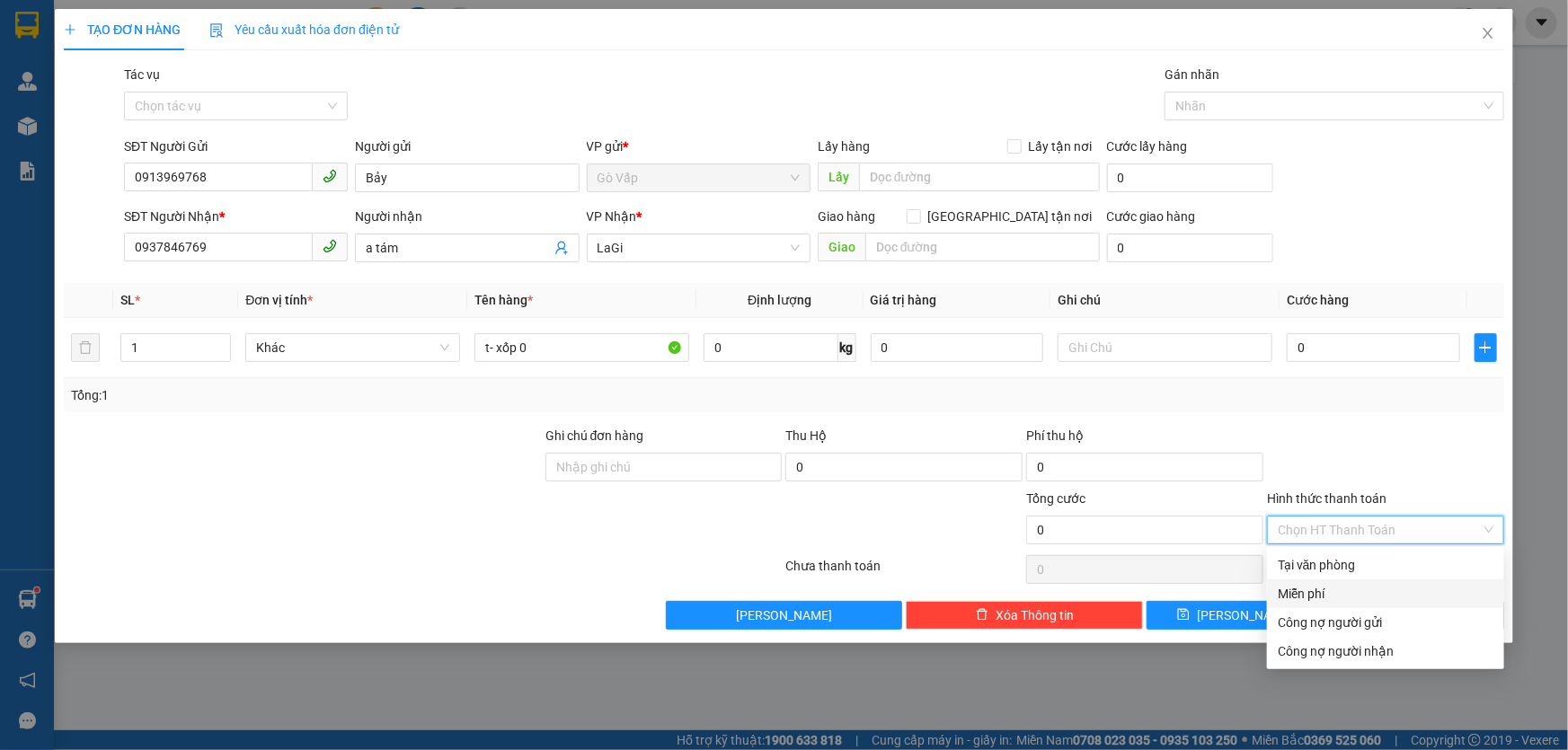
click at [1312, 588] on div "Miễn phí" at bounding box center [1386, 594] width 216 height 20
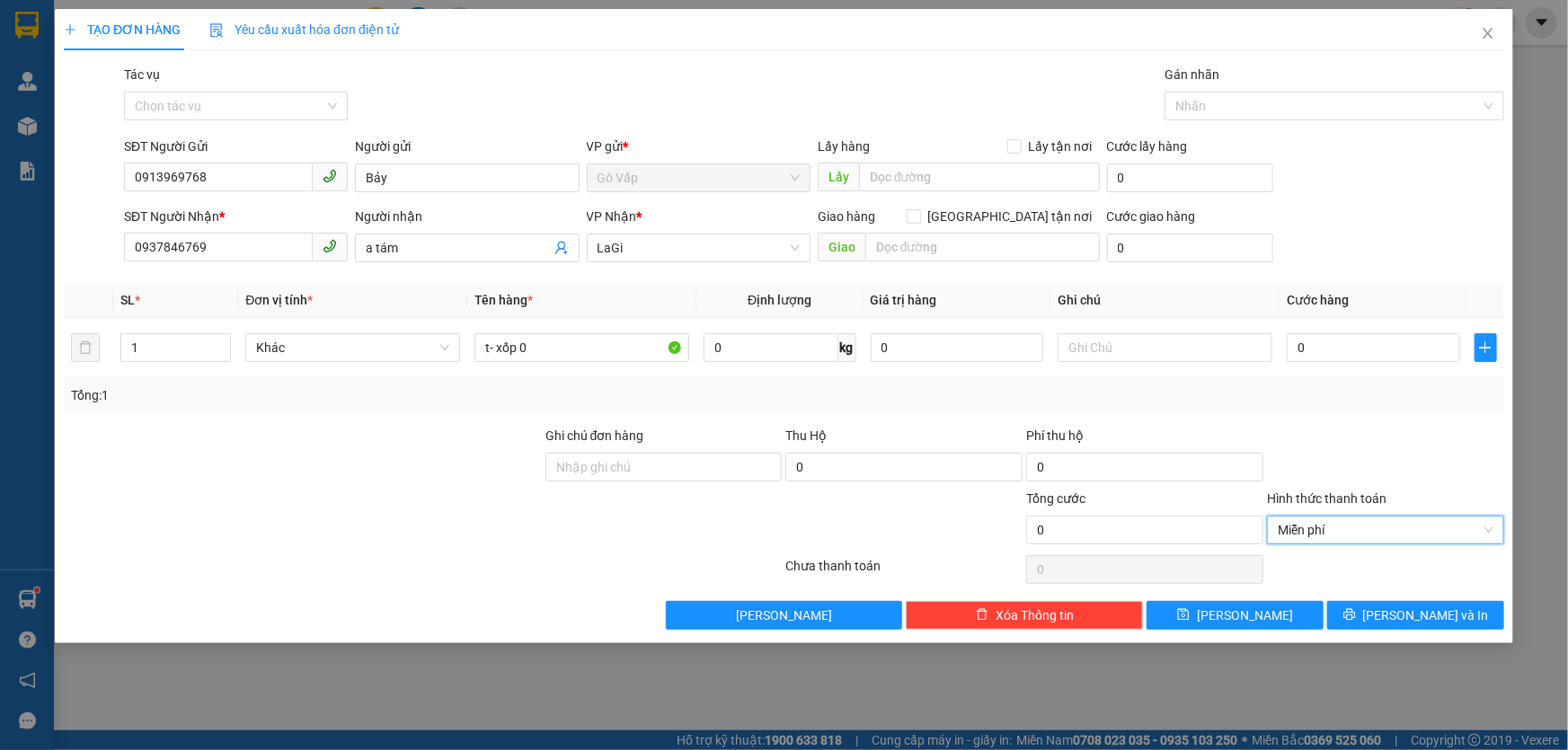
click at [1392, 595] on div "Transit Pickup Surcharge Ids Transit Deliver Surcharge Ids Transit Deliver Surc…" at bounding box center [784, 347] width 1441 height 565
click at [1385, 625] on button "[PERSON_NAME] và In" at bounding box center [1416, 615] width 177 height 29
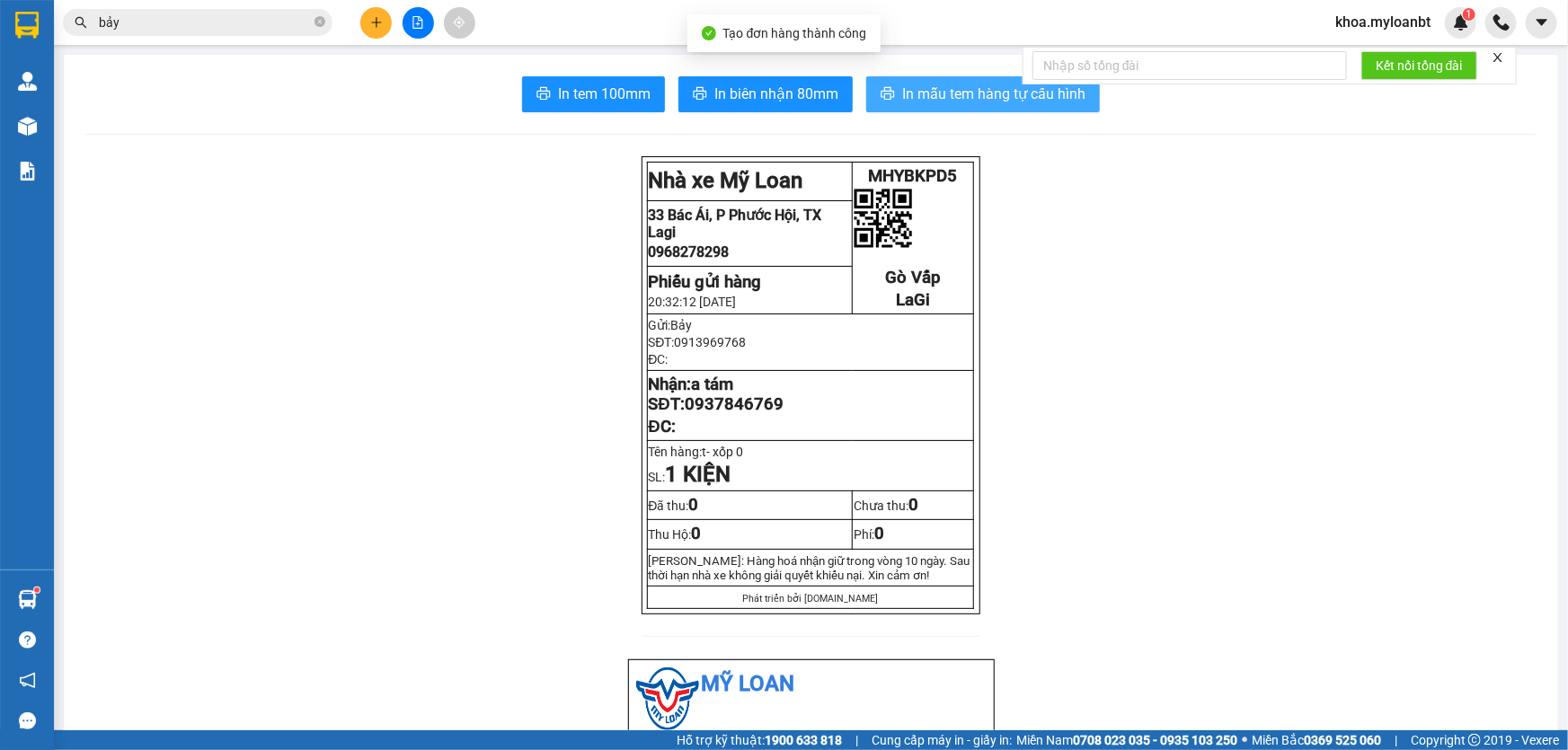
click at [961, 98] on span "In mẫu tem hàng tự cấu hình" at bounding box center [994, 93] width 183 height 22
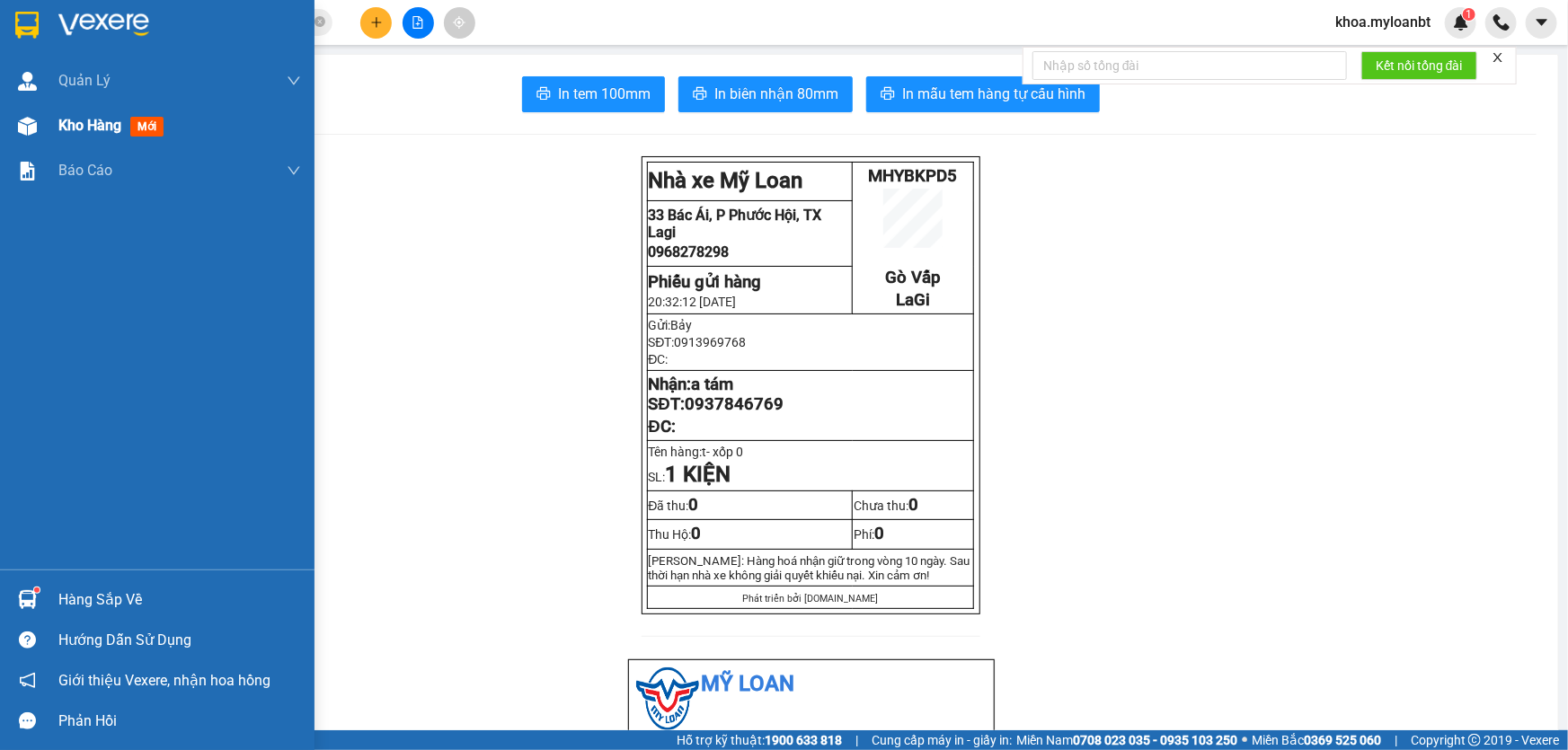
click at [43, 135] on div "Kho hàng mới" at bounding box center [157, 125] width 315 height 45
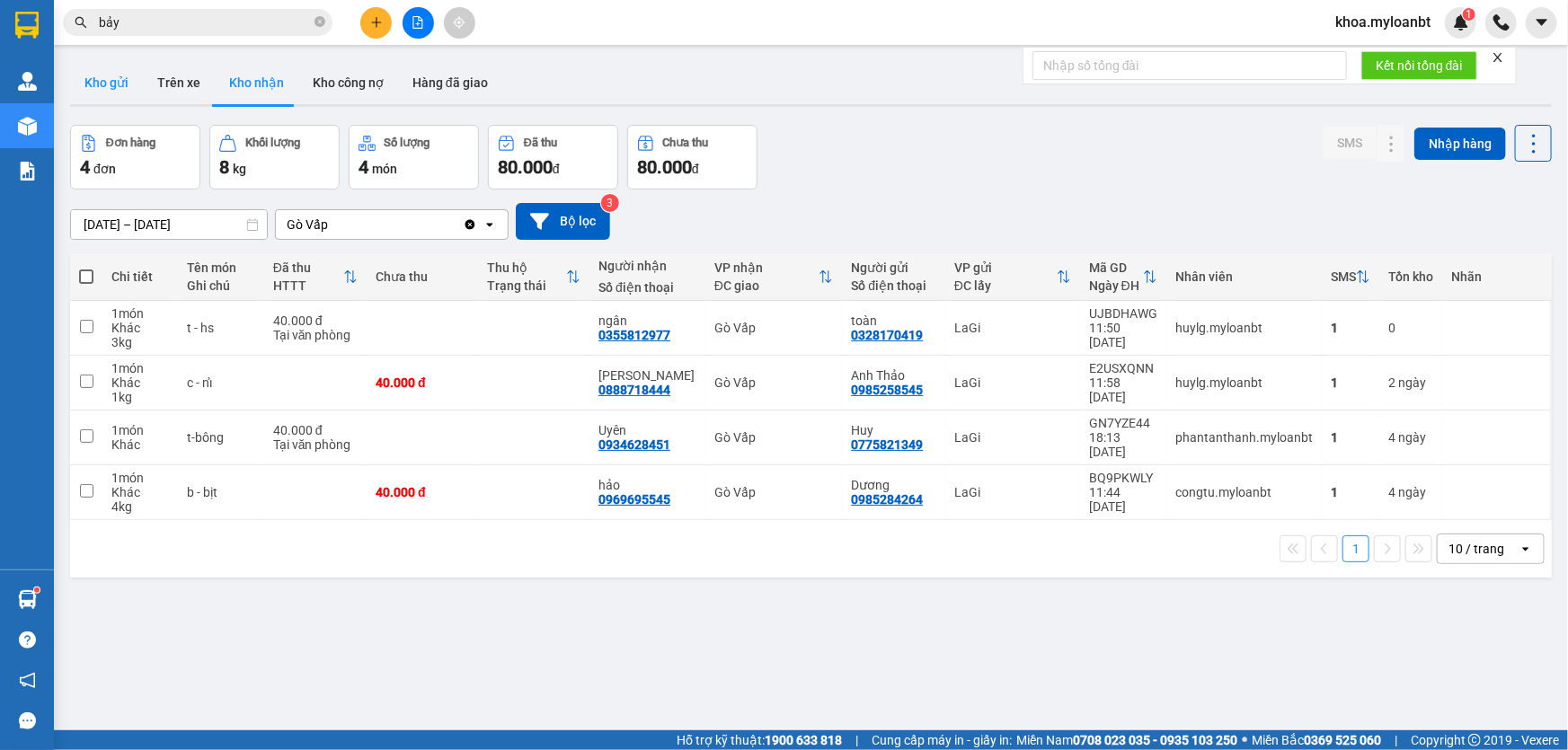
click at [112, 90] on button "Kho gửi" at bounding box center [107, 82] width 73 height 43
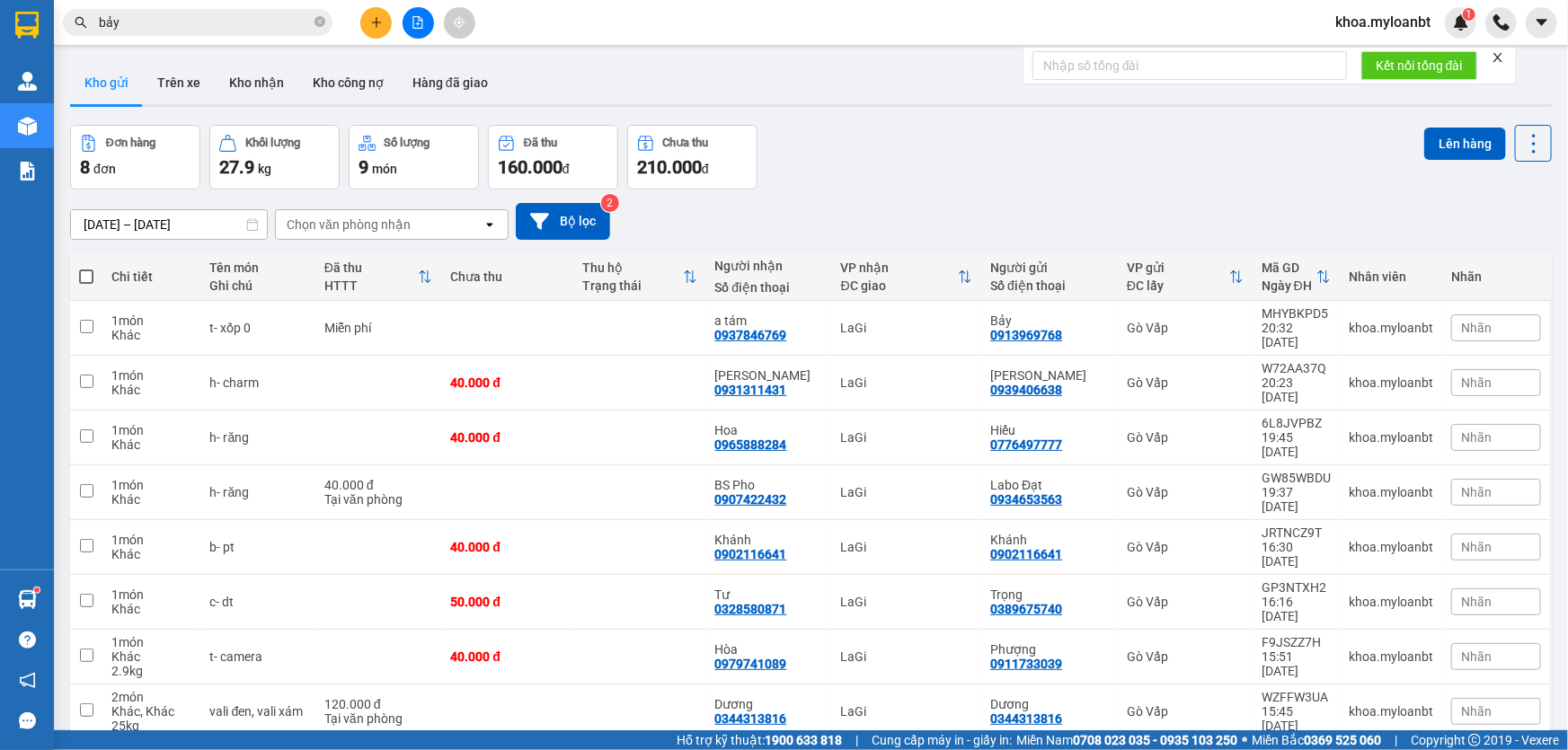
click at [83, 265] on th at bounding box center [87, 276] width 33 height 47
click at [90, 277] on span at bounding box center [86, 276] width 14 height 14
click at [87, 268] on input "checkbox" at bounding box center [87, 268] width 0 height 0
checkbox input "true"
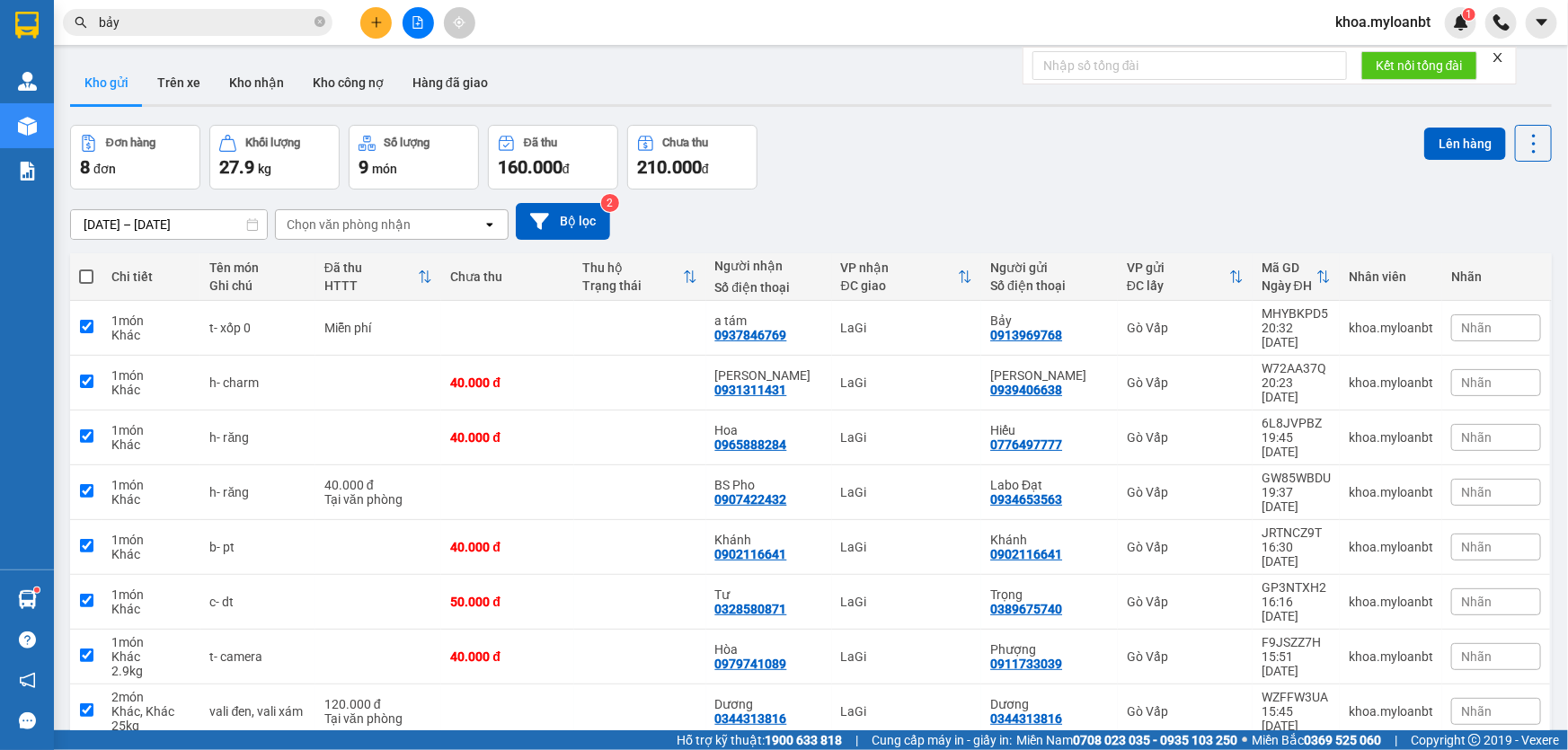
checkbox input "true"
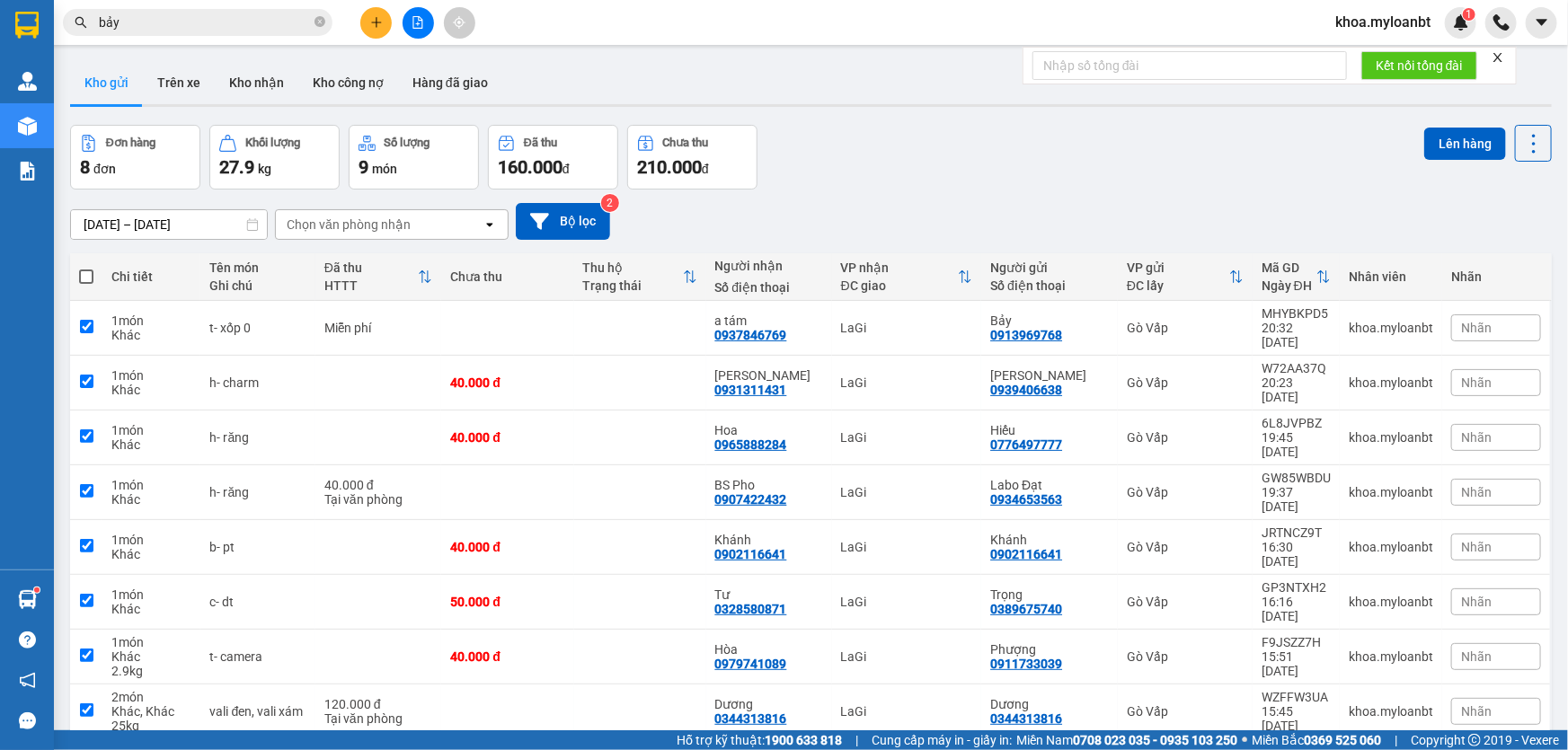
checkbox input "true"
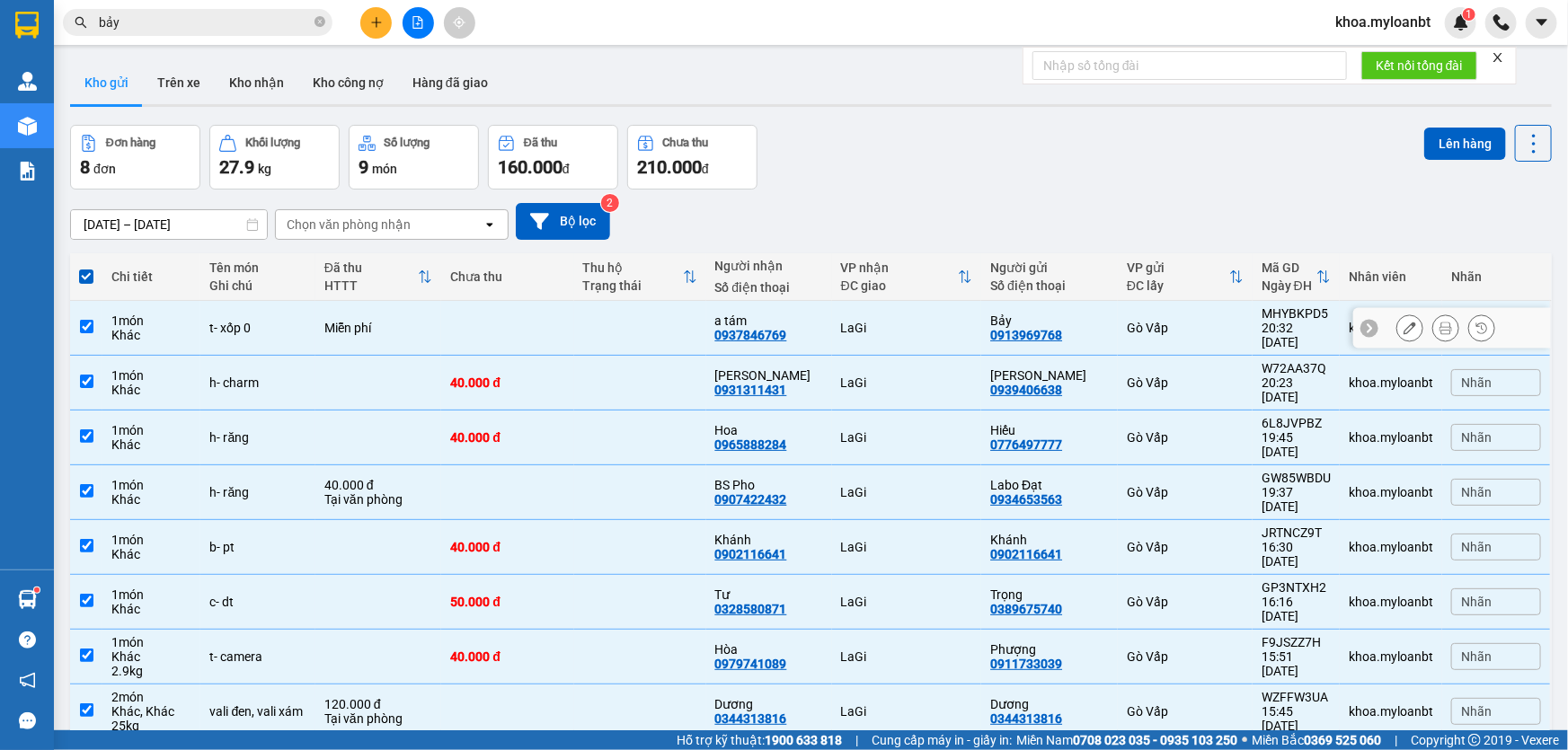
drag, startPoint x: 158, startPoint y: 313, endPoint x: 479, endPoint y: 321, distance: 321.1
click at [160, 314] on div "1 món" at bounding box center [151, 321] width 80 height 14
checkbox input "false"
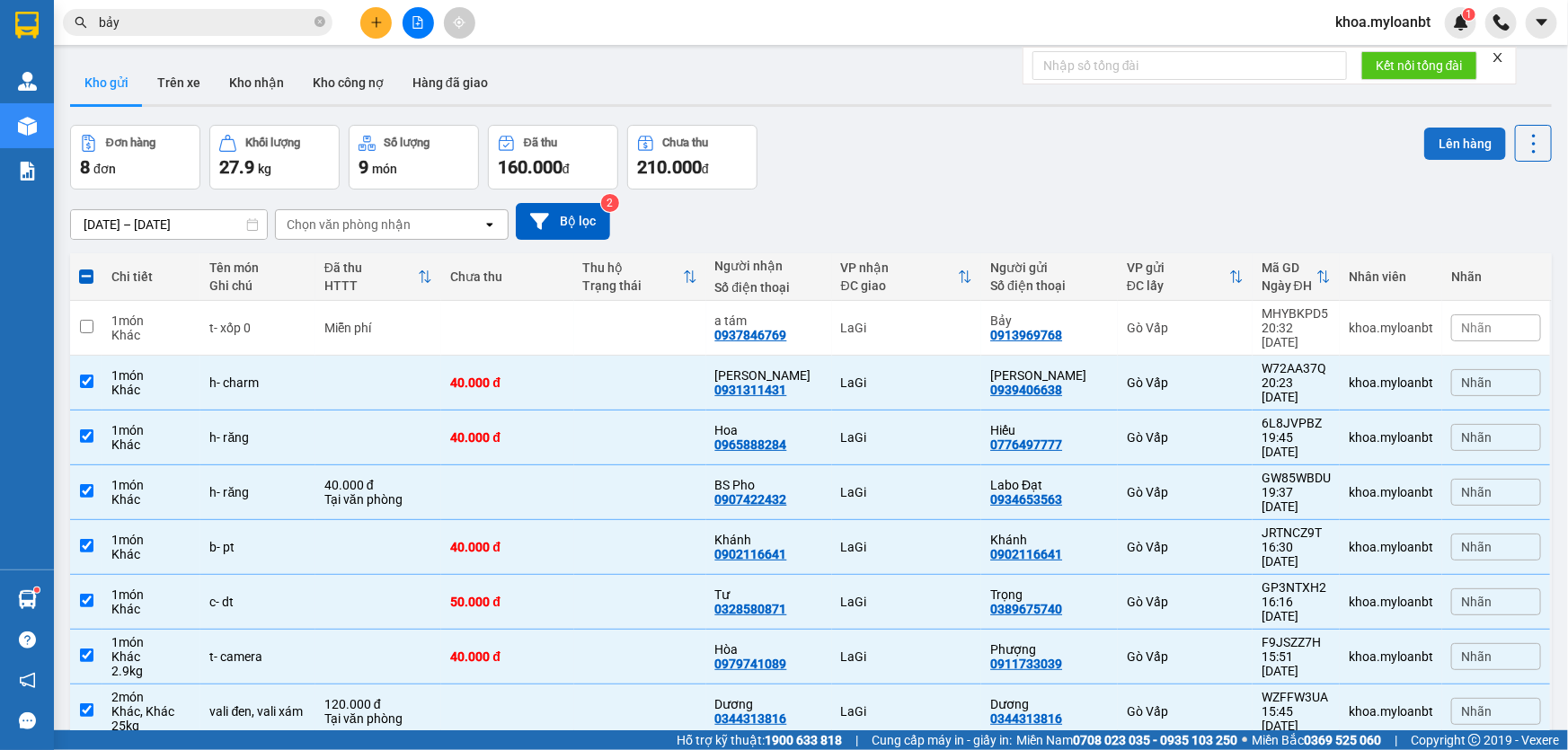
click at [1428, 131] on button "Lên hàng" at bounding box center [1465, 144] width 82 height 33
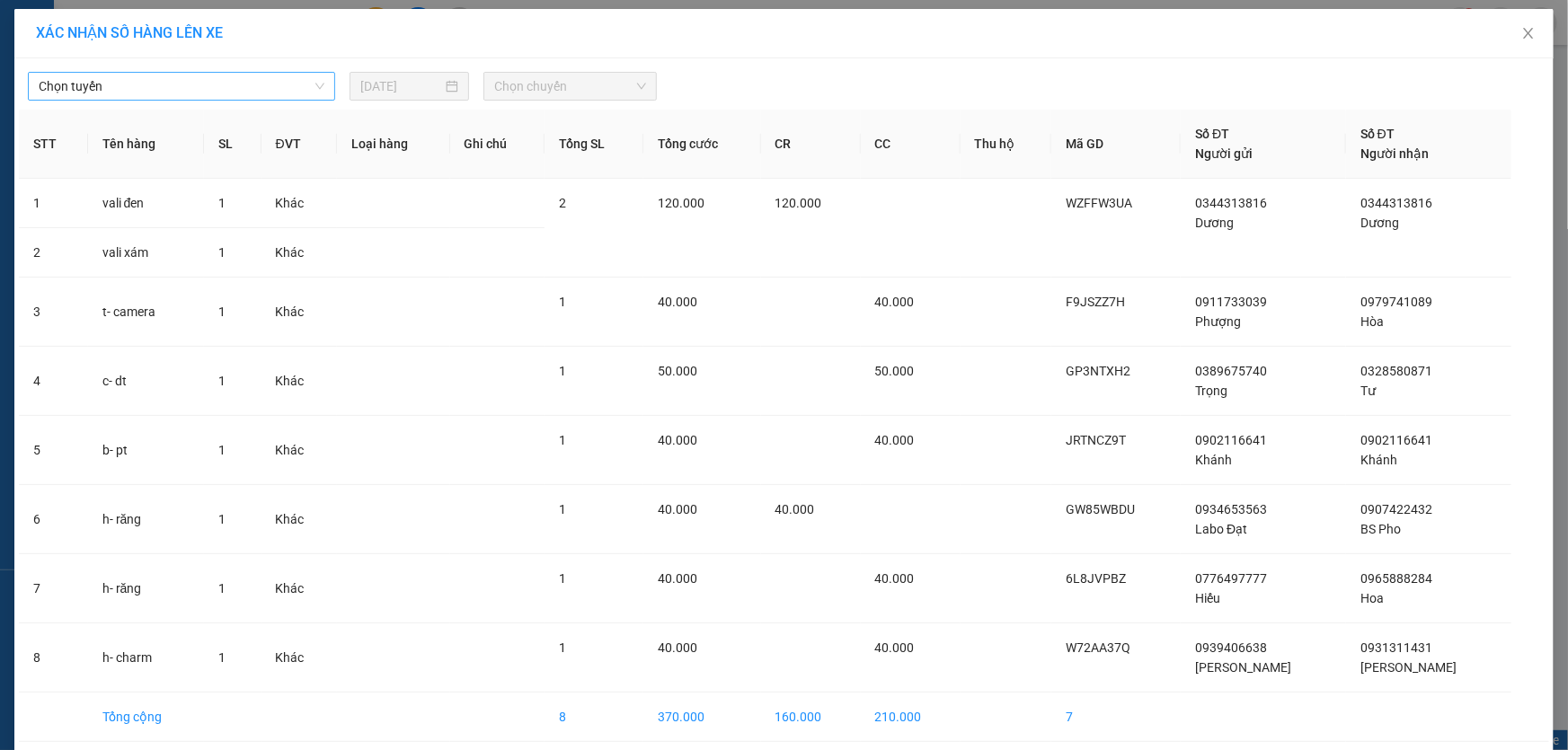
drag, startPoint x: 195, startPoint y: 108, endPoint x: 181, endPoint y: 100, distance: 16.1
click at [186, 102] on div "Chọn tuyến [DATE] Chọn chuyến STT Tên hàng SL ĐVT Loại hàng Ghi chú Tổng SL Tổn…" at bounding box center [784, 430] width 1540 height 744
click at [177, 95] on span "Chọn tuyến" at bounding box center [181, 87] width 286 height 27
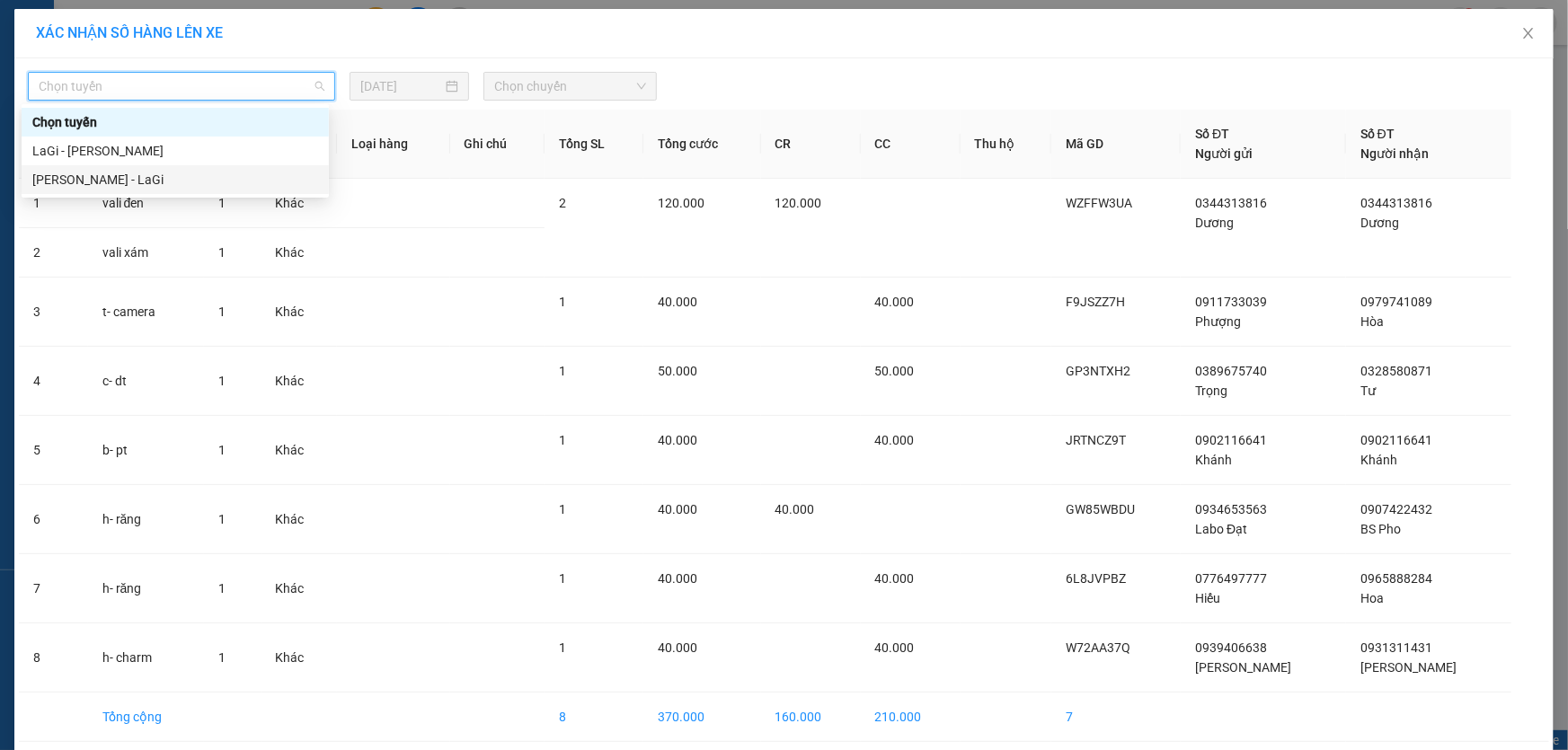
click at [137, 180] on div "[PERSON_NAME] - LaGi" at bounding box center [175, 179] width 286 height 20
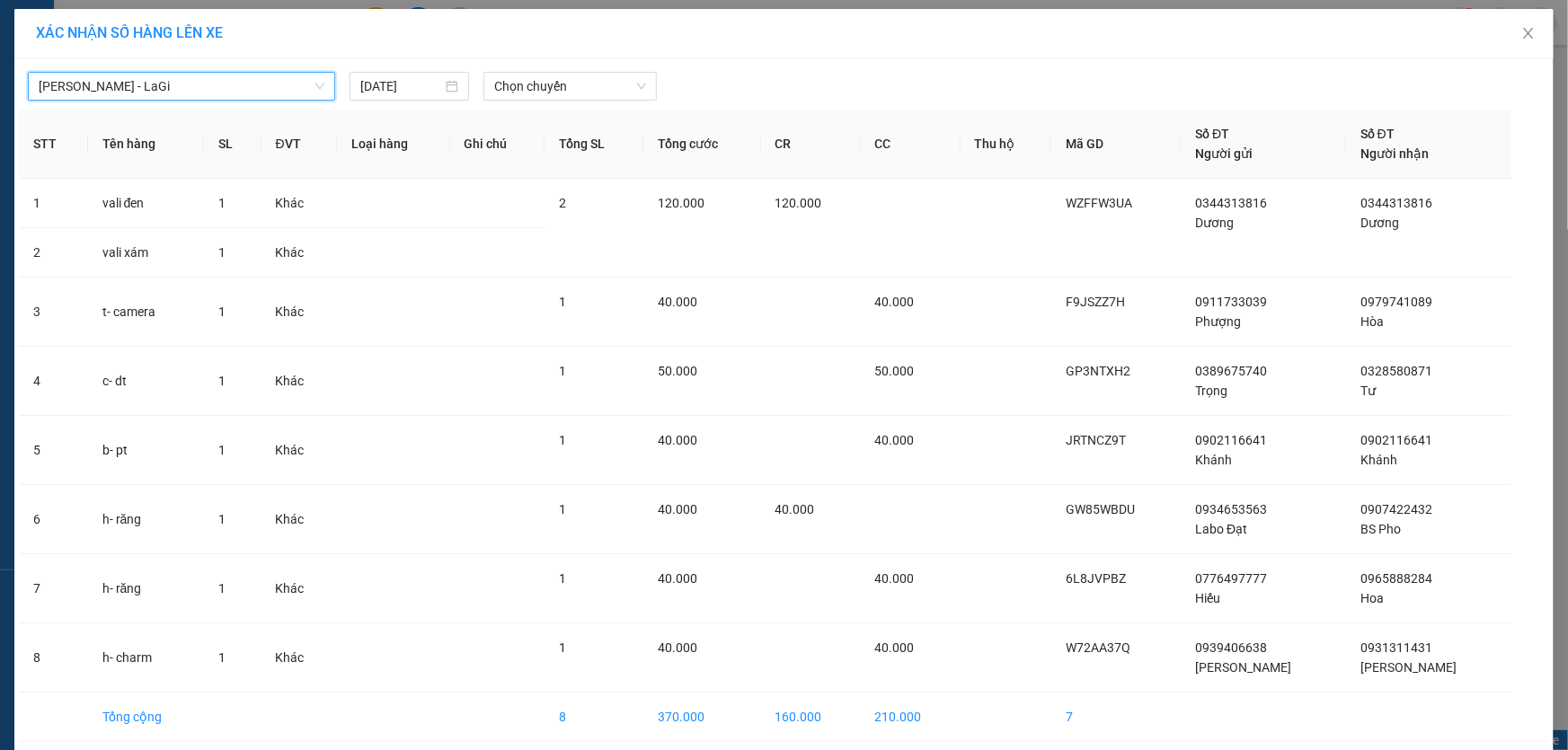
click at [554, 107] on div "[GEOGRAPHIC_DATA] - [GEOGRAPHIC_DATA][PERSON_NAME] - [GEOGRAPHIC_DATA] [DATE] C…" at bounding box center [784, 430] width 1540 height 744
click at [561, 90] on span "Chọn chuyến" at bounding box center [570, 87] width 152 height 27
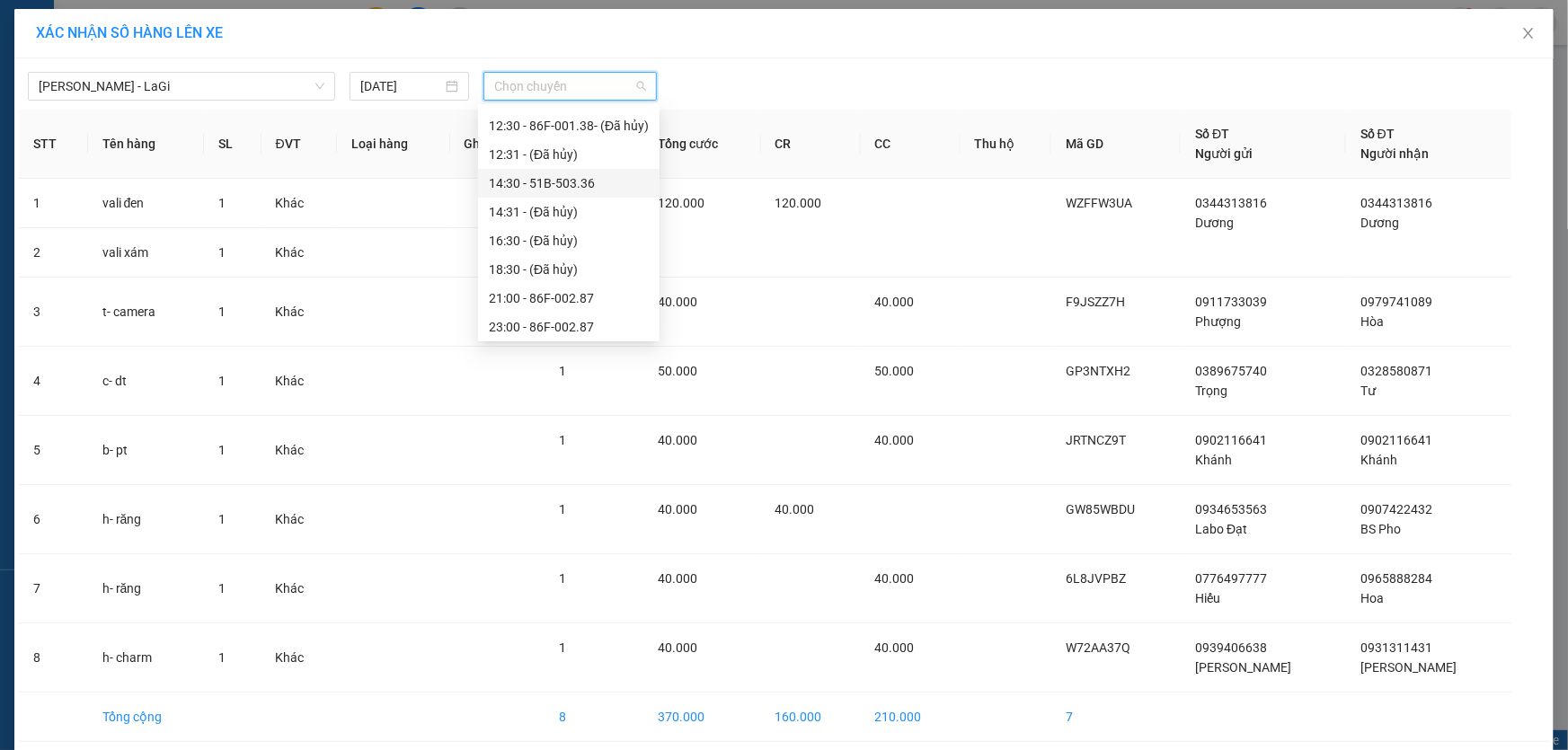
scroll to position [171, 0]
click at [562, 288] on div "21:00 - 86F-002.87" at bounding box center [569, 296] width 160 height 20
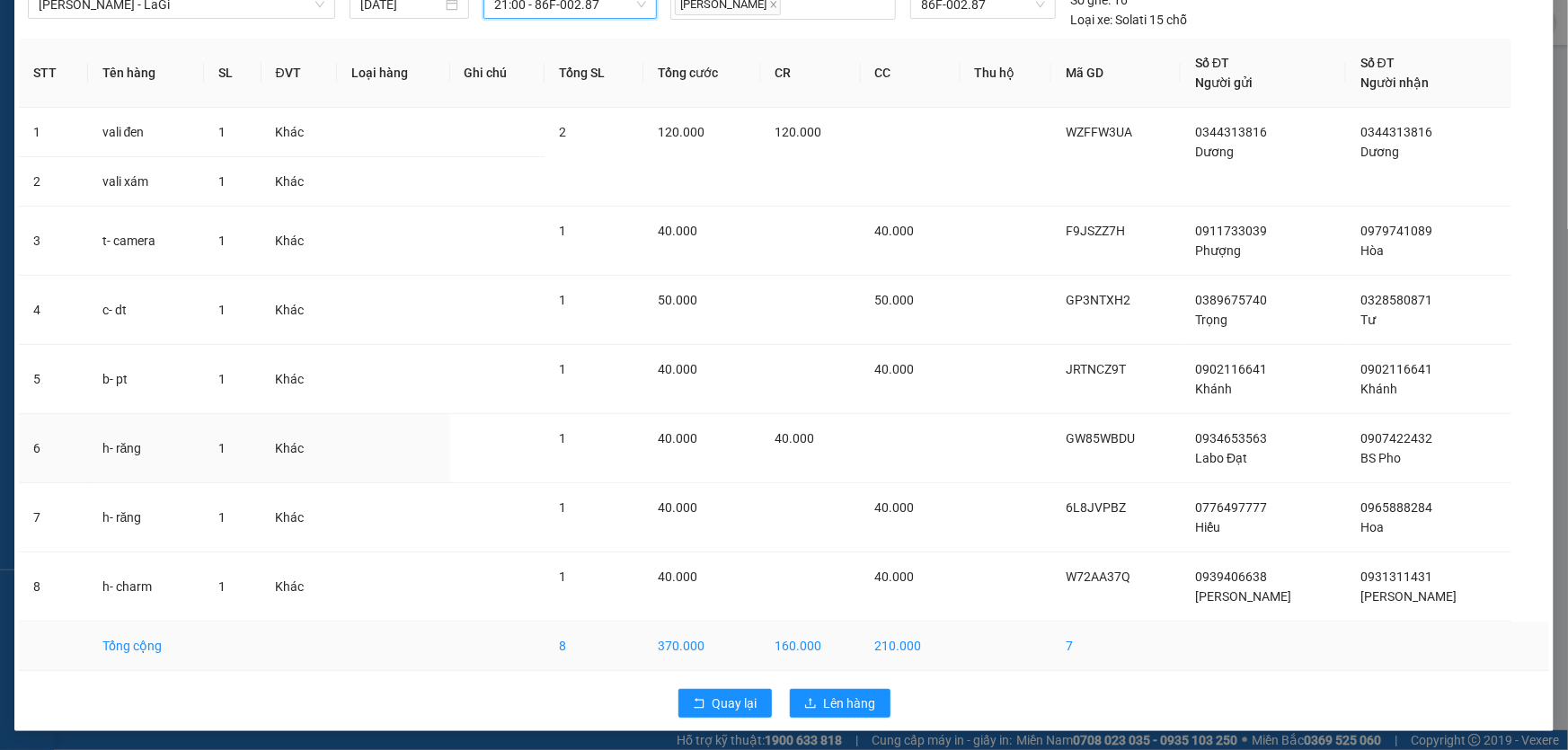
scroll to position [83, 0]
click at [879, 694] on button "Lên hàng" at bounding box center [840, 703] width 101 height 29
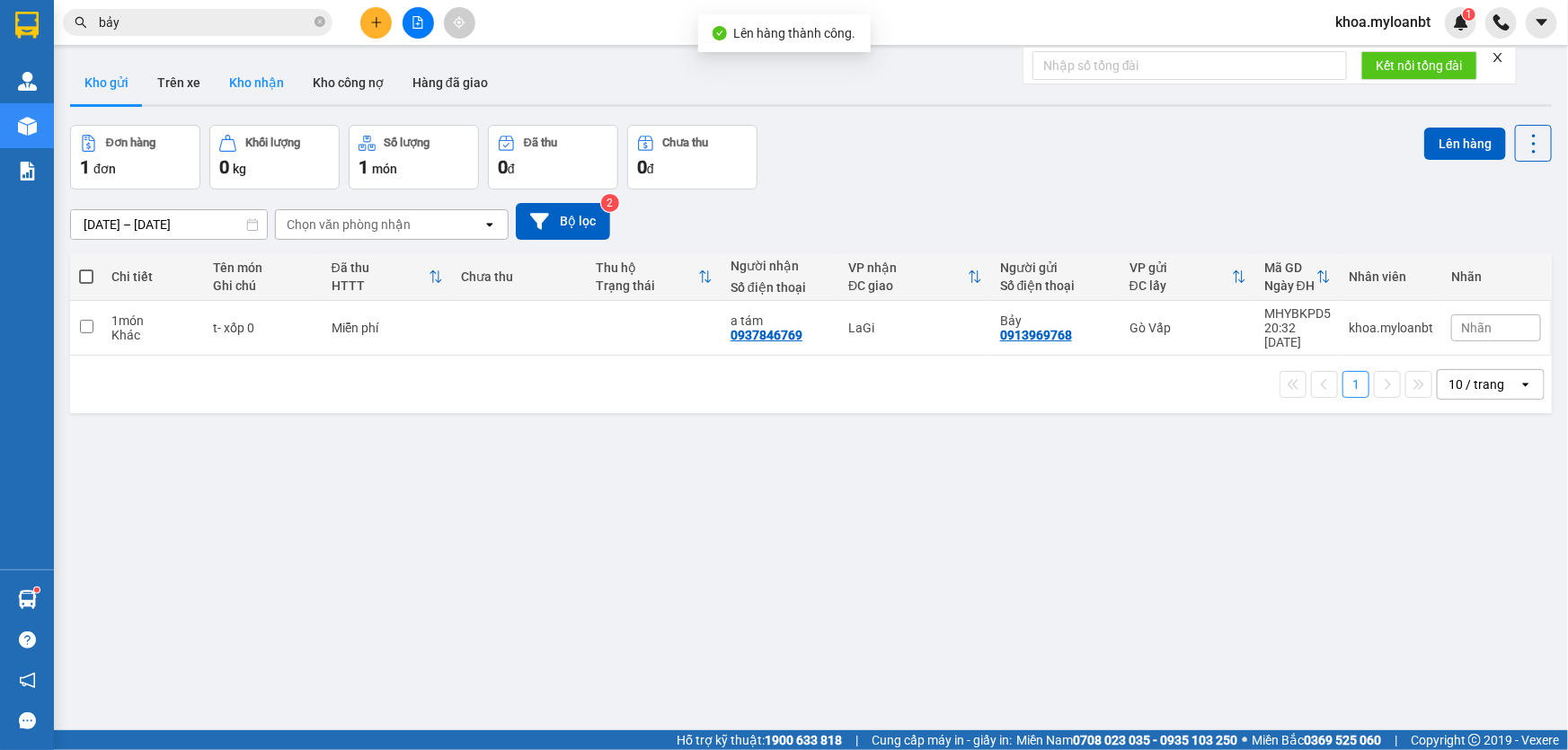
click at [248, 89] on button "Kho nhận" at bounding box center [256, 82] width 84 height 43
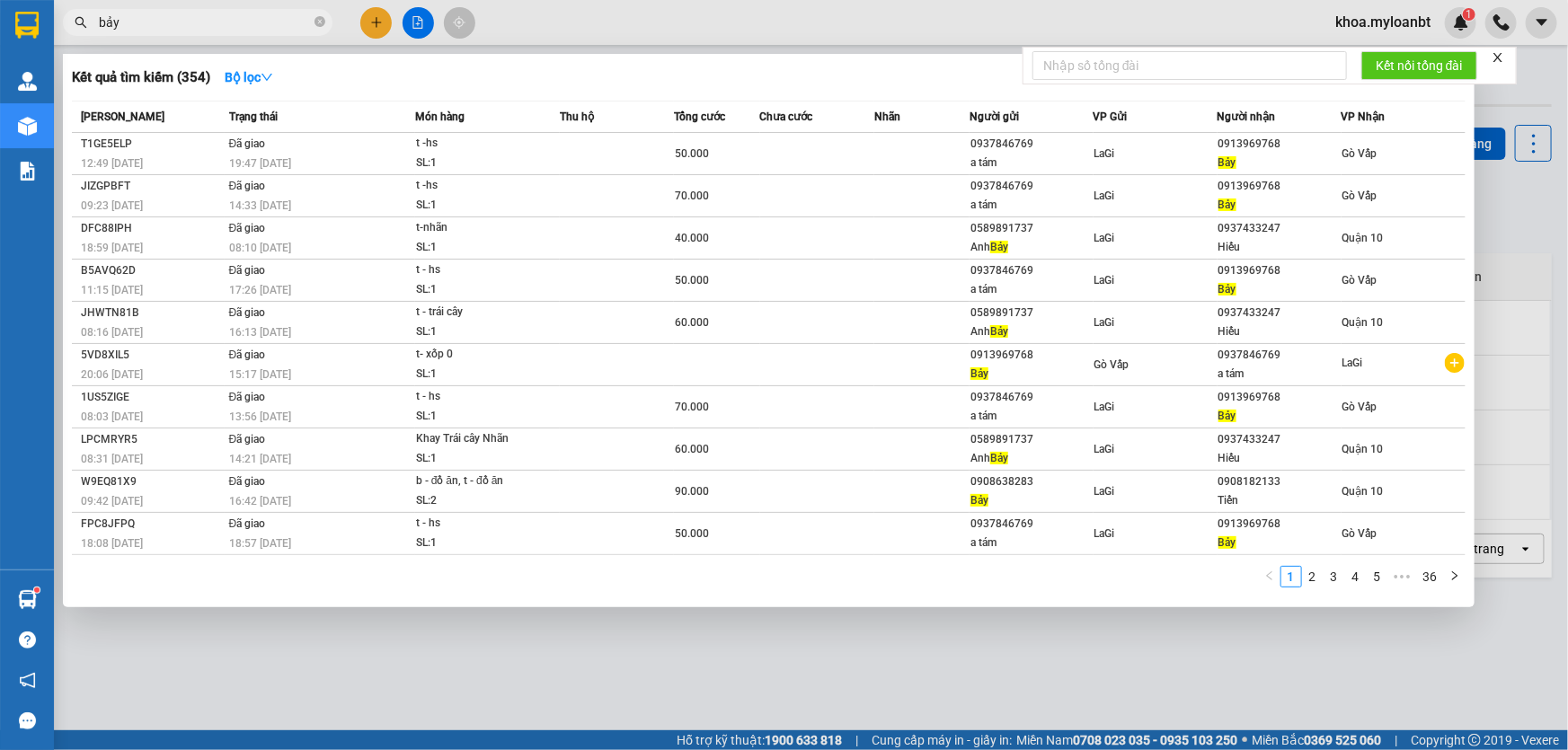
click at [273, 21] on input "bảy" at bounding box center [205, 22] width 212 height 20
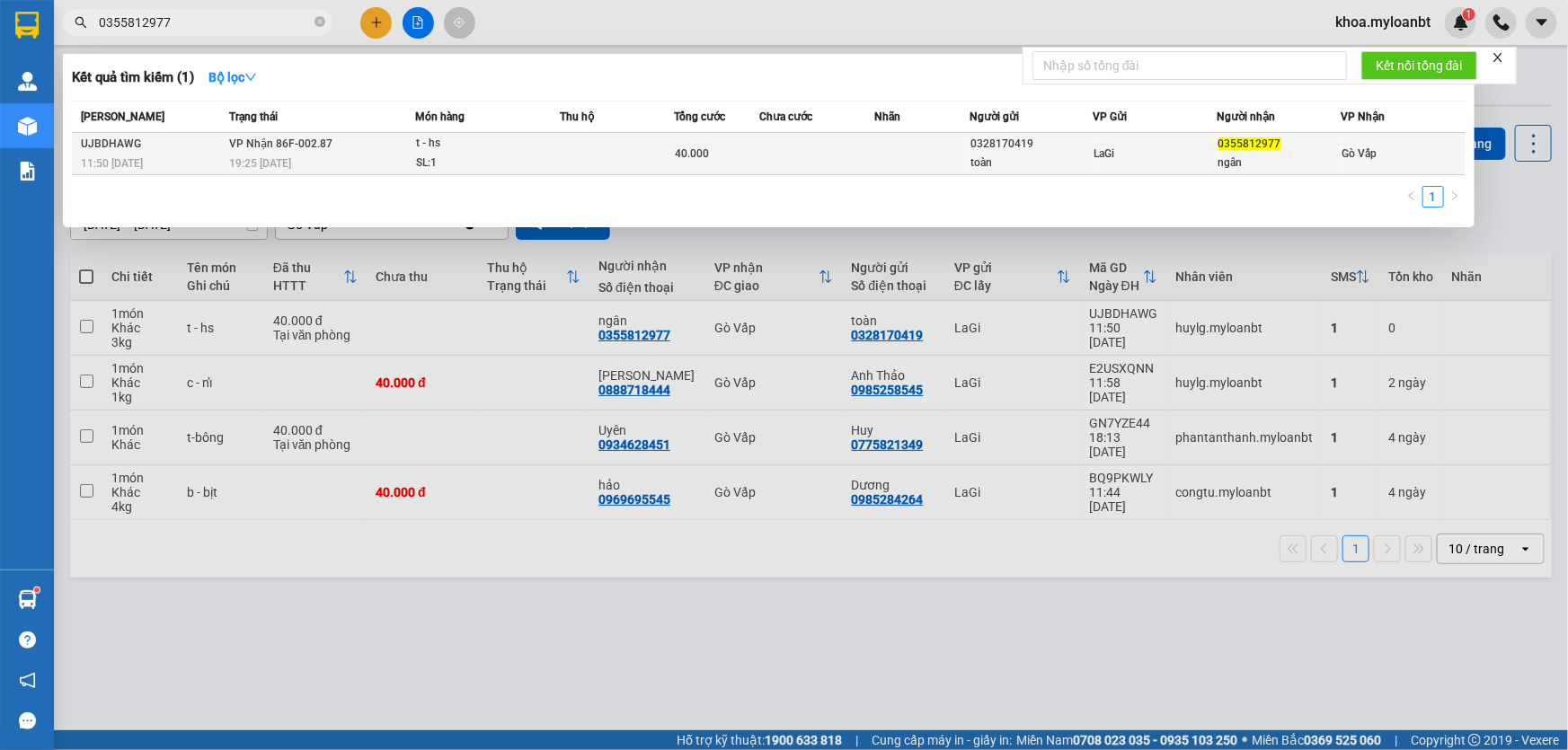
type input "0355812977"
click at [324, 150] on span "VP Nhận 86F-002.87" at bounding box center [280, 142] width 103 height 14
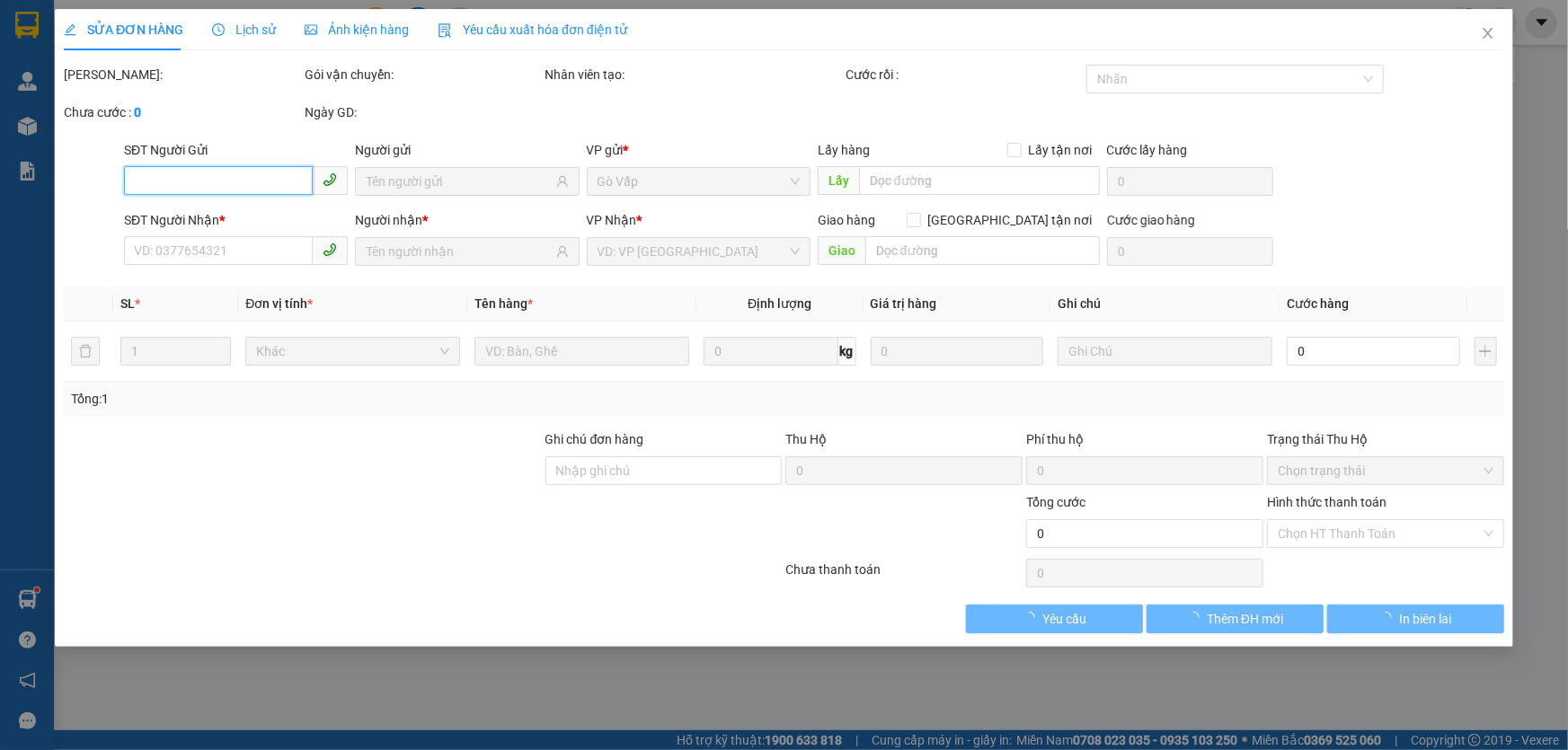
type input "0328170419"
type input "toàn"
type input "0355812977"
type input "ngân"
type input "40.000"
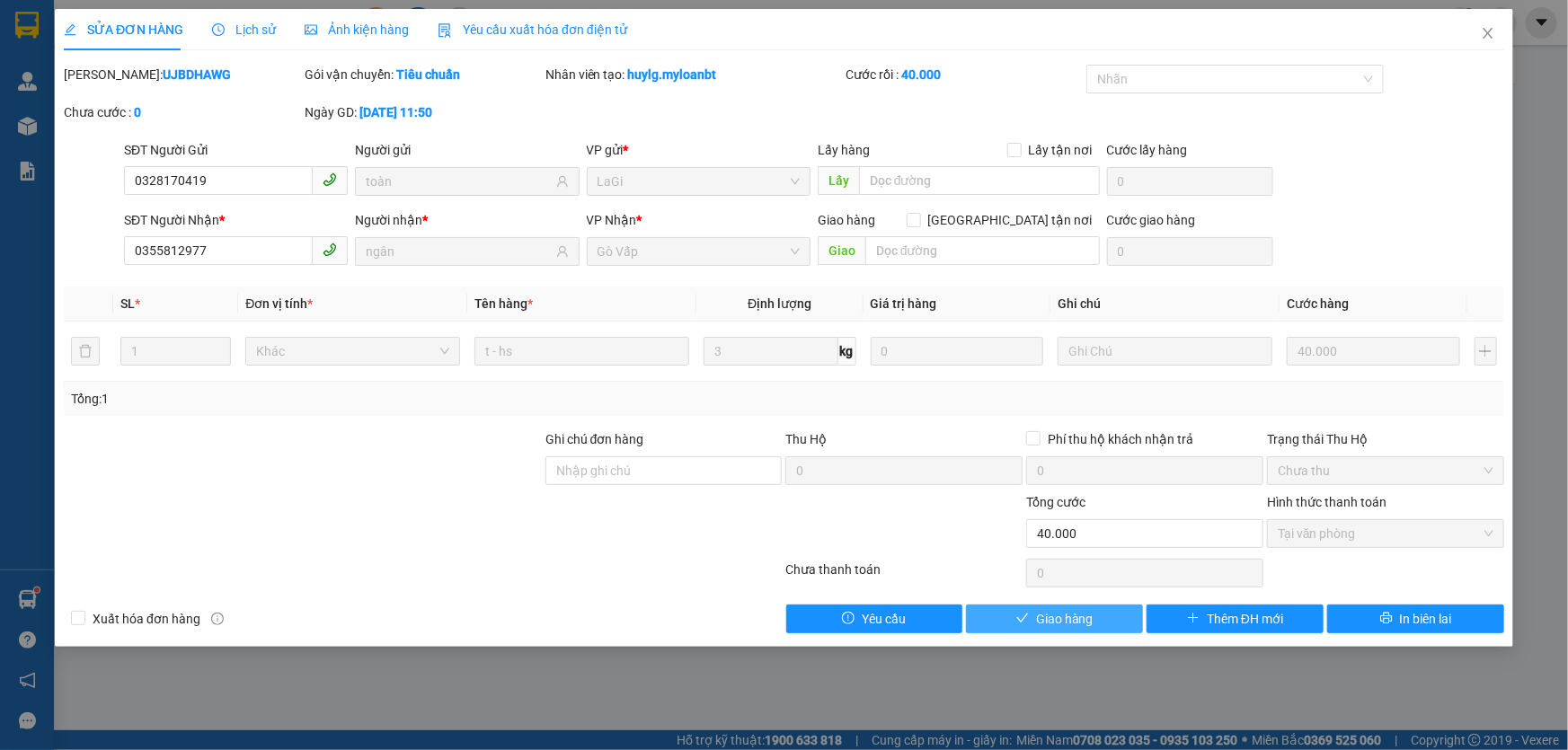
click at [1132, 625] on button "Giao hàng" at bounding box center [1055, 619] width 177 height 29
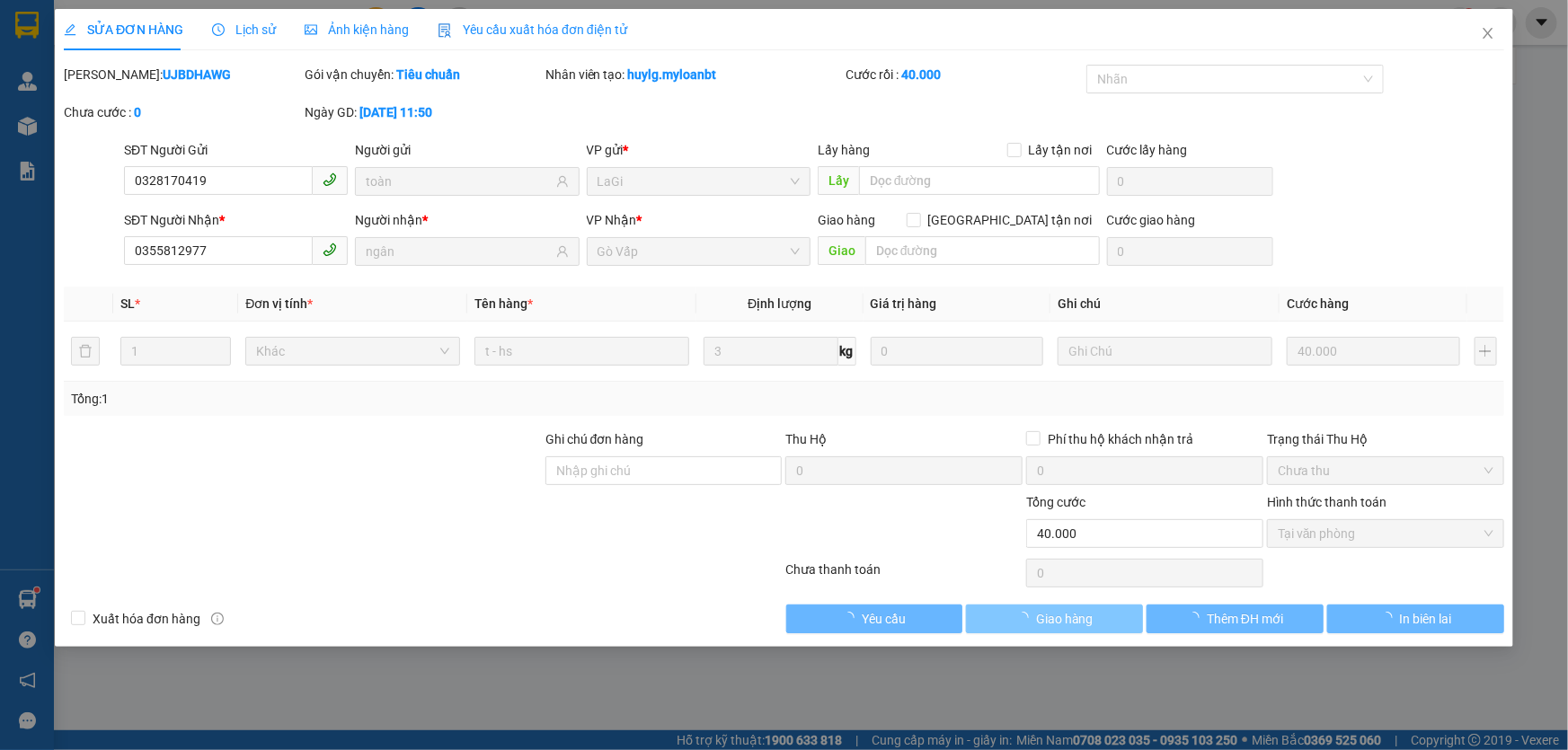
click at [1132, 625] on button "Giao hàng" at bounding box center [1055, 619] width 177 height 29
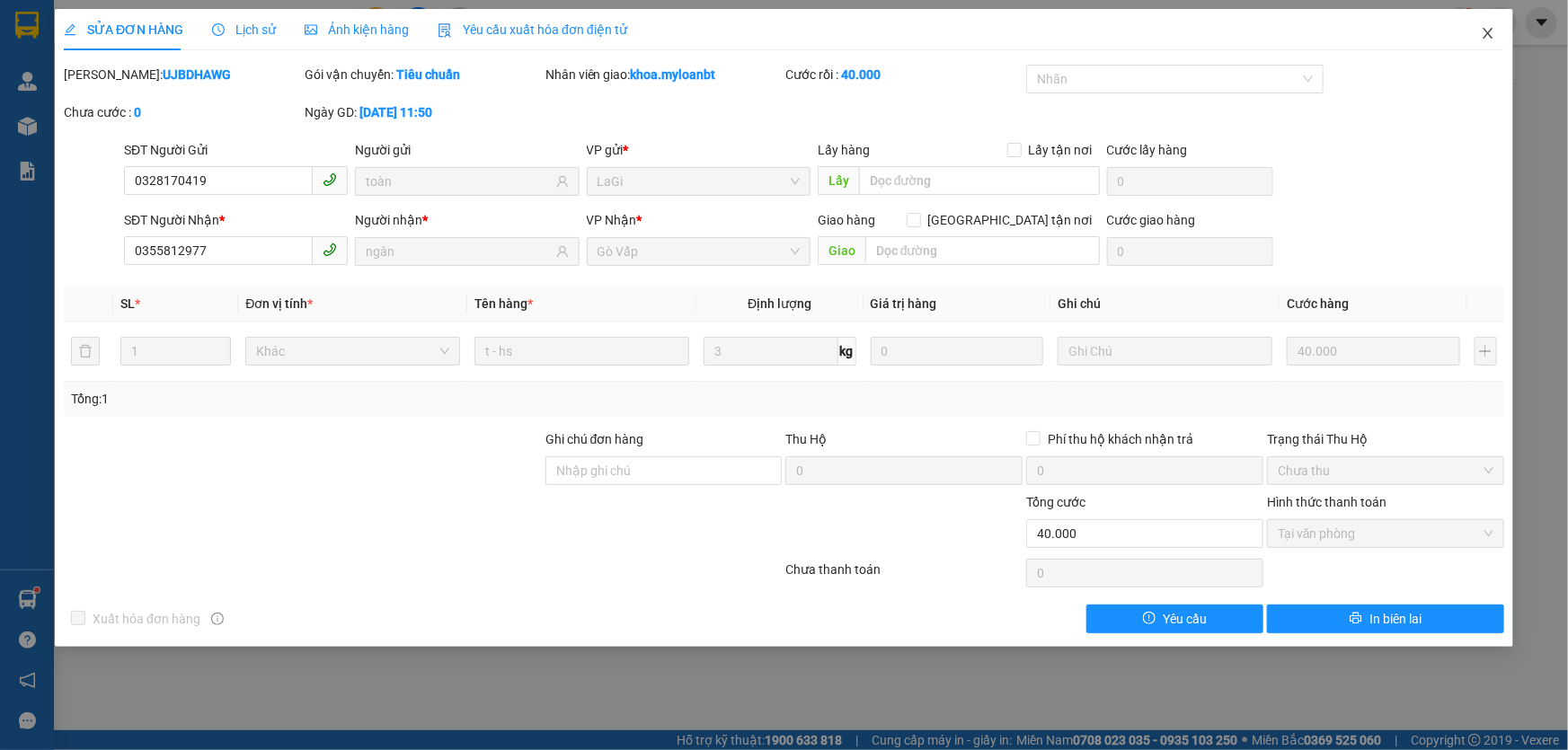
drag, startPoint x: 1447, startPoint y: 36, endPoint x: 1467, endPoint y: 51, distance: 25.0
click at [1456, 44] on div "SỬA ĐƠN HÀNG Lịch sử Ảnh kiện hàng Yêu cầu xuất hóa đơn điện tử" at bounding box center [784, 29] width 1441 height 41
click at [1467, 51] on span "Close" at bounding box center [1488, 34] width 50 height 50
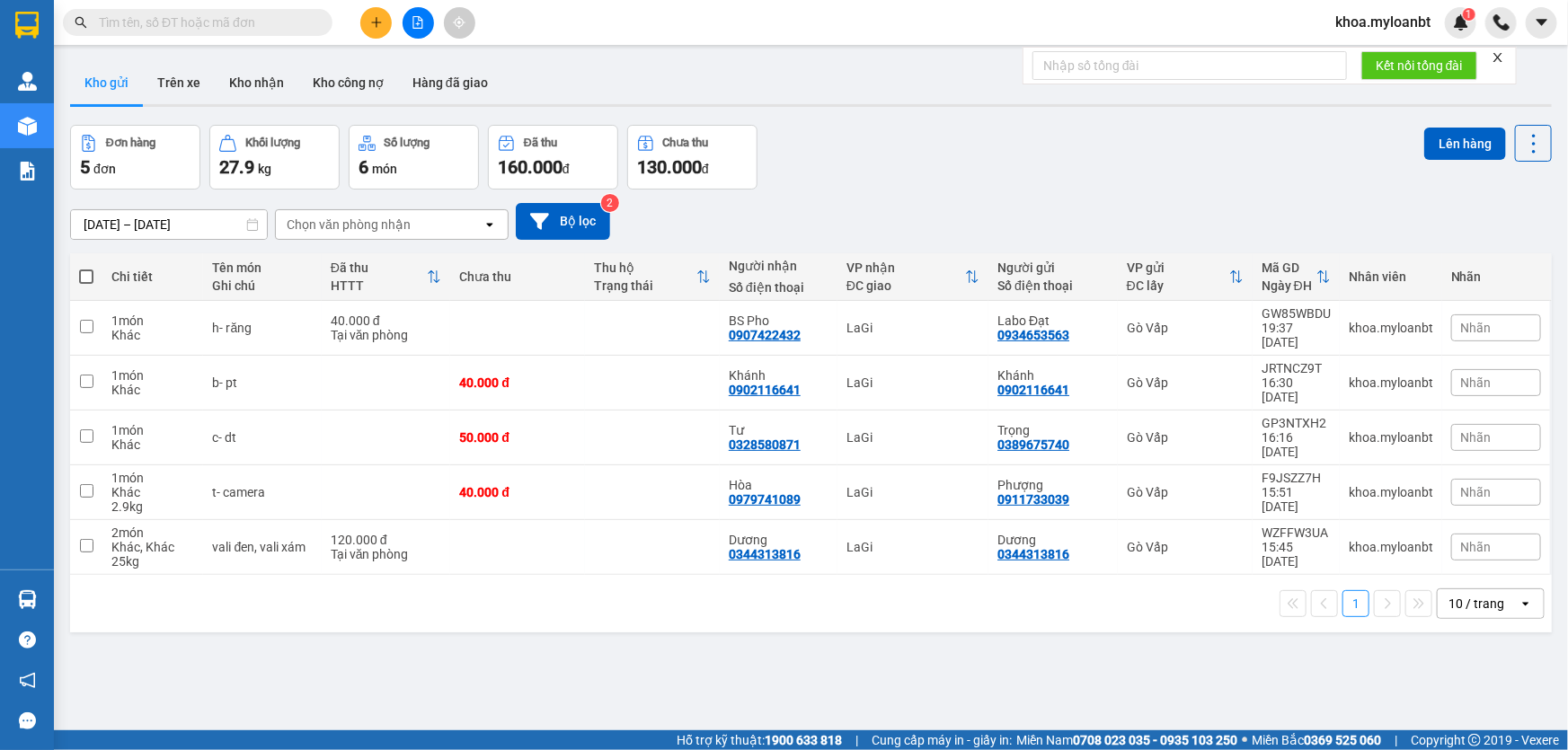
click at [240, 29] on input "text" at bounding box center [205, 22] width 212 height 20
paste input "0776497777"
type input "0776497777"
